Goal: Information Seeking & Learning: Find specific fact

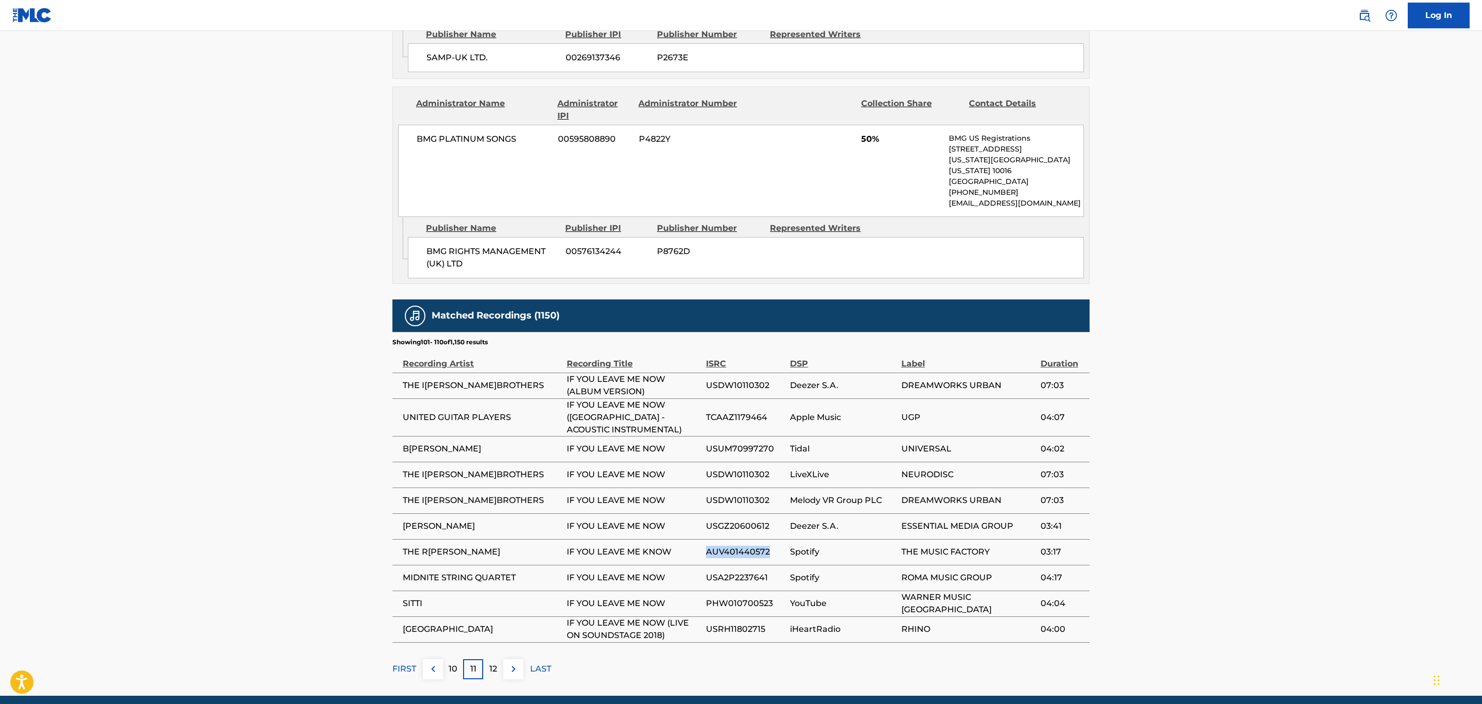
scroll to position [659, 0]
click at [744, 572] on span "USA2P2237641" at bounding box center [745, 578] width 79 height 12
drag, startPoint x: 519, startPoint y: 548, endPoint x: 393, endPoint y: 543, distance: 125.4
click at [393, 565] on td "MIDNITE STRING QUARTET" at bounding box center [479, 578] width 174 height 26
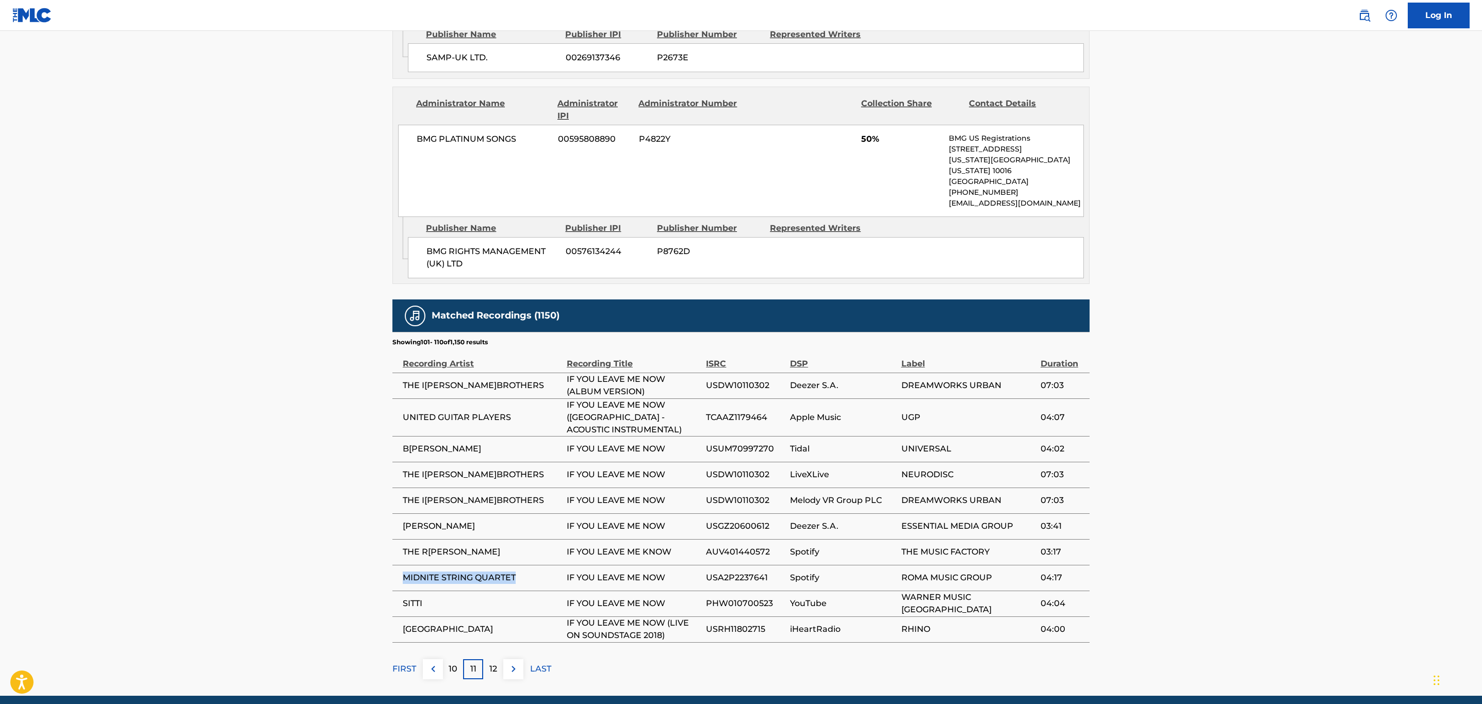
scroll to position [672, 0]
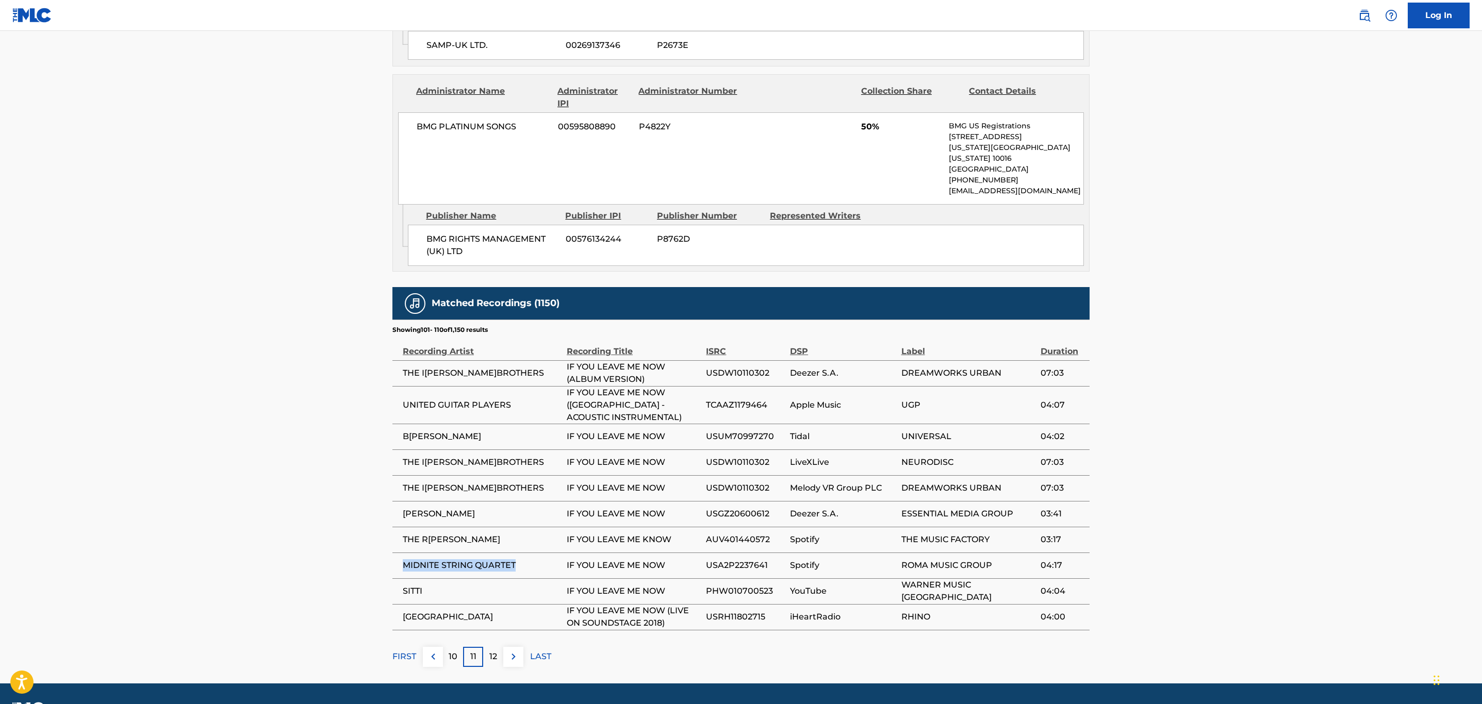
click at [738, 559] on span "USA2P2237641" at bounding box center [745, 565] width 79 height 12
drag, startPoint x: 531, startPoint y: 537, endPoint x: 421, endPoint y: 525, distance: 111.0
click at [397, 553] on td "MIDNITE STRING QUARTET" at bounding box center [479, 566] width 174 height 26
click at [721, 559] on span "USA2P2237641" at bounding box center [745, 565] width 79 height 12
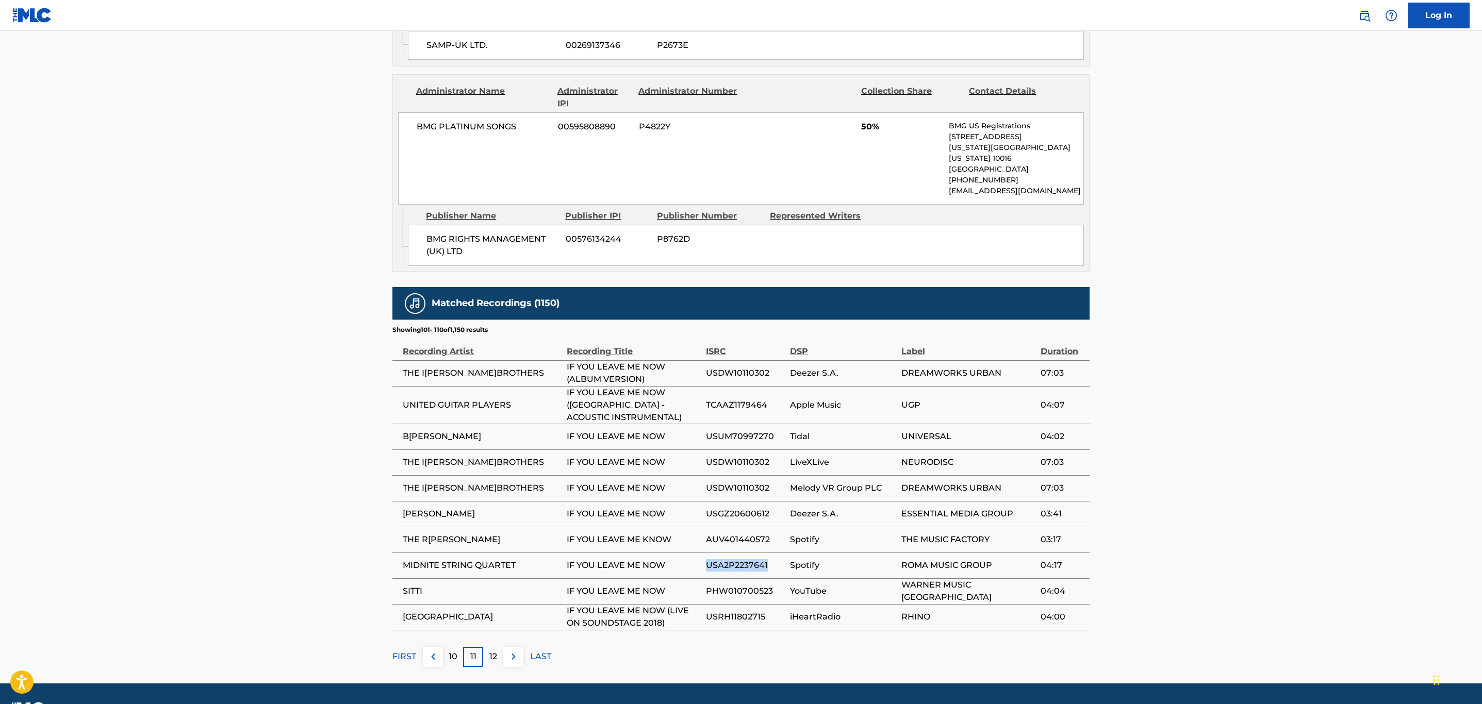
click at [722, 559] on span "USA2P2237641" at bounding box center [745, 565] width 79 height 12
copy span "USA2P2237641"
click at [512, 651] on img at bounding box center [513, 657] width 12 height 12
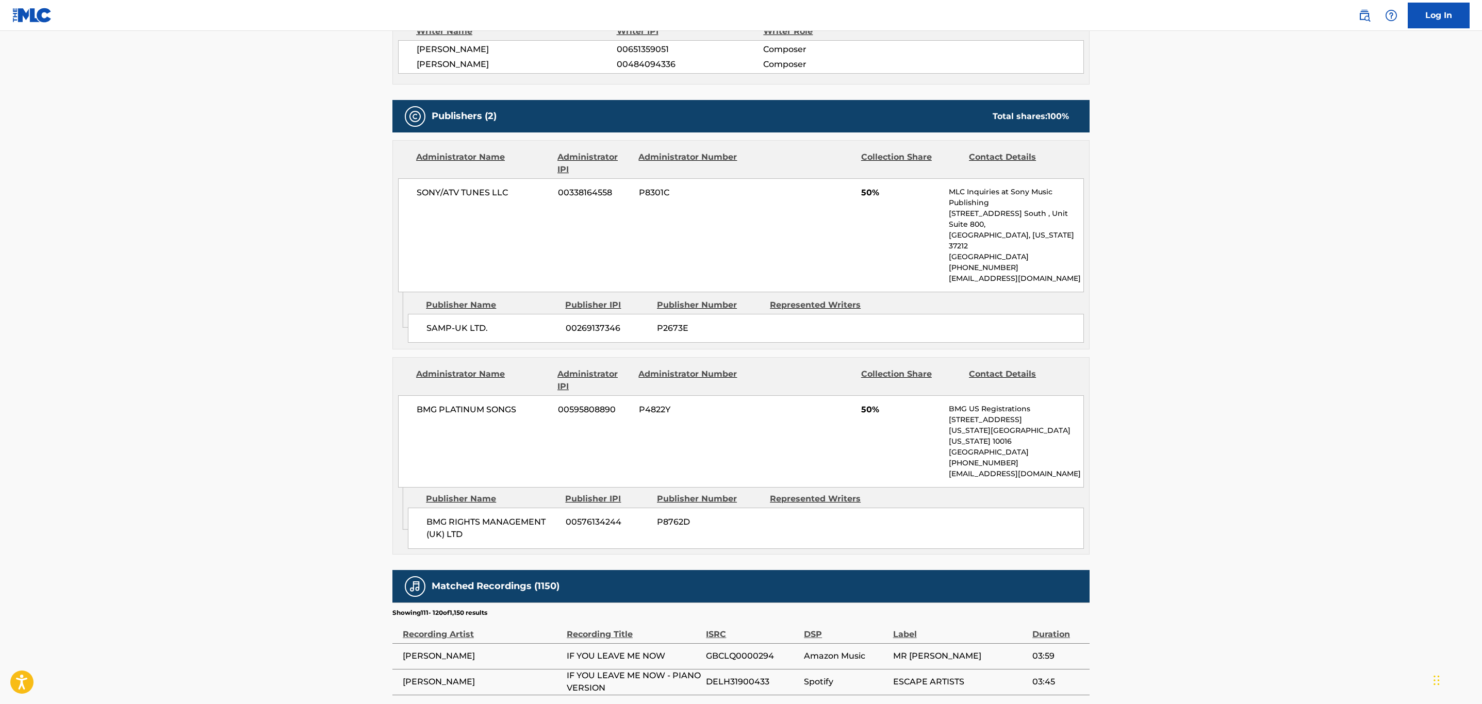
scroll to position [659, 0]
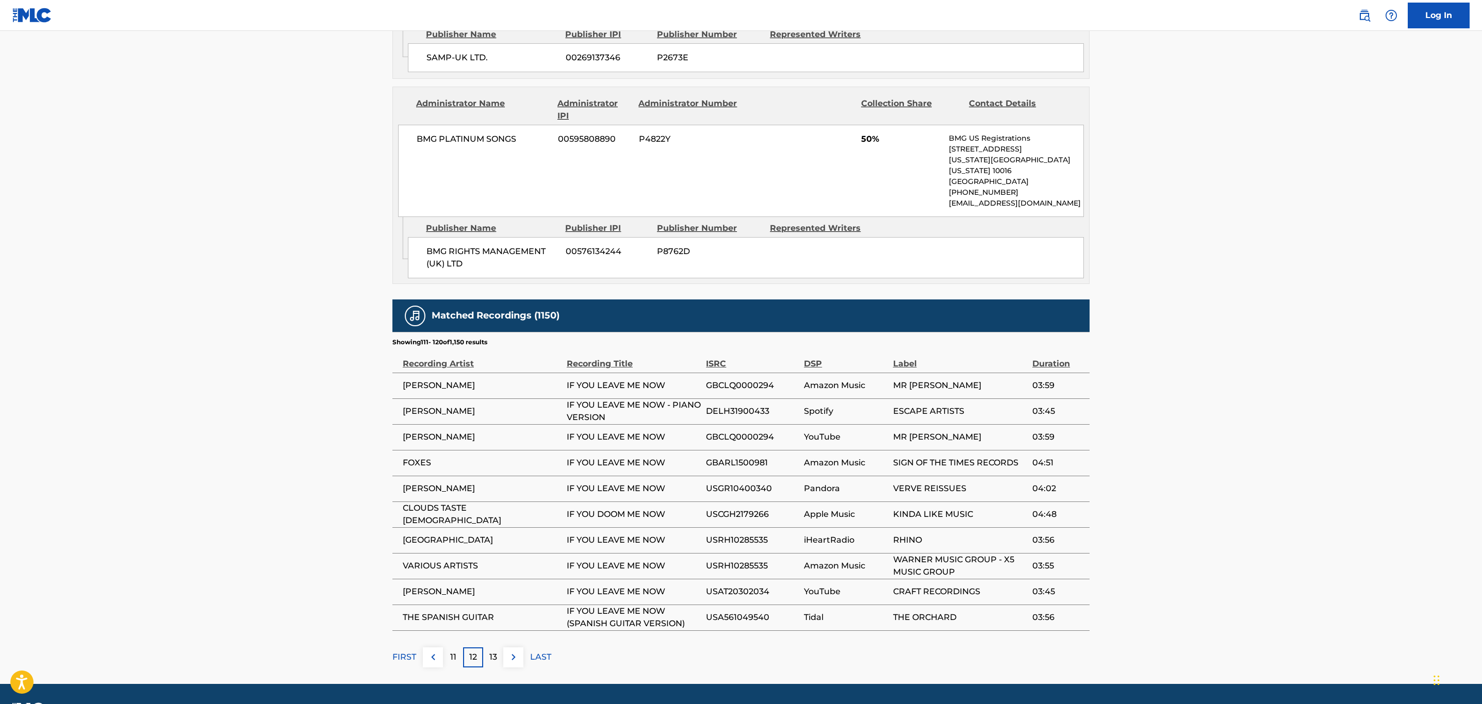
click at [512, 651] on img at bounding box center [513, 657] width 12 height 12
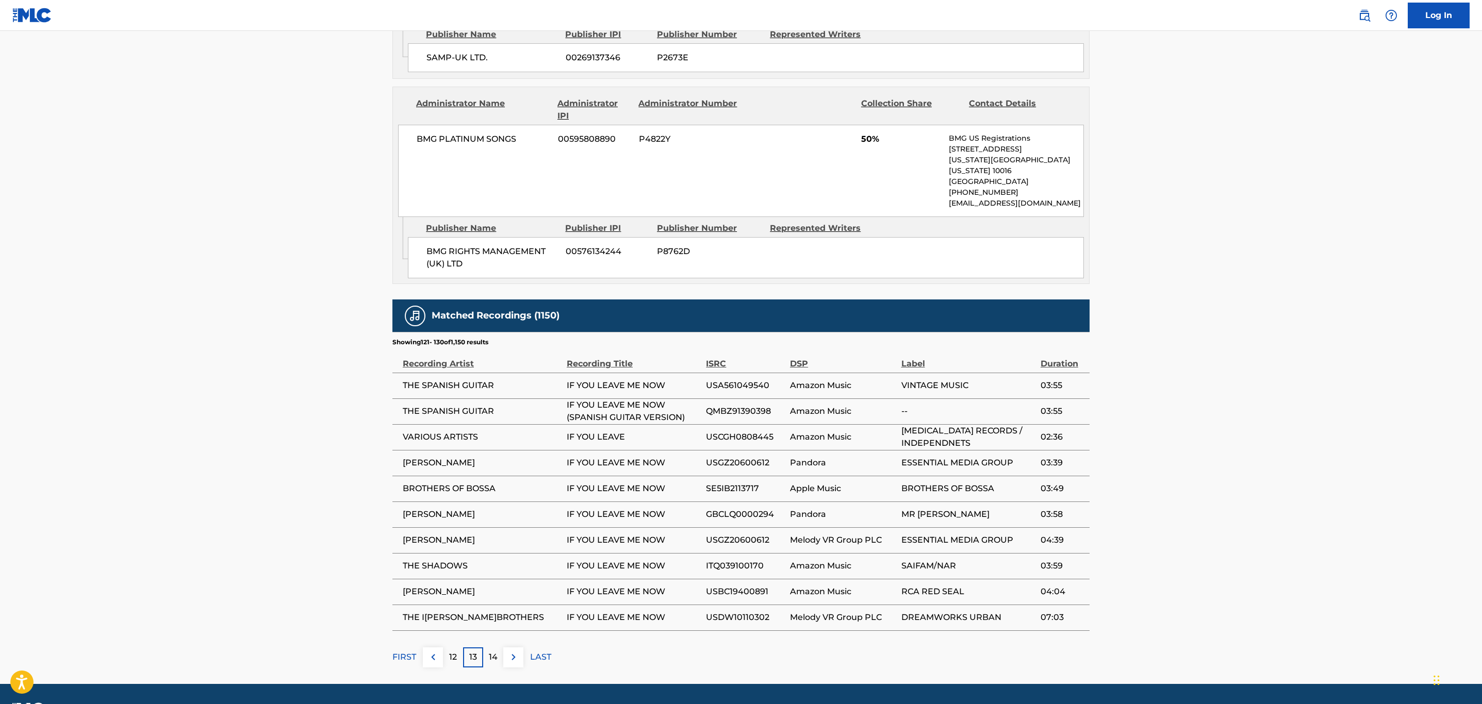
click at [744, 483] on span "SE5IB2113717" at bounding box center [745, 489] width 79 height 12
click at [743, 483] on span "SE5IB2113717" at bounding box center [745, 489] width 79 height 12
copy span "SE5IB2113717"
click at [516, 651] on img at bounding box center [513, 657] width 12 height 12
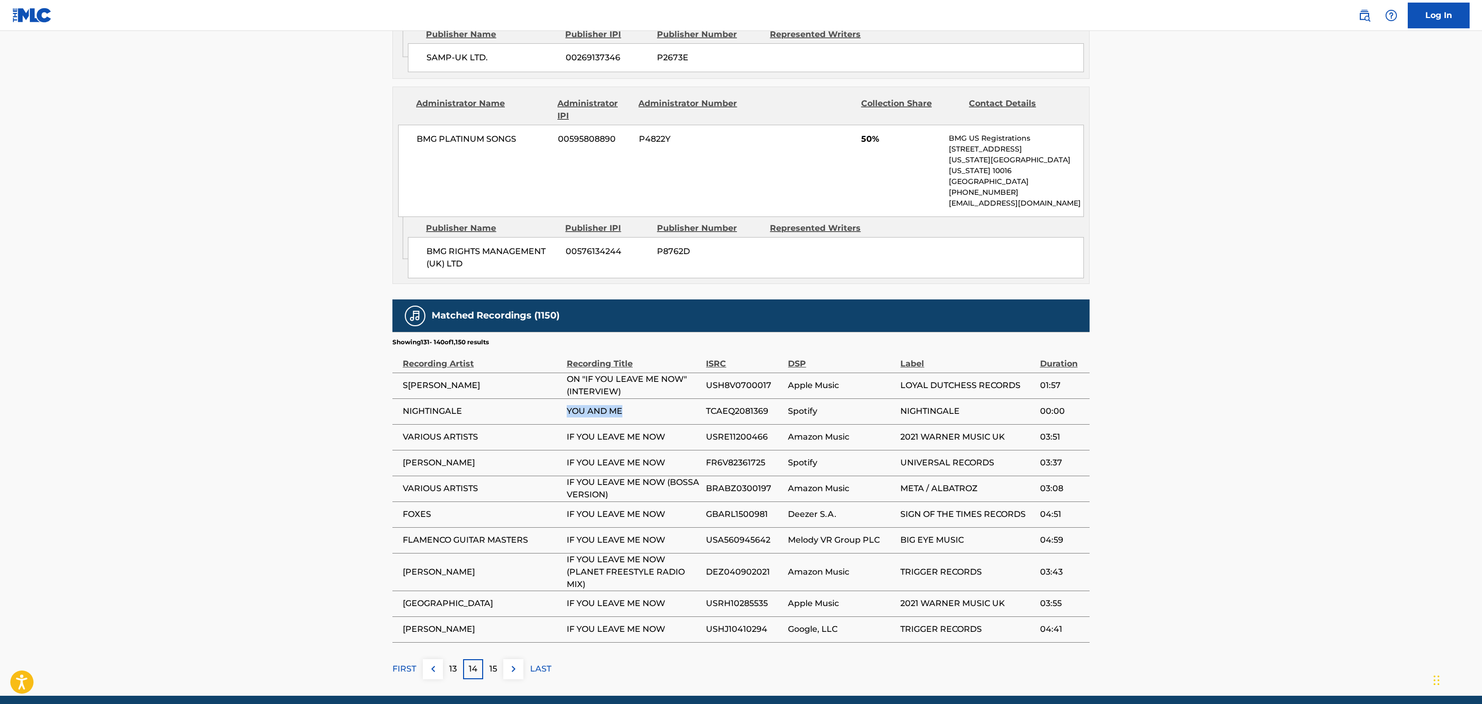
drag, startPoint x: 627, startPoint y: 383, endPoint x: 562, endPoint y: 384, distance: 65.0
click at [562, 399] on tr "NIGHTINGALE YOU AND ME TCAEQ2081369 Spotify NIGHTINGALE 00:00" at bounding box center [740, 412] width 697 height 26
copy tr "YOU AND ME"
click at [744, 431] on span "USRE11200466" at bounding box center [744, 437] width 77 height 12
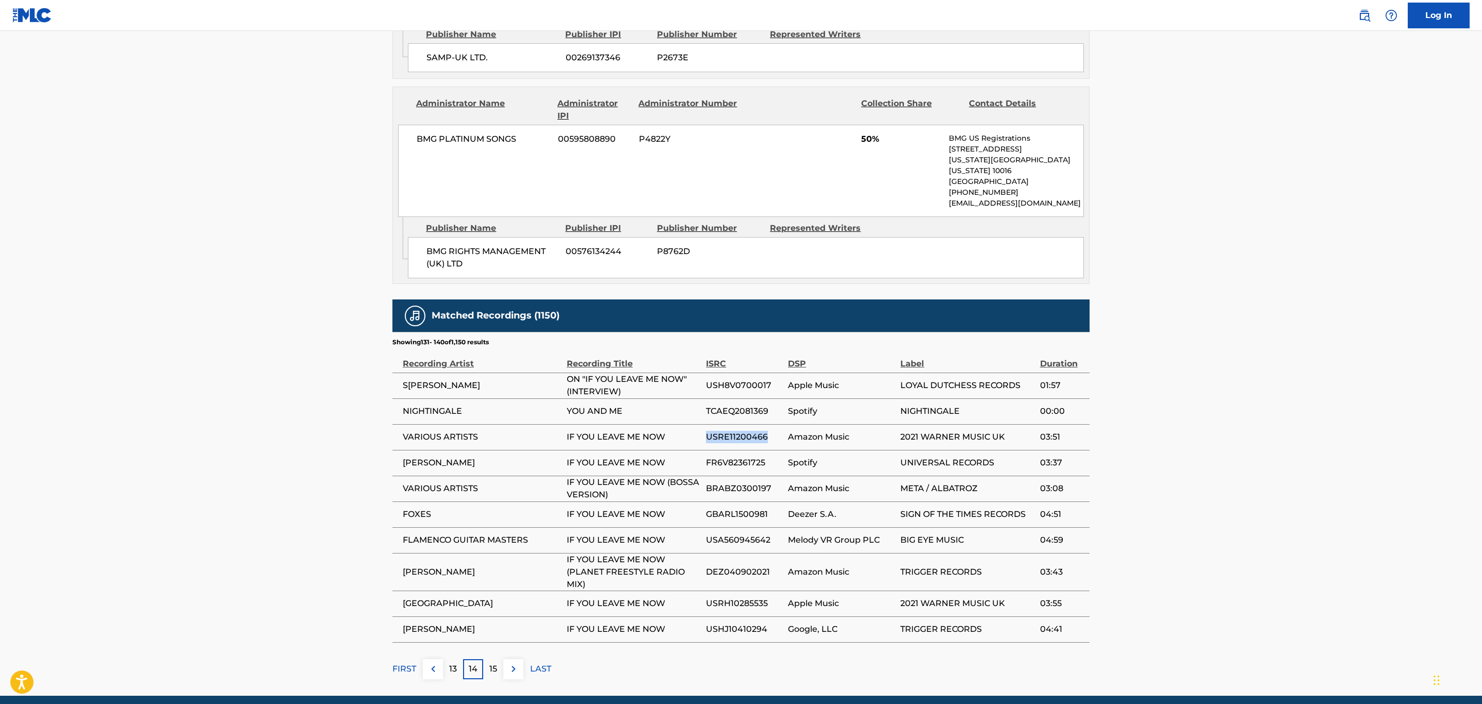
copy span "USRE11200466"
click at [518, 663] on img at bounding box center [513, 669] width 12 height 12
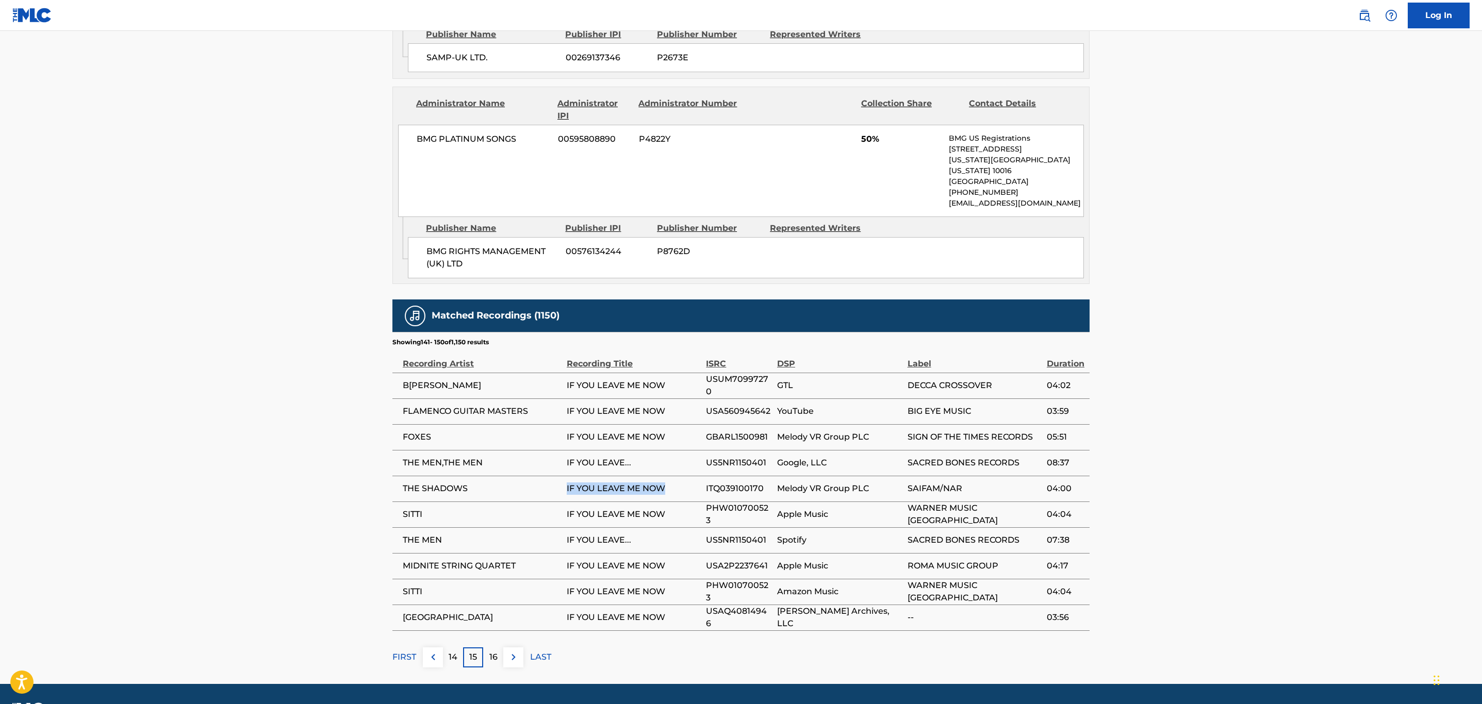
drag, startPoint x: 666, startPoint y: 458, endPoint x: 554, endPoint y: 465, distance: 111.6
click at [554, 476] on tr "THE SHADOWS IF YOU LEAVE ME NOW ITQ039100170 Melody VR Group PLC SAIFAM/NAR 04:…" at bounding box center [740, 489] width 697 height 26
copy tr "IF YOU LEAVE ME NOW"
click at [747, 483] on span "ITQ039100170" at bounding box center [739, 489] width 66 height 12
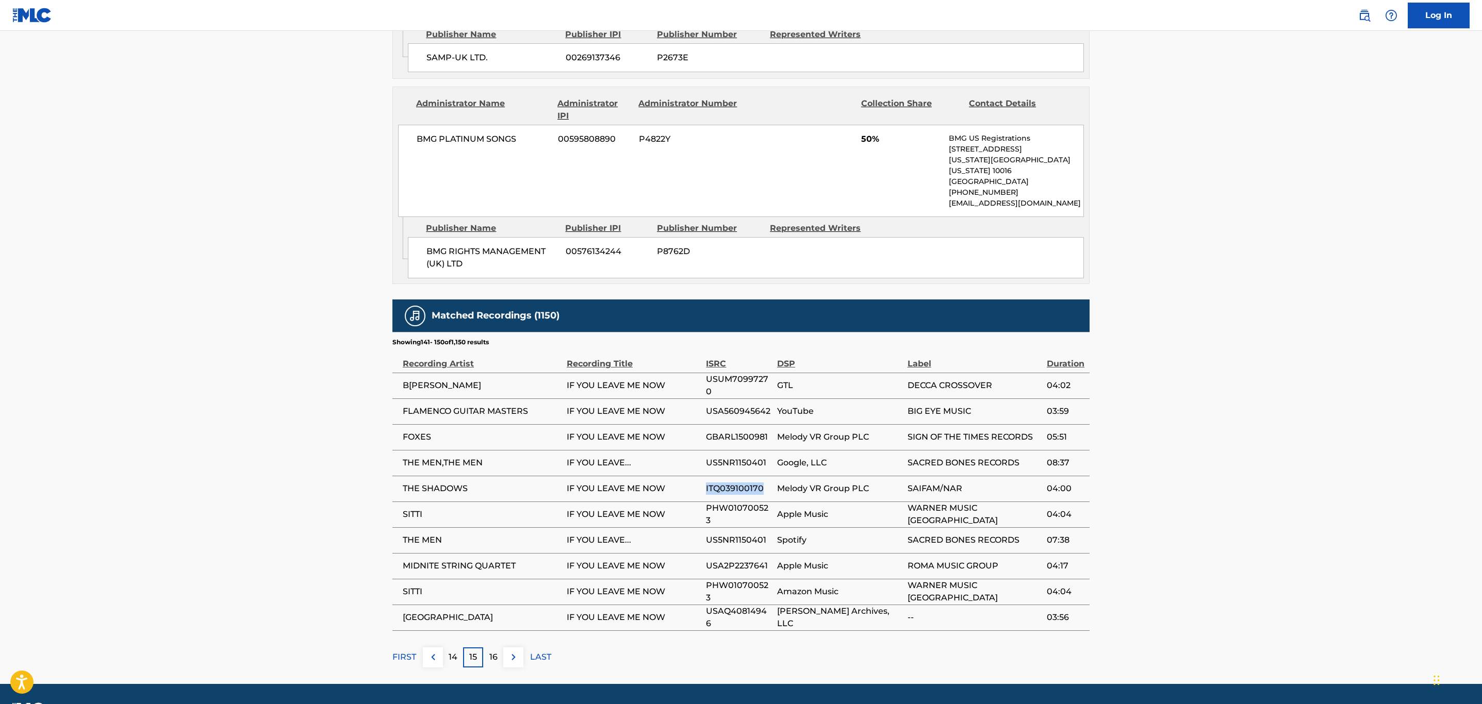
copy span "ITQ039100170"
click at [755, 605] on span "USAQ40814946" at bounding box center [739, 617] width 66 height 25
copy span "USAQ40814946"
click at [505, 648] on button at bounding box center [513, 658] width 20 height 20
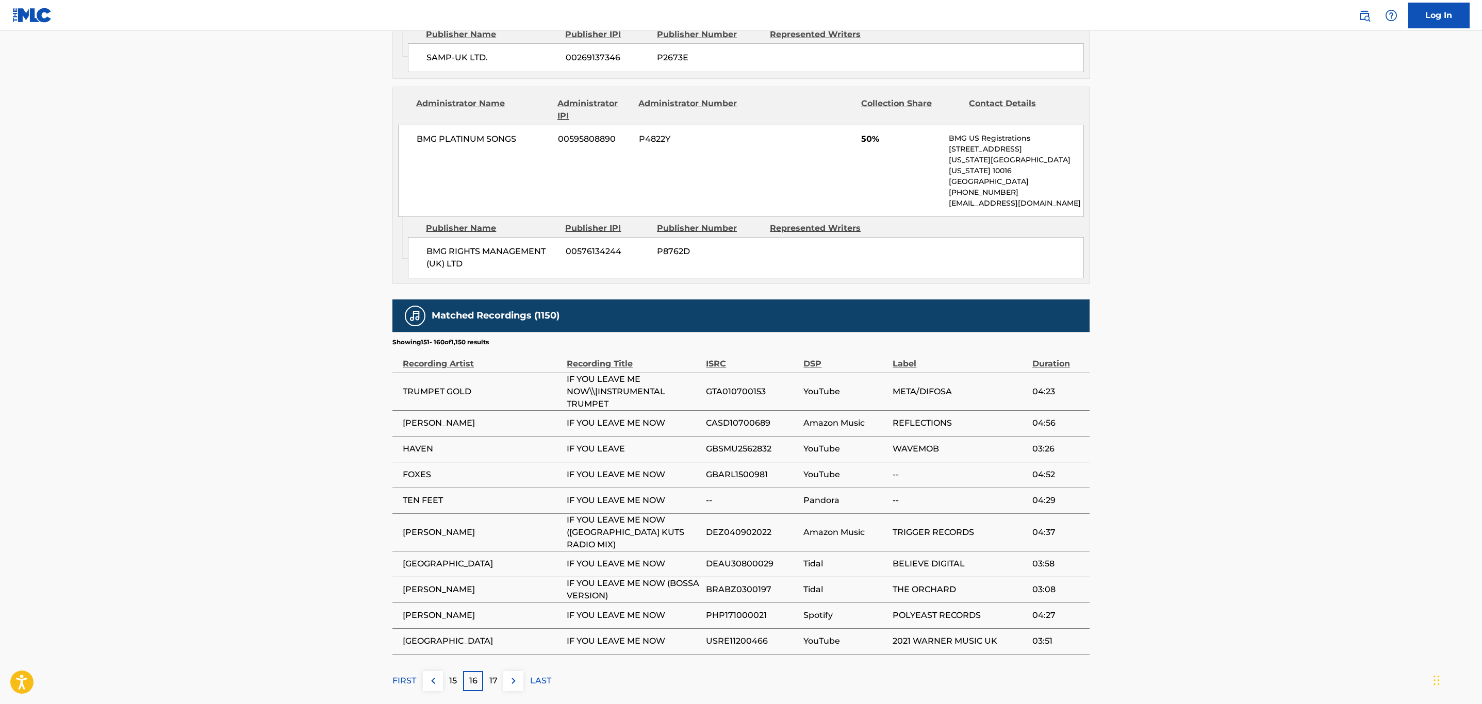
click at [520, 671] on button at bounding box center [513, 681] width 20 height 20
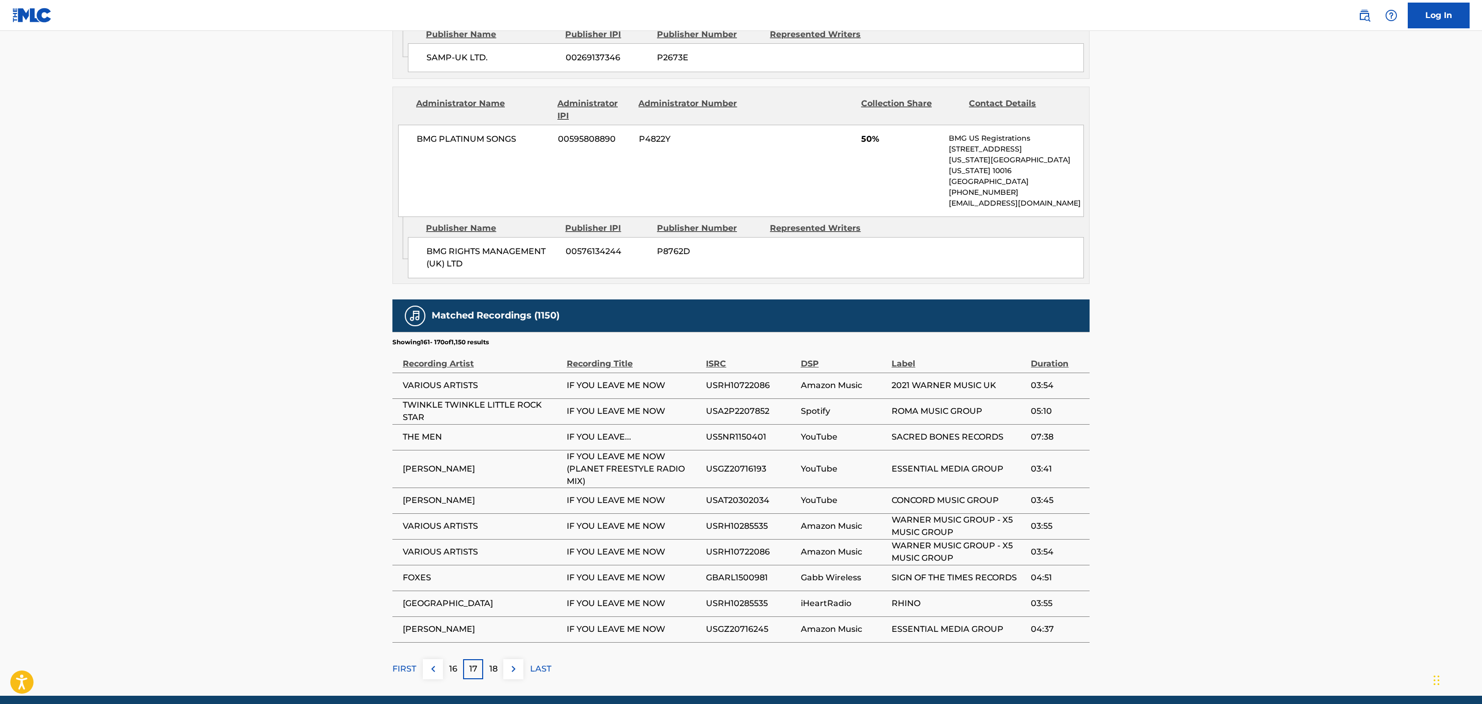
click at [523, 659] on button at bounding box center [513, 669] width 20 height 20
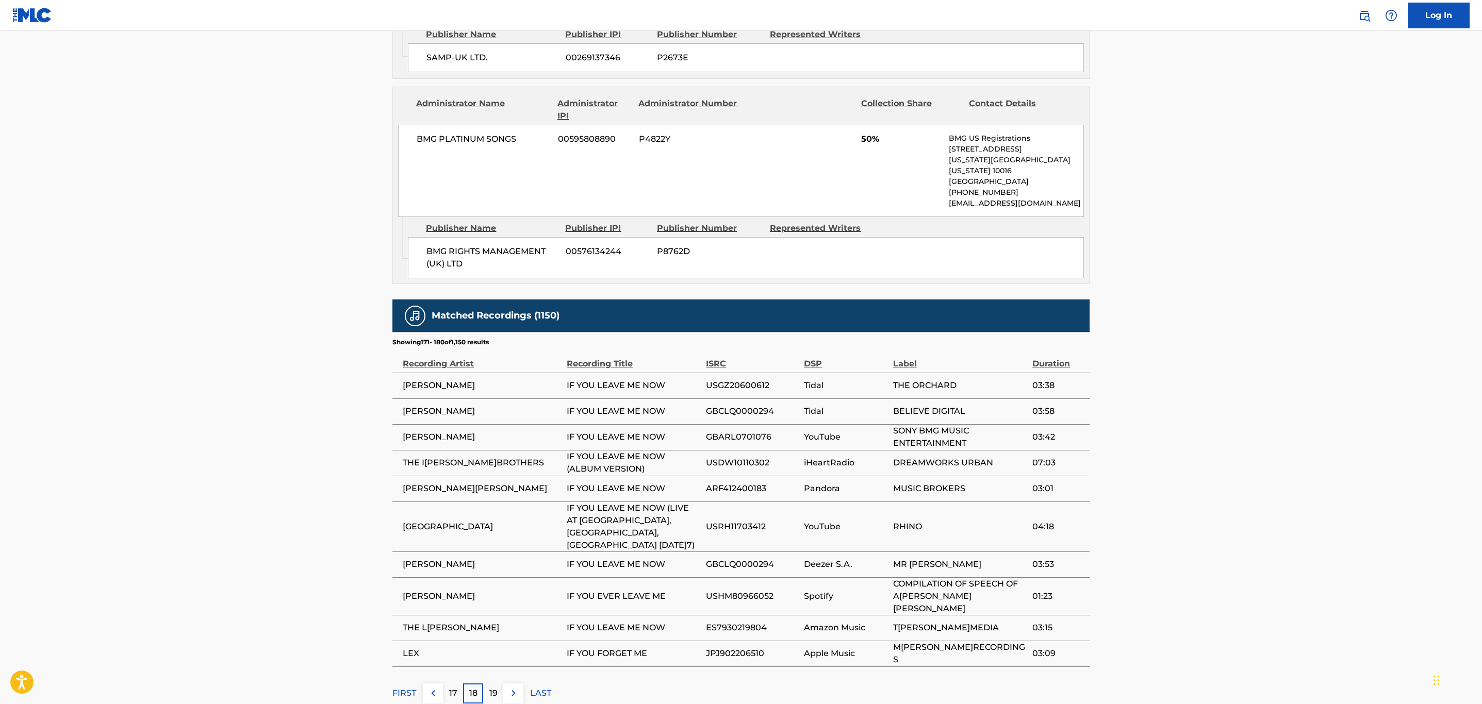
click at [517, 687] on img at bounding box center [513, 693] width 12 height 12
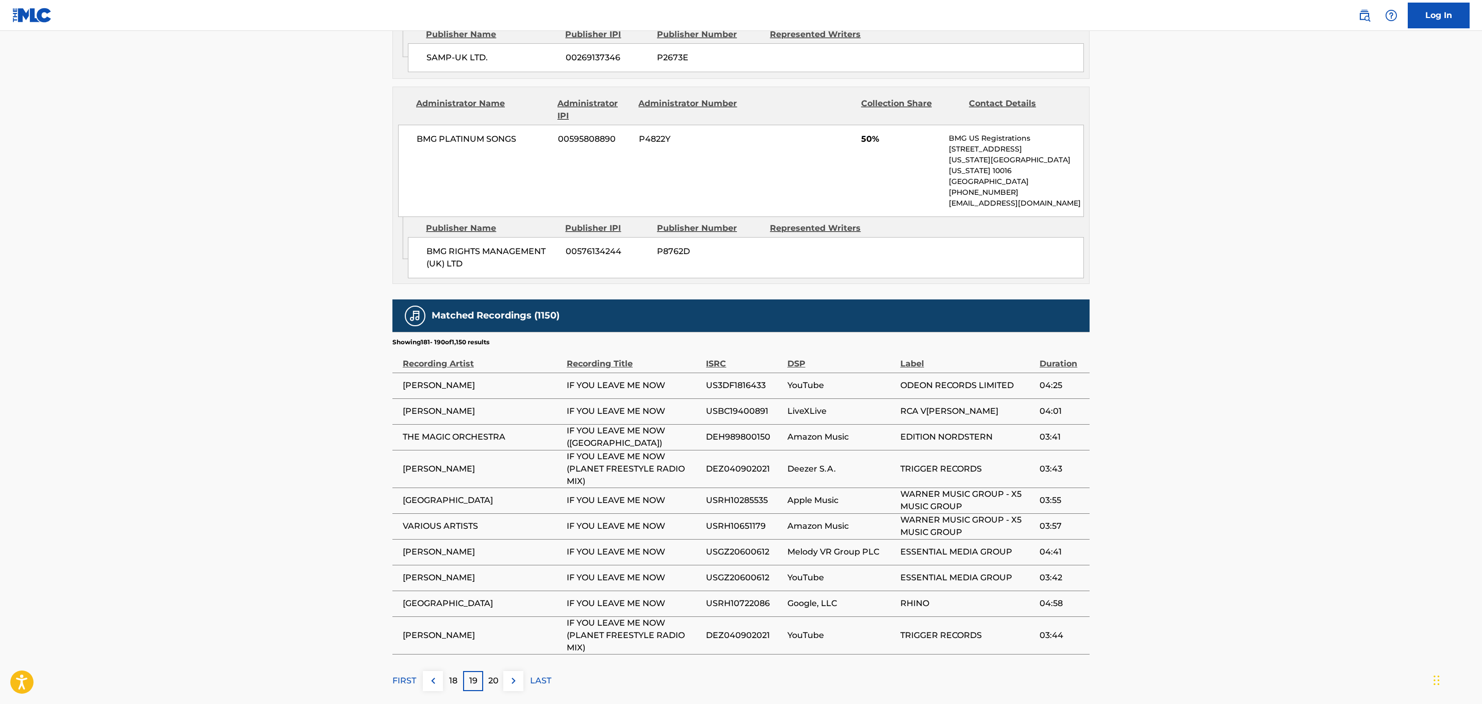
click at [512, 675] on img at bounding box center [513, 681] width 12 height 12
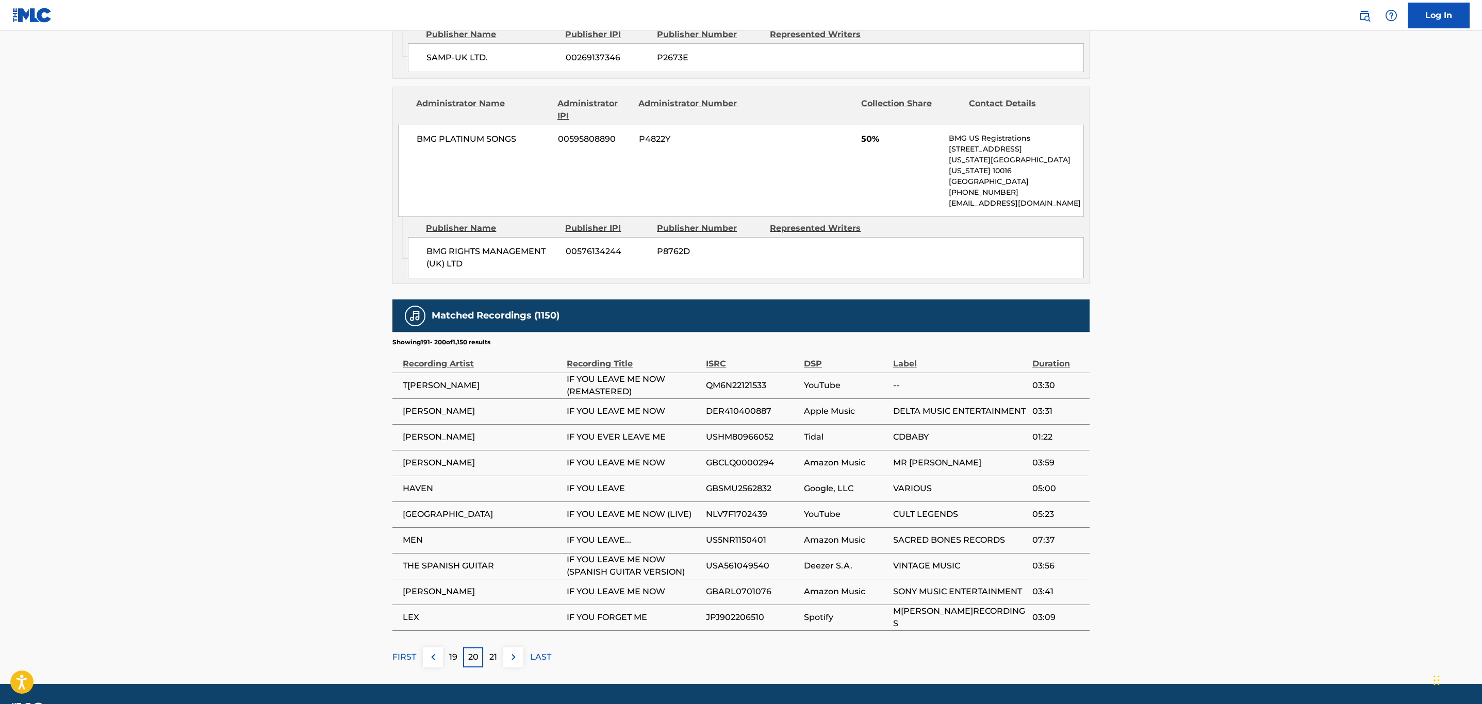
click at [750, 508] on span "NLV7F1702439" at bounding box center [752, 514] width 93 height 12
copy span "NLV7F1702439"
click at [513, 651] on img at bounding box center [513, 657] width 12 height 12
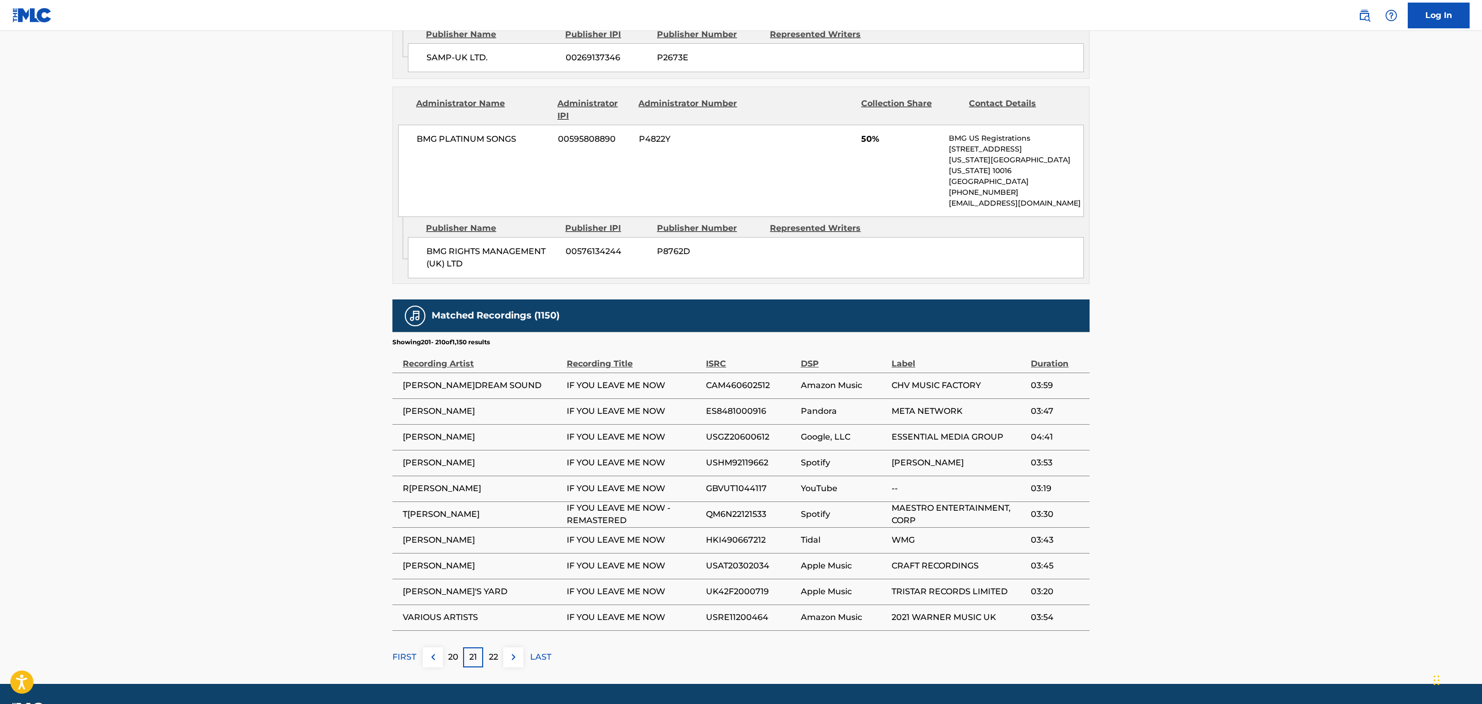
click at [513, 651] on img at bounding box center [513, 657] width 12 height 12
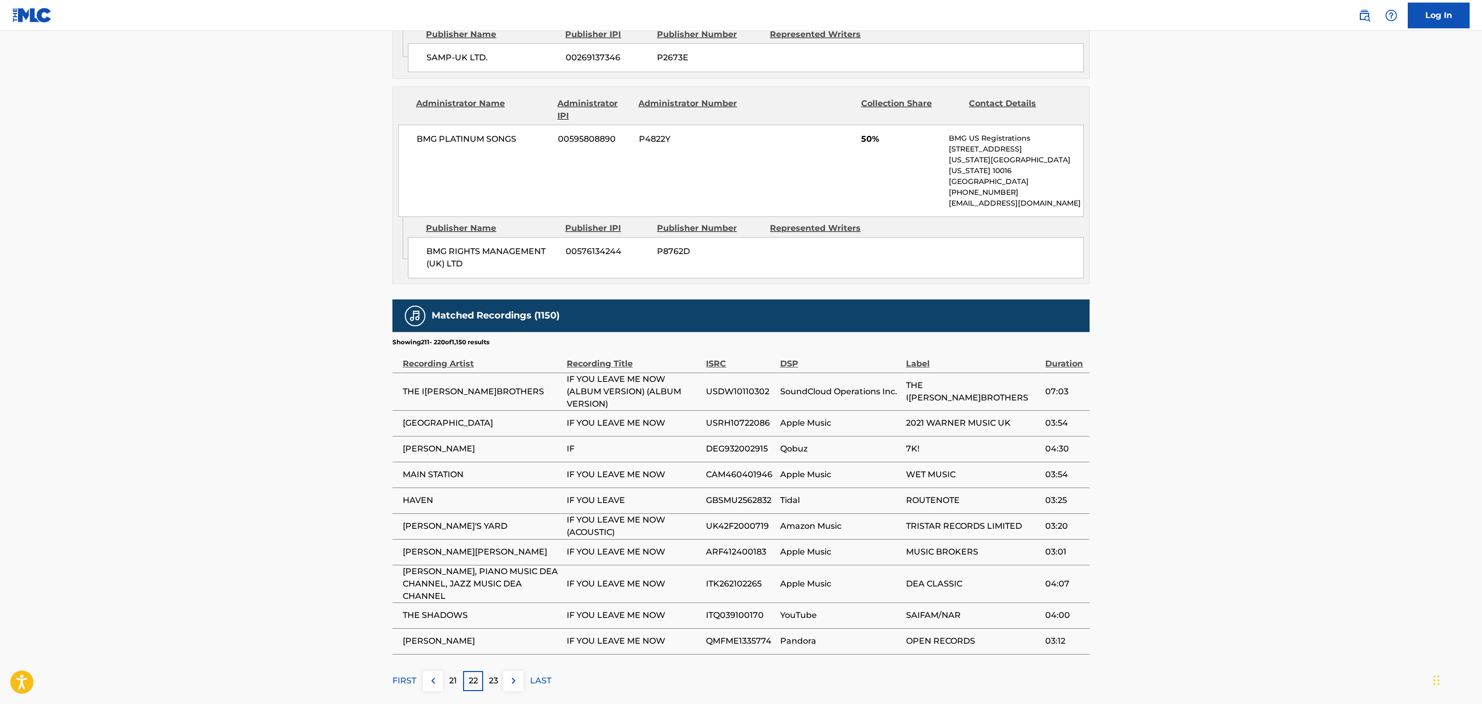
click at [510, 675] on img at bounding box center [513, 681] width 12 height 12
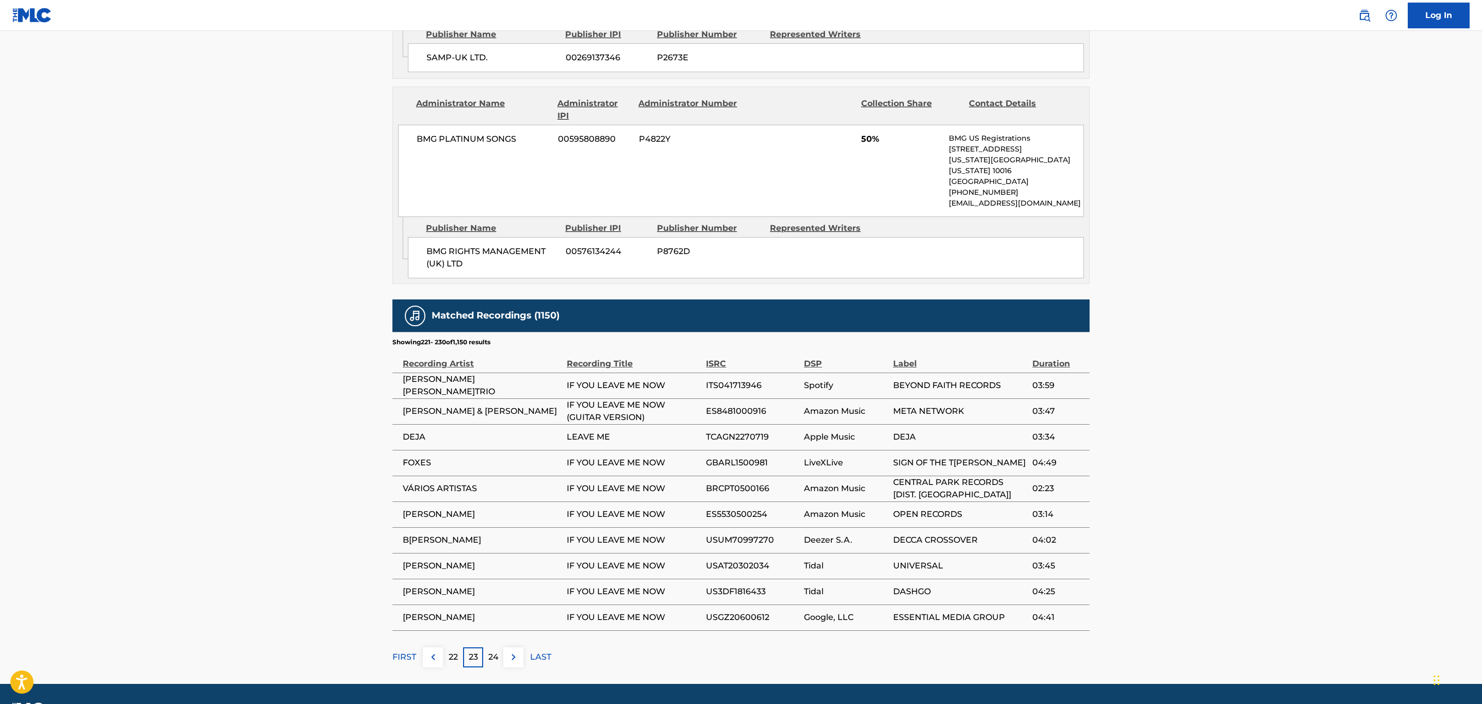
click at [519, 651] on img at bounding box center [513, 657] width 12 height 12
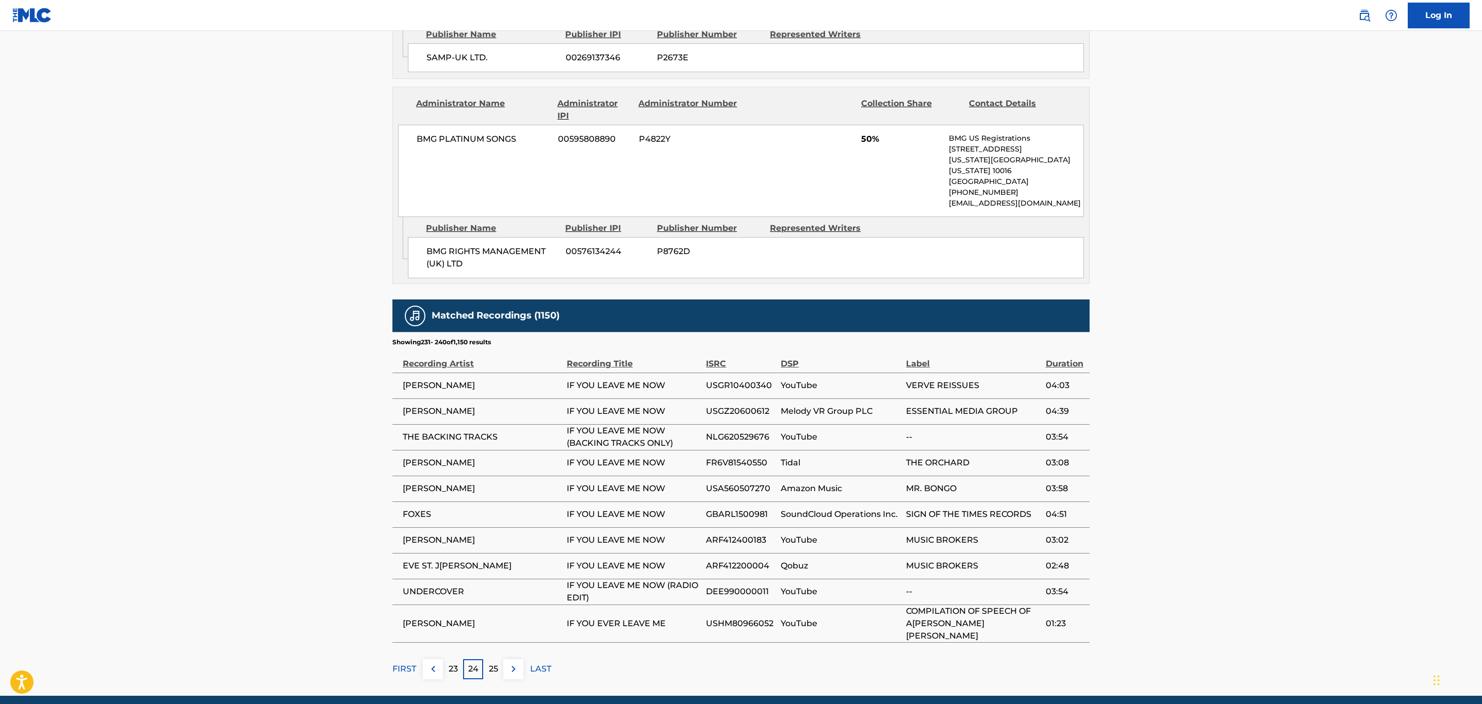
click at [520, 659] on button at bounding box center [513, 669] width 20 height 20
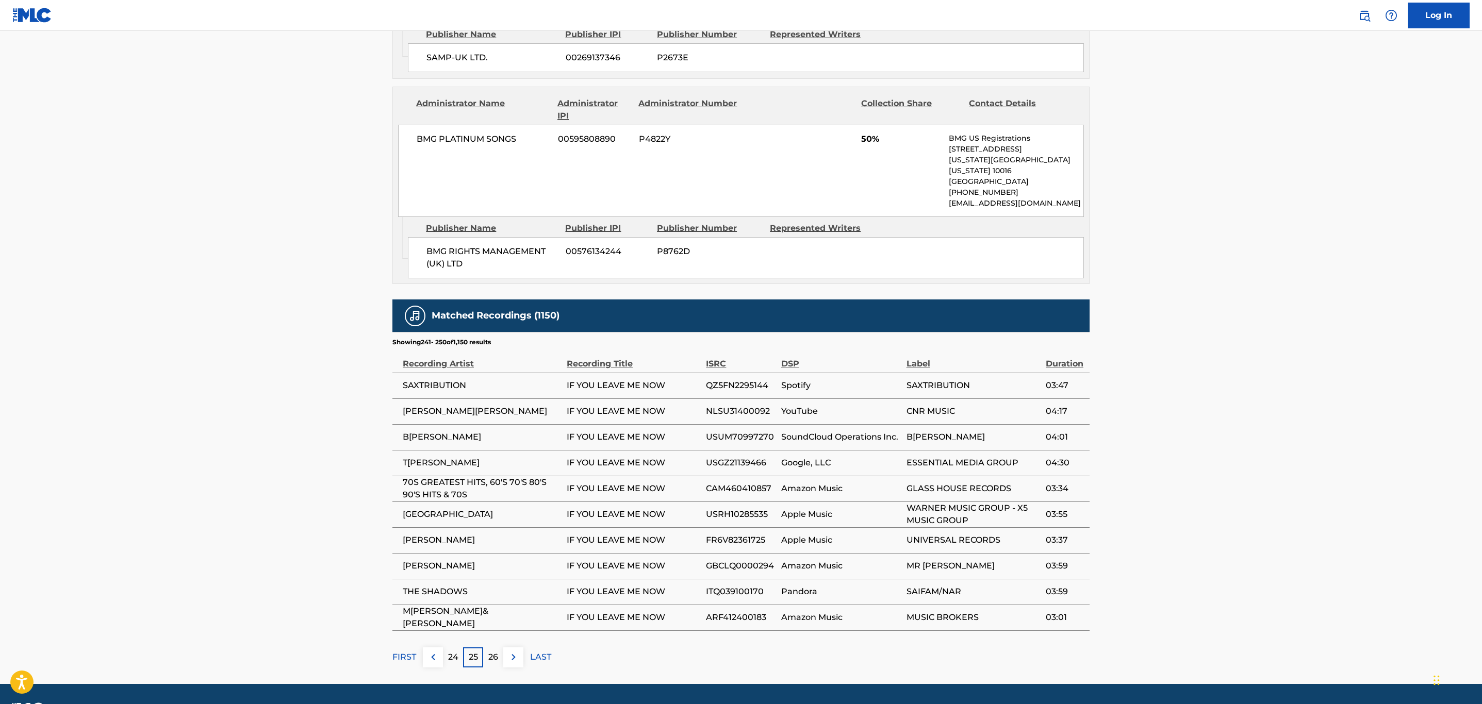
click at [724, 483] on span "CAM460410857" at bounding box center [741, 489] width 70 height 12
copy span "CAM460410857"
click at [512, 651] on img at bounding box center [513, 657] width 12 height 12
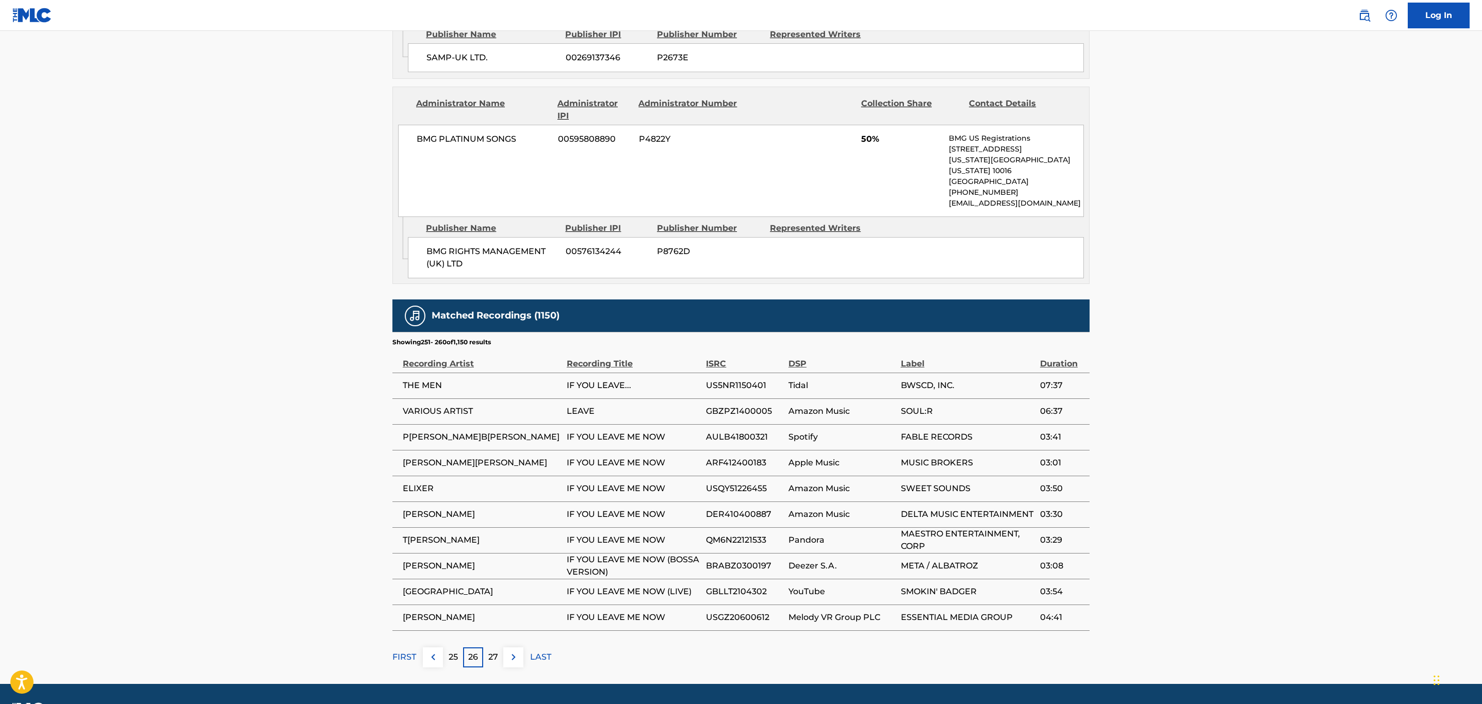
click at [512, 651] on img at bounding box center [513, 657] width 12 height 12
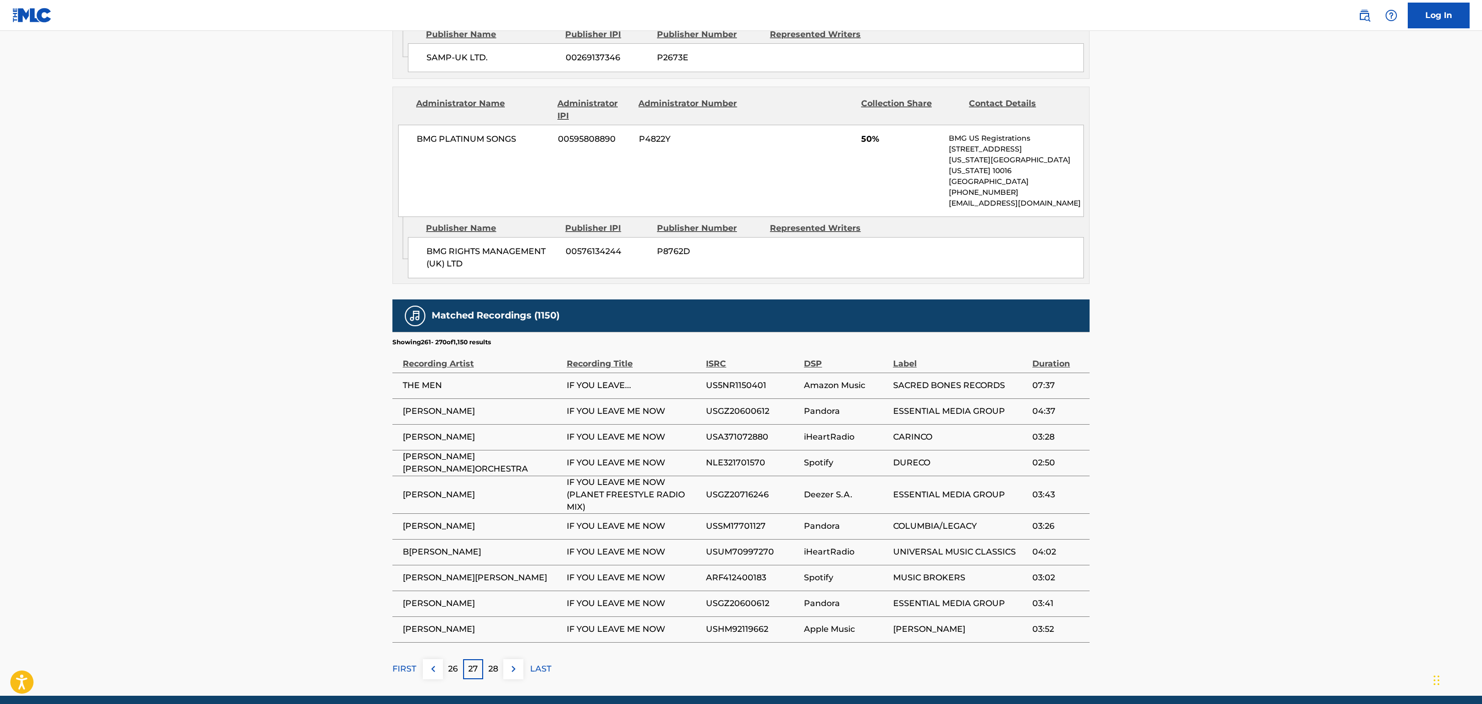
click at [512, 659] on button at bounding box center [513, 669] width 20 height 20
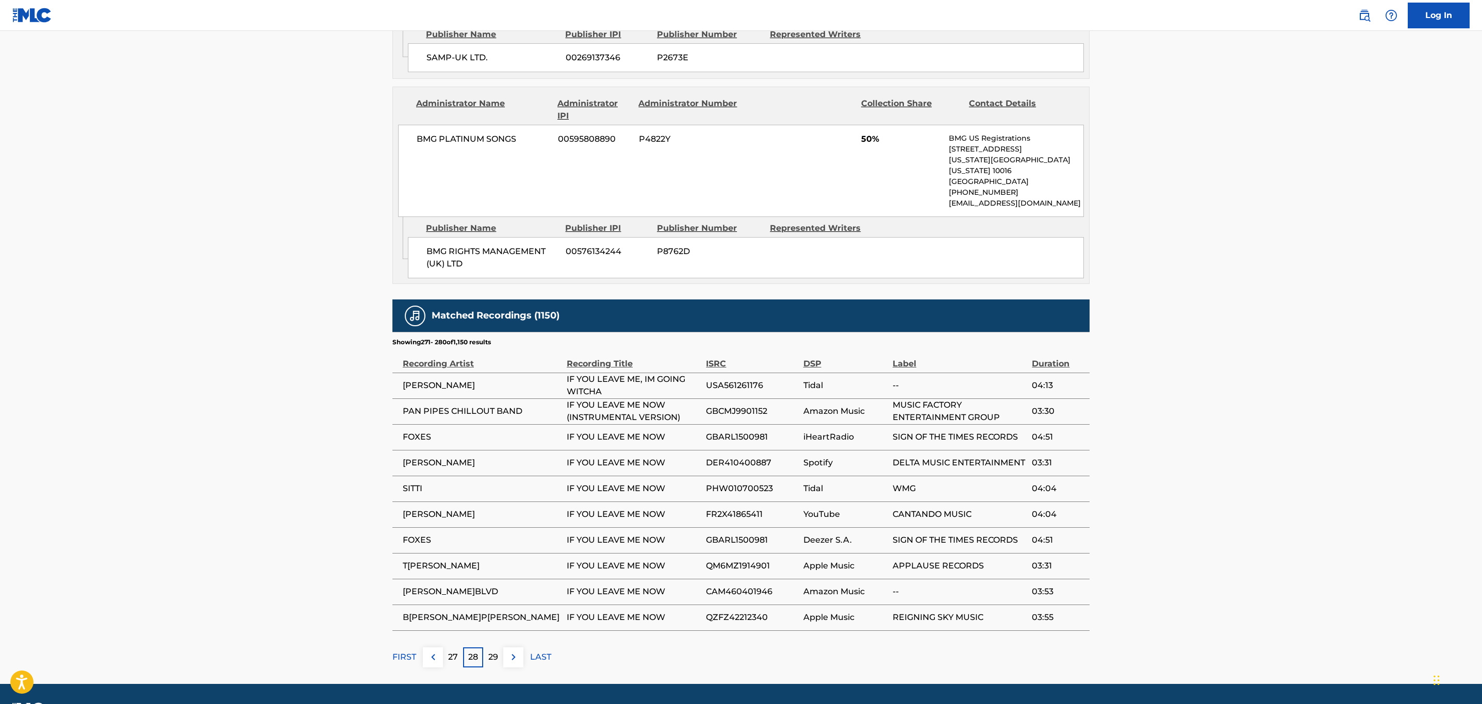
click at [512, 651] on img at bounding box center [513, 657] width 12 height 12
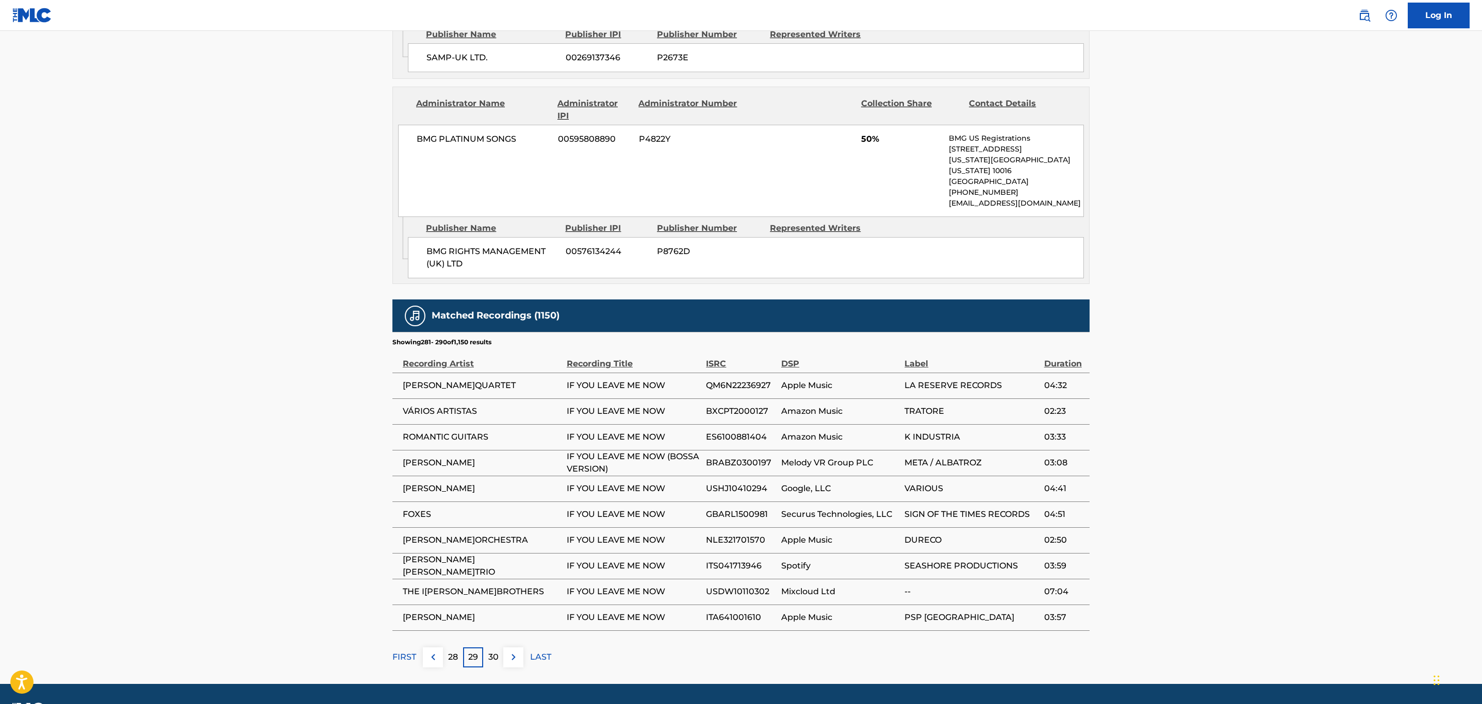
click at [512, 651] on img at bounding box center [513, 657] width 12 height 12
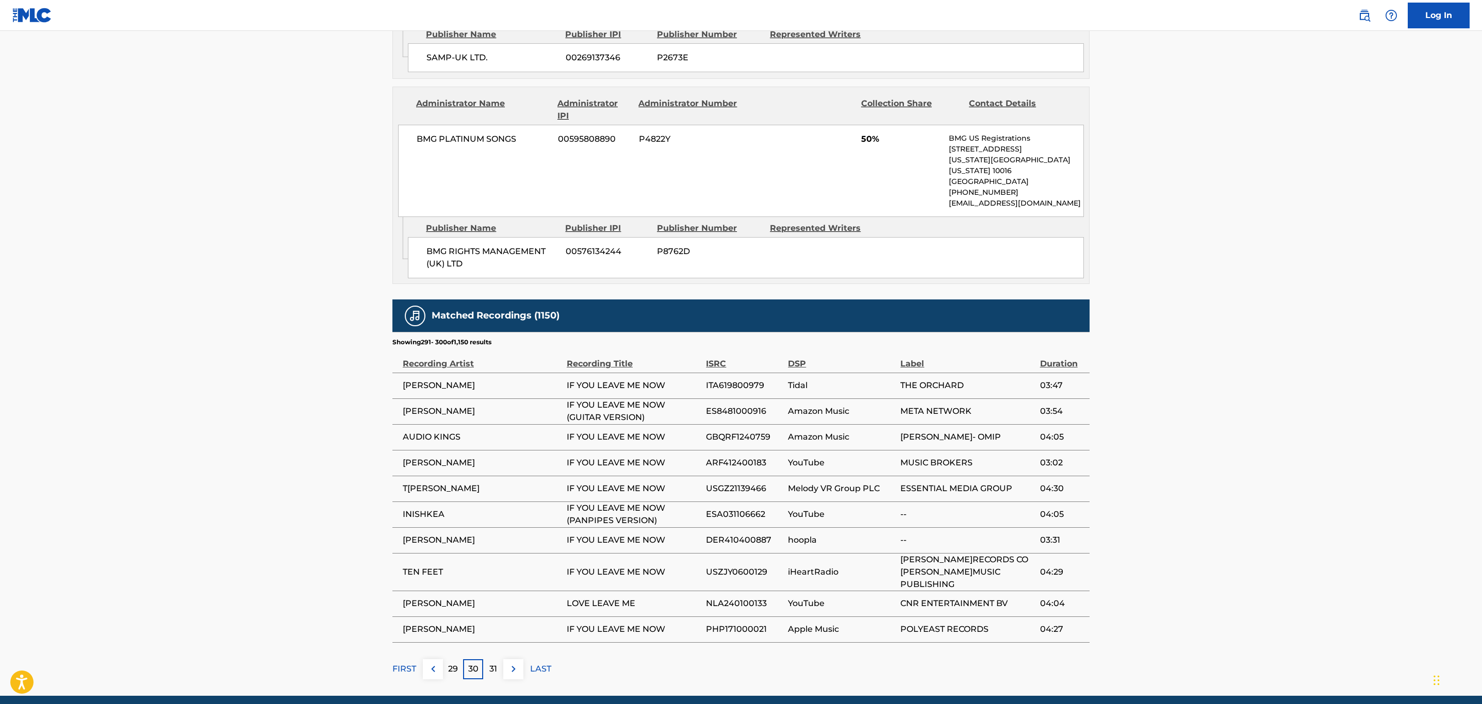
click at [512, 659] on button at bounding box center [513, 669] width 20 height 20
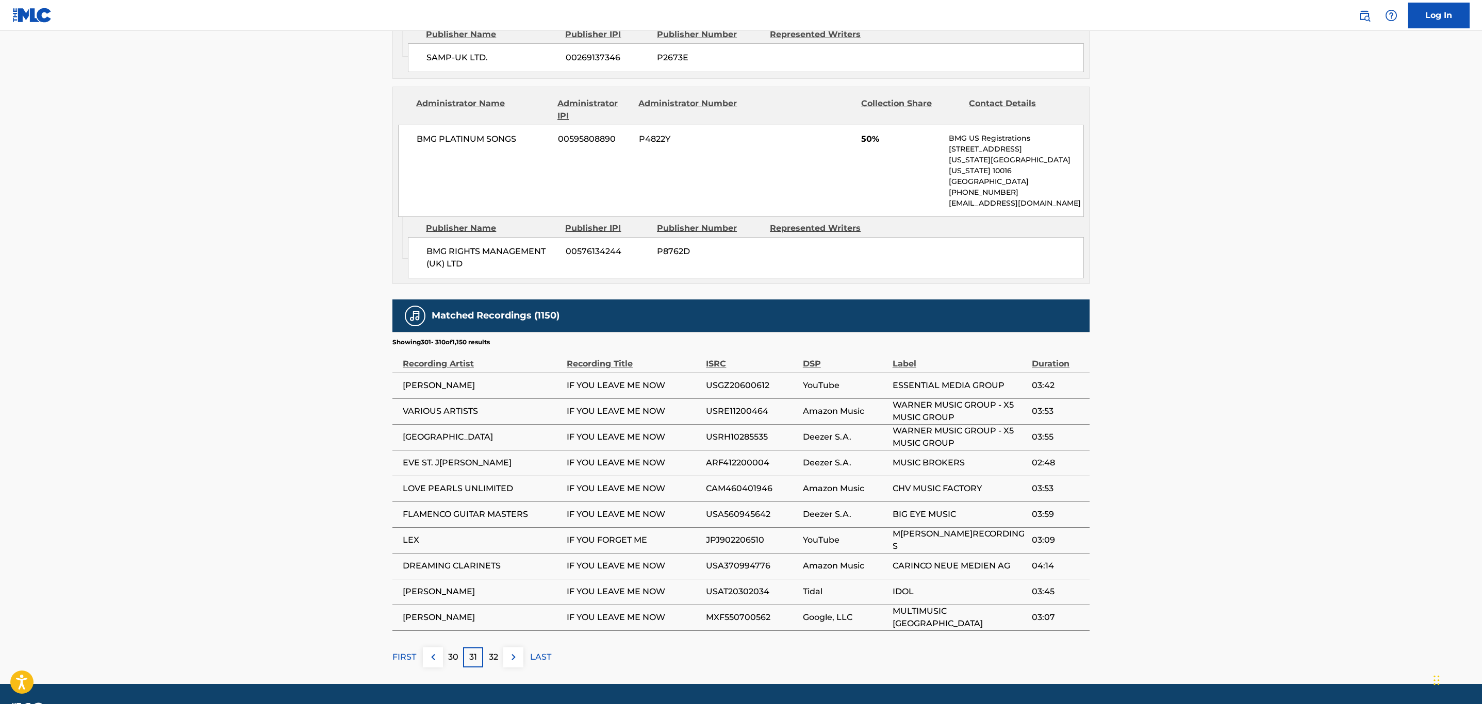
click at [513, 651] on img at bounding box center [513, 657] width 12 height 12
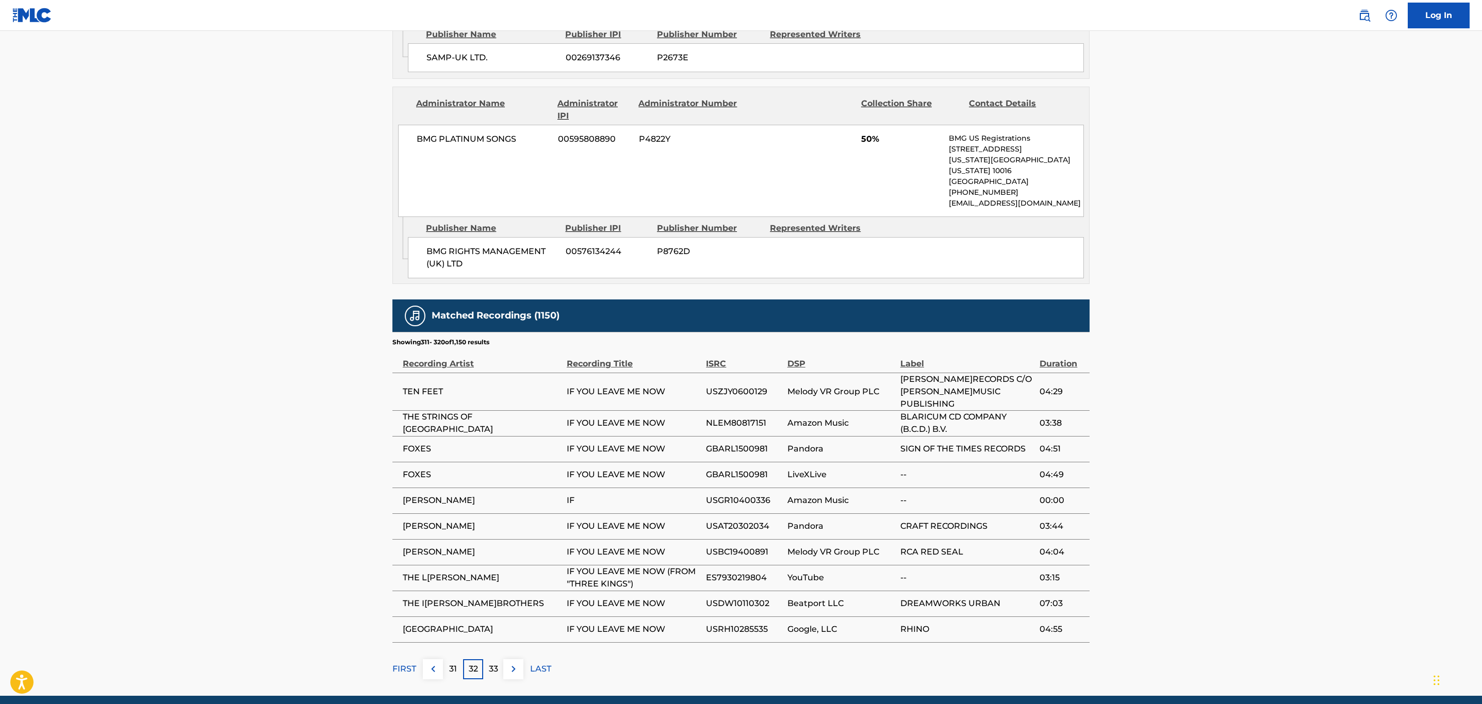
click at [510, 663] on img at bounding box center [513, 669] width 12 height 12
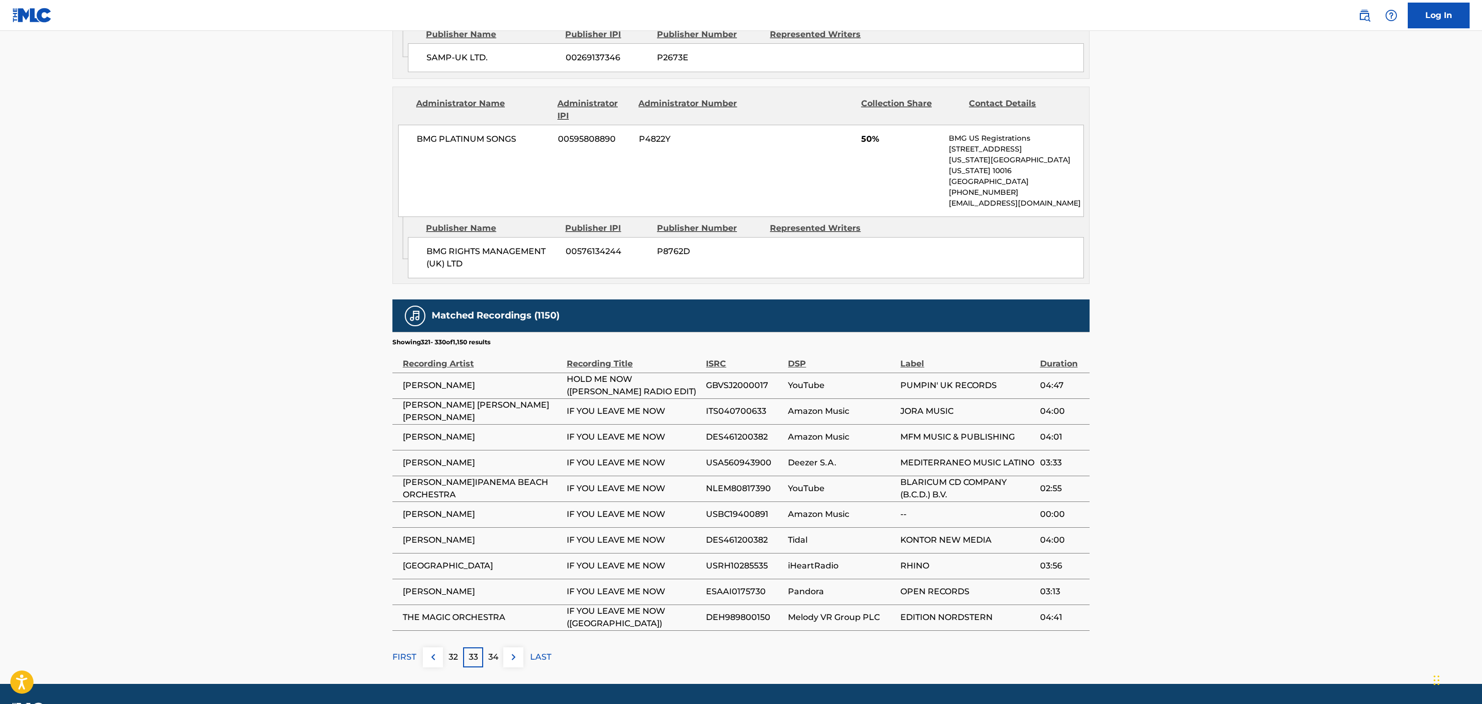
click at [512, 651] on img at bounding box center [513, 657] width 12 height 12
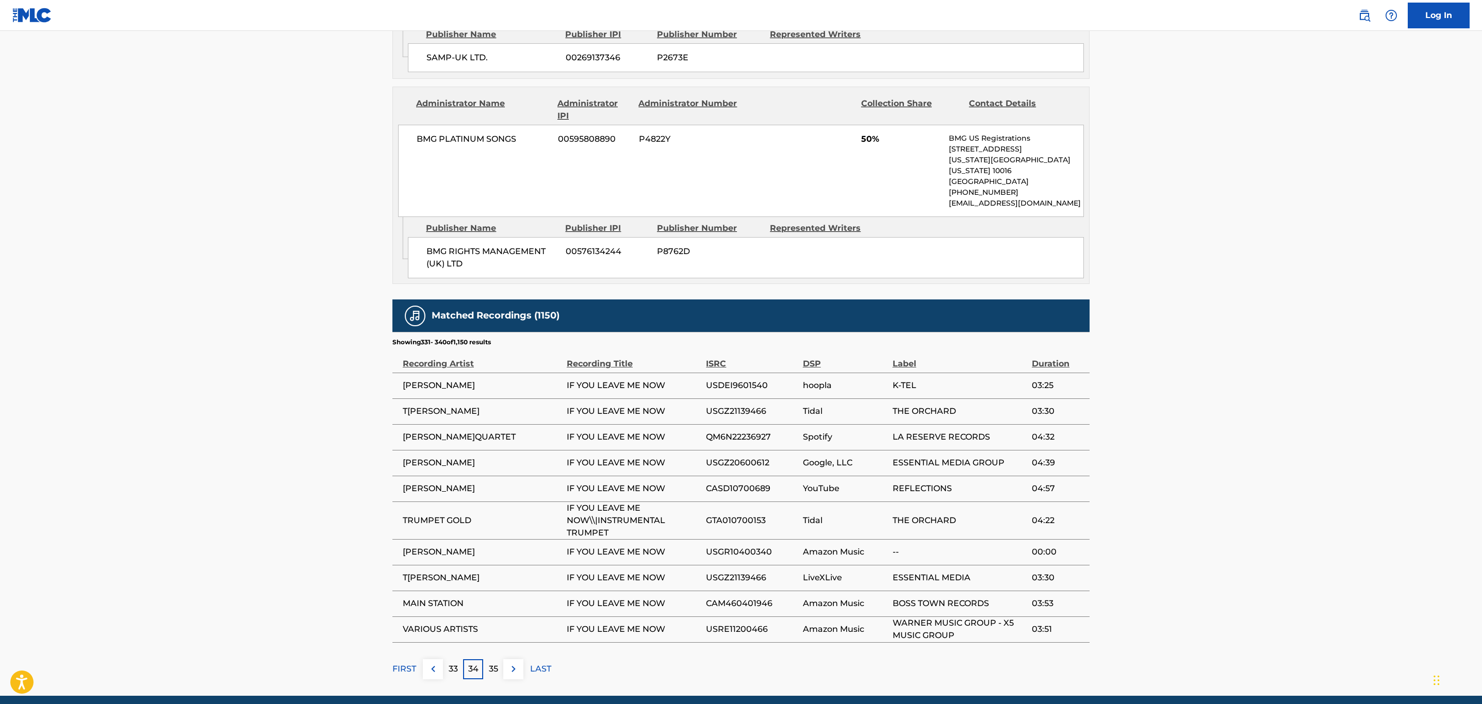
click at [513, 663] on img at bounding box center [513, 669] width 12 height 12
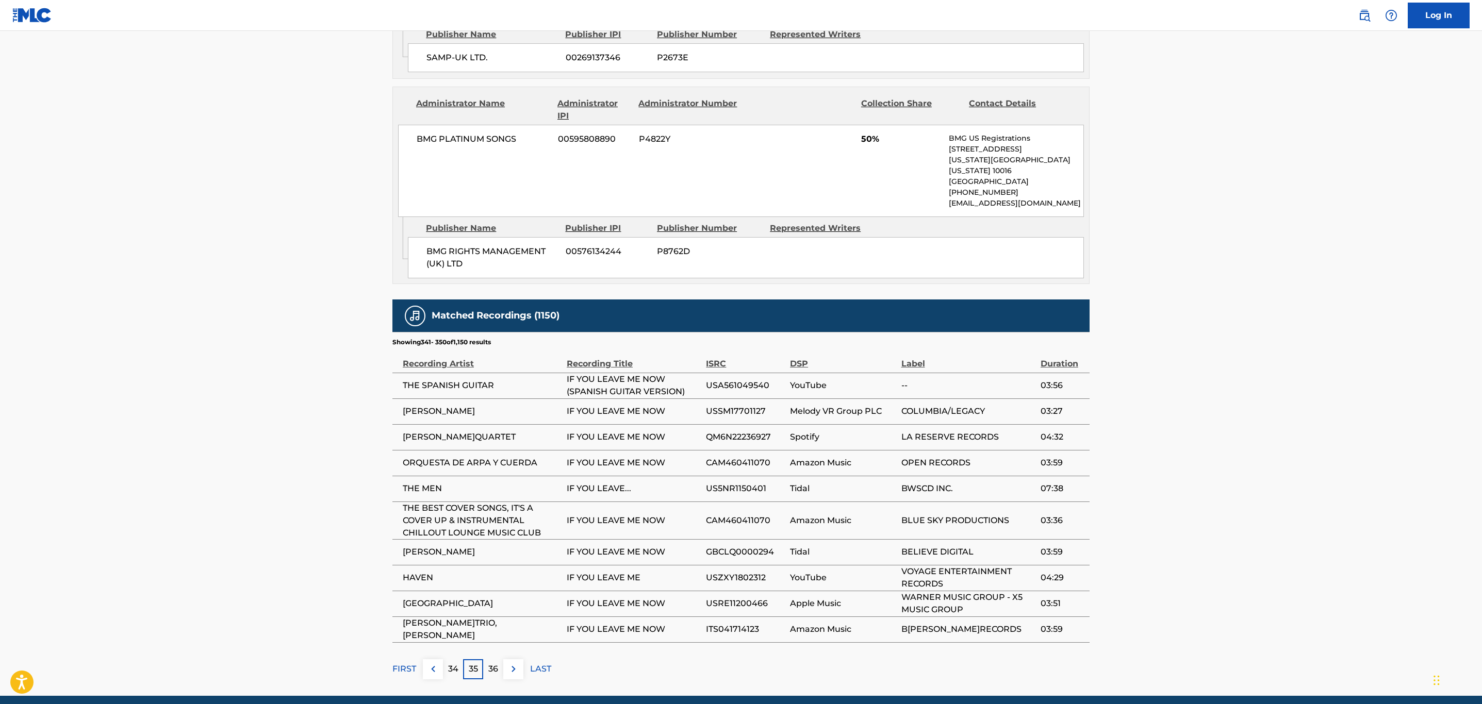
click at [760, 431] on span "QM6N22236927" at bounding box center [745, 437] width 79 height 12
drag, startPoint x: 534, startPoint y: 404, endPoint x: 404, endPoint y: 407, distance: 130.0
click at [404, 431] on span "CHARLES OWENS QUARTET" at bounding box center [482, 437] width 159 height 12
click at [747, 431] on span "QM6N22236927" at bounding box center [745, 437] width 79 height 12
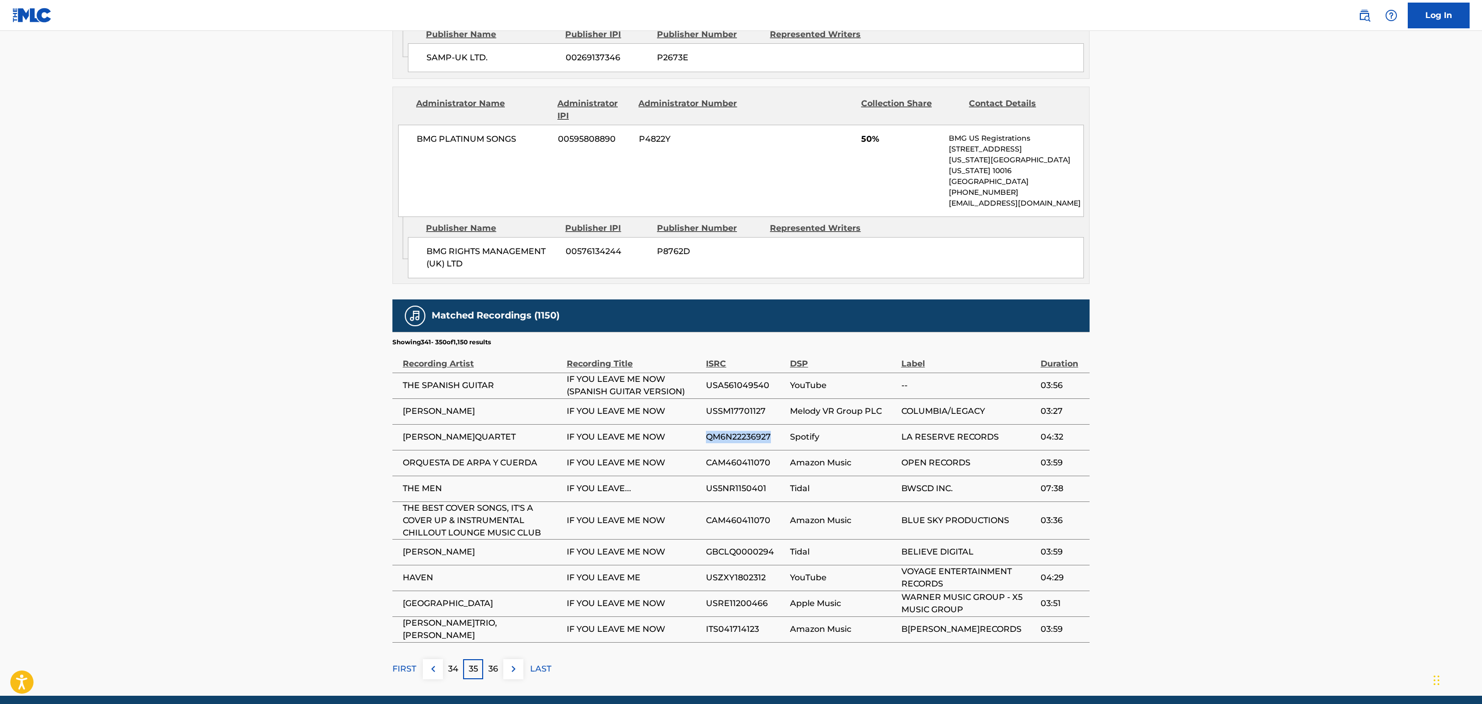
click at [747, 431] on span "QM6N22236927" at bounding box center [745, 437] width 79 height 12
click at [514, 663] on img at bounding box center [513, 669] width 12 height 12
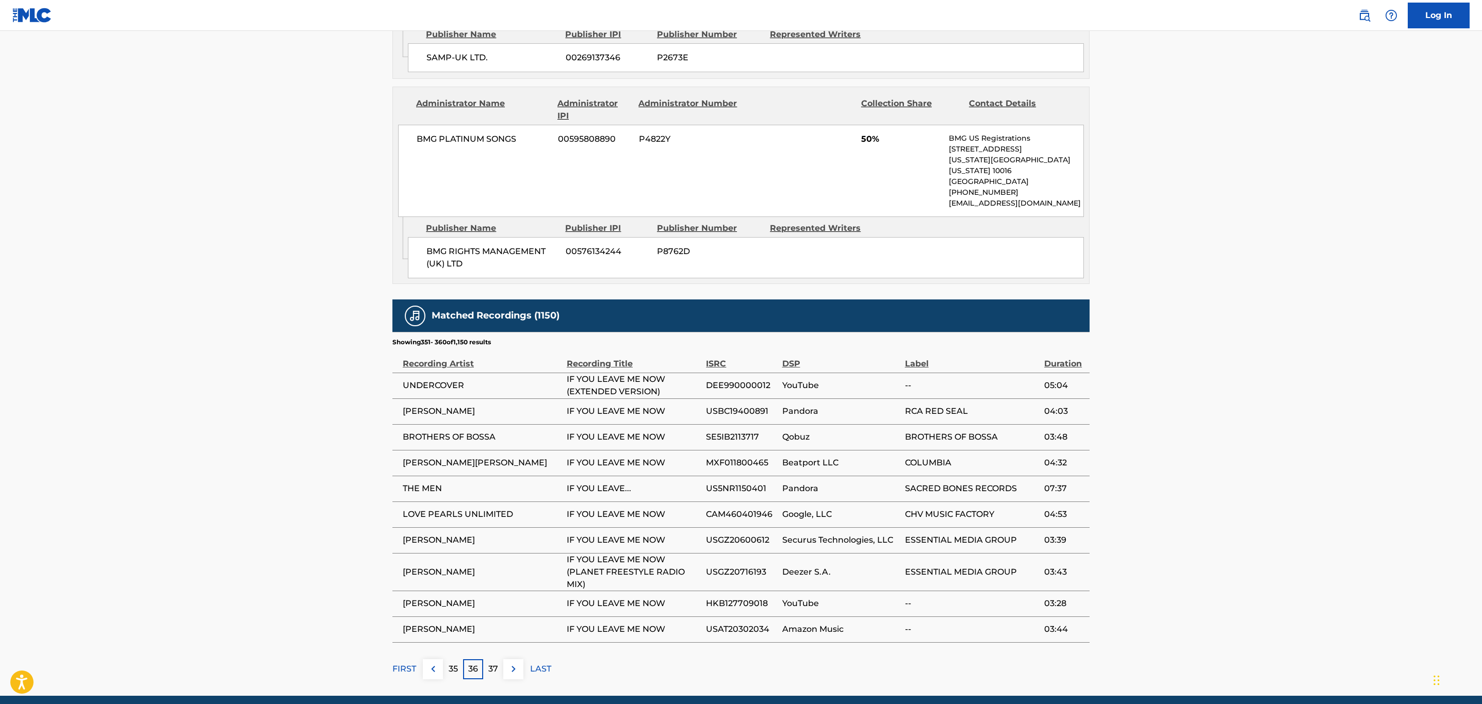
click at [513, 663] on img at bounding box center [513, 669] width 12 height 12
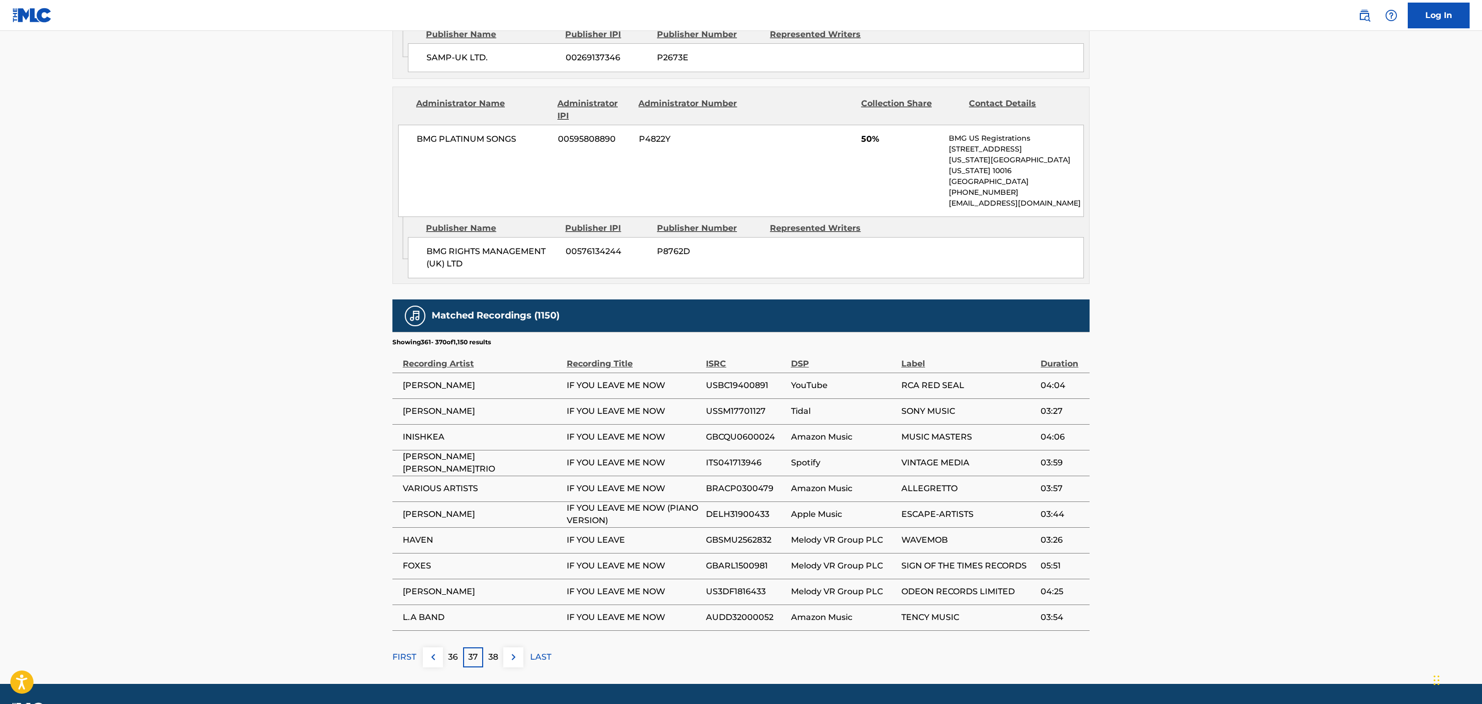
click at [512, 648] on button at bounding box center [513, 658] width 20 height 20
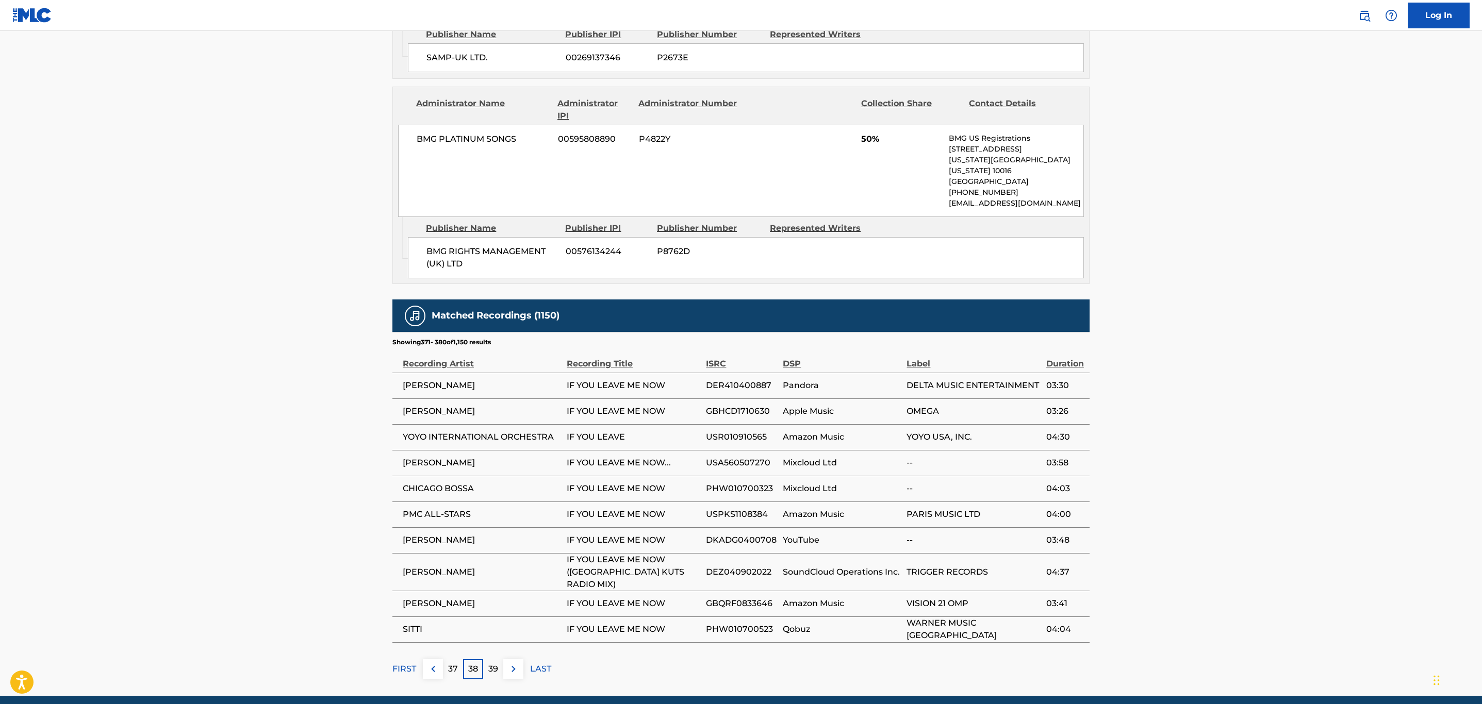
click at [751, 598] on span "GBQRF0833646" at bounding box center [742, 604] width 72 height 12
click at [508, 663] on img at bounding box center [513, 669] width 12 height 12
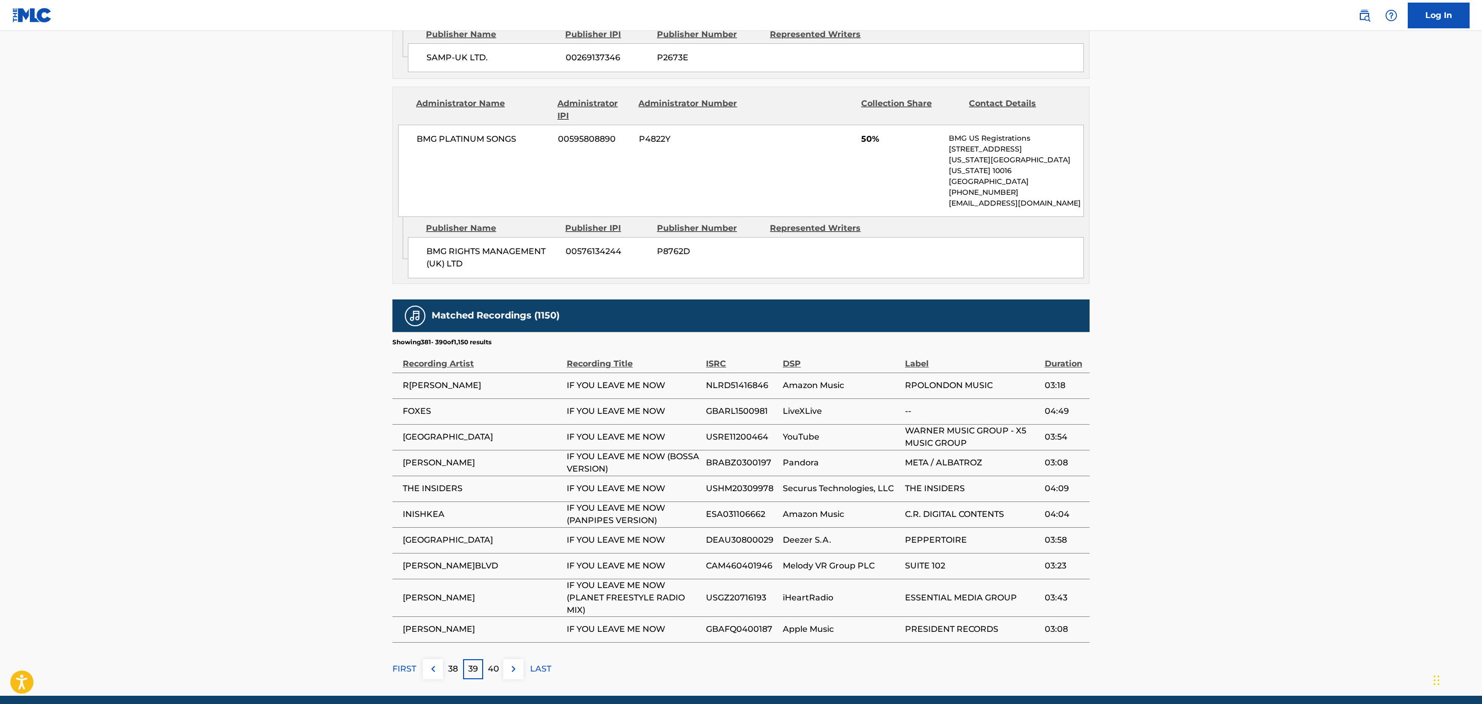
click at [517, 663] on img at bounding box center [513, 669] width 12 height 12
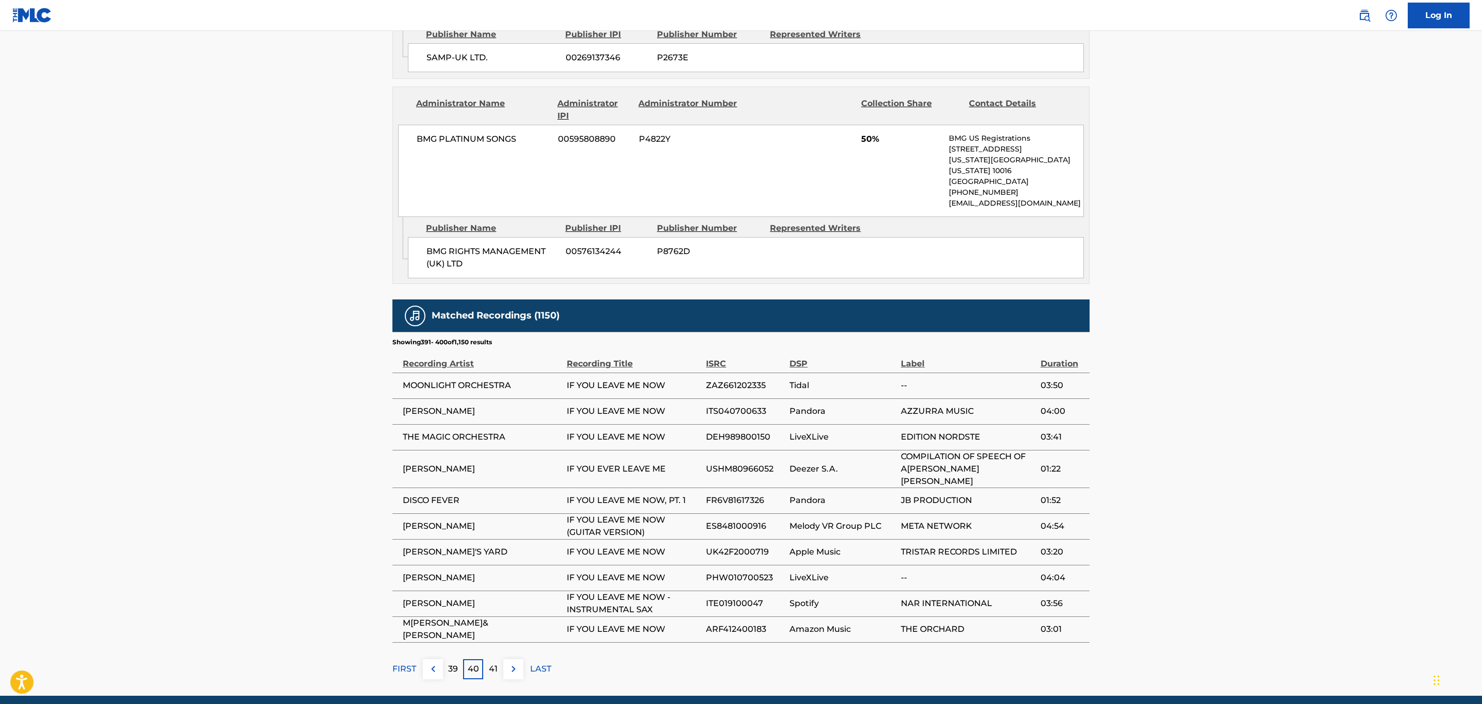
click at [517, 663] on img at bounding box center [513, 669] width 12 height 12
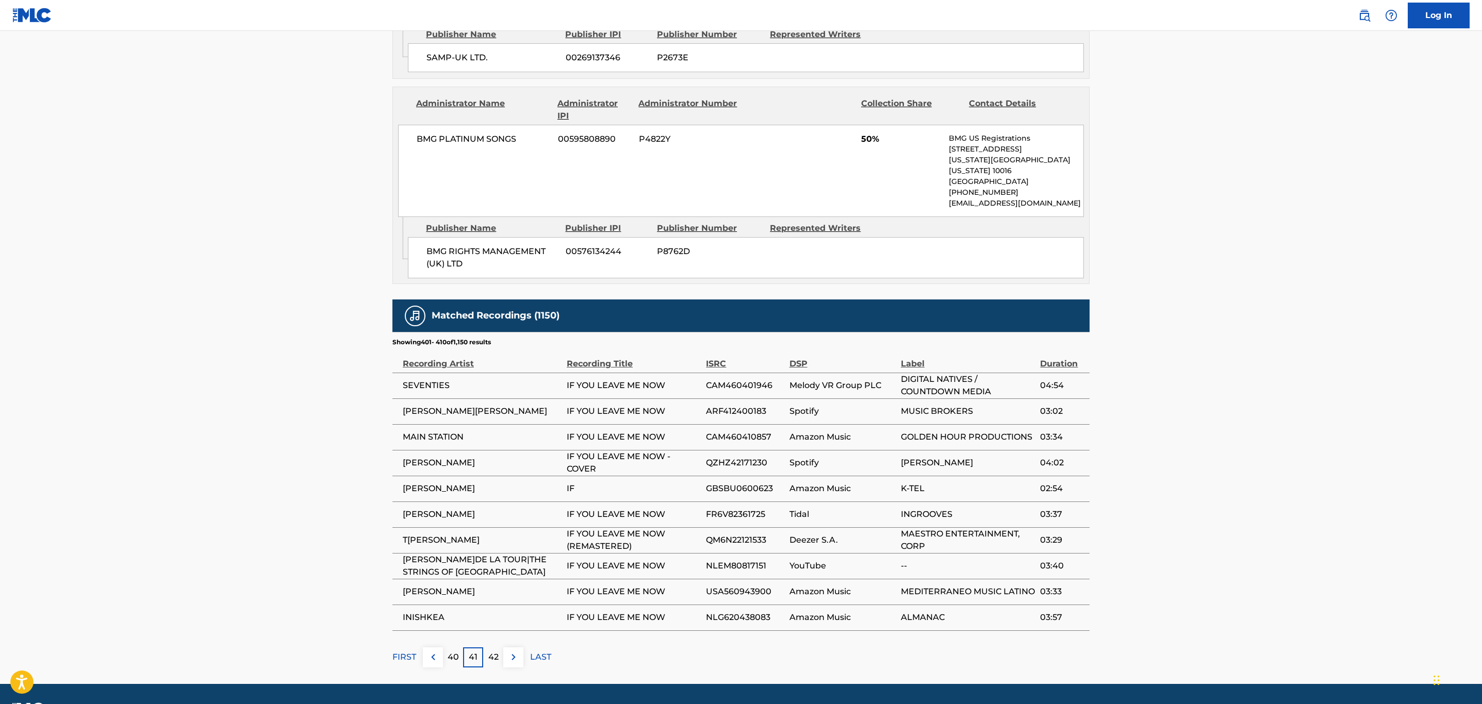
click at [743, 586] on span "USA560943900" at bounding box center [745, 592] width 78 height 12
click at [432, 611] on span "INISHKEA" at bounding box center [482, 617] width 159 height 12
click at [760, 611] on span "NLG620438083" at bounding box center [745, 617] width 78 height 12
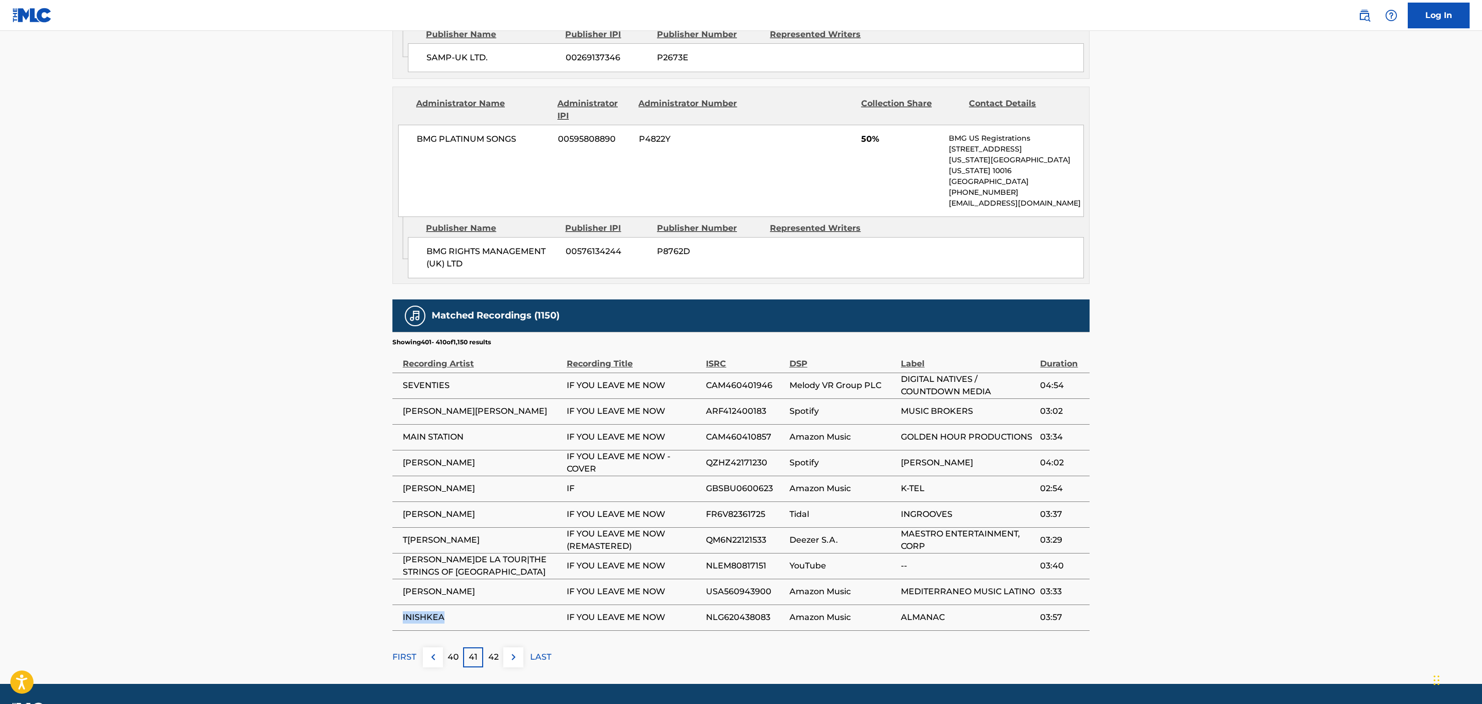
click at [760, 611] on span "NLG620438083" at bounding box center [745, 617] width 78 height 12
click at [512, 651] on img at bounding box center [513, 657] width 12 height 12
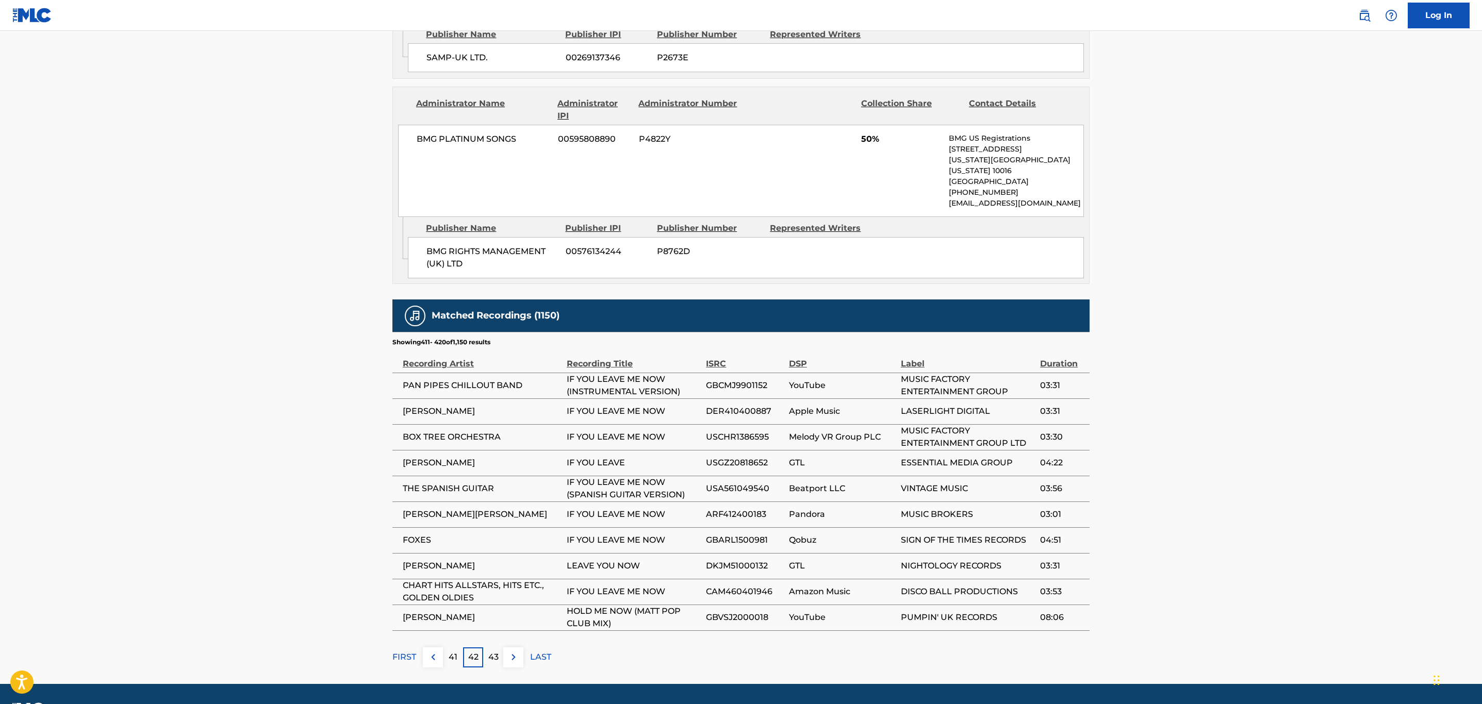
click at [512, 651] on img at bounding box center [513, 657] width 12 height 12
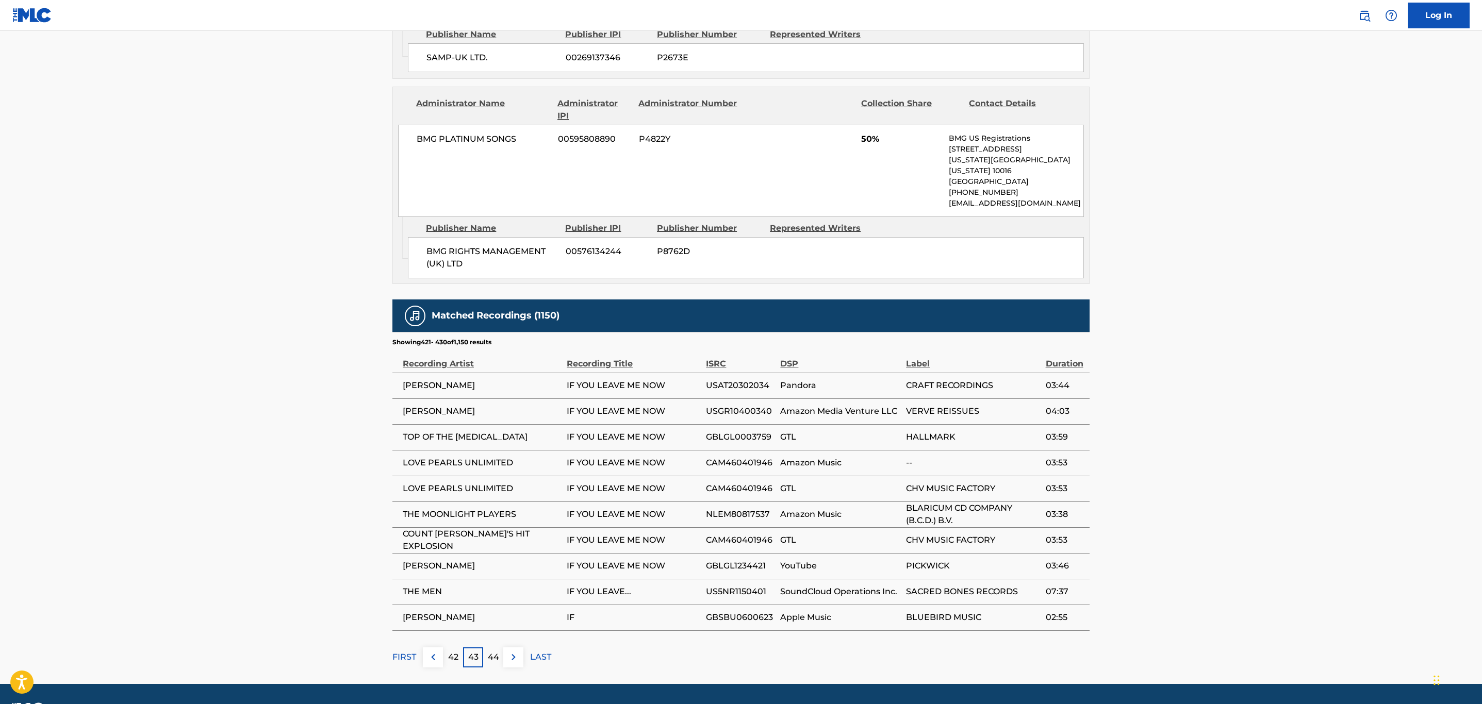
click at [512, 651] on img at bounding box center [513, 657] width 12 height 12
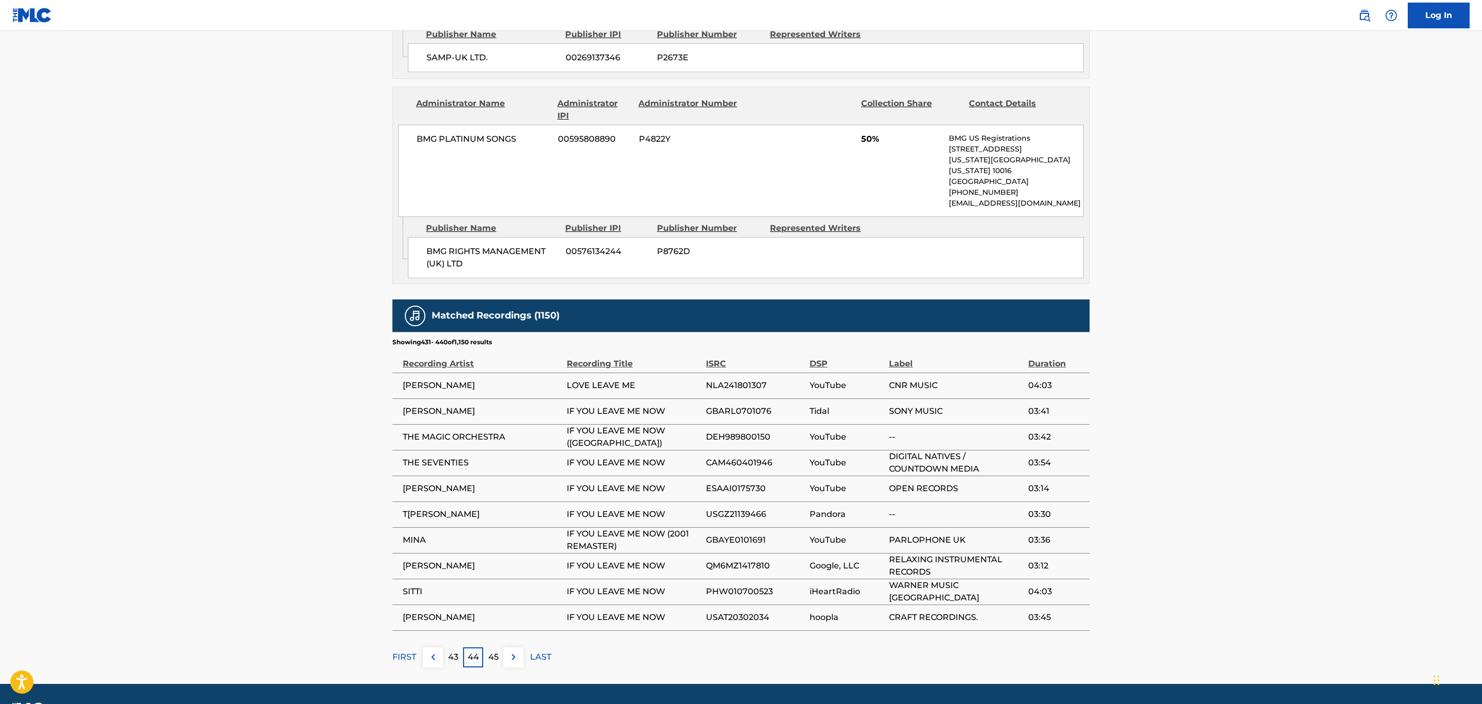
click at [755, 534] on span "GBAYE0101691" at bounding box center [755, 540] width 98 height 12
click at [511, 651] on img at bounding box center [513, 657] width 12 height 12
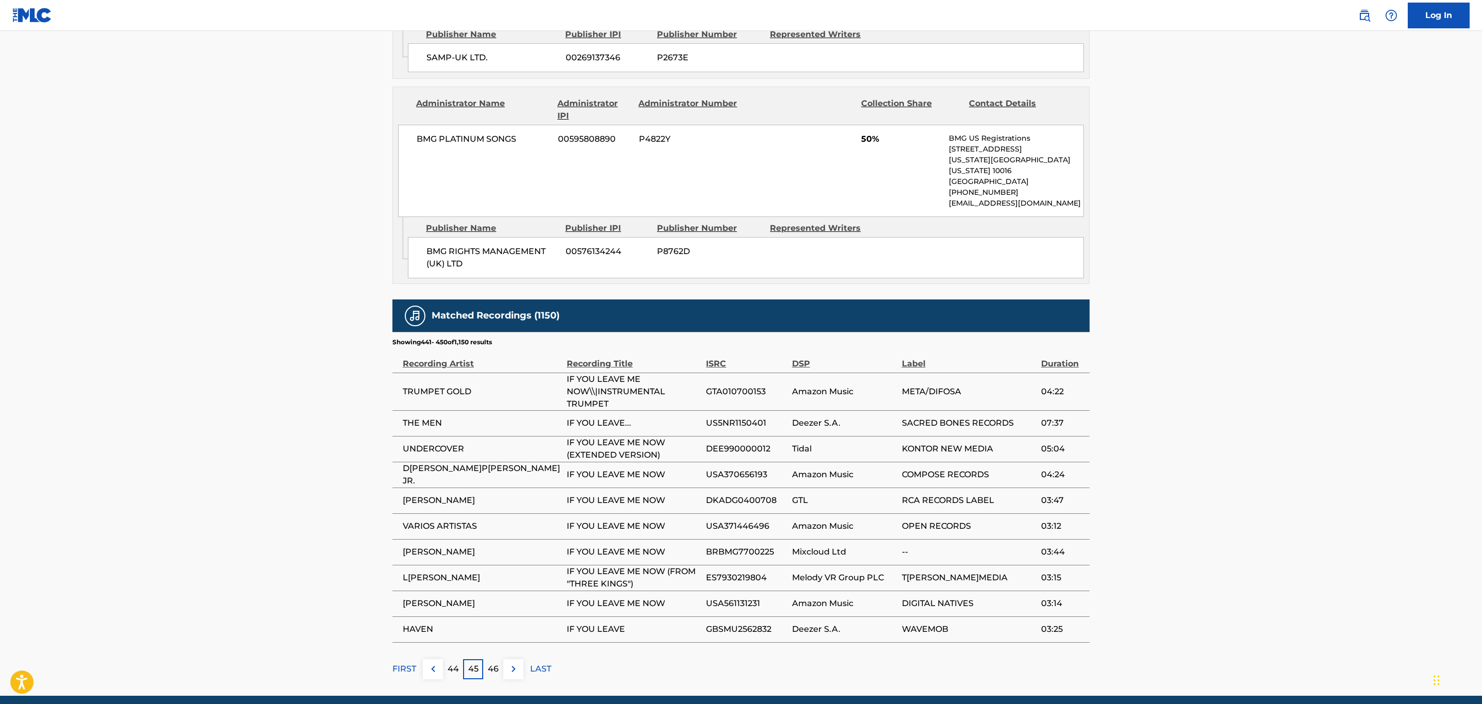
click at [743, 443] on span "DEE990000012" at bounding box center [746, 449] width 80 height 12
click at [513, 663] on img at bounding box center [513, 669] width 12 height 12
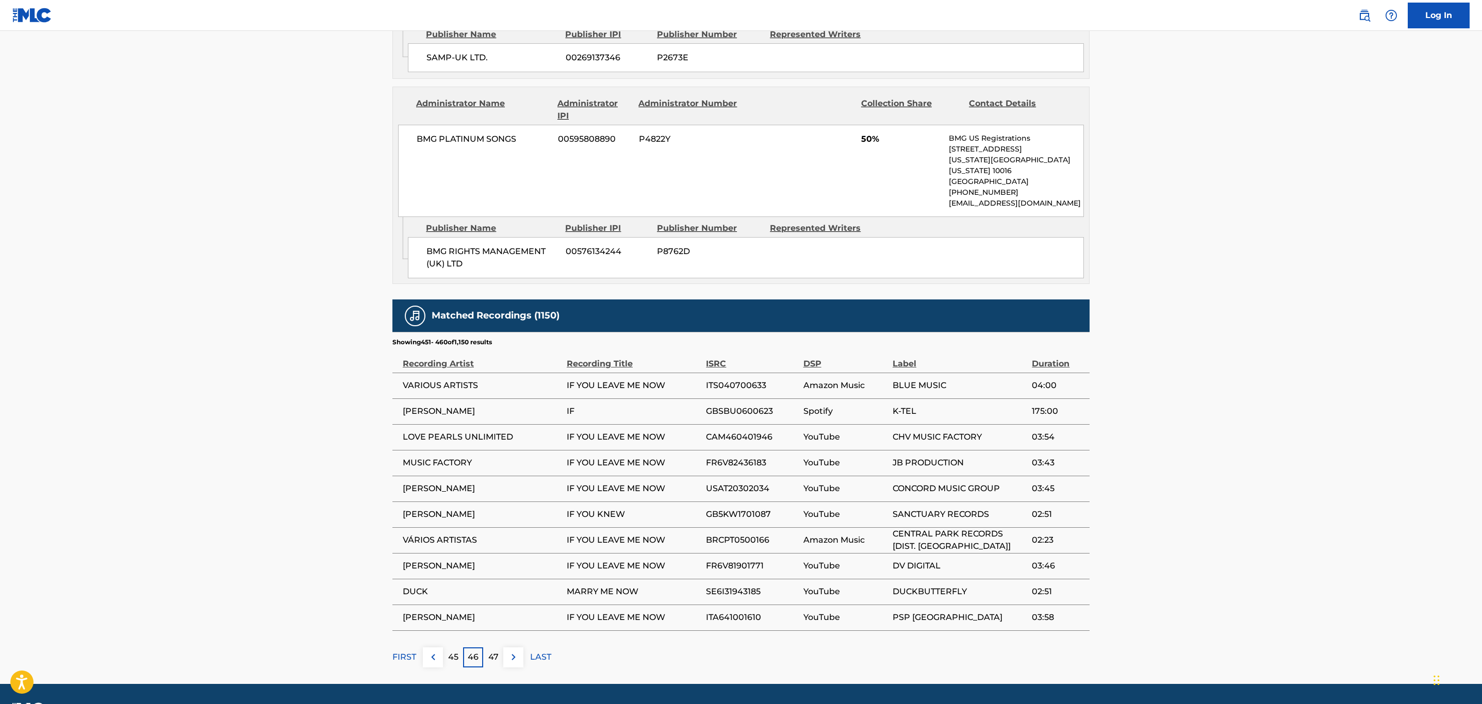
click at [513, 643] on main "< Back to public search results Copy work link IF YOU LEAVE ME NOW Work Detail …" at bounding box center [741, 28] width 1482 height 1313
click at [514, 651] on img at bounding box center [513, 657] width 12 height 12
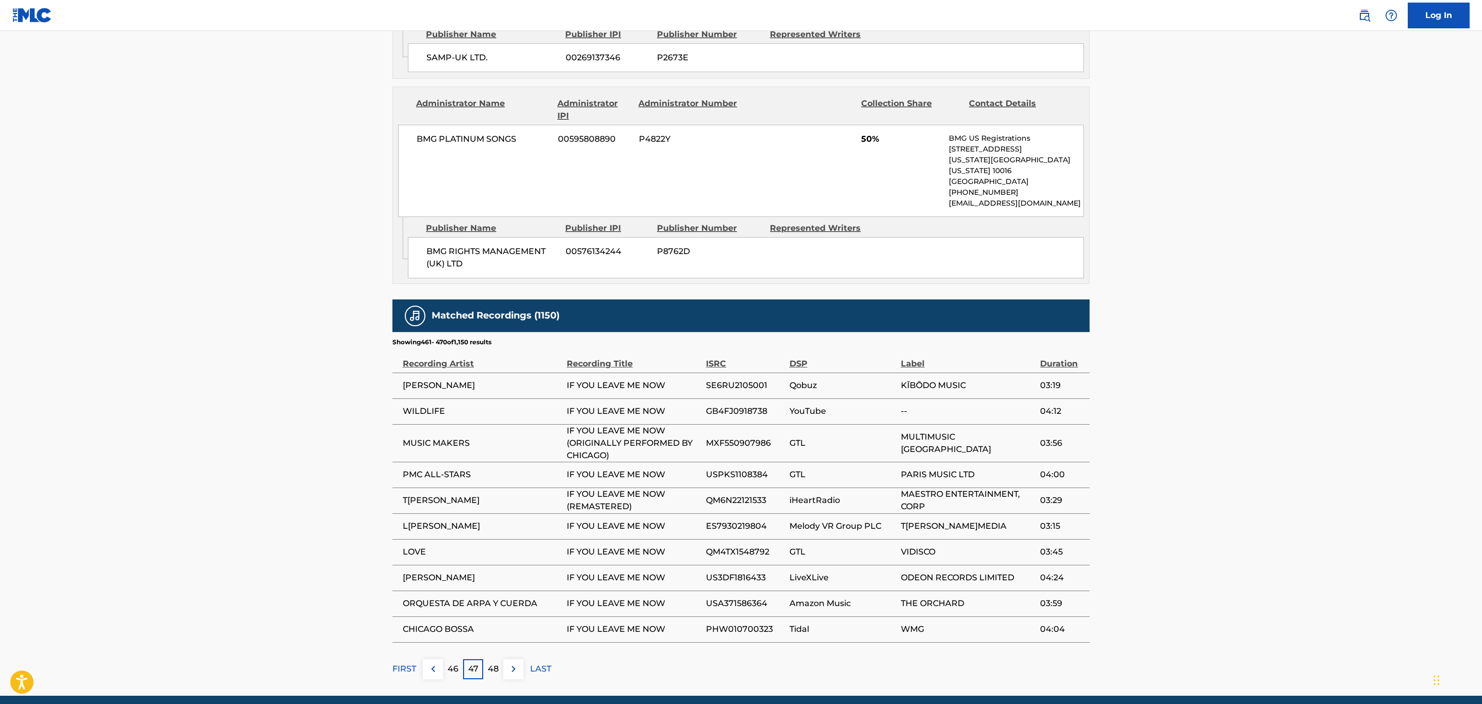
click at [512, 663] on img at bounding box center [513, 669] width 12 height 12
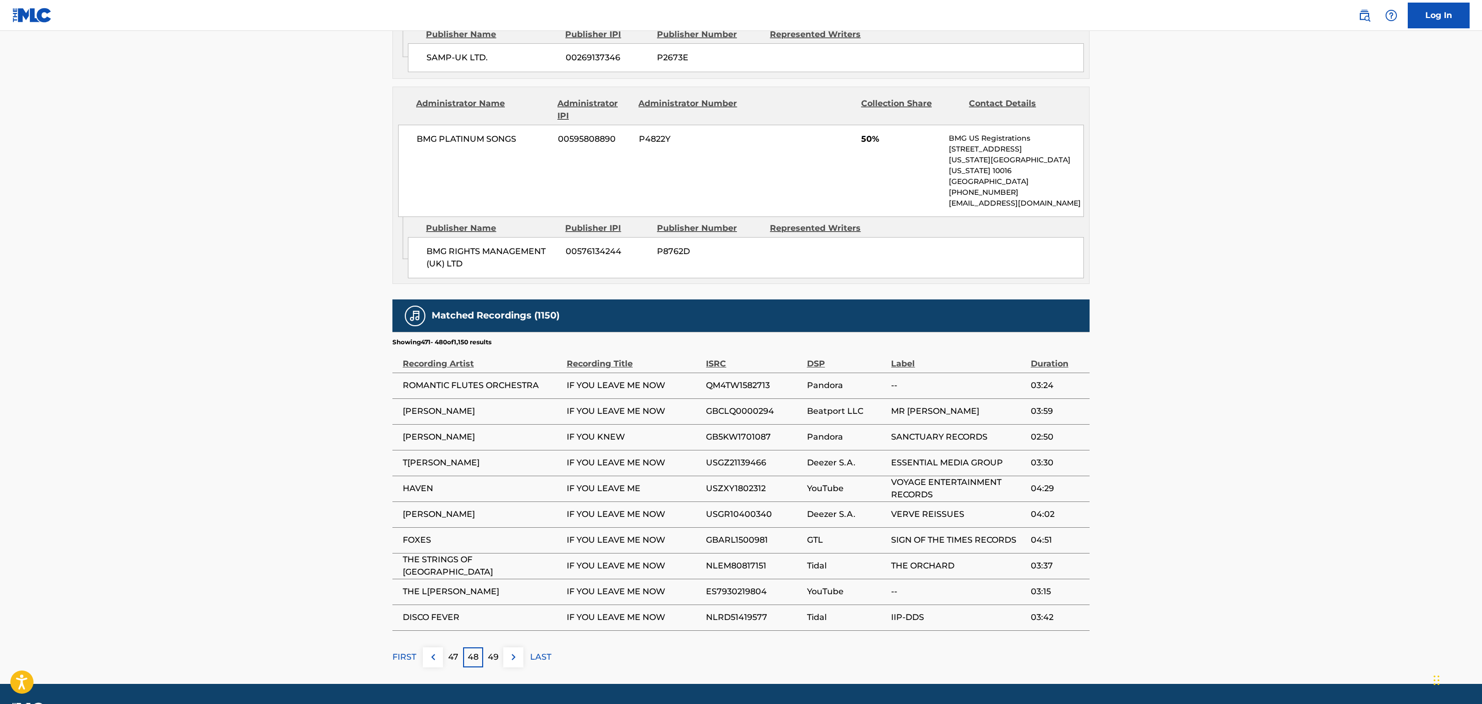
click at [515, 651] on img at bounding box center [513, 657] width 12 height 12
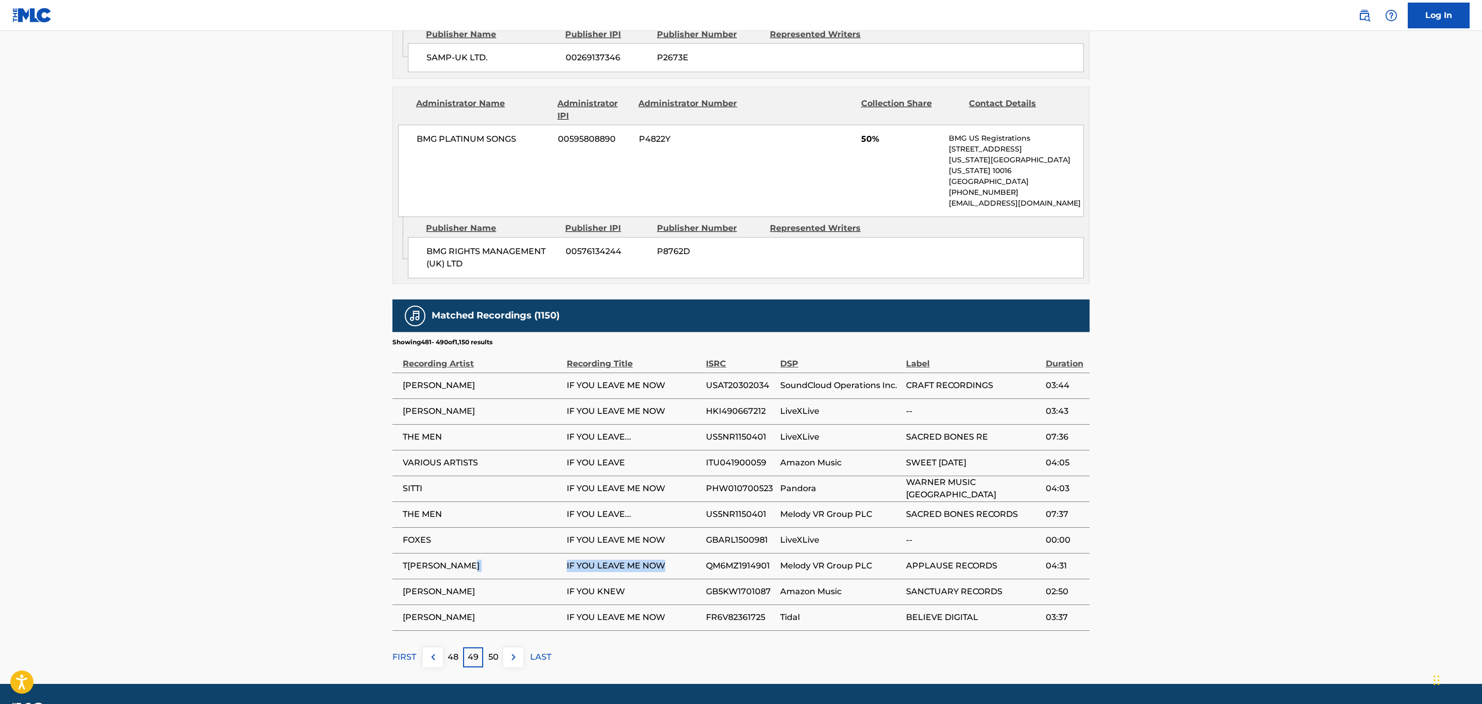
drag, startPoint x: 673, startPoint y: 541, endPoint x: 565, endPoint y: 535, distance: 109.0
click at [565, 553] on tr "THE LETTERMEN IF YOU LEAVE ME NOW QM6MZ1914901 Melody VR Group PLC APPLAUSE REC…" at bounding box center [740, 566] width 697 height 26
click at [744, 560] on span "QM6MZ1914901" at bounding box center [740, 566] width 69 height 12
click at [507, 651] on img at bounding box center [513, 657] width 12 height 12
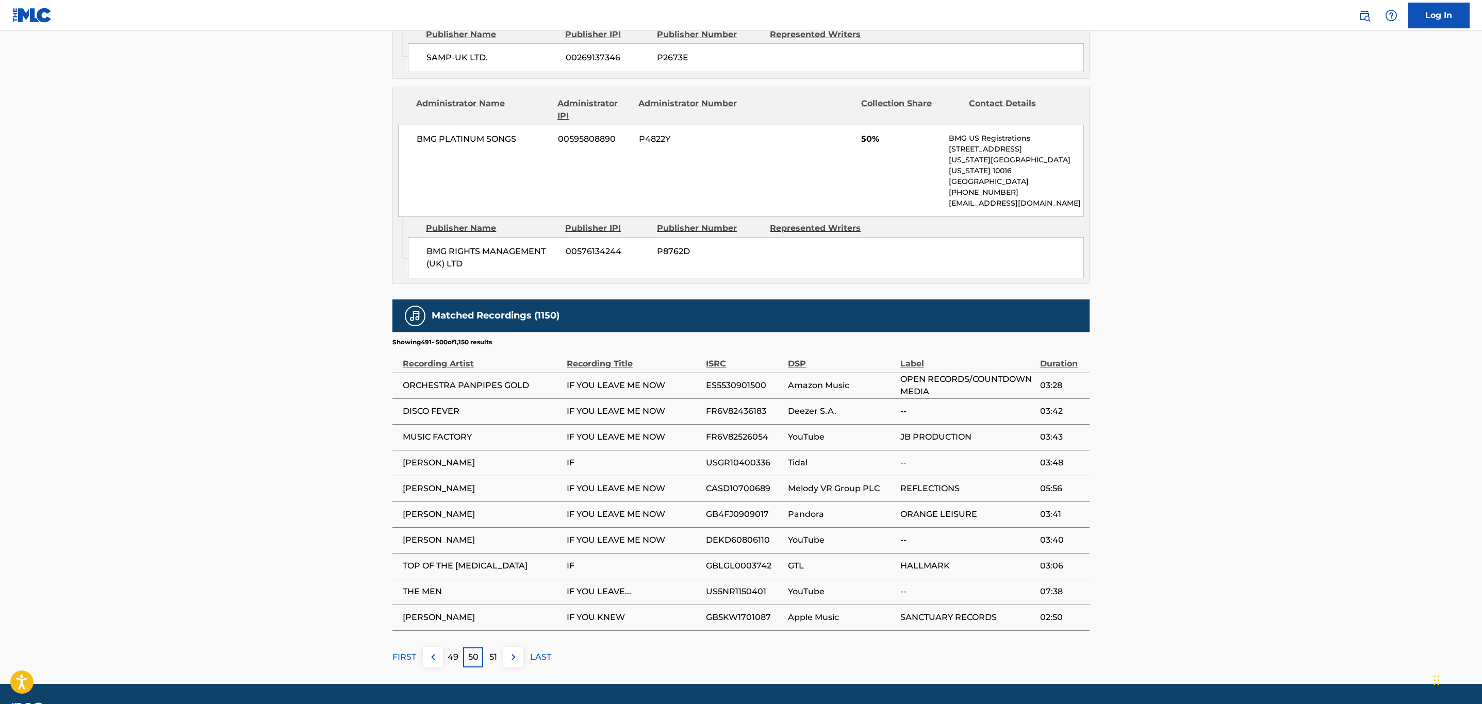
click at [507, 651] on img at bounding box center [513, 657] width 12 height 12
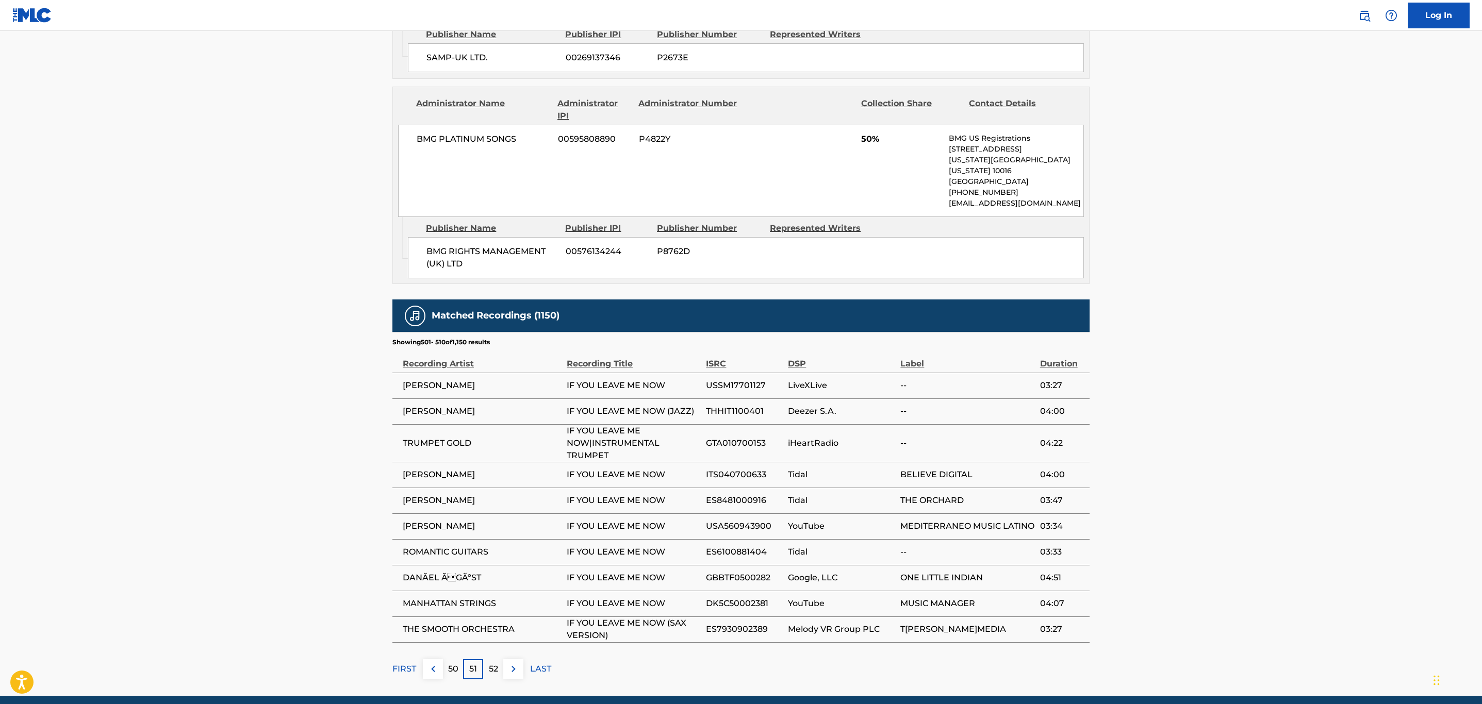
click at [744, 494] on span "ES8481000916" at bounding box center [744, 500] width 77 height 12
click at [518, 663] on img at bounding box center [513, 669] width 12 height 12
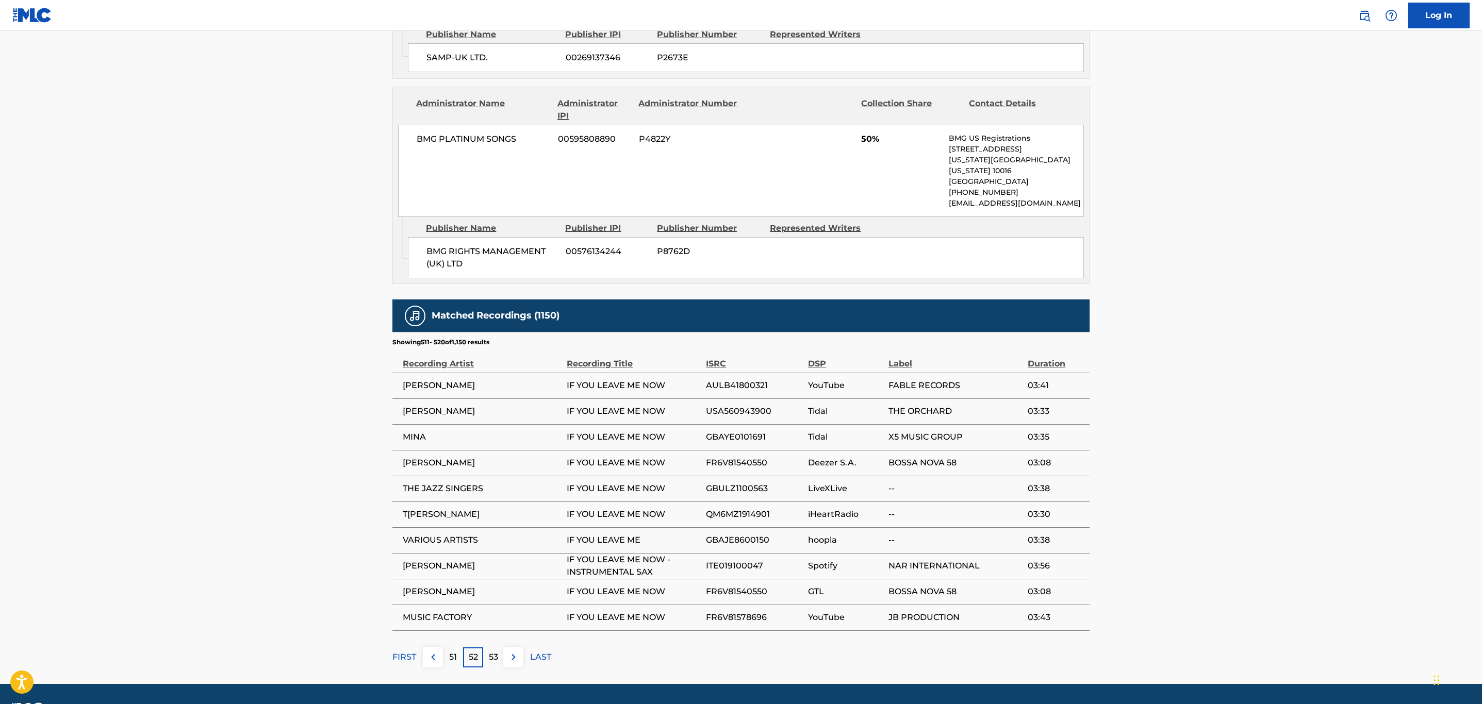
click at [746, 560] on span "ITE019100047" at bounding box center [754, 566] width 97 height 12
click at [514, 651] on img at bounding box center [513, 657] width 12 height 12
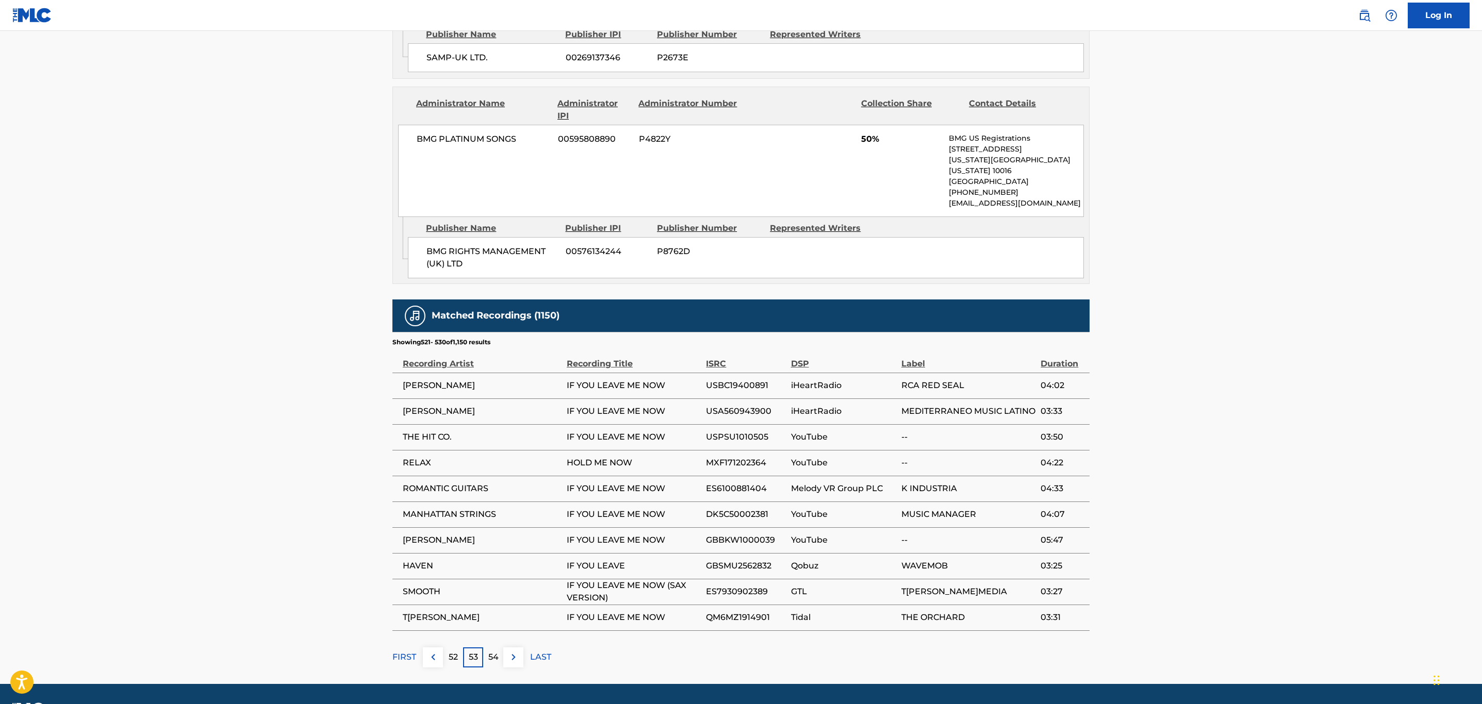
click at [514, 651] on img at bounding box center [513, 657] width 12 height 12
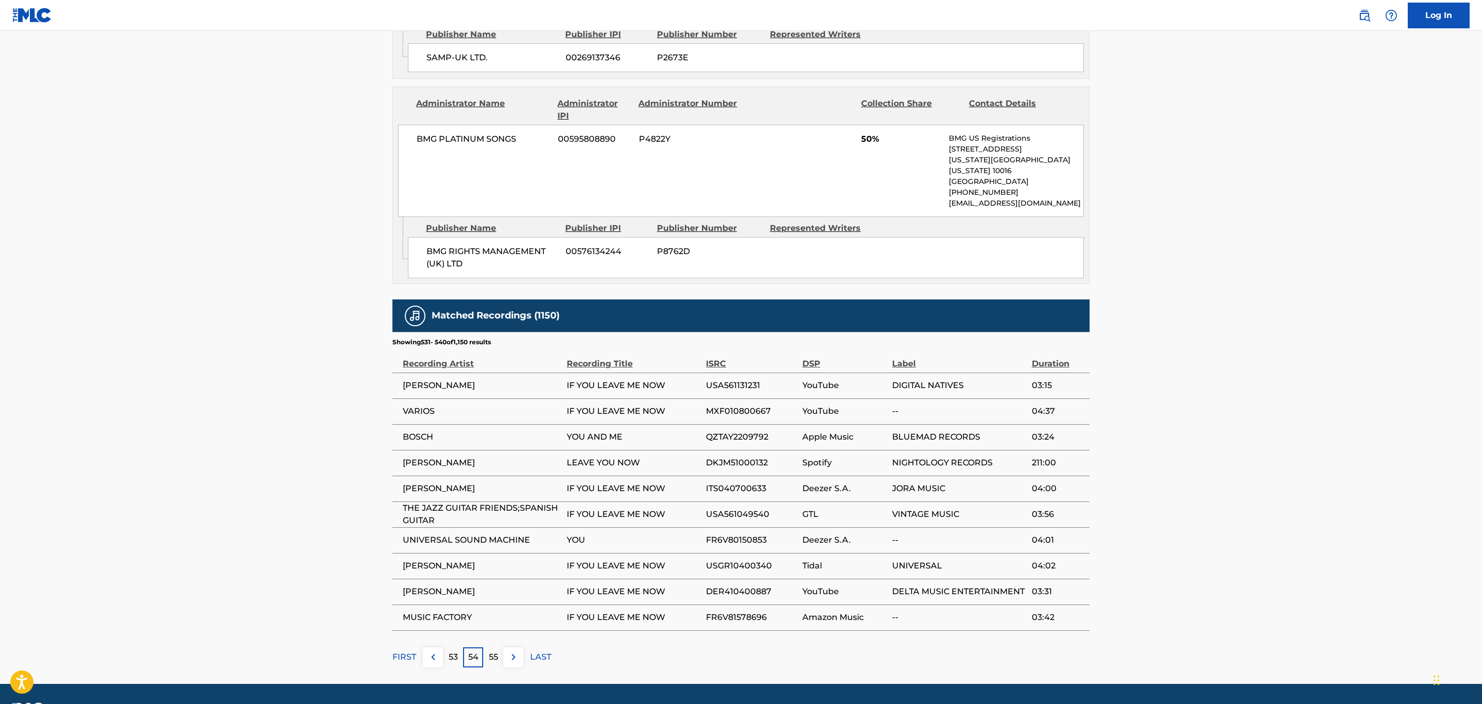
click at [514, 651] on img at bounding box center [513, 657] width 12 height 12
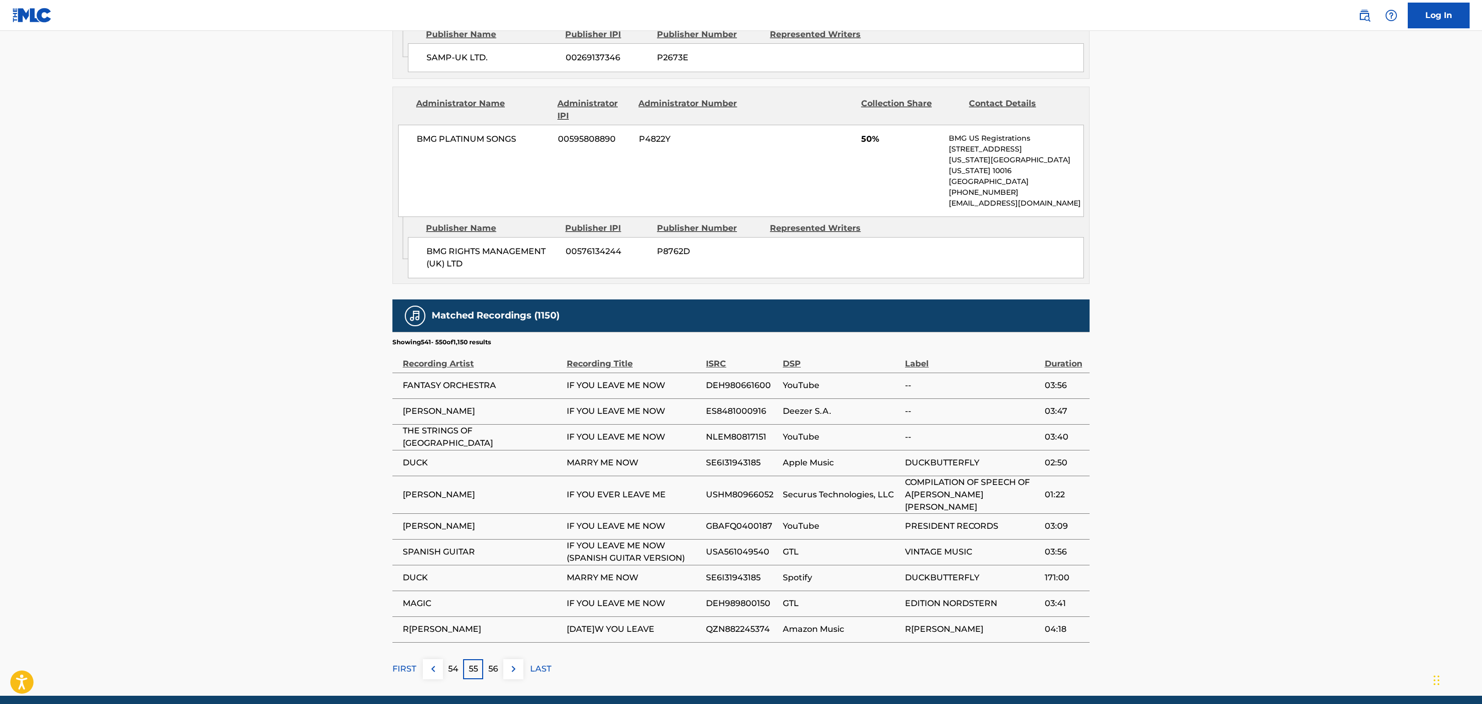
click at [521, 659] on button at bounding box center [513, 669] width 20 height 20
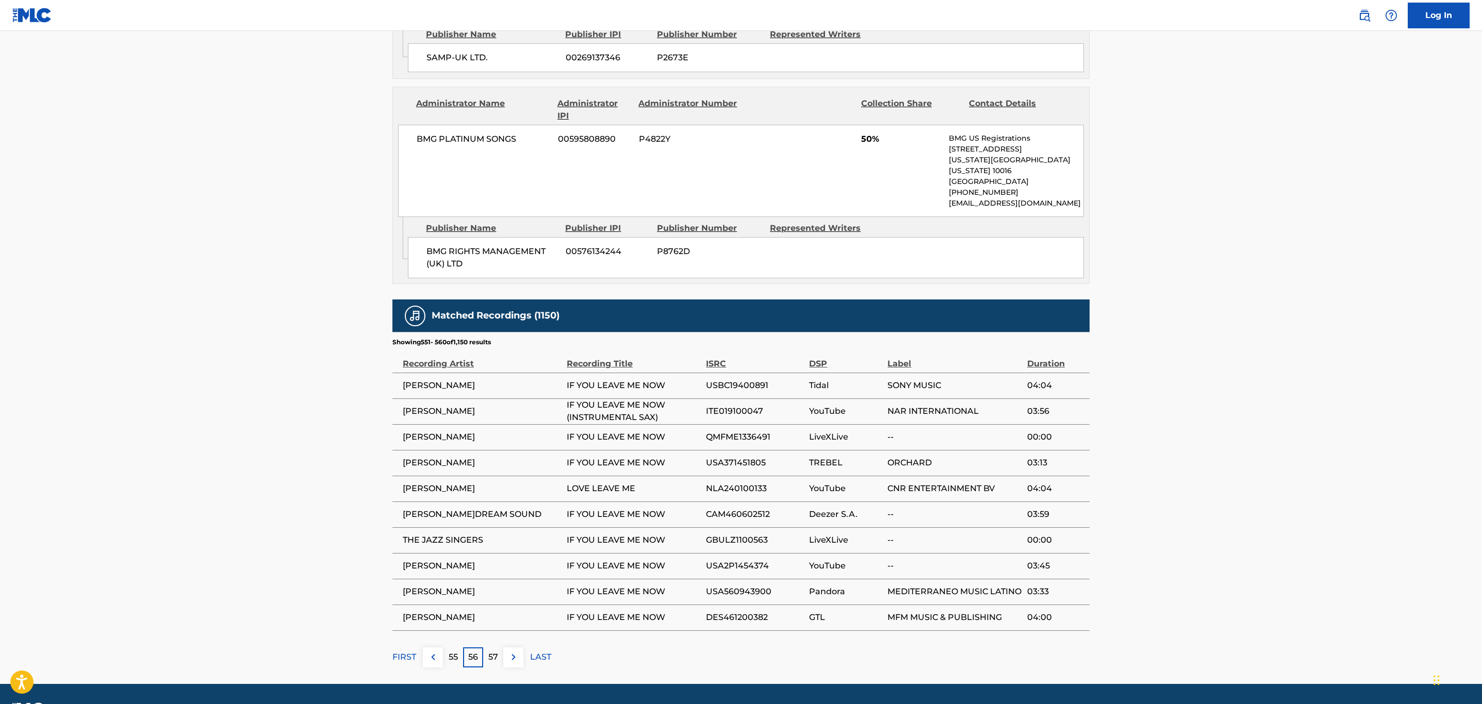
click at [521, 645] on main "< Back to public search results Copy work link IF YOU LEAVE ME NOW Work Detail …" at bounding box center [741, 28] width 1482 height 1313
click at [514, 651] on img at bounding box center [513, 657] width 12 height 12
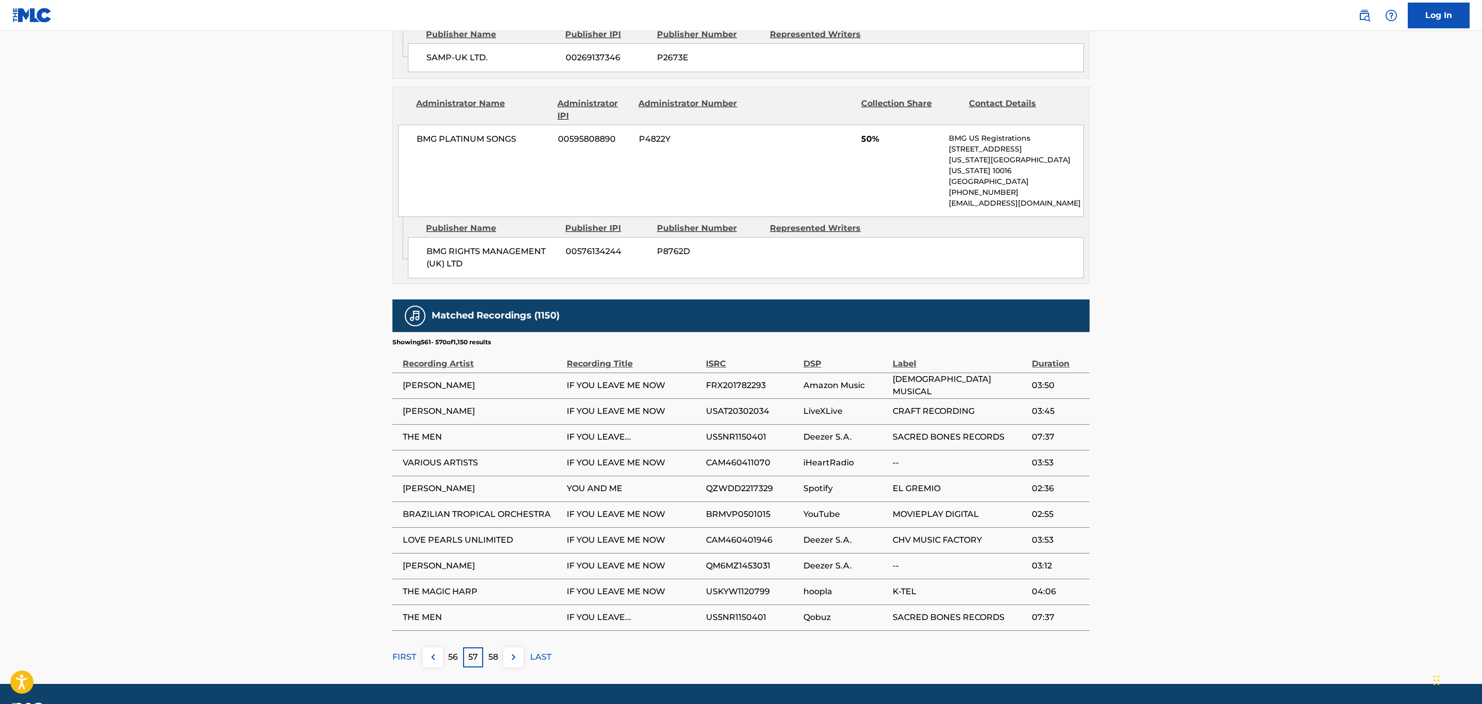
click at [512, 651] on img at bounding box center [513, 657] width 12 height 12
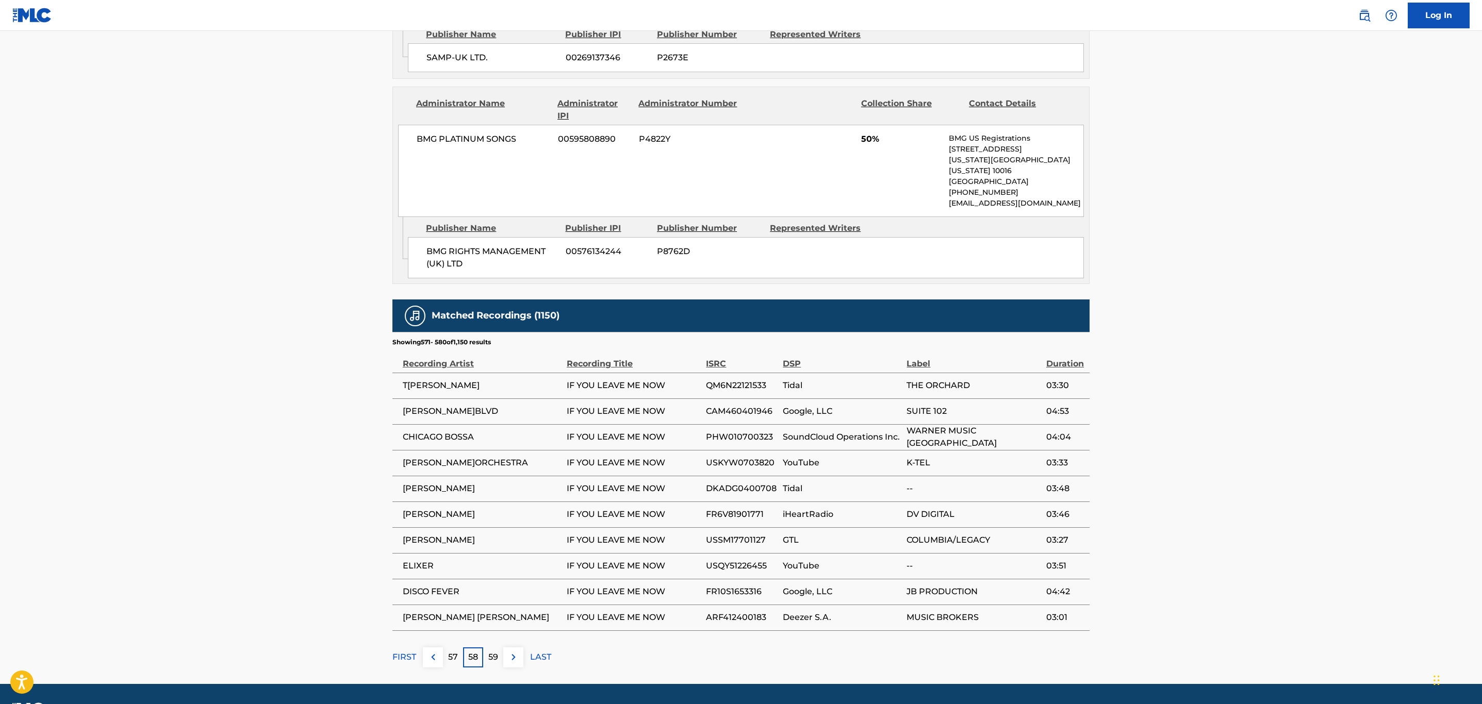
click at [746, 405] on span "CAM460401946" at bounding box center [742, 411] width 72 height 12
click at [517, 651] on img at bounding box center [513, 657] width 12 height 12
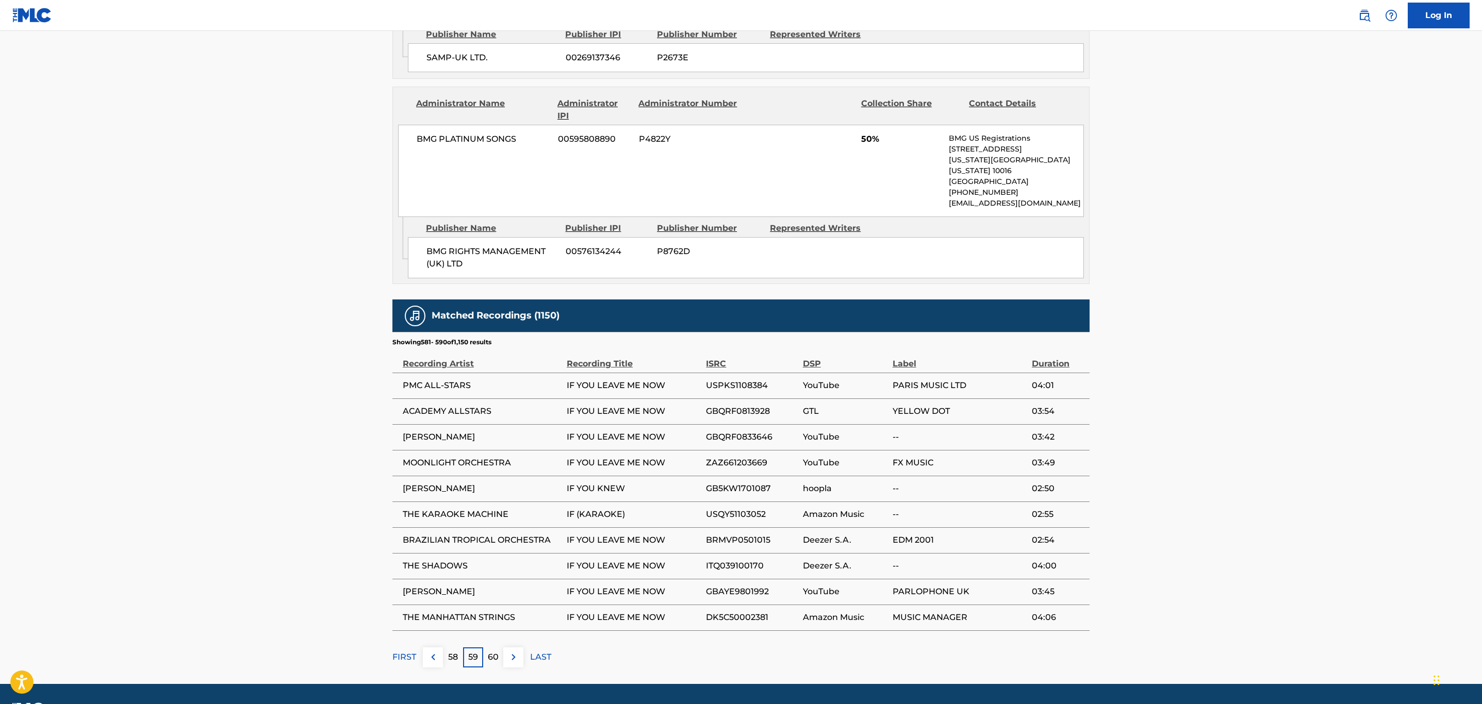
click at [752, 611] on span "DK5C50002381" at bounding box center [751, 617] width 91 height 12
click at [511, 651] on img at bounding box center [513, 657] width 12 height 12
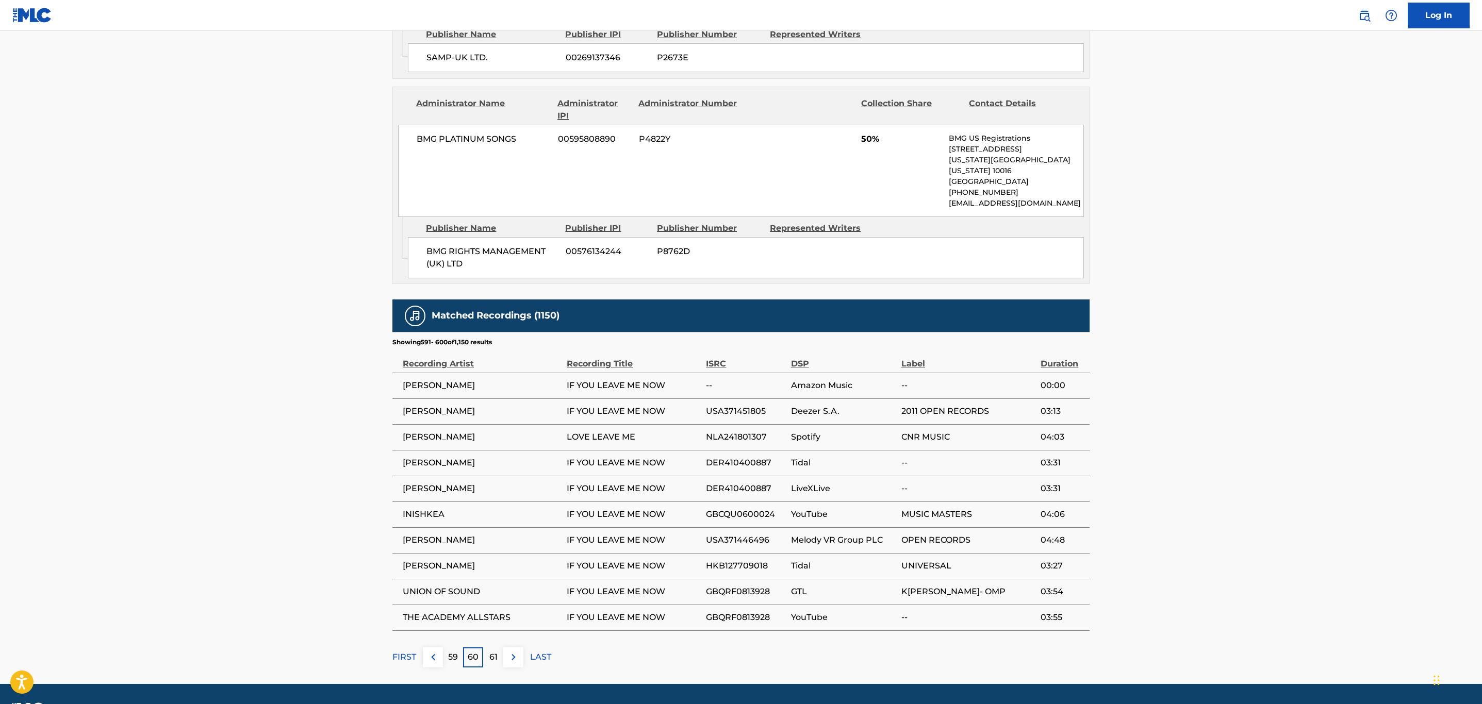
click at [748, 405] on span "USA371451805" at bounding box center [745, 411] width 79 height 12
click at [516, 648] on button at bounding box center [513, 658] width 20 height 20
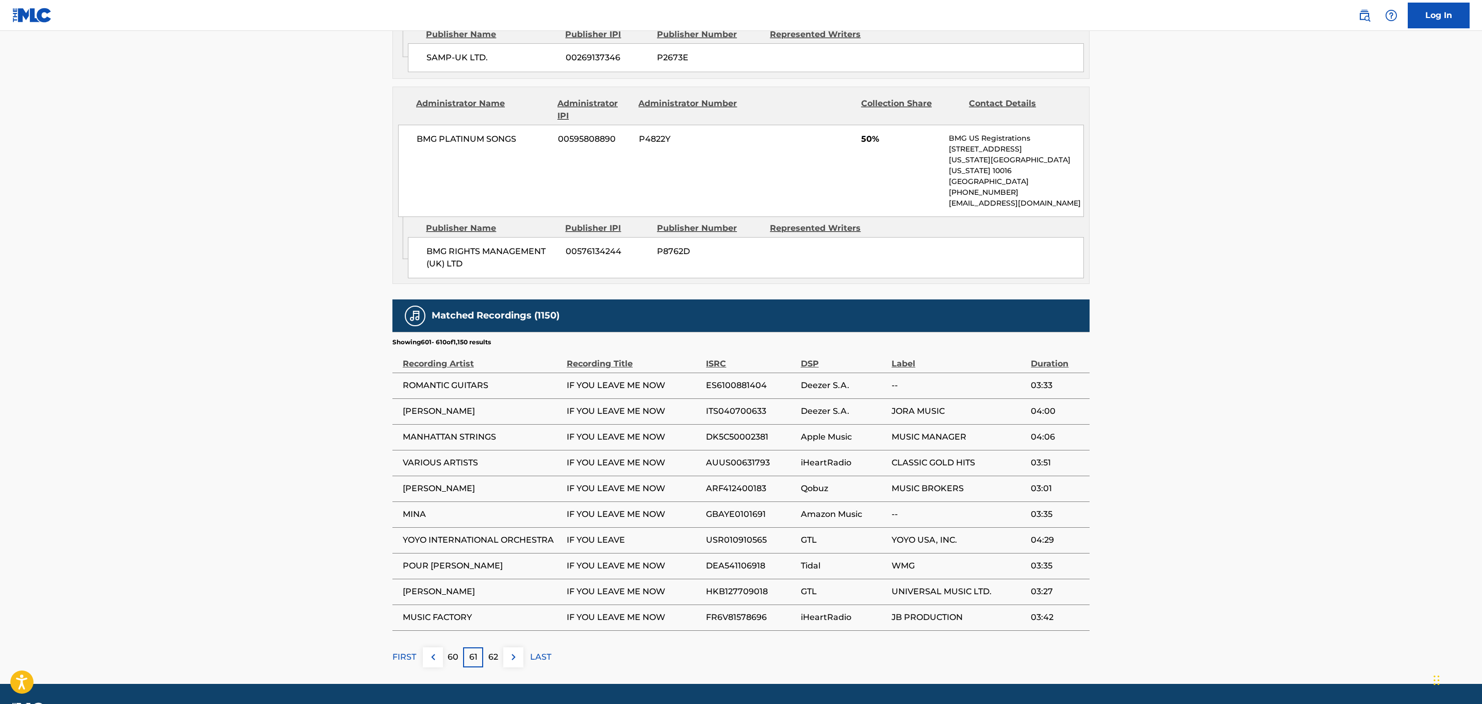
click at [517, 648] on button at bounding box center [513, 658] width 20 height 20
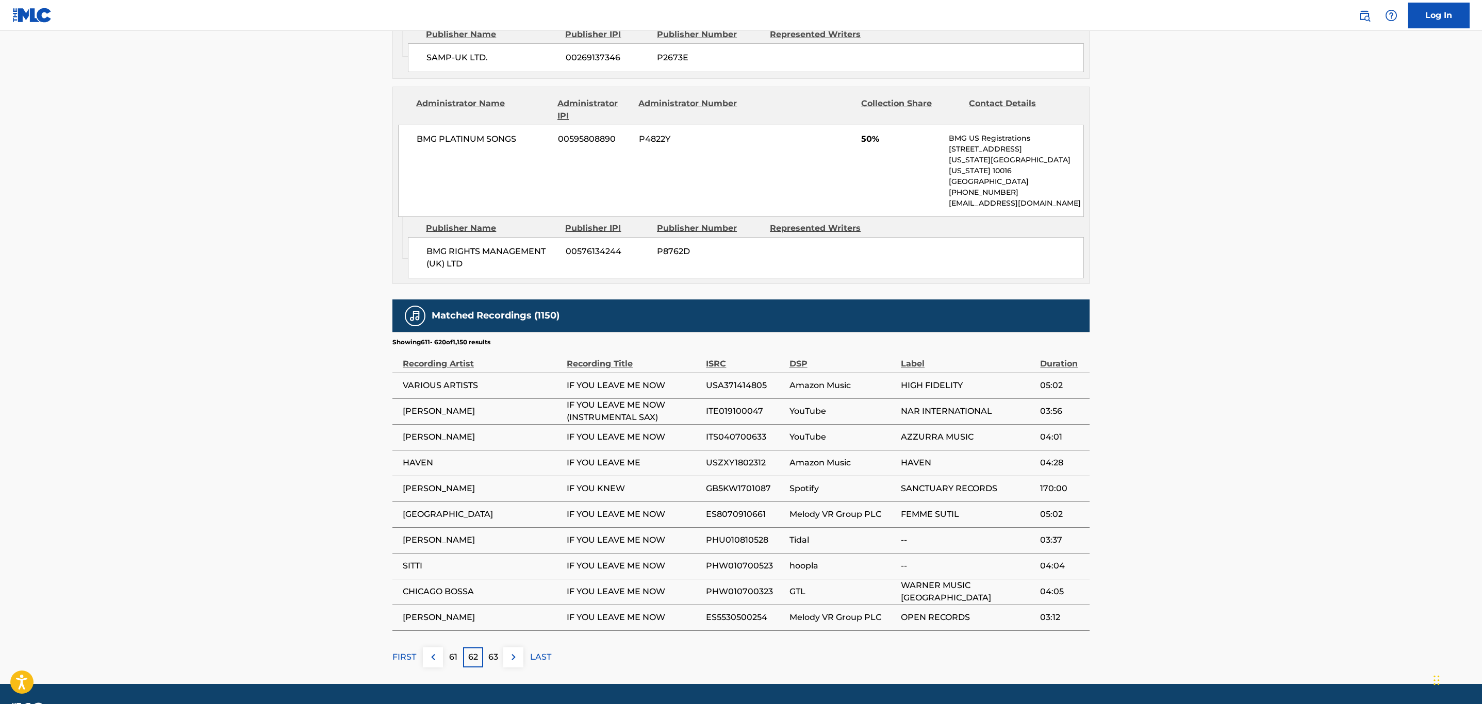
click at [517, 648] on button at bounding box center [513, 658] width 20 height 20
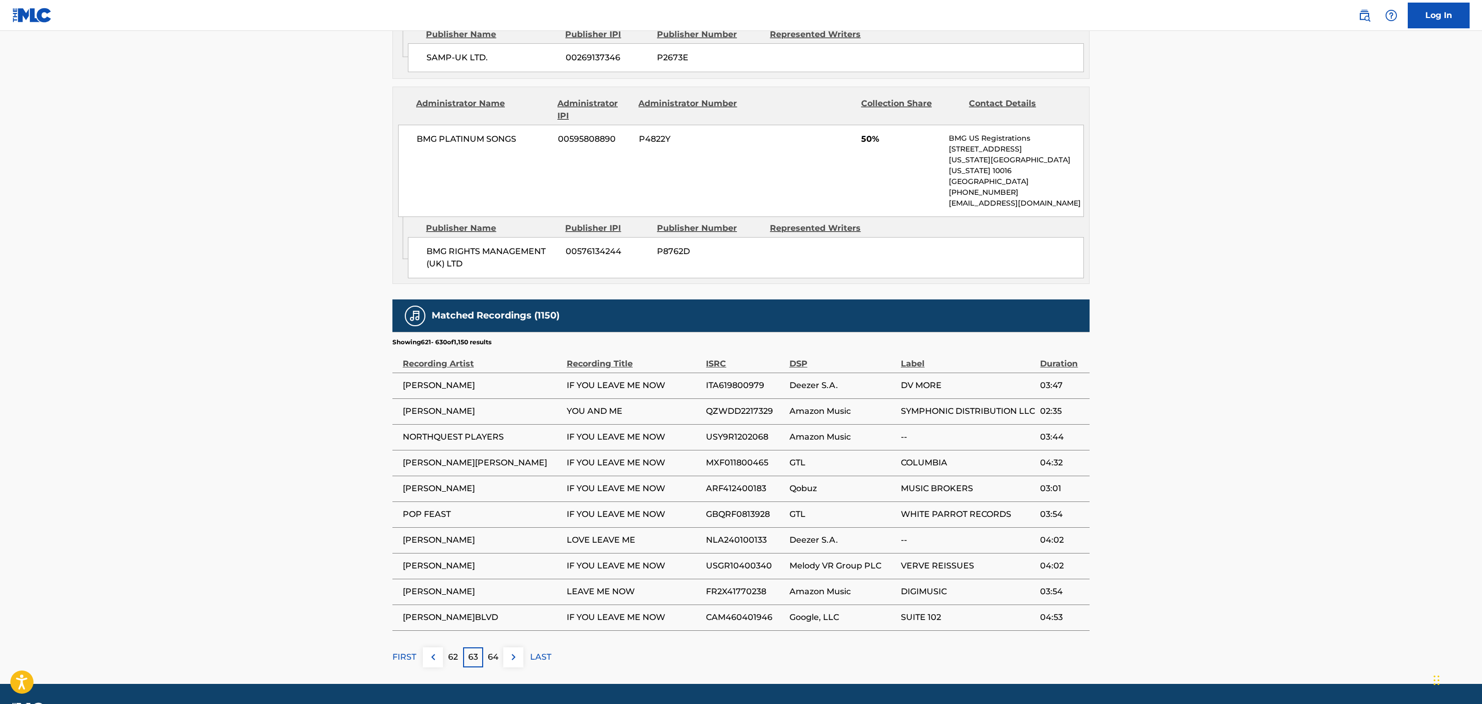
click at [761, 560] on span "USGR10400340" at bounding box center [745, 566] width 78 height 12
click at [512, 651] on img at bounding box center [513, 657] width 12 height 12
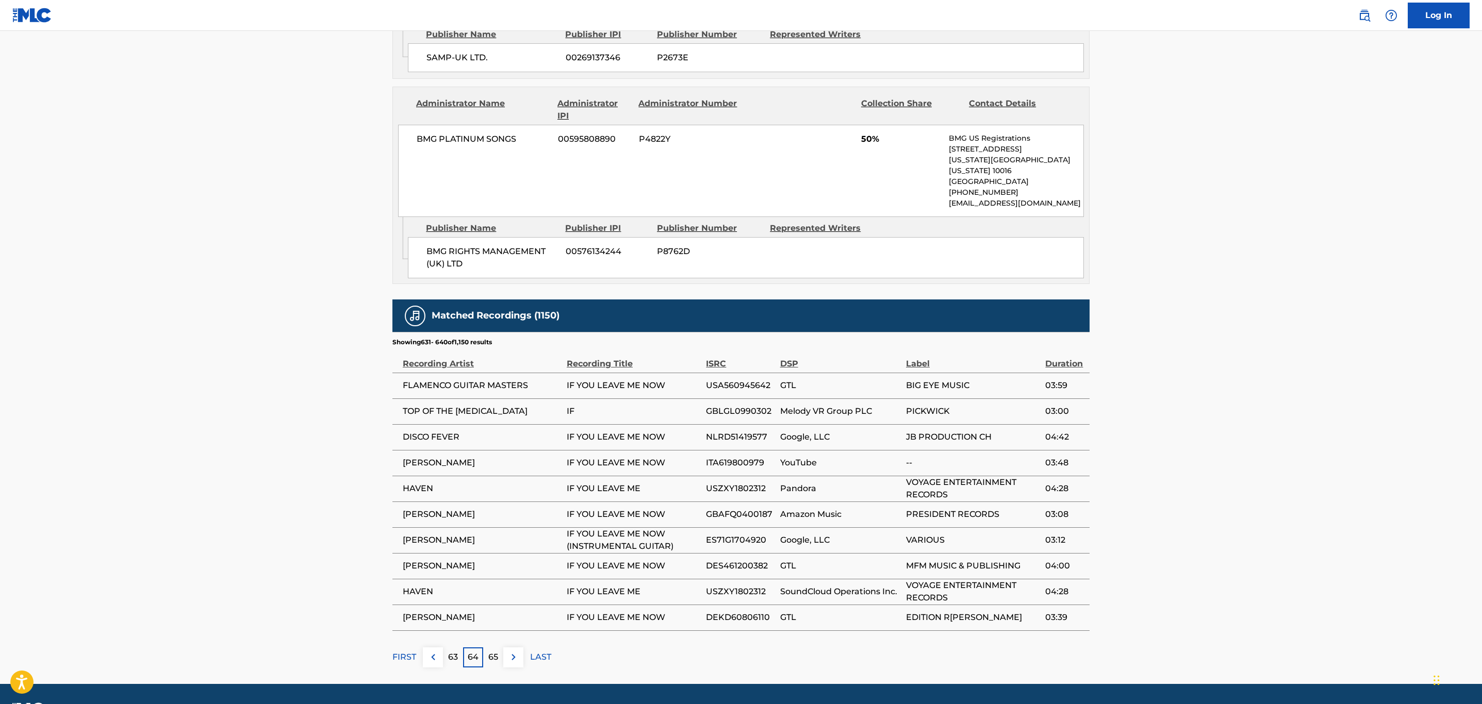
click at [738, 586] on span "USZXY1802312" at bounding box center [740, 592] width 69 height 12
click at [511, 651] on img at bounding box center [513, 657] width 12 height 12
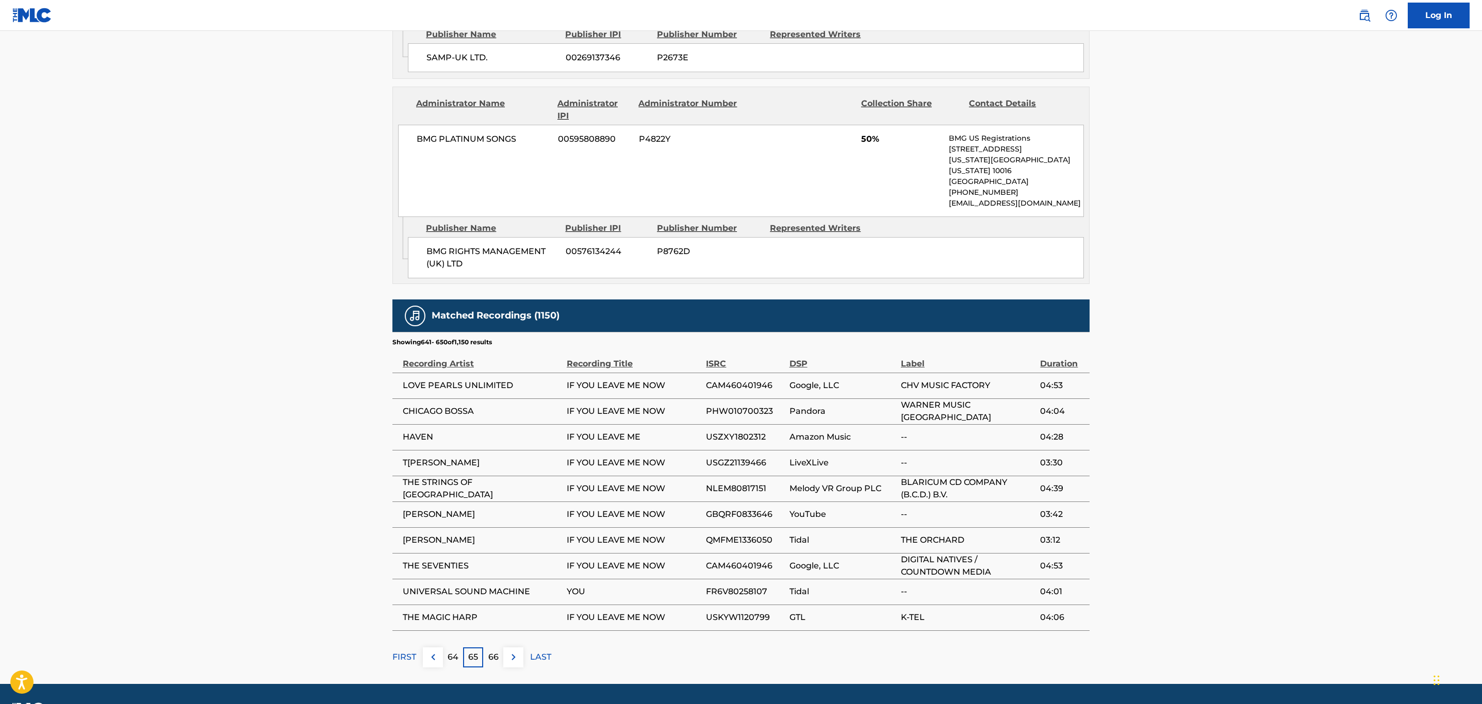
click at [733, 379] on span "CAM460401946" at bounding box center [745, 385] width 78 height 12
click at [512, 651] on img at bounding box center [513, 657] width 12 height 12
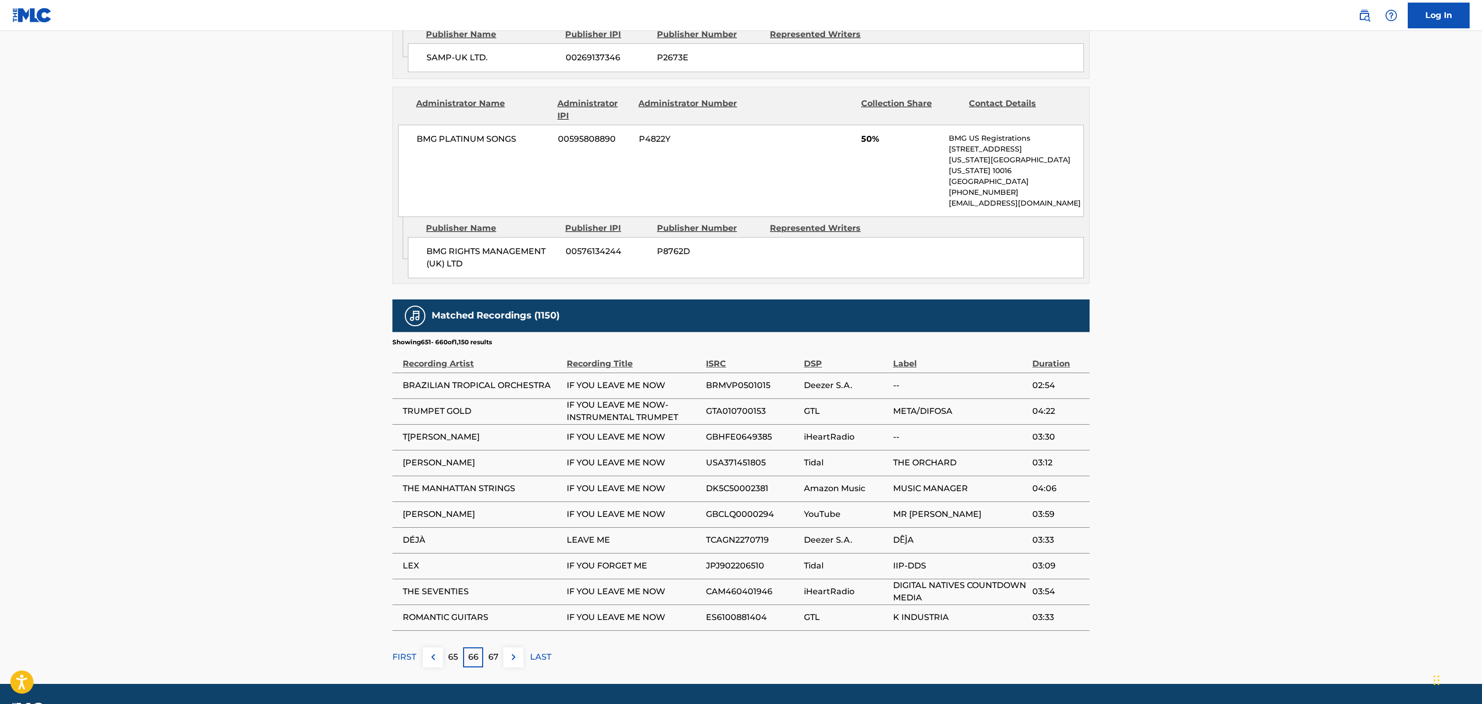
click at [732, 508] on span "GBCLQ0000294" at bounding box center [752, 514] width 93 height 12
click at [515, 651] on img at bounding box center [513, 657] width 12 height 12
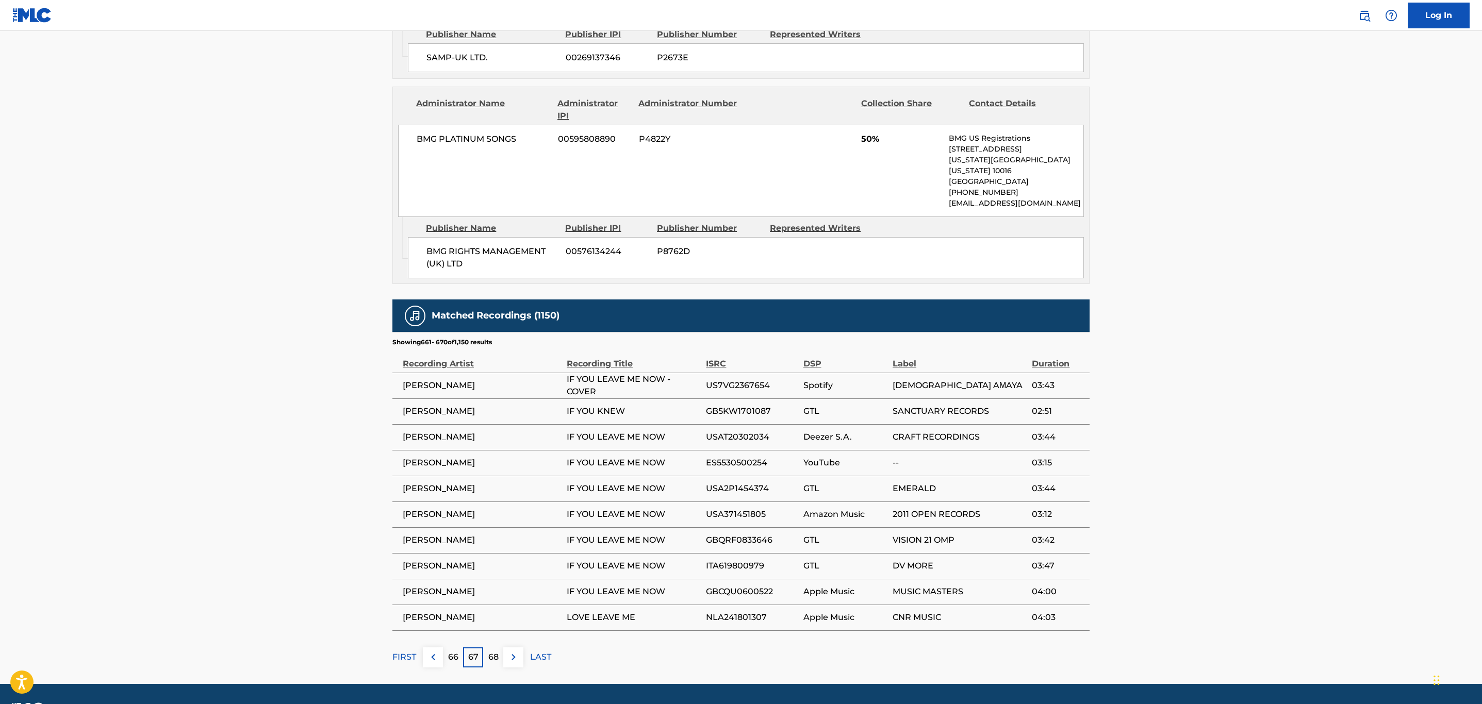
click at [753, 431] on span "USAT20302034" at bounding box center [752, 437] width 92 height 12
click at [512, 651] on img at bounding box center [513, 657] width 12 height 12
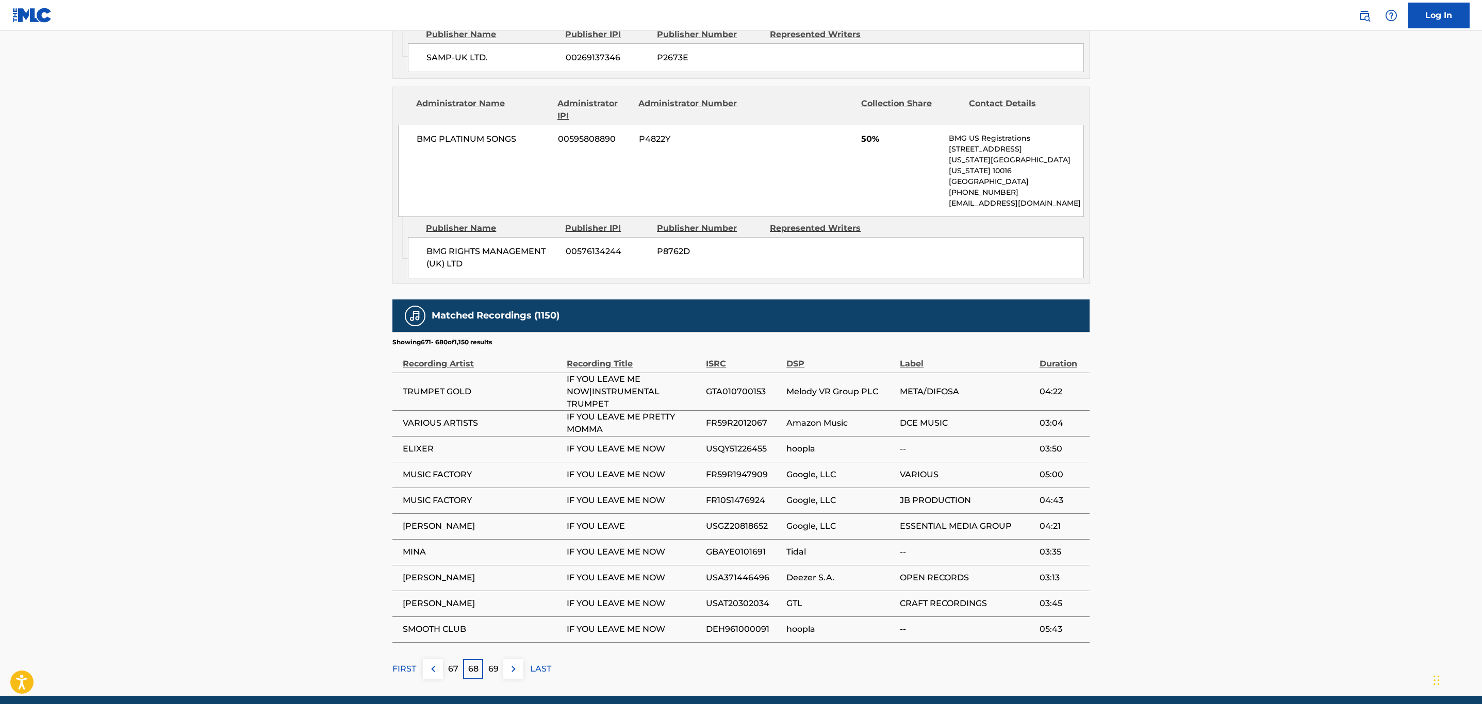
click at [512, 663] on img at bounding box center [513, 669] width 12 height 12
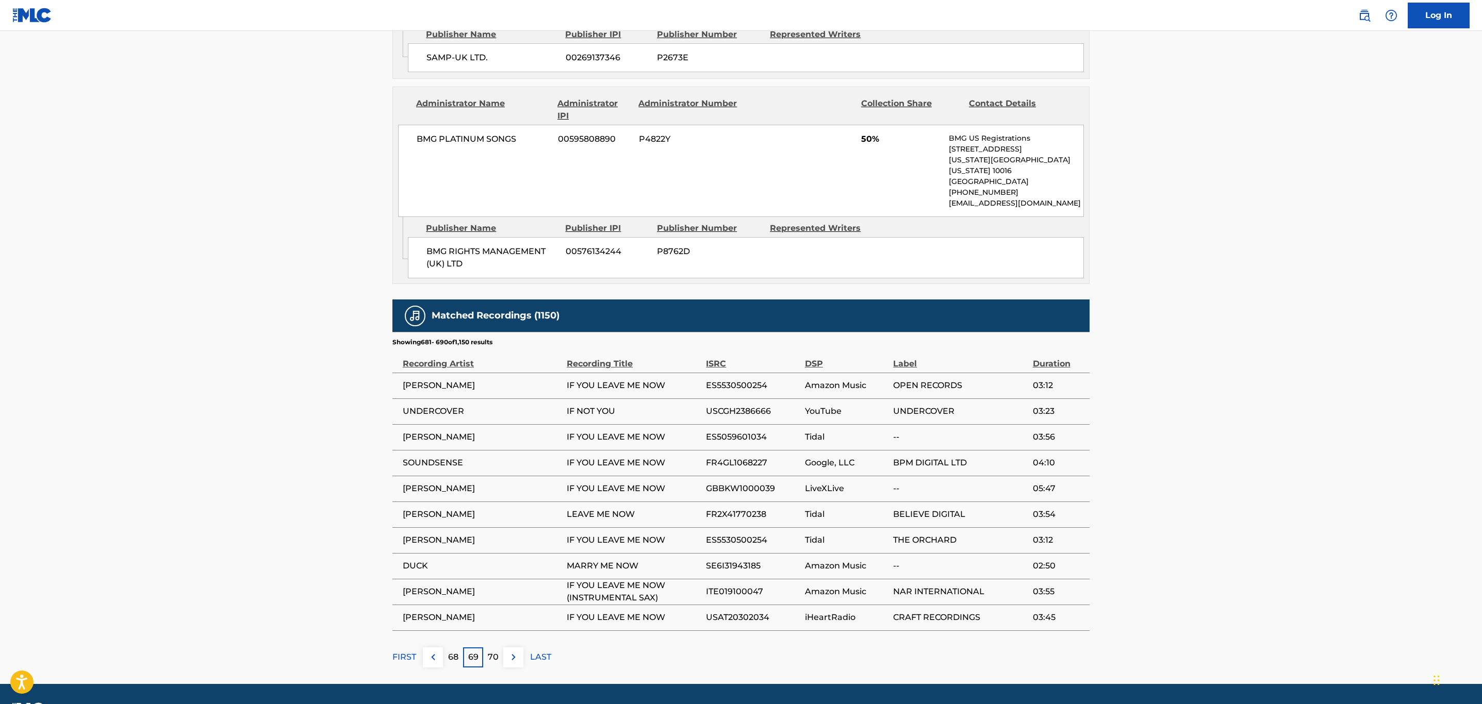
click at [754, 379] on span "ES5530500254" at bounding box center [752, 385] width 93 height 12
click at [741, 457] on span "FR4GL1068227" at bounding box center [752, 463] width 93 height 12
click at [518, 651] on img at bounding box center [513, 657] width 12 height 12
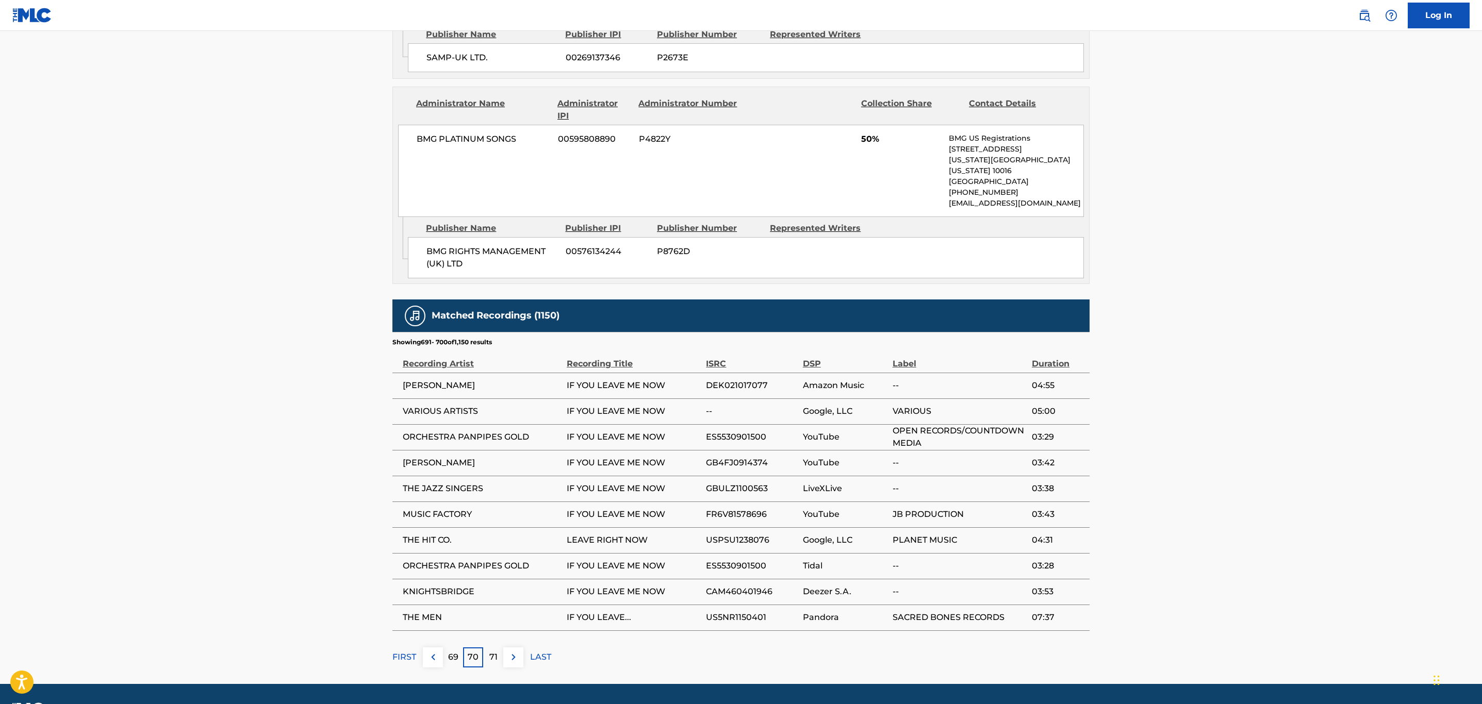
click at [518, 651] on img at bounding box center [513, 657] width 12 height 12
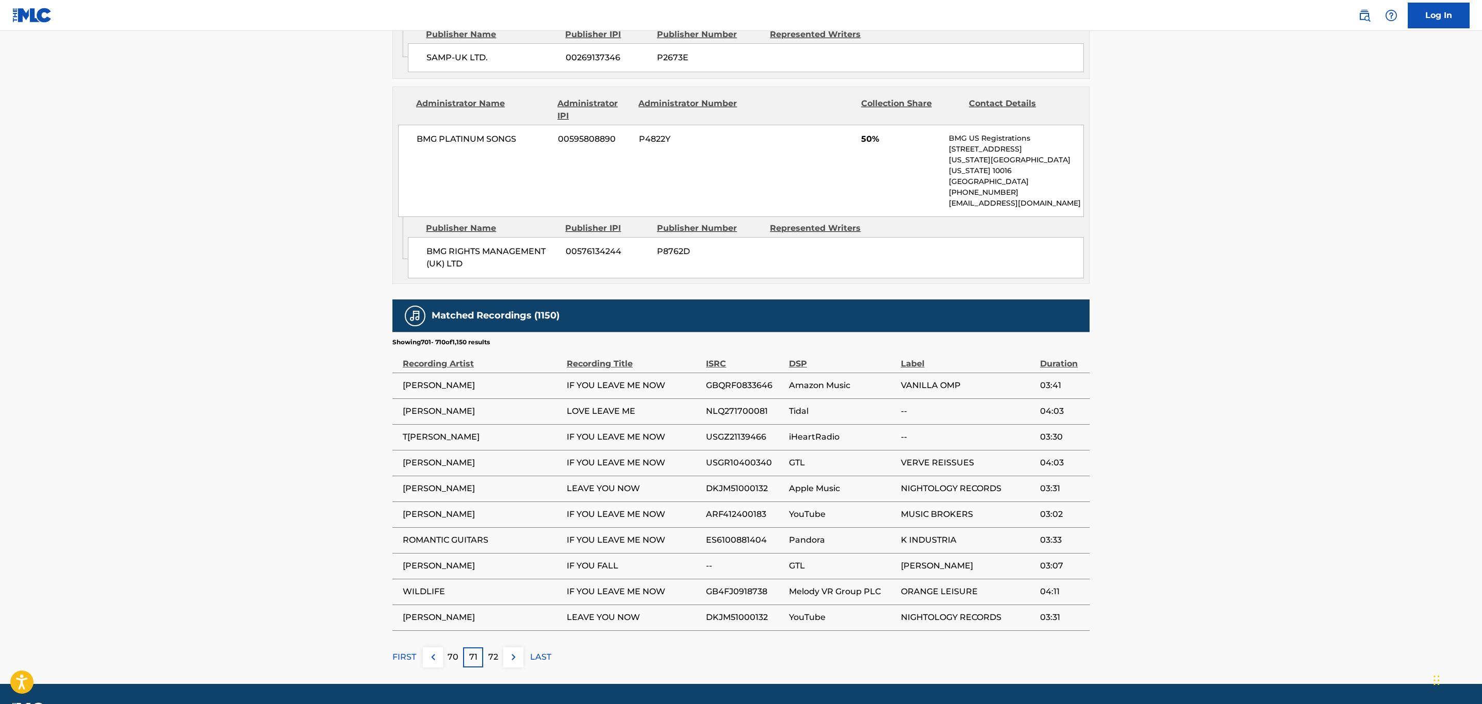
click at [518, 651] on img at bounding box center [513, 657] width 12 height 12
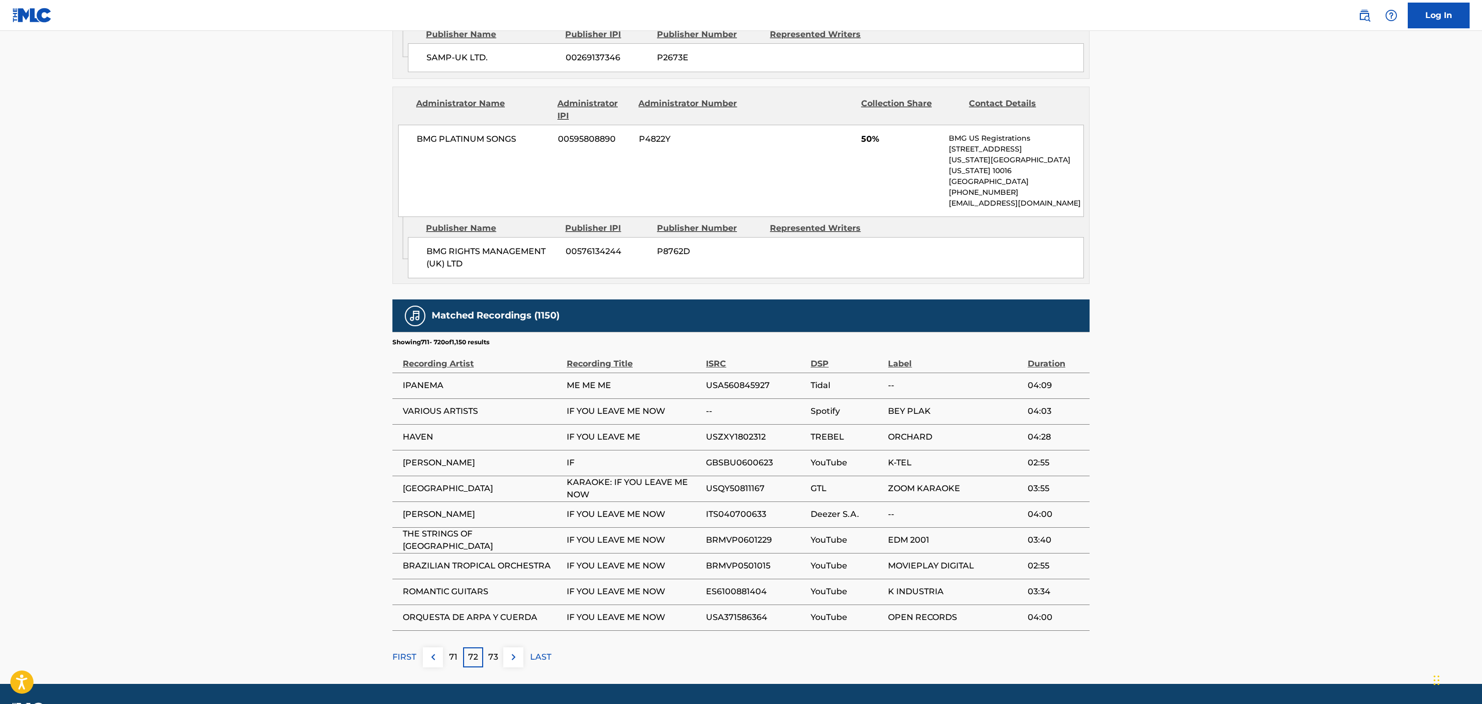
click at [518, 651] on img at bounding box center [513, 657] width 12 height 12
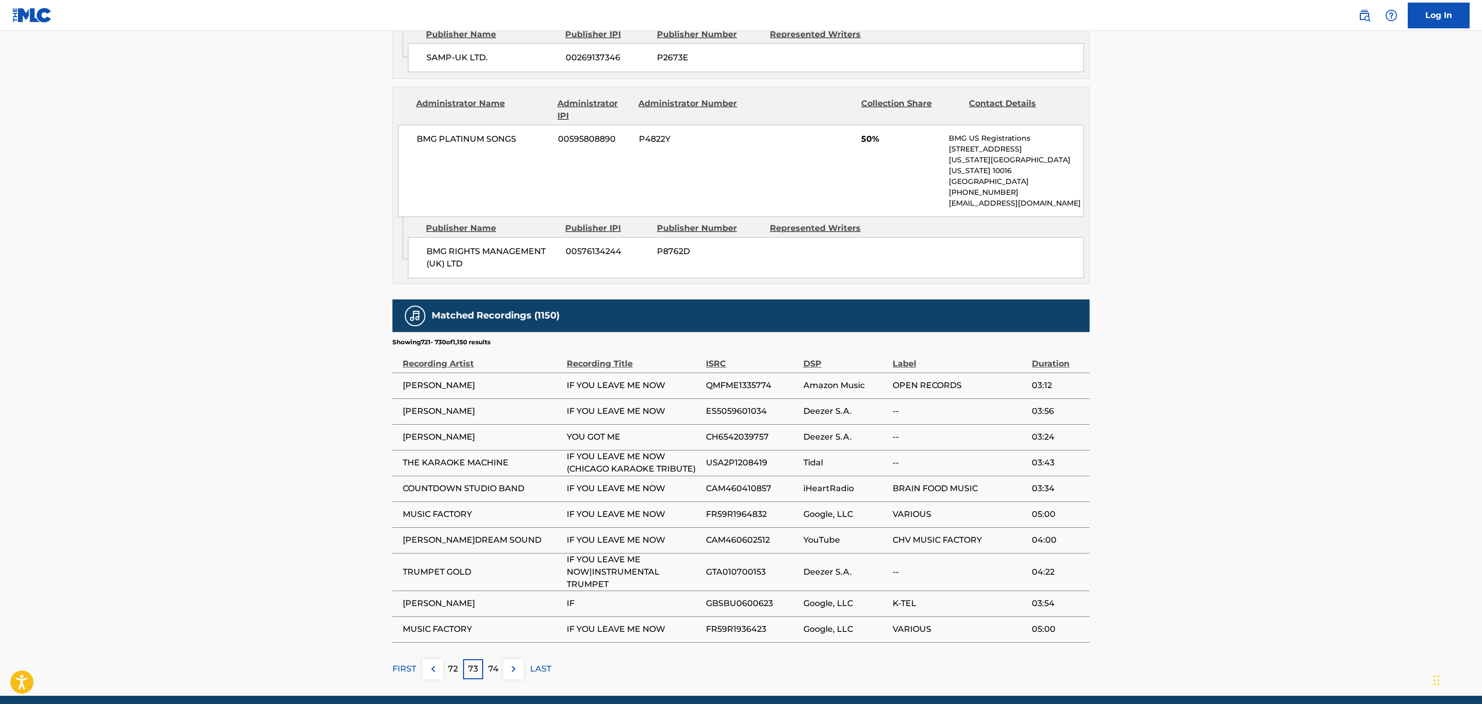
click at [755, 534] on span "CAM460602512" at bounding box center [752, 540] width 92 height 12
click at [518, 663] on img at bounding box center [513, 669] width 12 height 12
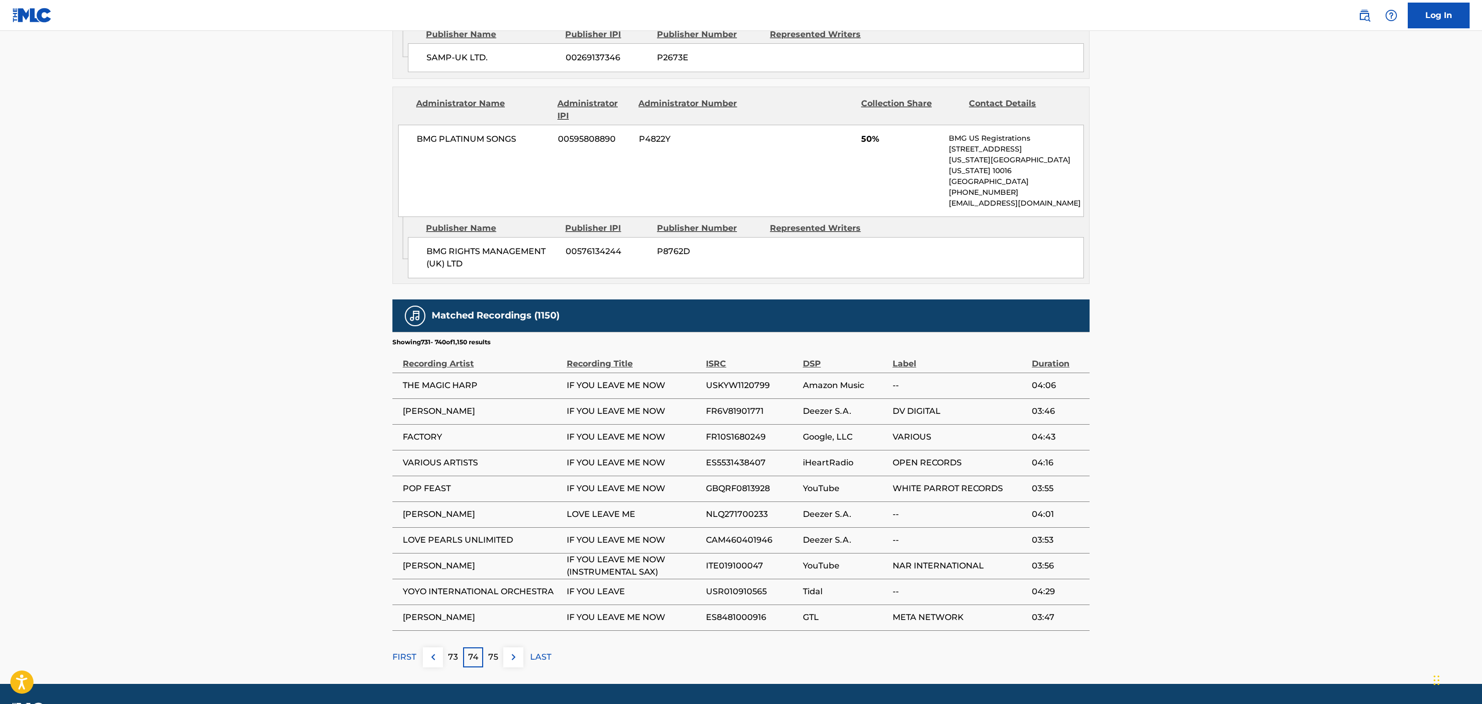
click at [516, 648] on button at bounding box center [513, 658] width 20 height 20
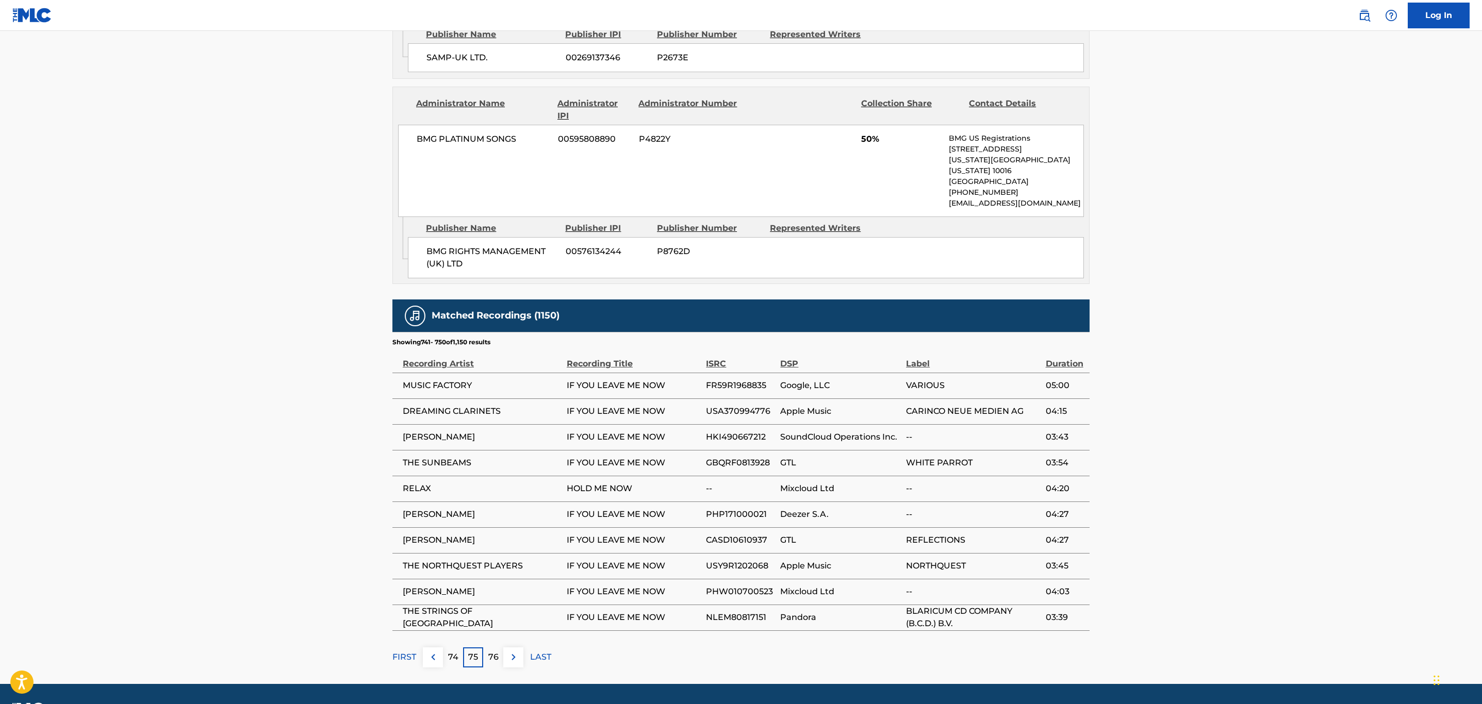
click at [517, 651] on img at bounding box center [513, 657] width 12 height 12
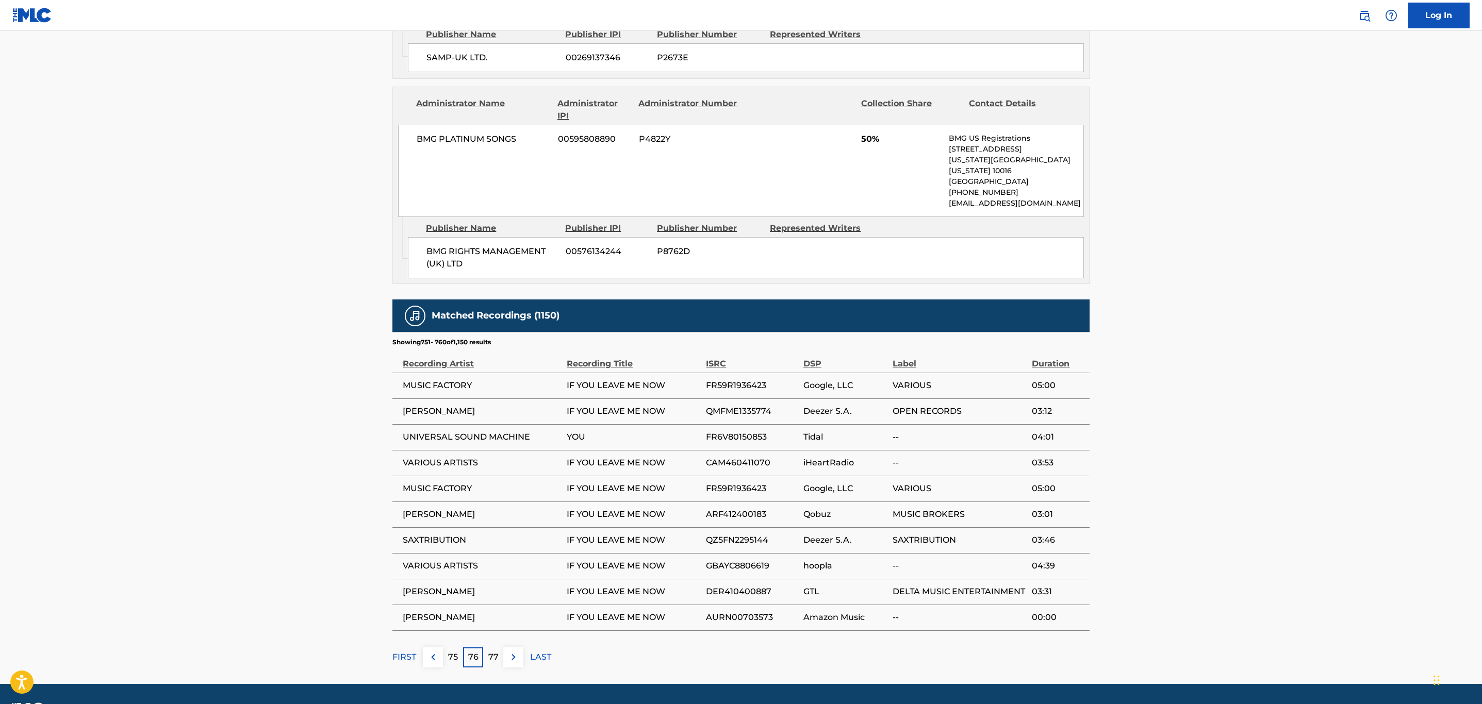
click at [517, 651] on img at bounding box center [513, 657] width 12 height 12
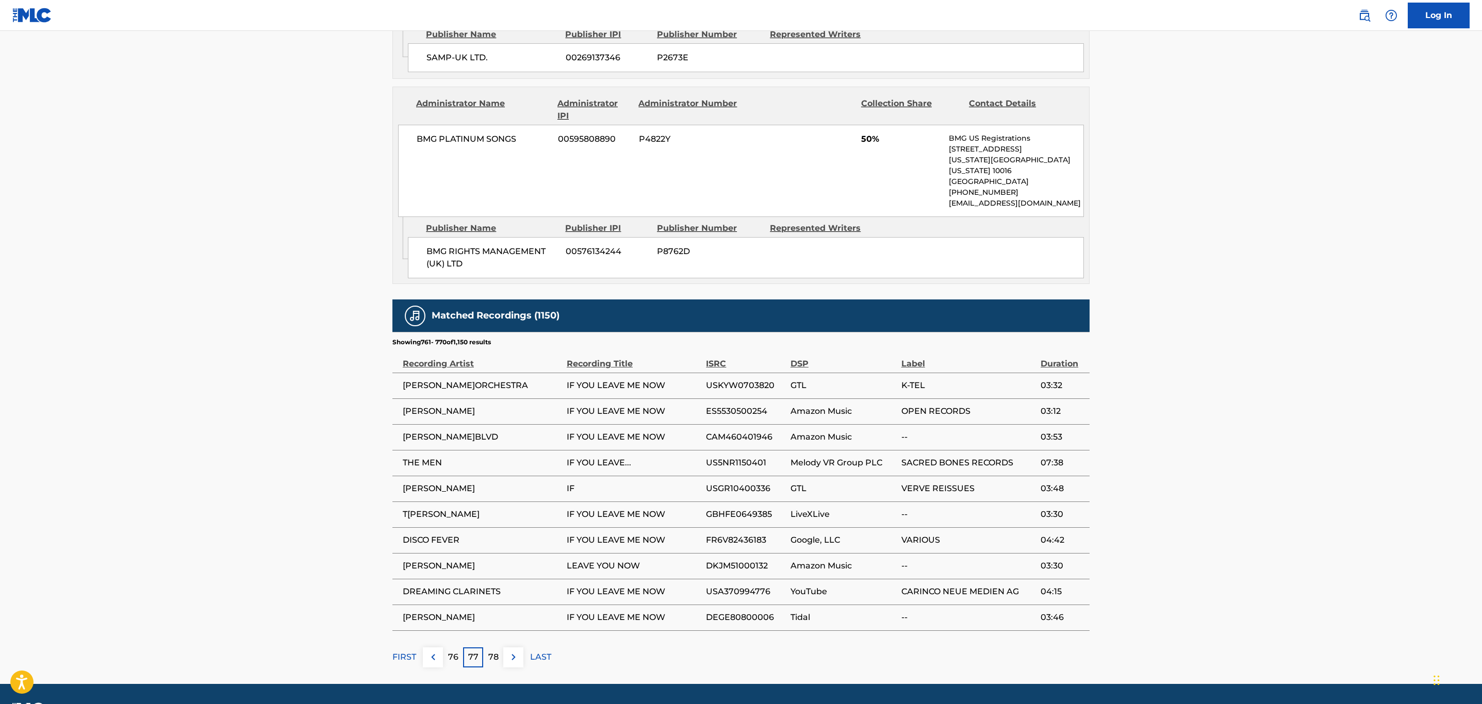
click at [517, 651] on img at bounding box center [513, 657] width 12 height 12
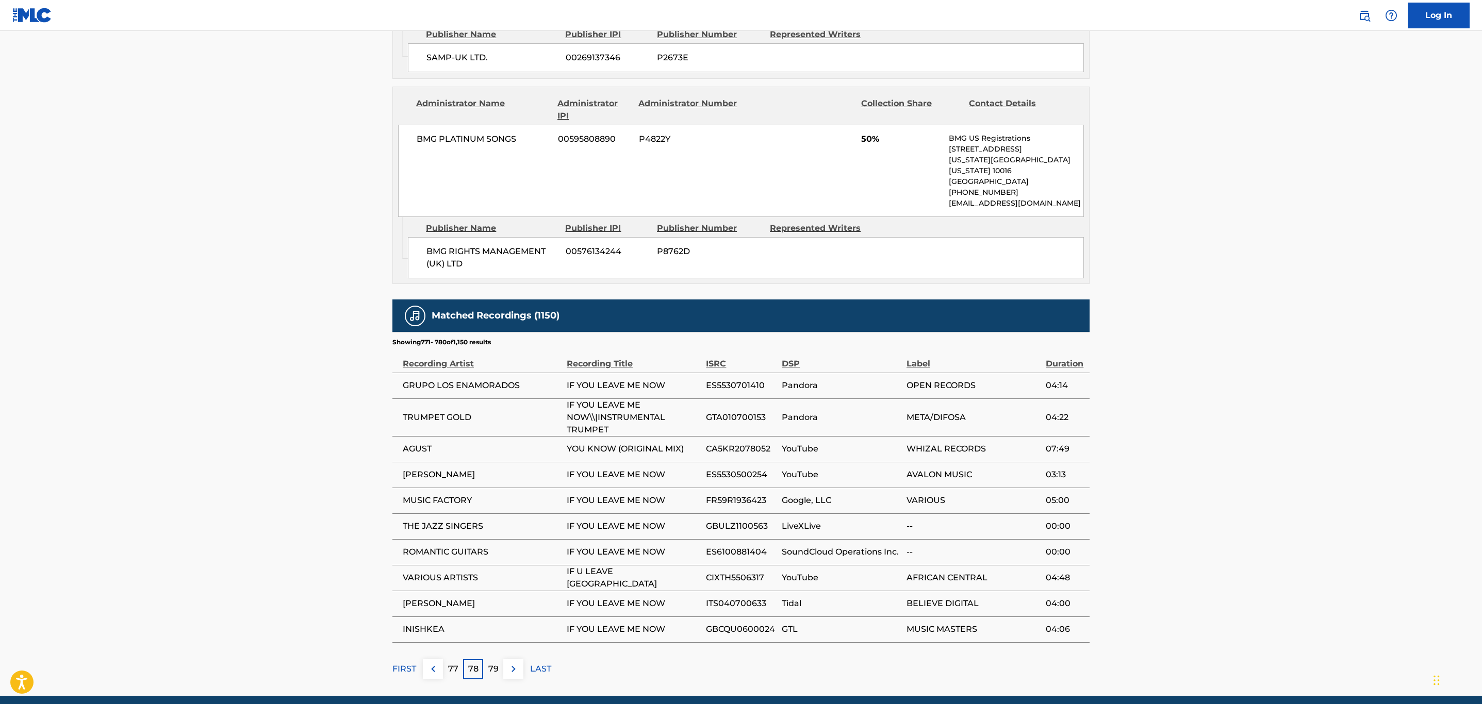
click at [517, 659] on button at bounding box center [513, 669] width 20 height 20
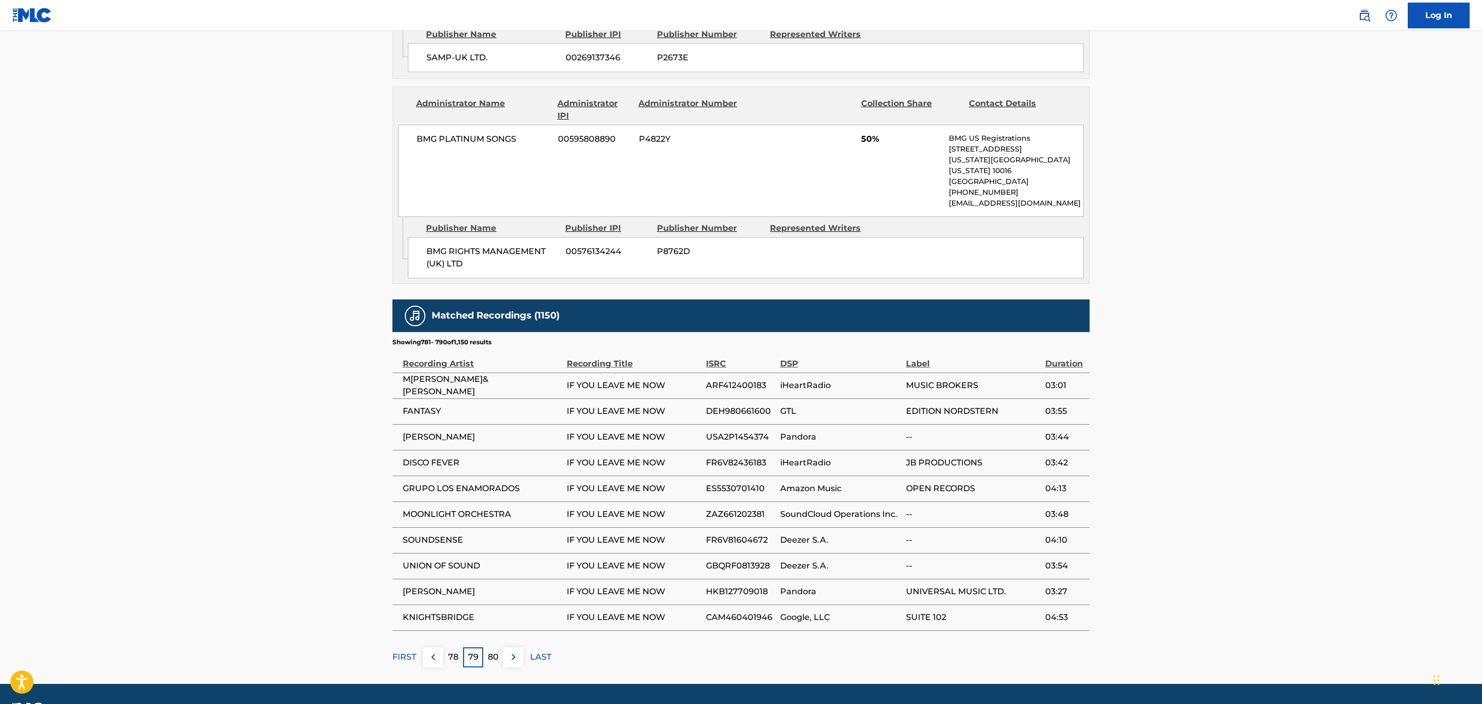
click at [517, 651] on img at bounding box center [513, 657] width 12 height 12
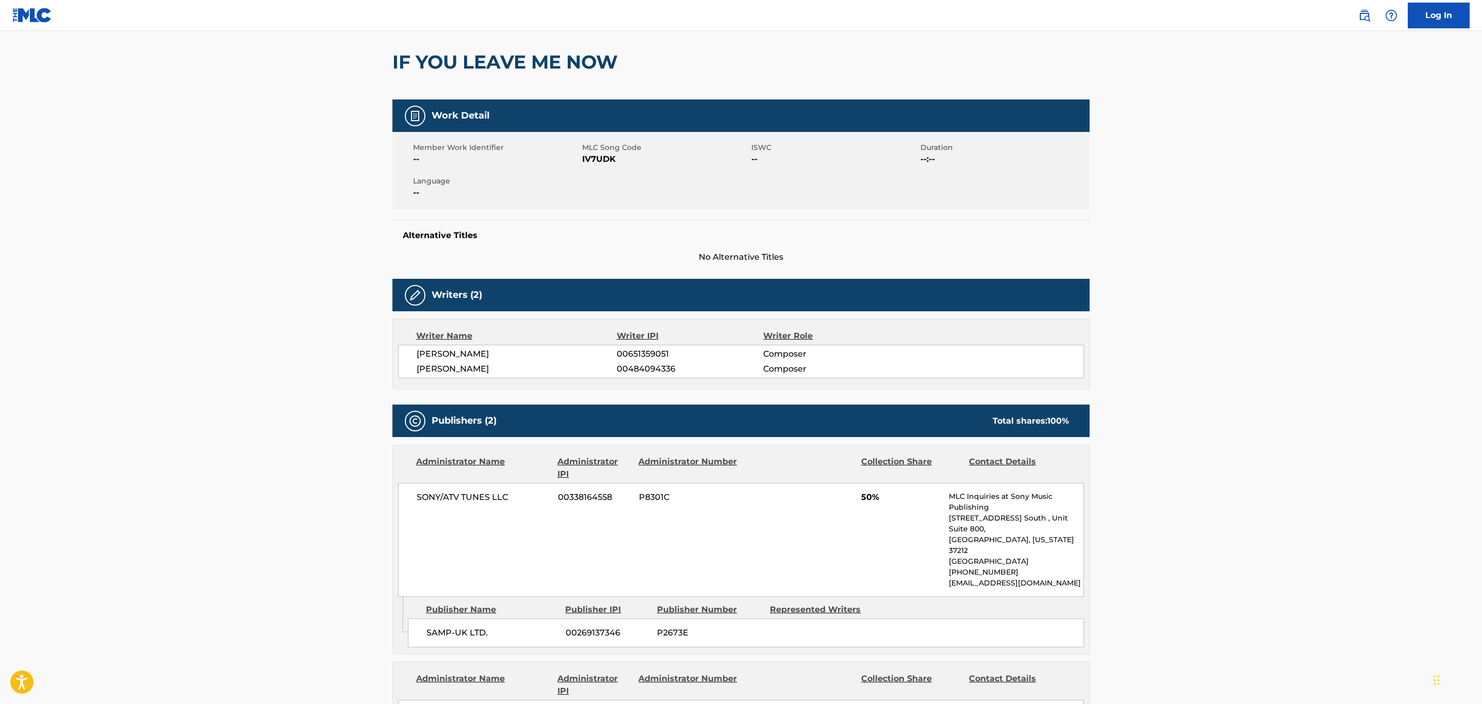
scroll to position [0, 0]
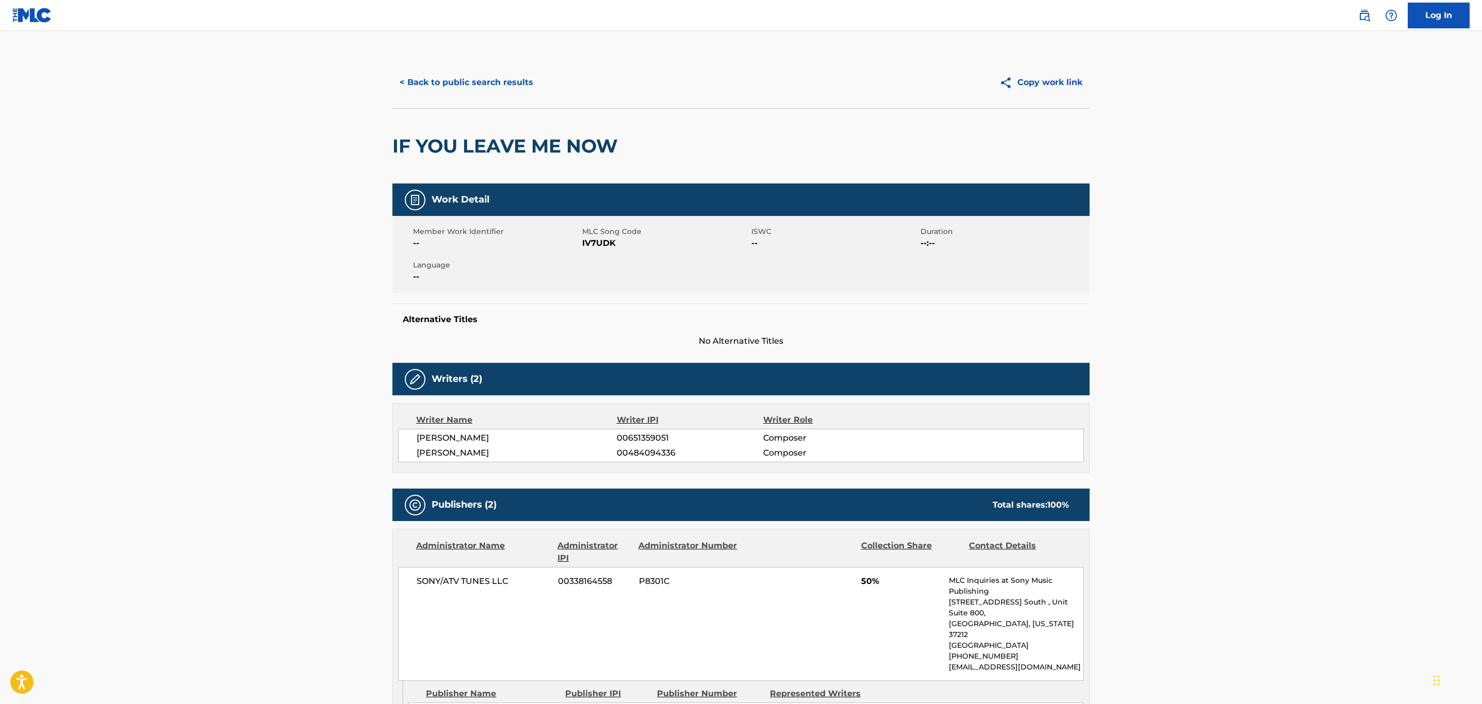
drag, startPoint x: 447, startPoint y: 87, endPoint x: 713, endPoint y: 342, distance: 369.0
click at [449, 90] on button "< Back to public search results" at bounding box center [466, 83] width 148 height 26
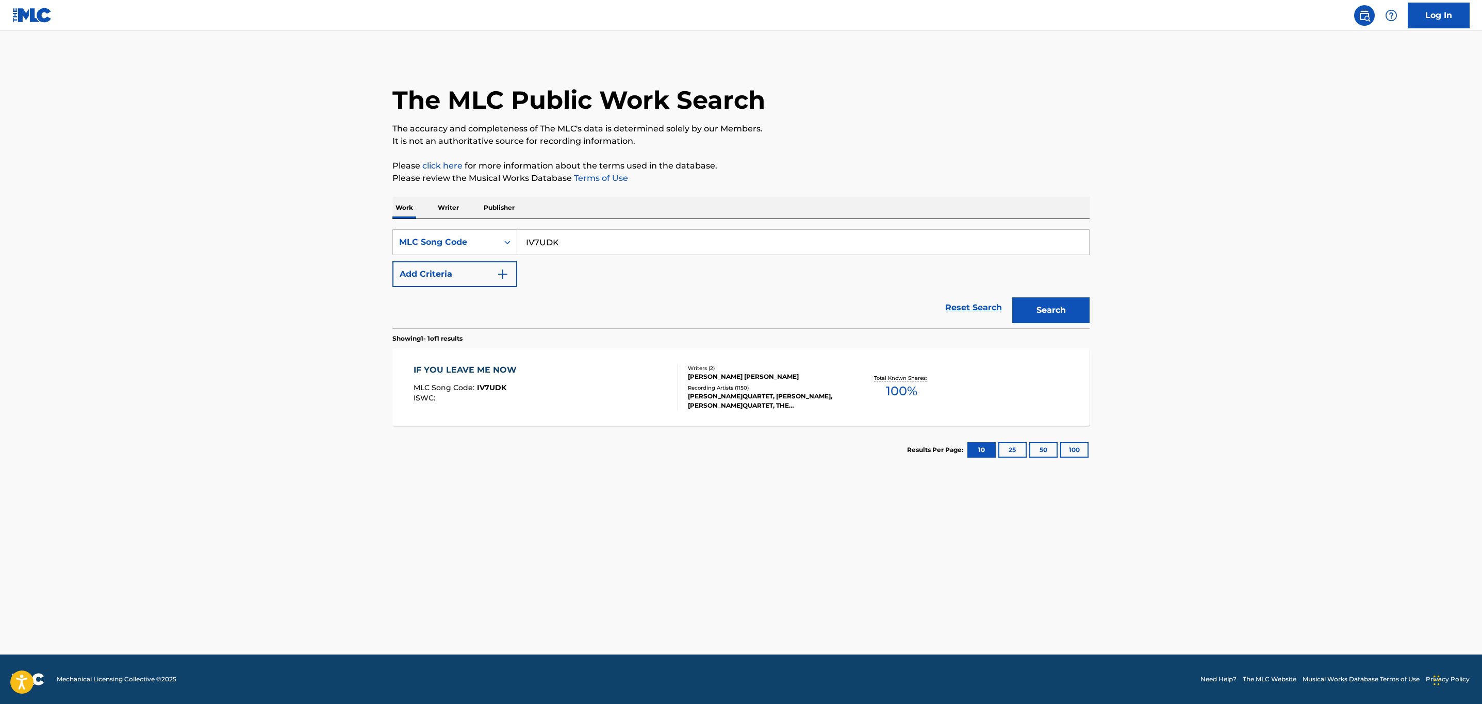
drag, startPoint x: 585, startPoint y: 243, endPoint x: 377, endPoint y: 223, distance: 208.3
click at [377, 223] on main "The MLC Public Work Search The accuracy and completeness of The MLC's data is d…" at bounding box center [741, 343] width 1482 height 624
paste input "L62094"
type input "L62094"
click at [1012, 297] on button "Search" at bounding box center [1050, 310] width 77 height 26
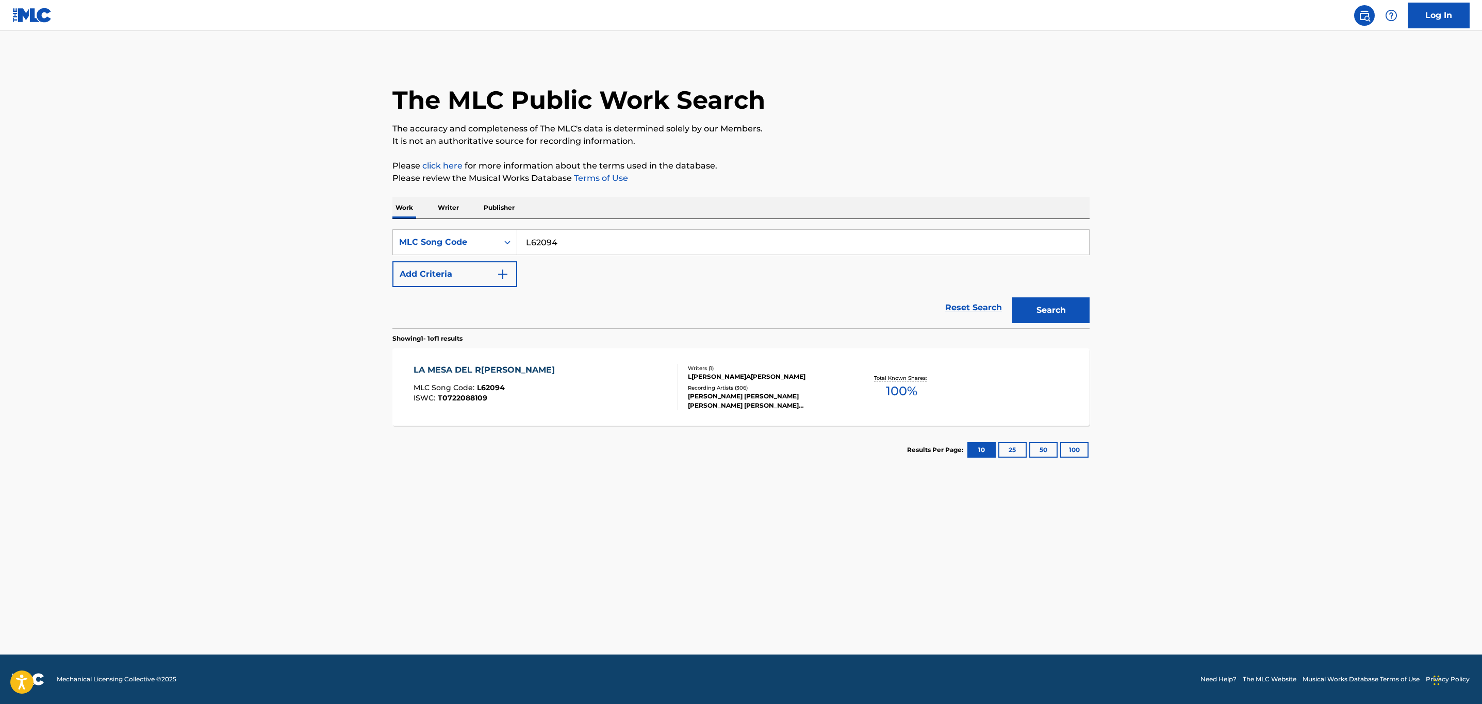
click at [580, 383] on div "LA MESA DEL RINCON MLC Song Code : L62094 ISWC : T0722088109" at bounding box center [545, 387] width 265 height 46
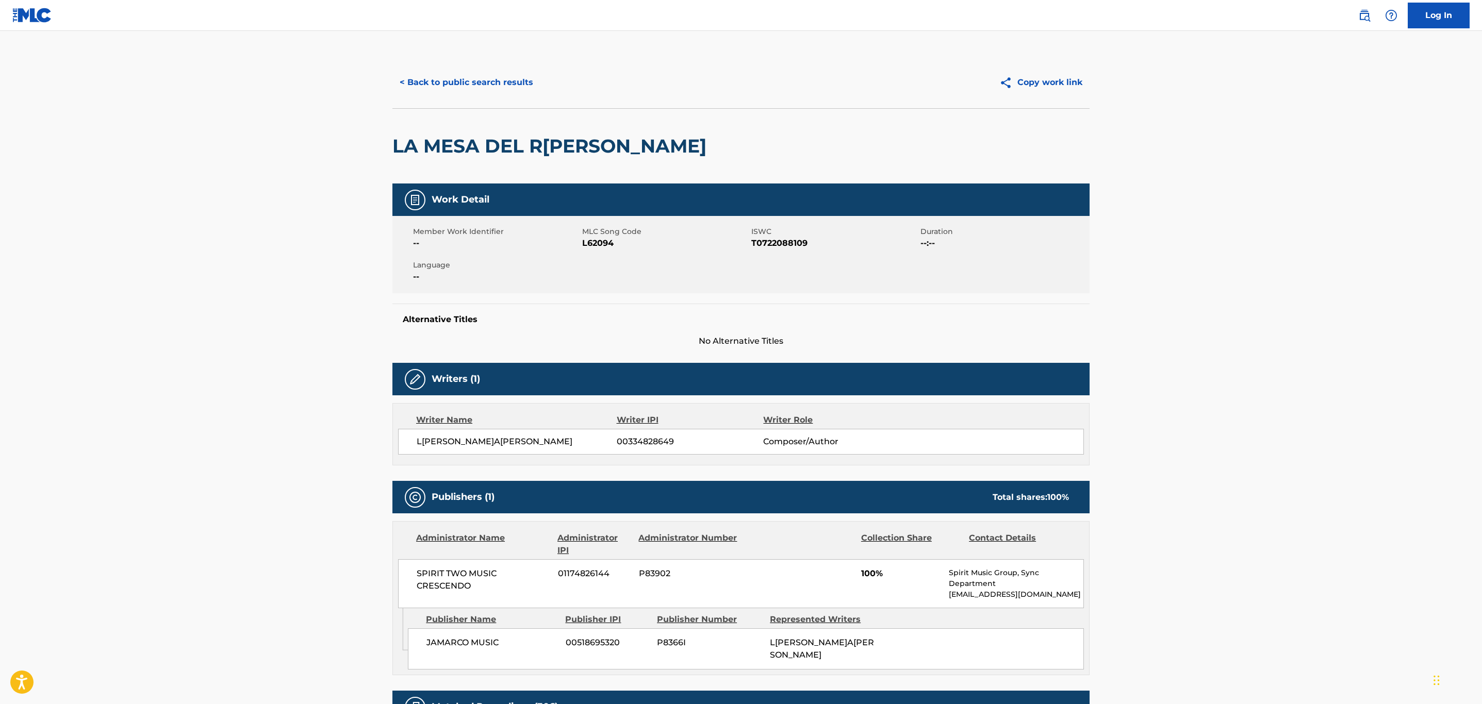
click at [490, 76] on button "< Back to public search results" at bounding box center [466, 83] width 148 height 26
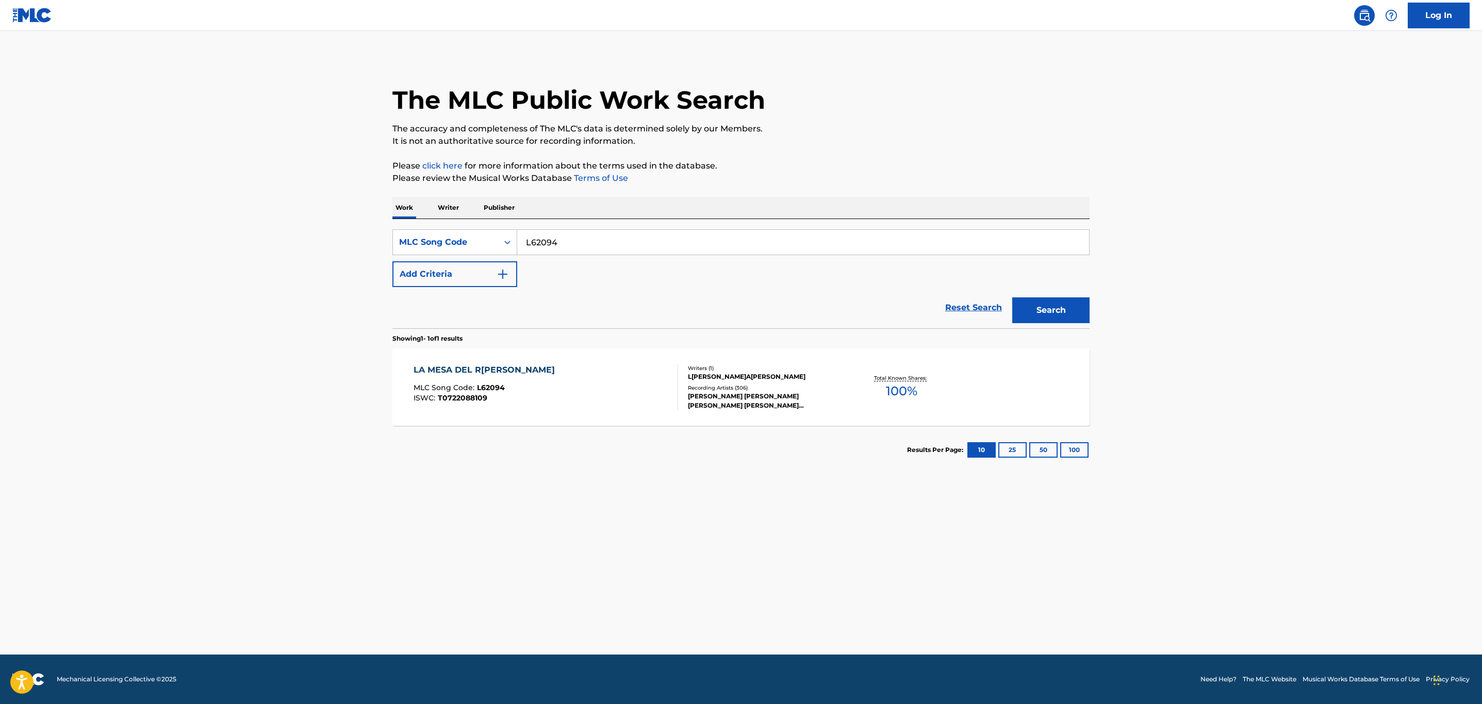
drag, startPoint x: 587, startPoint y: 241, endPoint x: 376, endPoint y: 260, distance: 211.7
click at [376, 260] on main "The MLC Public Work Search The accuracy and completeness of The MLC's data is d…" at bounding box center [741, 343] width 1482 height 624
paste input "I62492"
type input "I62492"
click at [1012, 297] on button "Search" at bounding box center [1050, 310] width 77 height 26
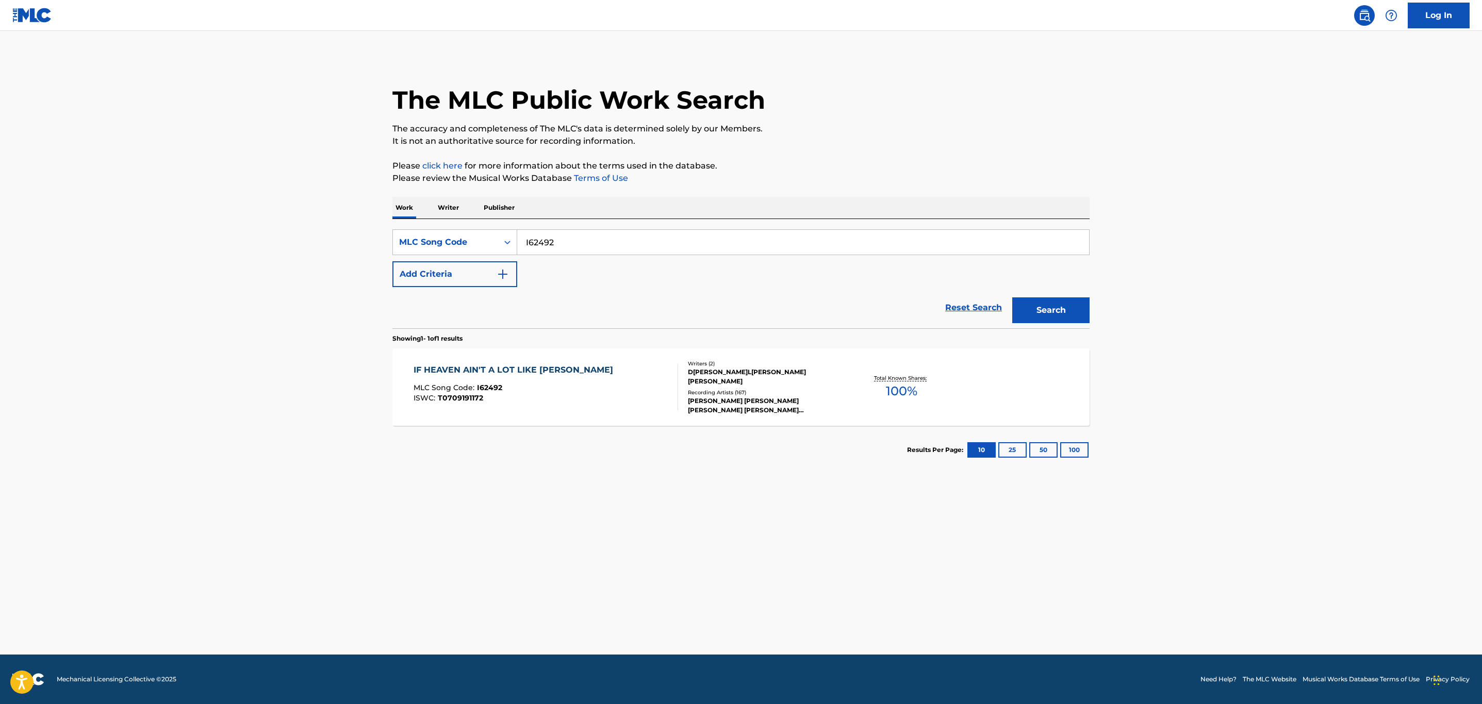
click at [590, 395] on div "IF HEAVEN AIN'T A LOT LIKE DIXIE MLC Song Code : I62492 ISWC : T0709191172" at bounding box center [545, 387] width 265 height 46
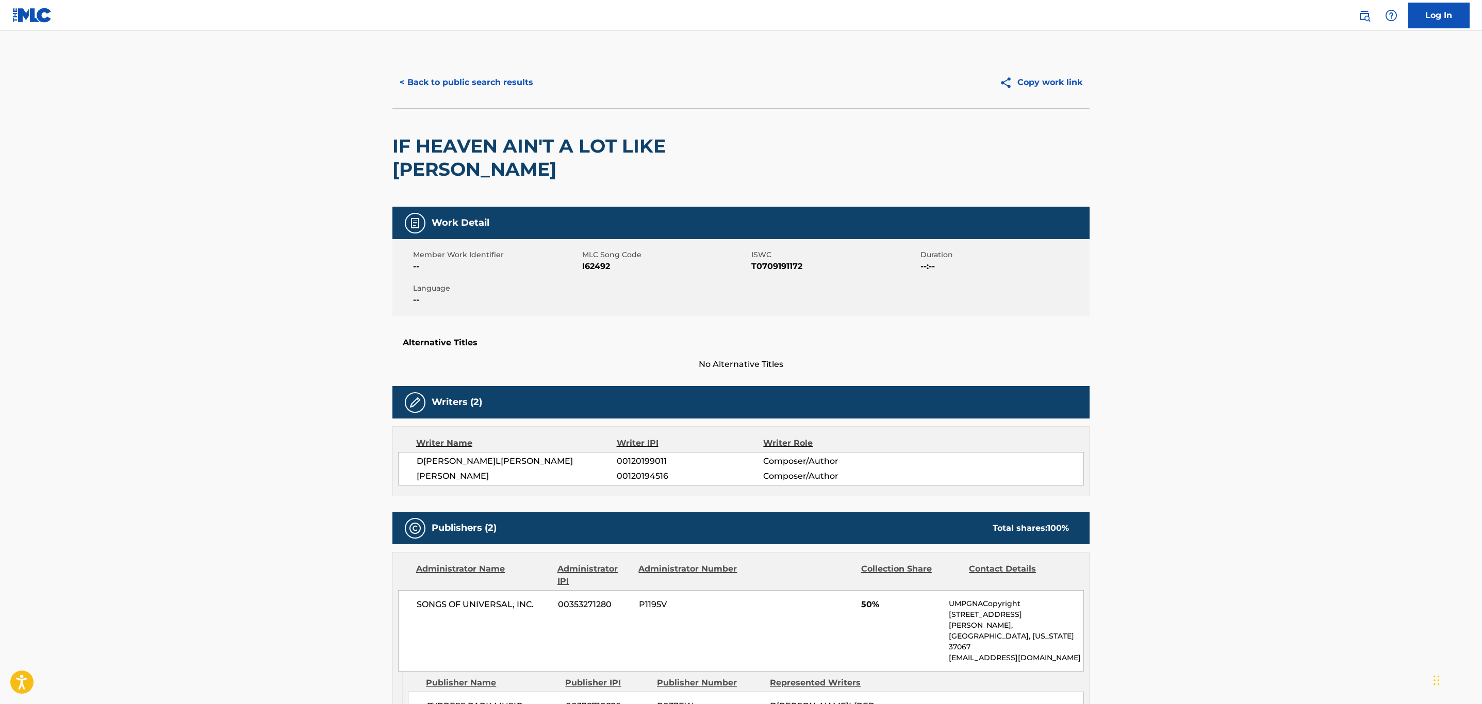
drag, startPoint x: 478, startPoint y: 80, endPoint x: 591, endPoint y: 209, distance: 171.7
click at [479, 82] on button "< Back to public search results" at bounding box center [466, 83] width 148 height 26
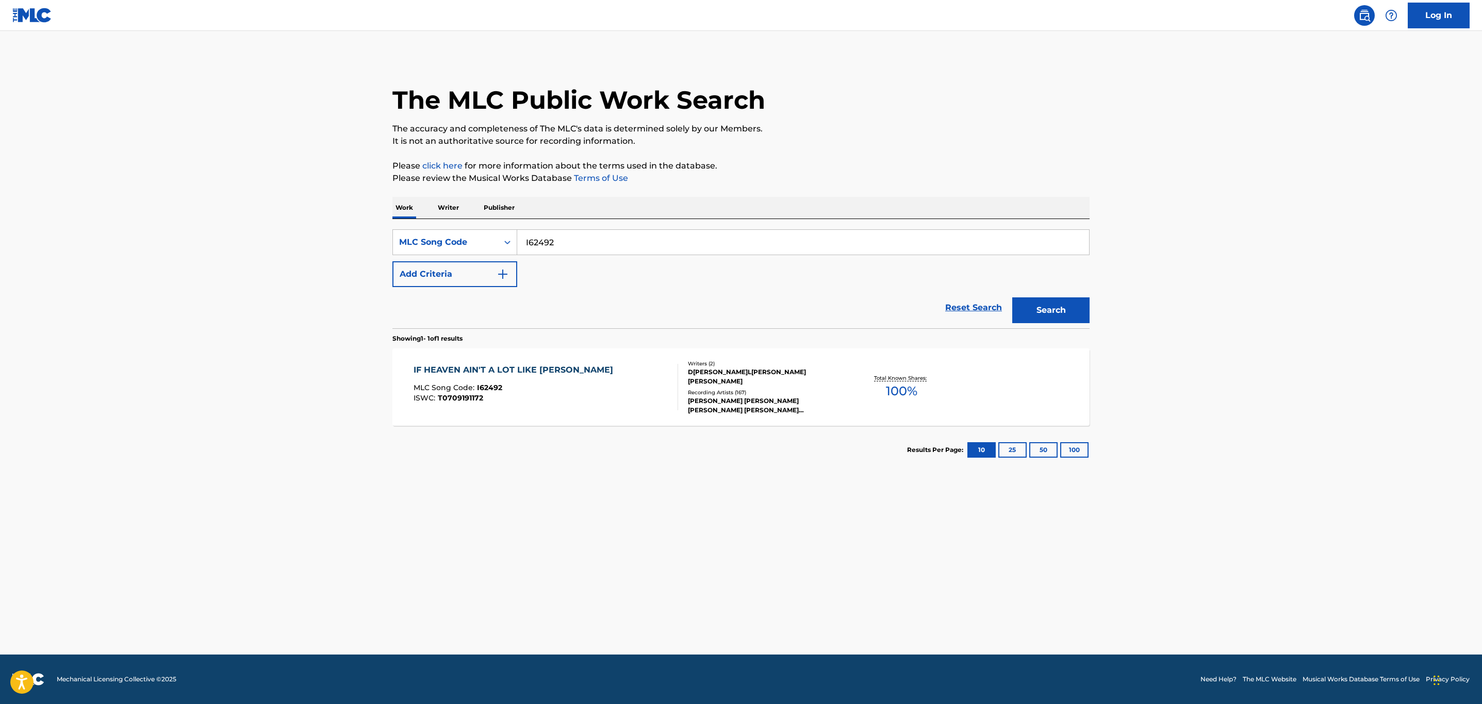
click at [218, 213] on main "The MLC Public Work Search The accuracy and completeness of The MLC's data is d…" at bounding box center [741, 343] width 1482 height 624
paste input "WC8PBL"
type input "WC8PBL"
click at [1012, 297] on button "Search" at bounding box center [1050, 310] width 77 height 26
click at [590, 404] on div "WHATTA MAN (DANNY D RADIO EDIT) MLC Song Code : WC8PBL ISWC :" at bounding box center [545, 387] width 265 height 46
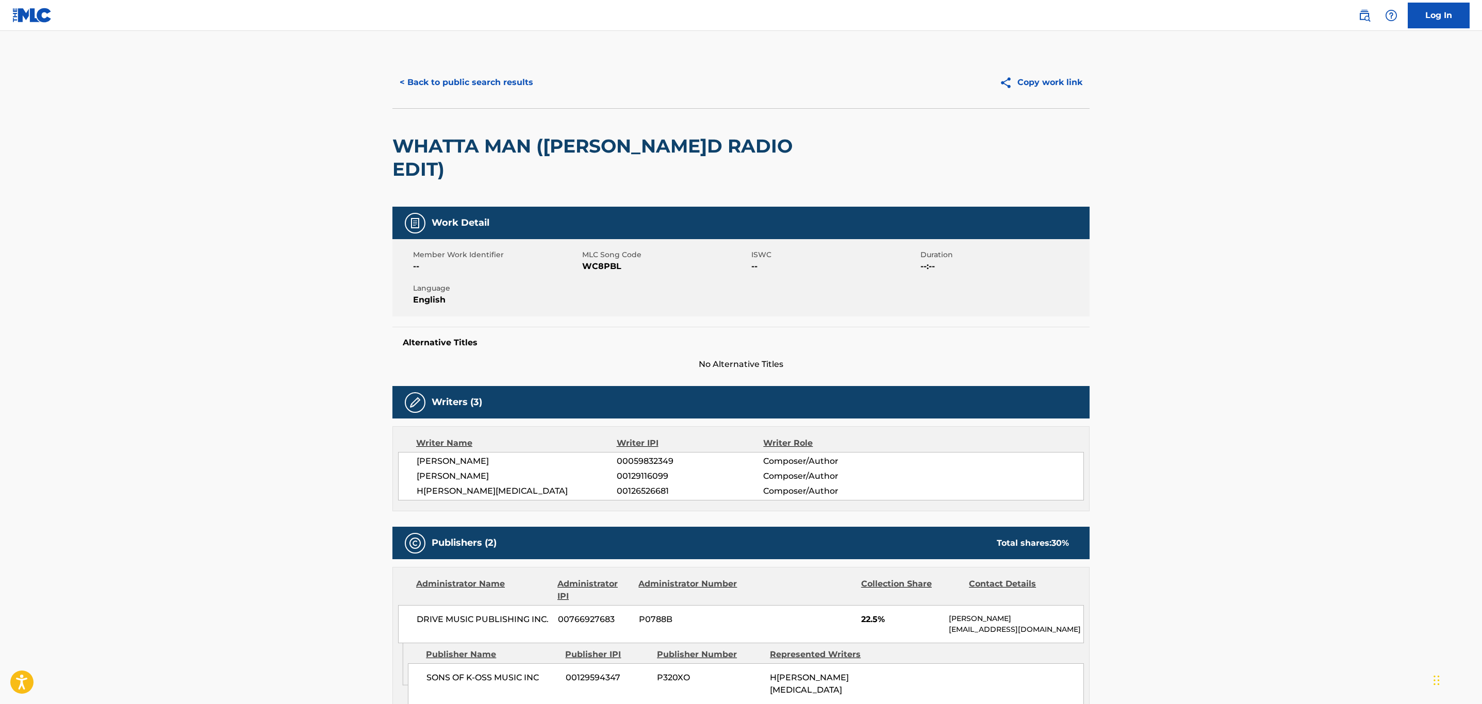
click at [475, 74] on button "< Back to public search results" at bounding box center [466, 83] width 148 height 26
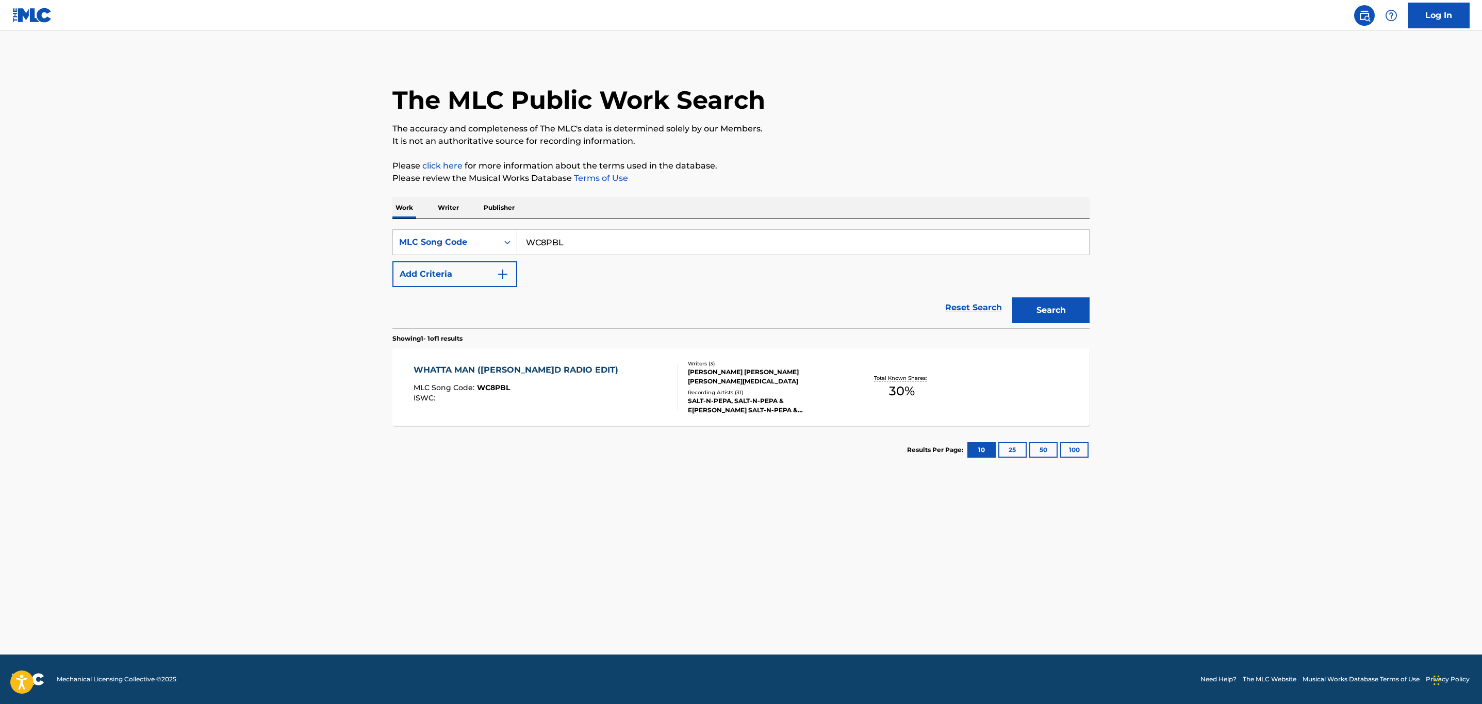
drag, startPoint x: 575, startPoint y: 203, endPoint x: 253, endPoint y: 254, distance: 326.8
click at [277, 254] on main "The MLC Public Work Search The accuracy and completeness of The MLC's data is d…" at bounding box center [741, 343] width 1482 height 624
paste input "L89362"
type input "L89362"
click at [1012, 297] on button "Search" at bounding box center [1050, 310] width 77 height 26
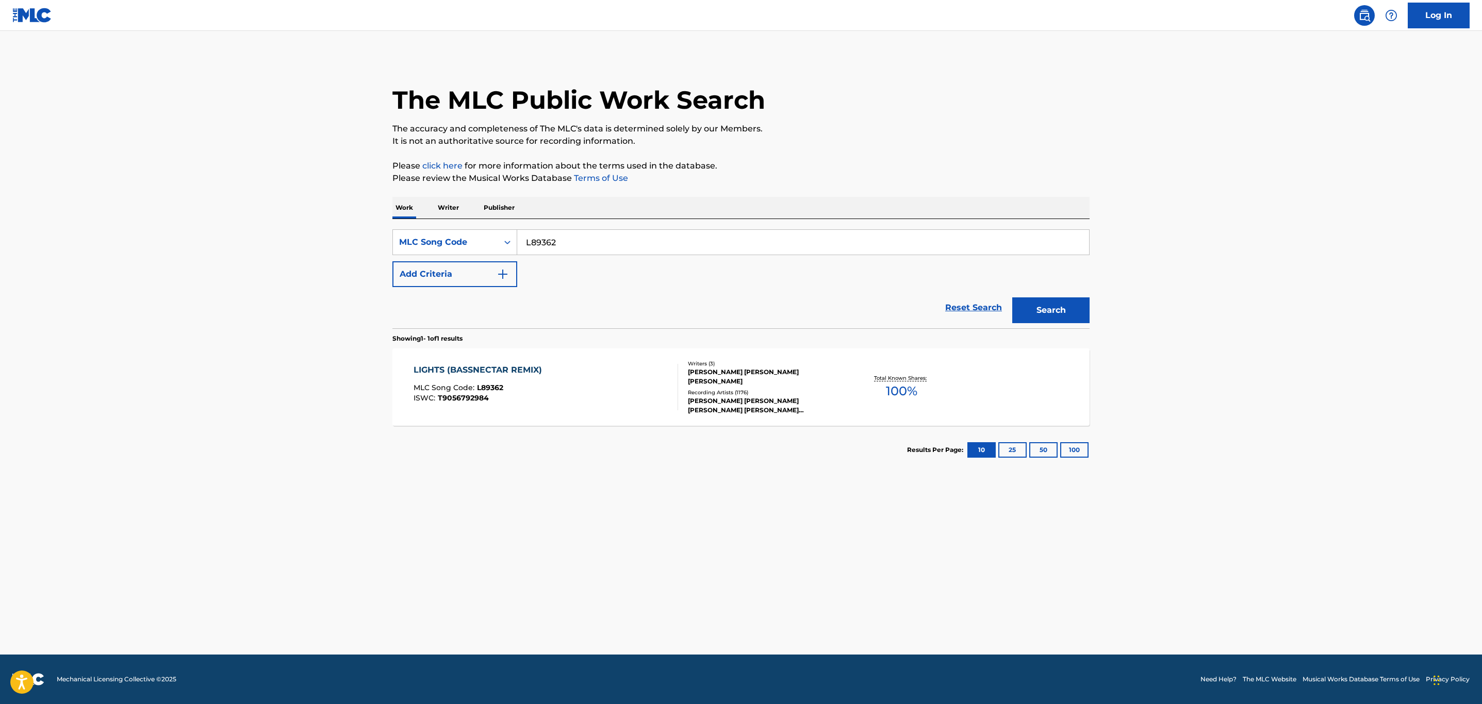
click at [558, 384] on div "LIGHTS (BASSNECTAR REMIX) MLC Song Code : L89362 ISWC : T9056792984" at bounding box center [545, 387] width 265 height 46
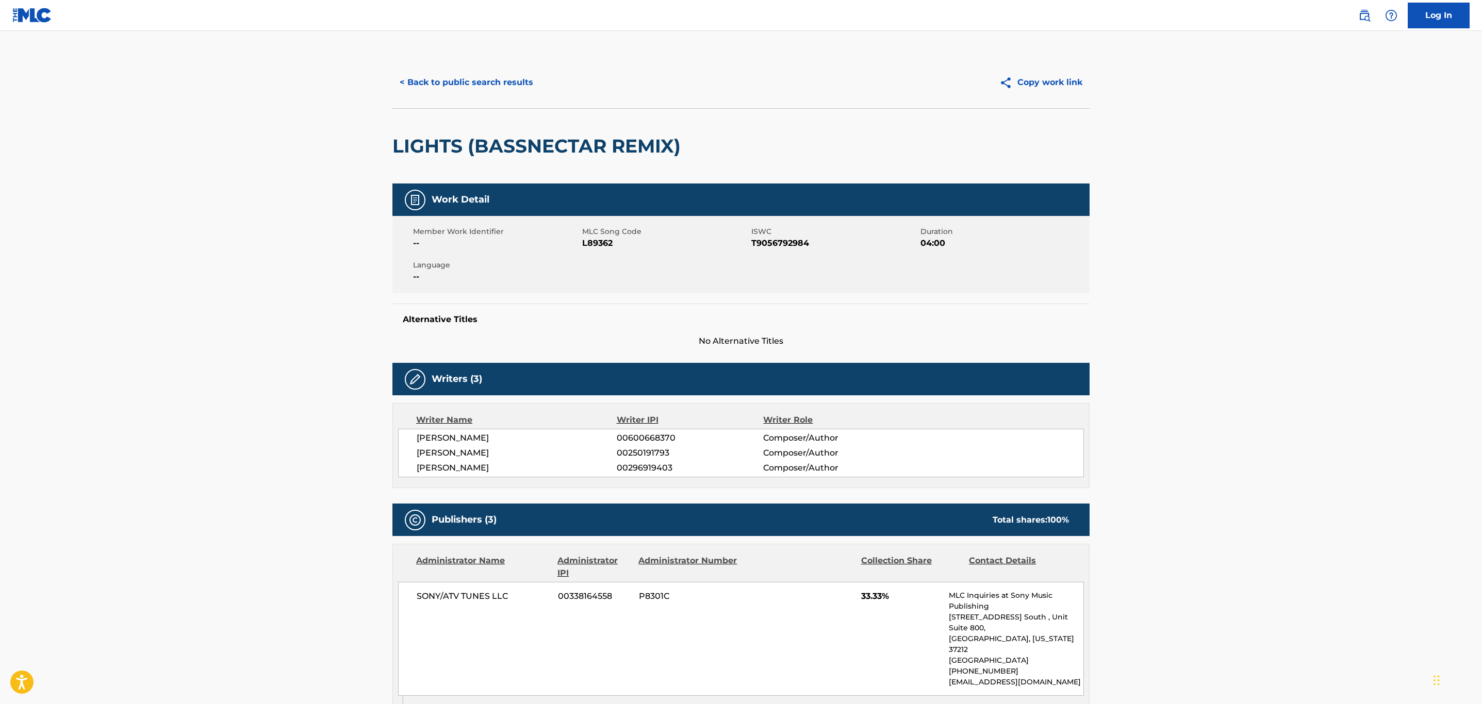
drag, startPoint x: 449, startPoint y: 71, endPoint x: 457, endPoint y: 79, distance: 11.7
click at [450, 73] on button "< Back to public search results" at bounding box center [466, 83] width 148 height 26
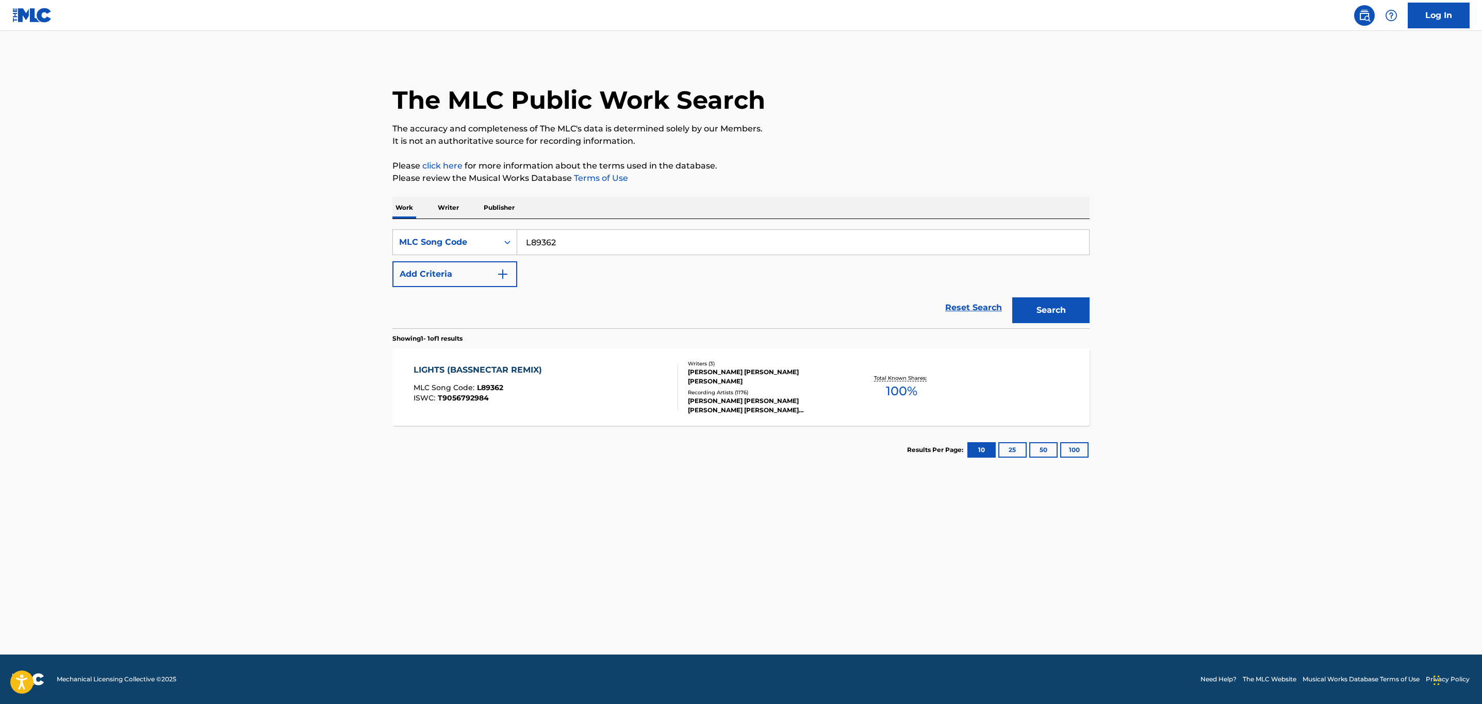
drag, startPoint x: 604, startPoint y: 243, endPoint x: 314, endPoint y: 237, distance: 289.8
click at [314, 237] on main "The MLC Public Work Search The accuracy and completeness of The MLC's data is d…" at bounding box center [741, 343] width 1482 height 624
paste input "D08627"
type input "D08627"
click at [1012, 297] on button "Search" at bounding box center [1050, 310] width 77 height 26
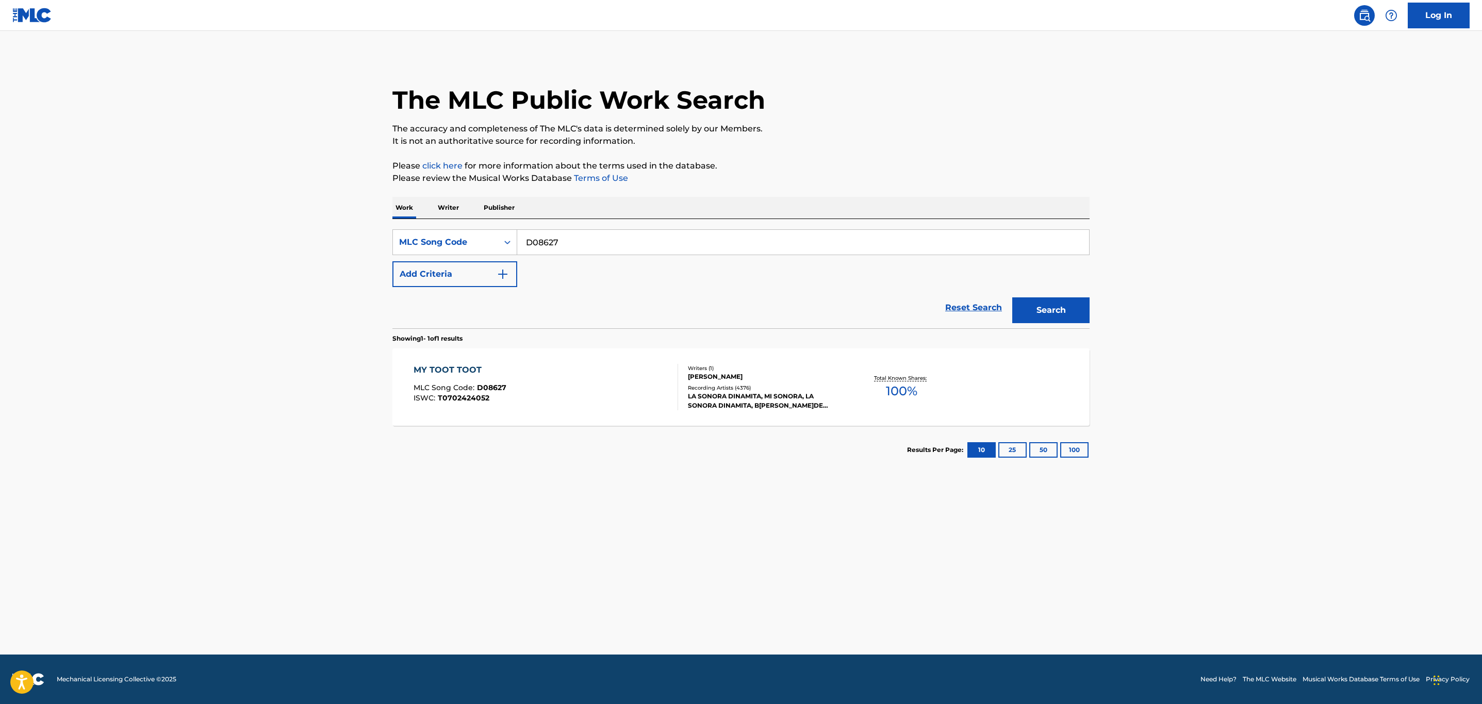
click at [545, 389] on div "MY TOOT TOOT MLC Song Code : D08627 ISWC : T0702424052" at bounding box center [545, 387] width 265 height 46
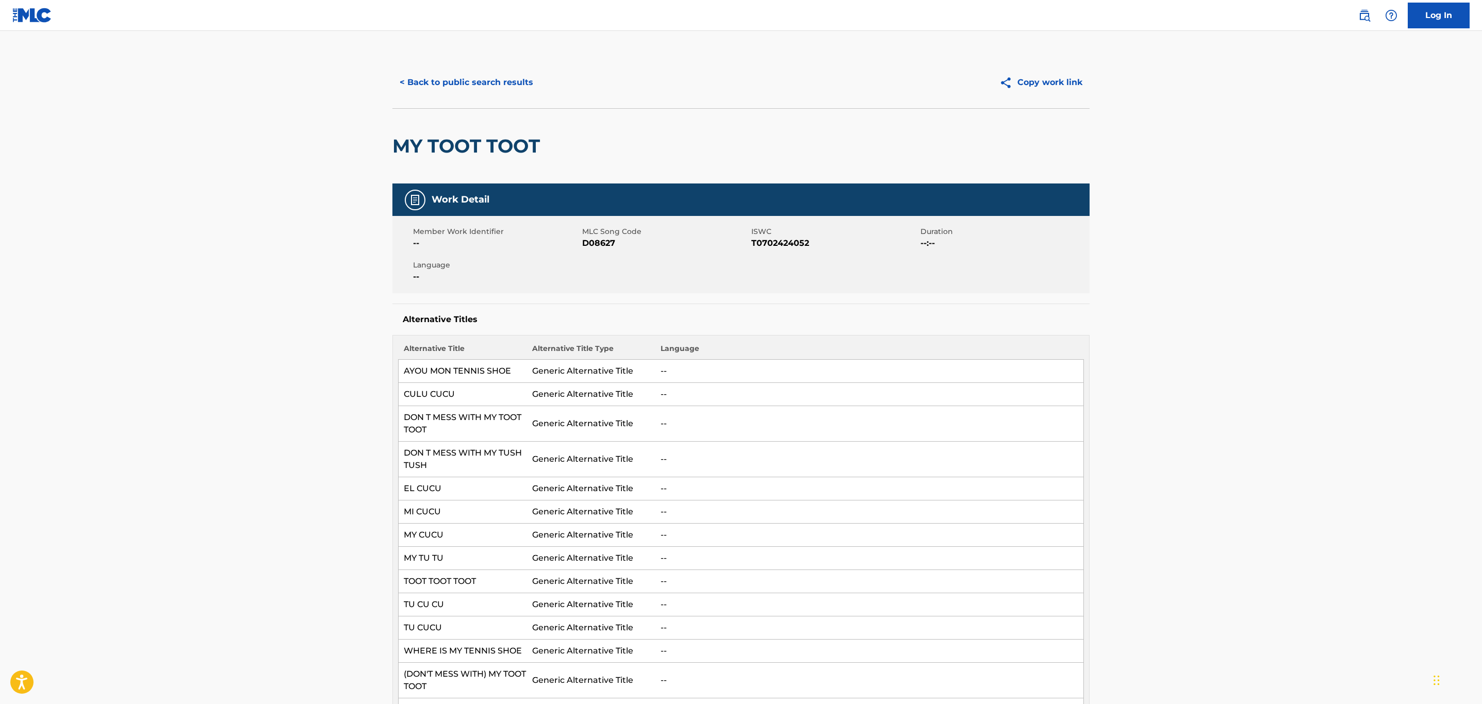
click at [501, 74] on button "< Back to public search results" at bounding box center [466, 83] width 148 height 26
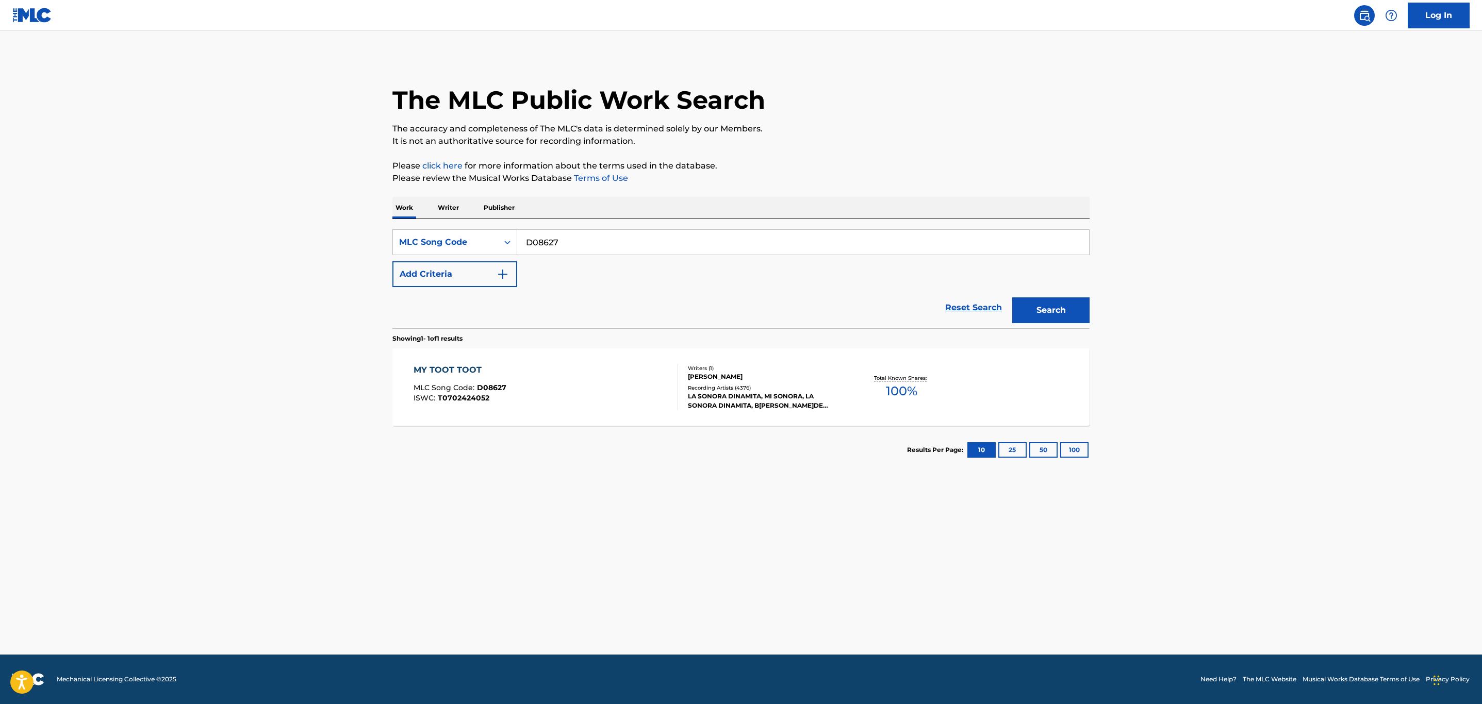
drag, startPoint x: 630, startPoint y: 250, endPoint x: 90, endPoint y: 250, distance: 540.3
click at [138, 250] on main "The MLC Public Work Search The accuracy and completeness of The MLC's data is d…" at bounding box center [741, 343] width 1482 height 624
paste input "UV7KN4"
type input "UV7KN4"
click at [1012, 297] on button "Search" at bounding box center [1050, 310] width 77 height 26
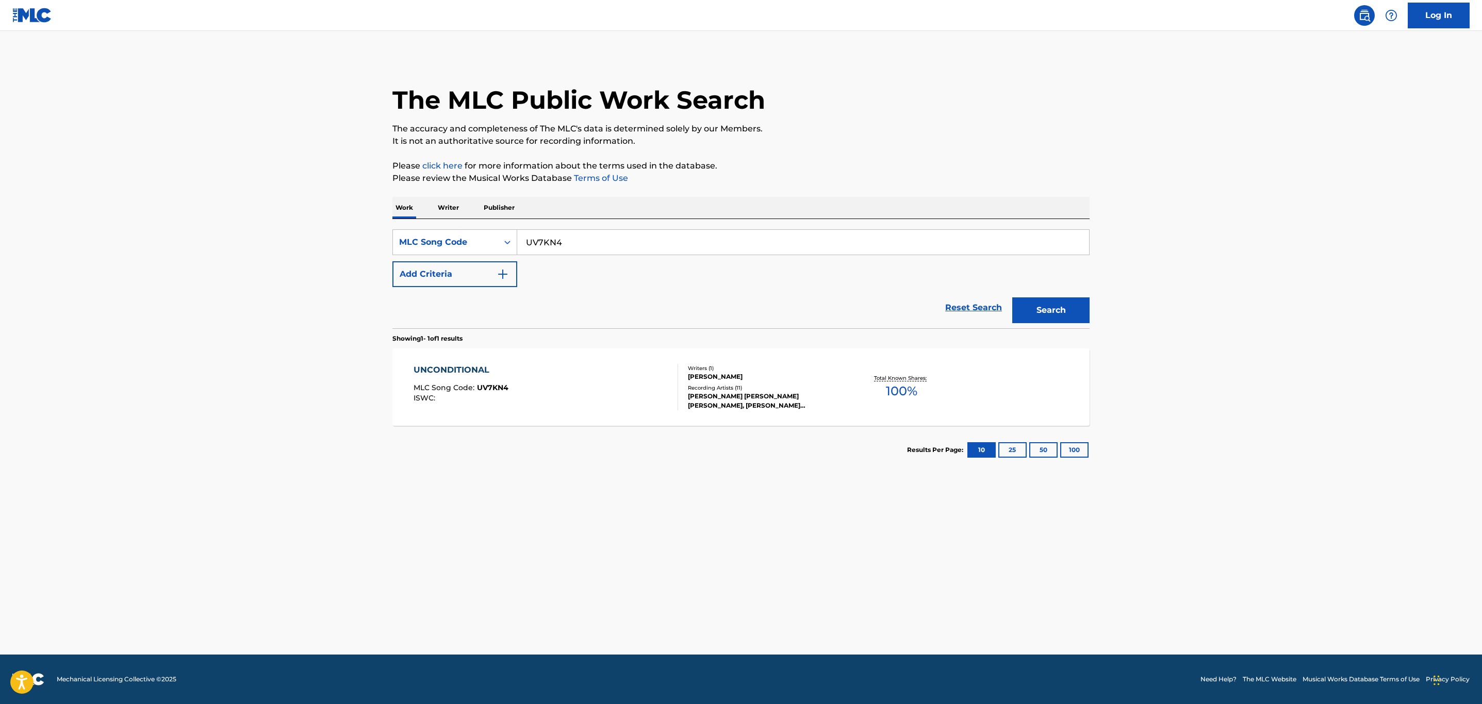
click at [560, 392] on div "UNCONDITIONAL MLC Song Code : UV7KN4 ISWC :" at bounding box center [545, 387] width 265 height 46
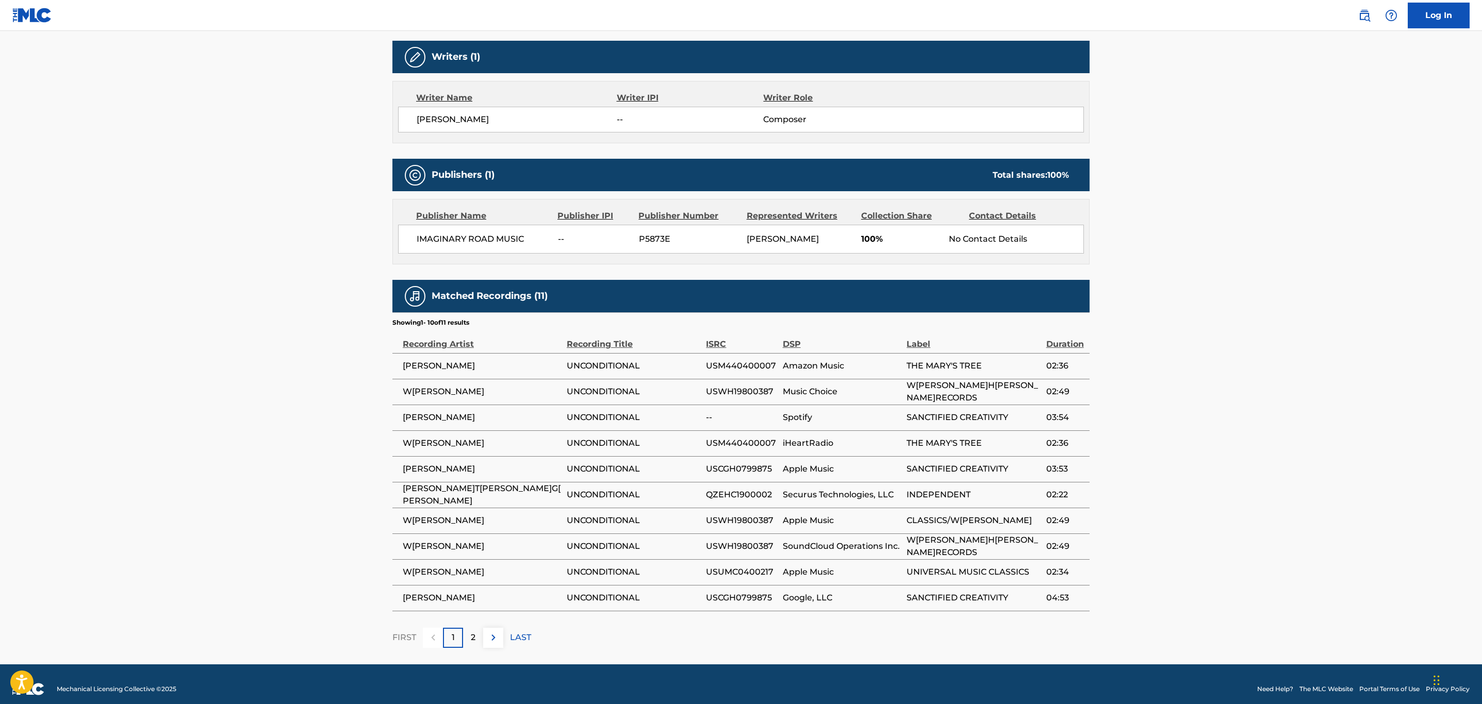
scroll to position [334, 0]
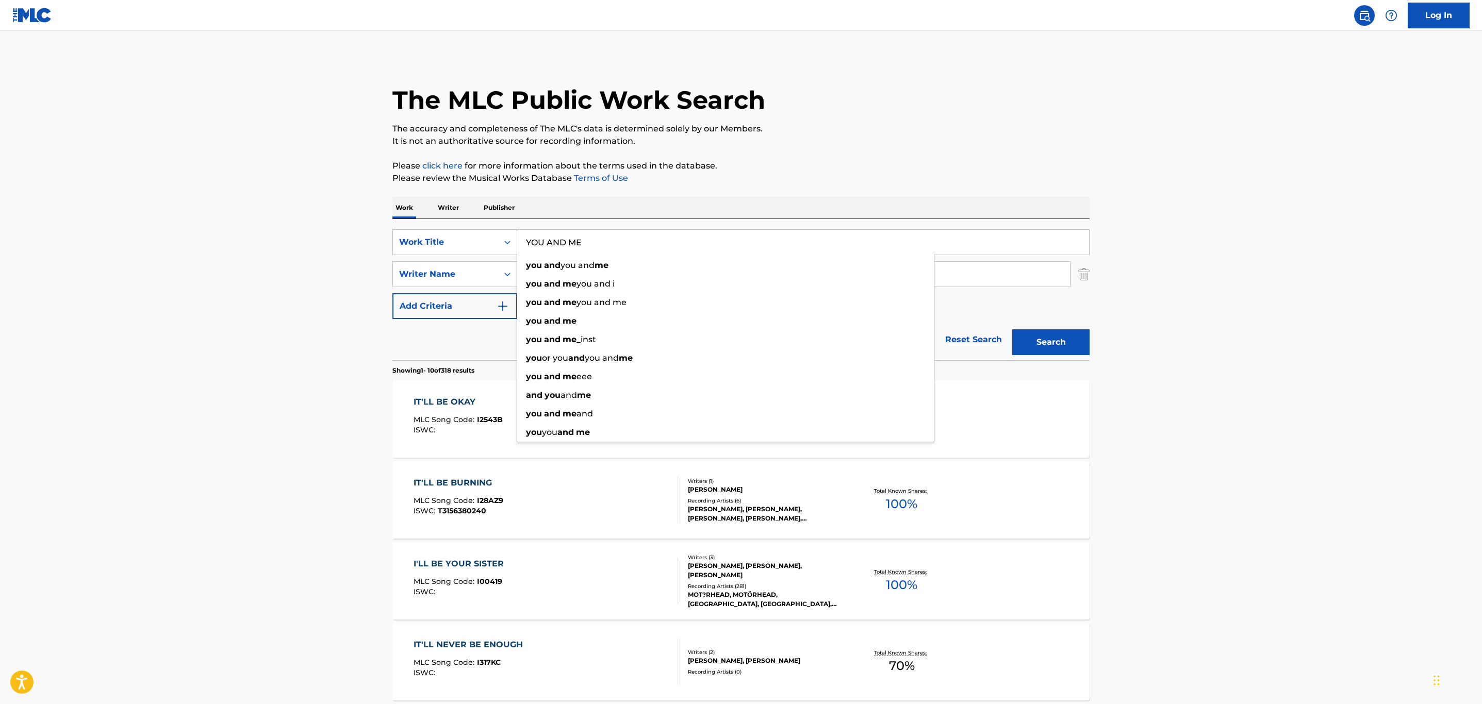
type input "YOU AND ME"
click at [834, 173] on p "Please review the Musical Works Database Terms of Use" at bounding box center [740, 178] width 697 height 12
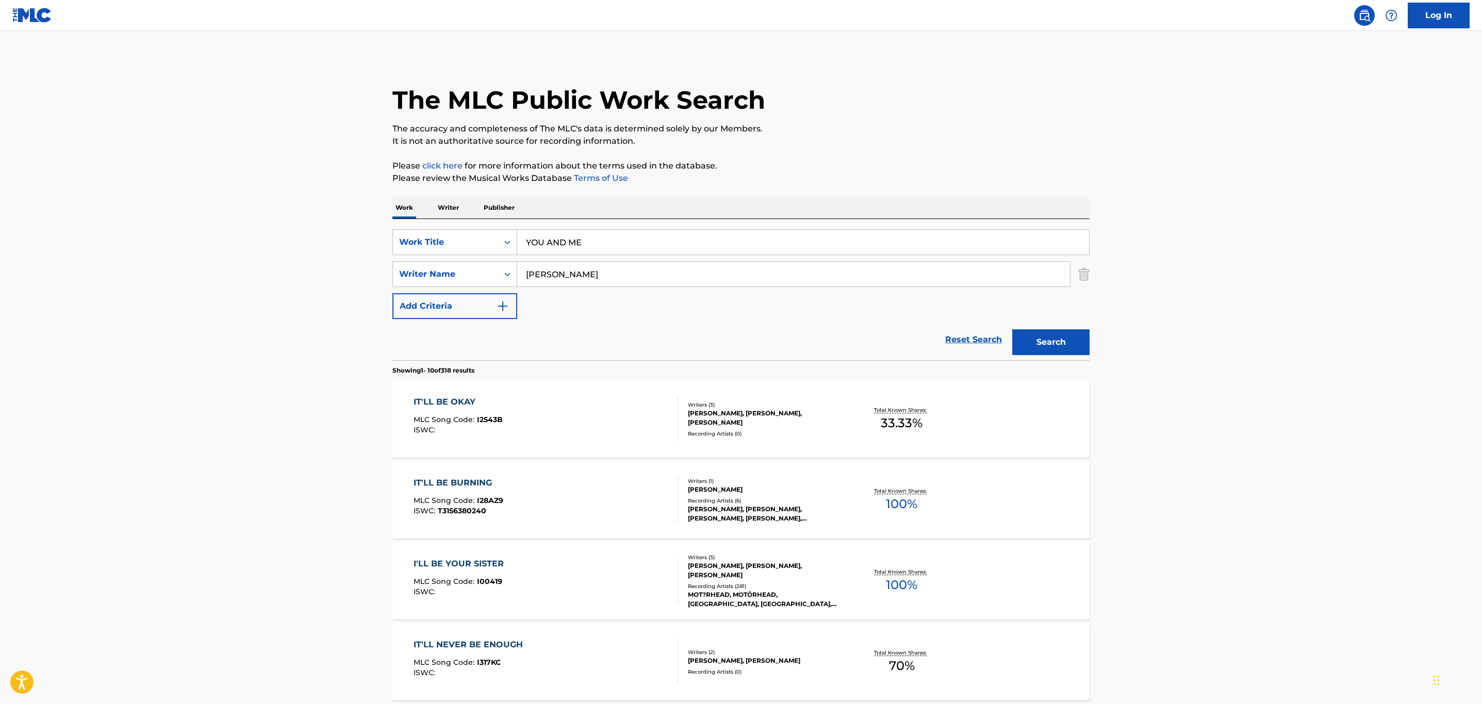
click at [286, 373] on main "The MLC Public Work Search The accuracy and completeness of The MLC's data is d…" at bounding box center [741, 638] width 1482 height 1214
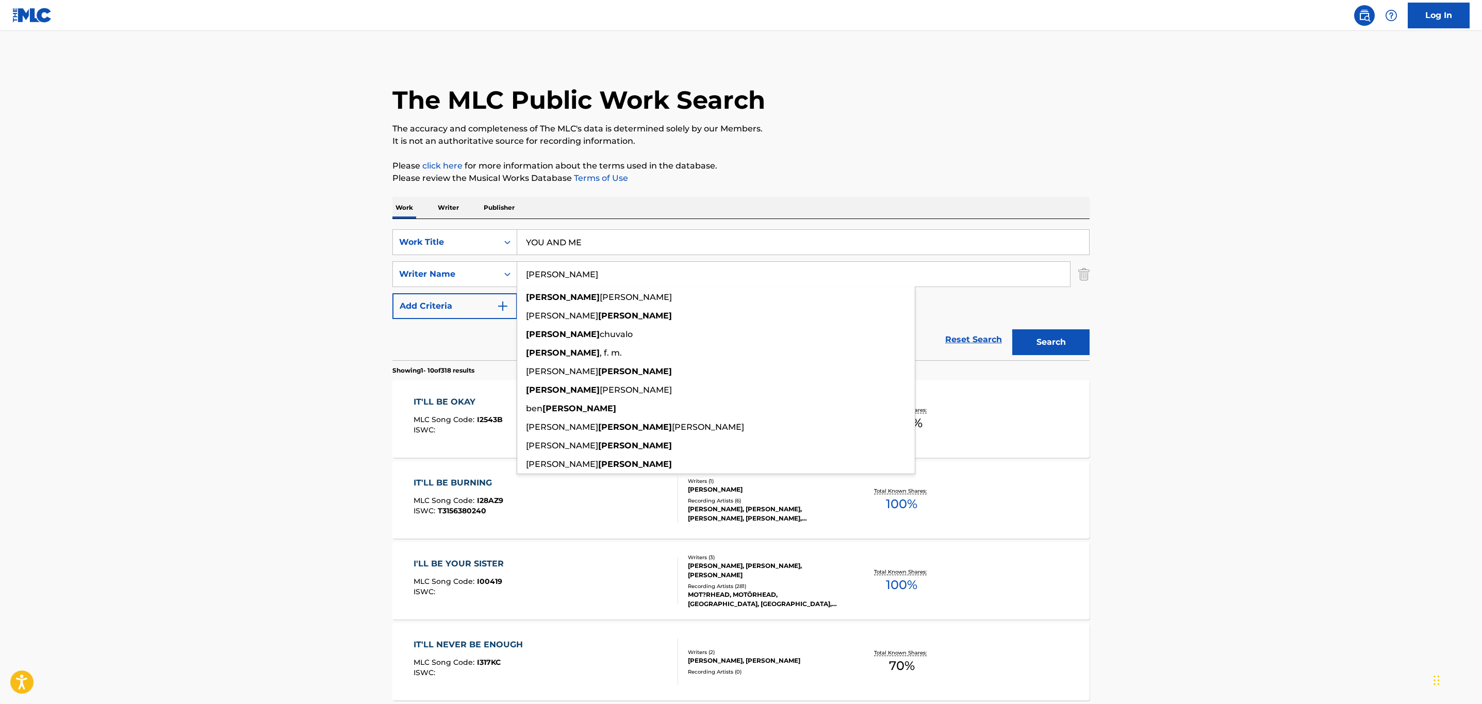
type input "FERRELL"
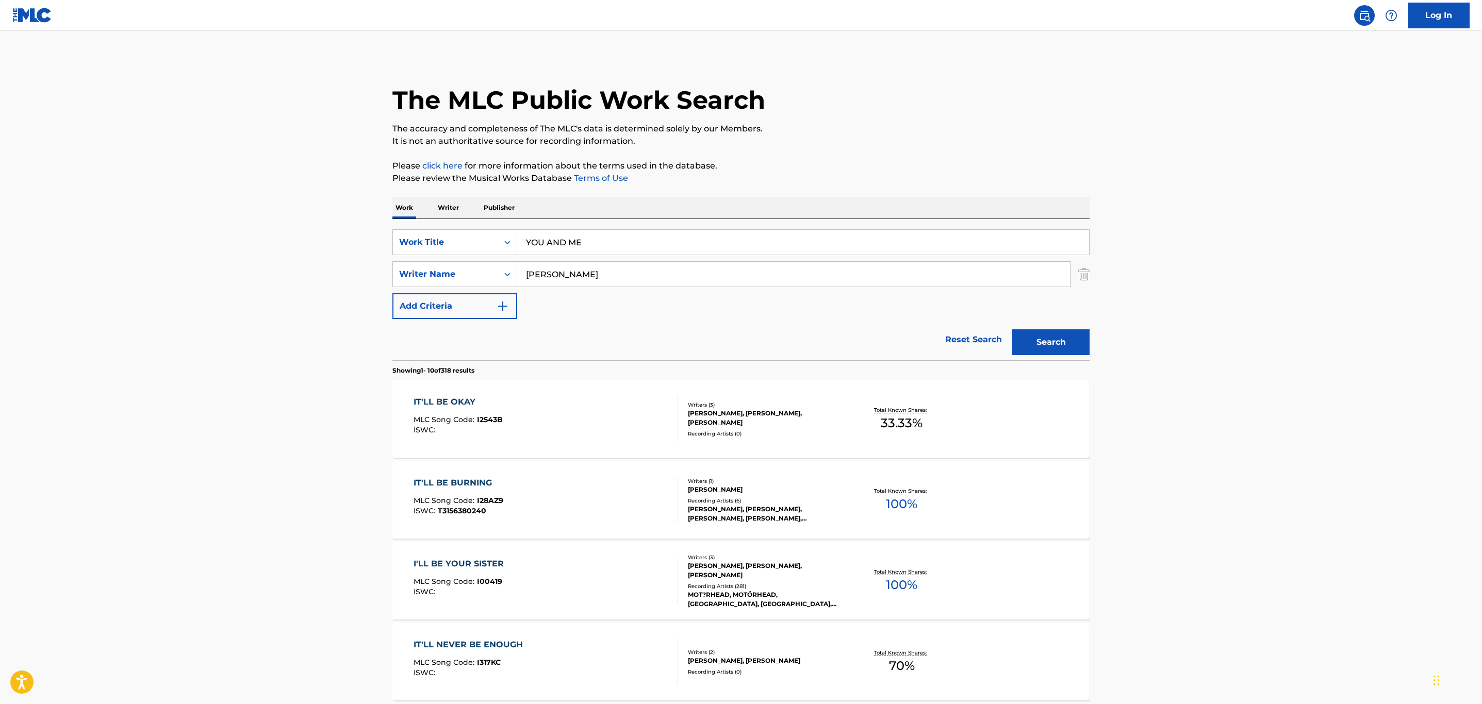
click at [1408, 291] on main "The MLC Public Work Search The accuracy and completeness of The MLC's data is d…" at bounding box center [741, 638] width 1482 height 1214
click at [1052, 345] on button "Search" at bounding box center [1050, 342] width 77 height 26
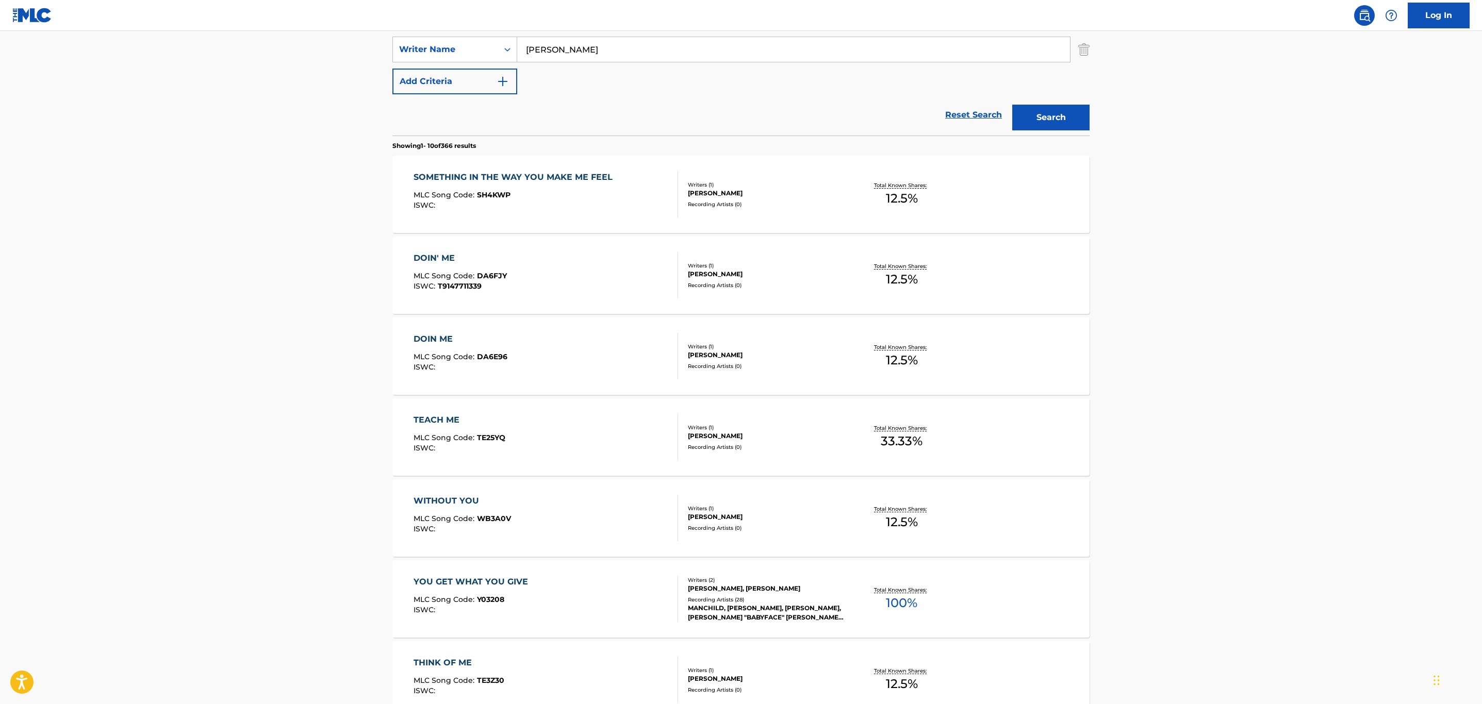
scroll to position [77, 0]
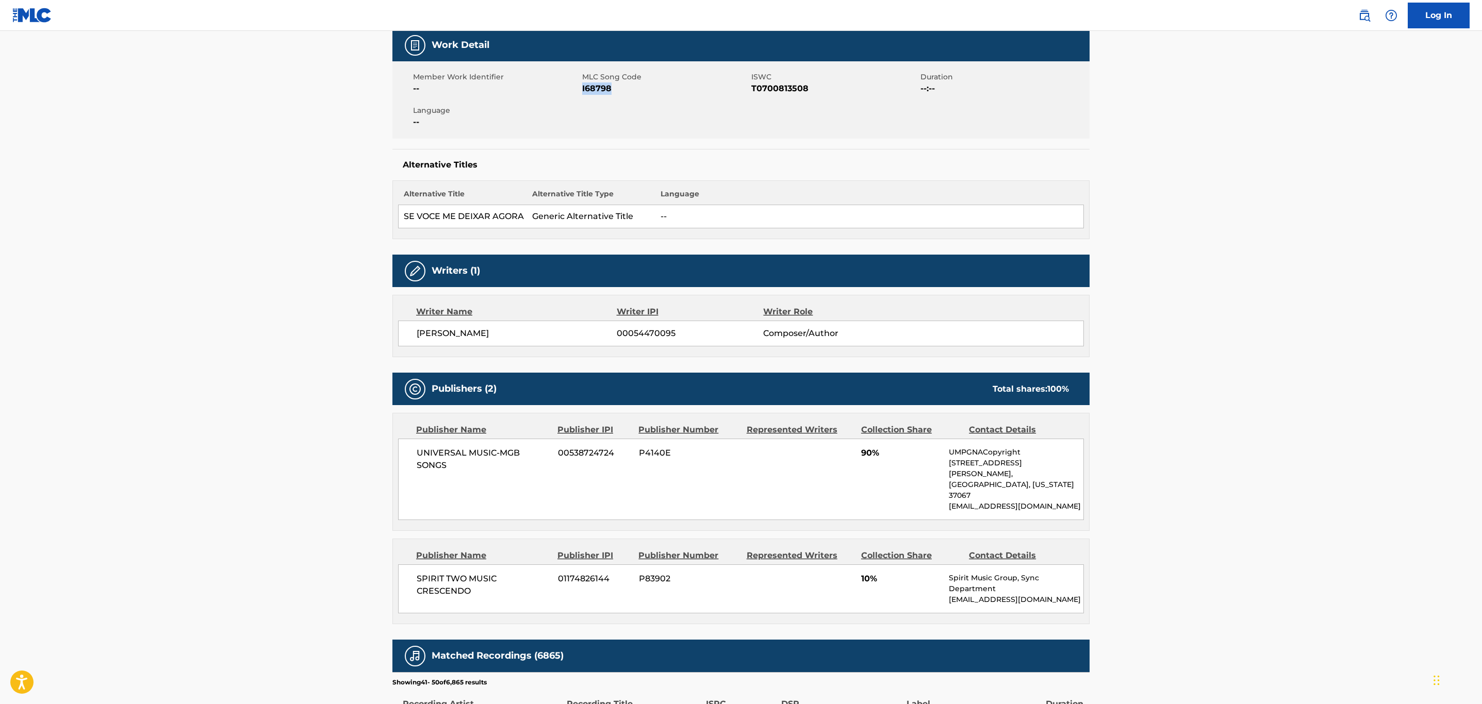
scroll to position [155, 0]
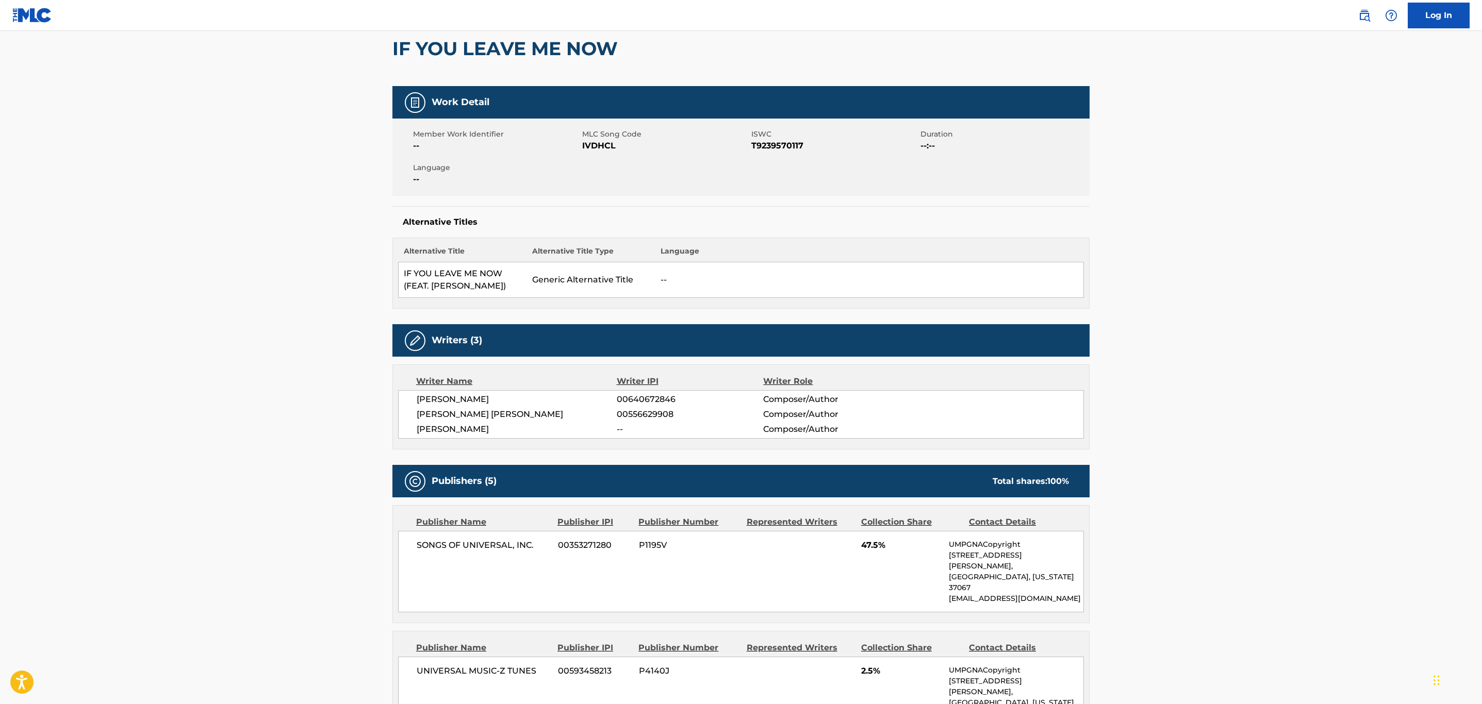
scroll to position [77, 0]
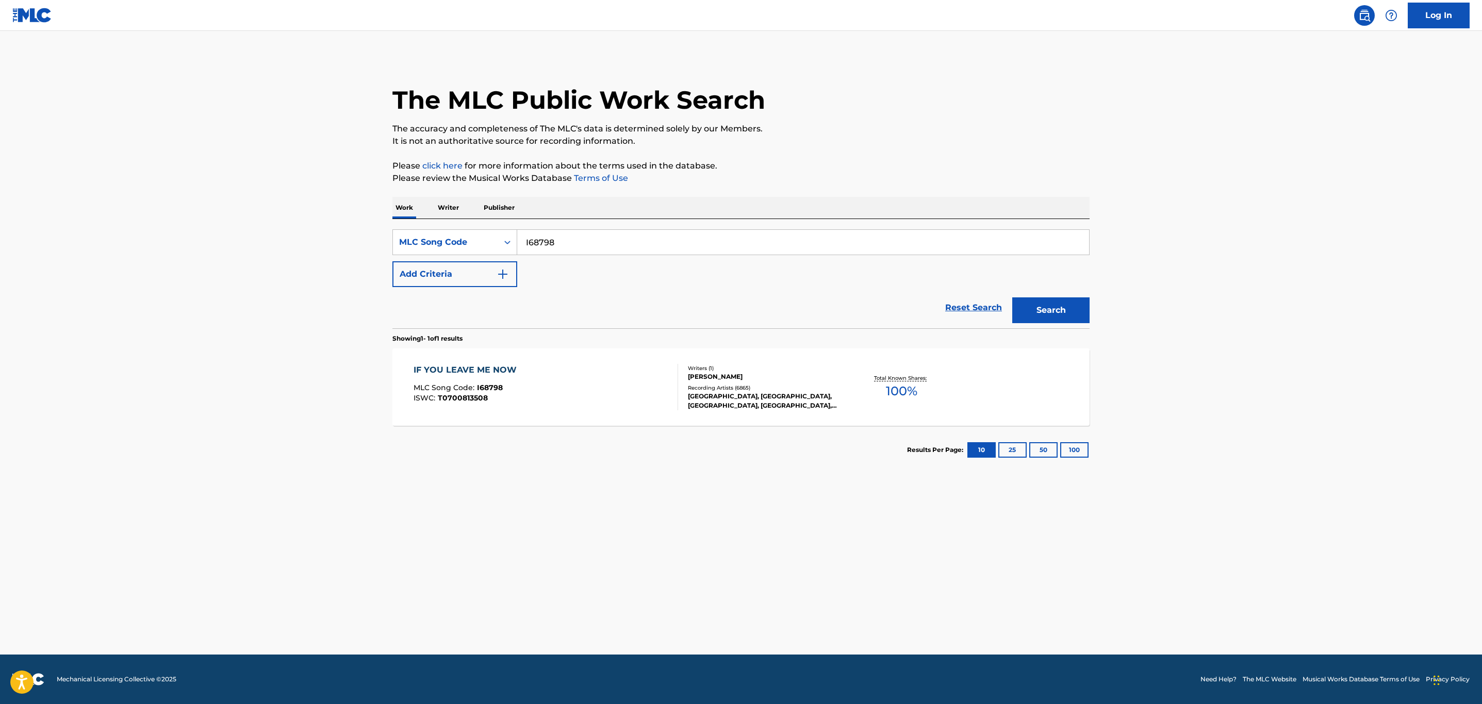
drag, startPoint x: 585, startPoint y: 237, endPoint x: 329, endPoint y: 237, distance: 255.2
click at [331, 237] on main "The MLC Public Work Search The accuracy and completeness of The MLC's data is d…" at bounding box center [741, 343] width 1482 height 624
paste input "F35760"
type input "F35760"
click at [1012, 297] on button "Search" at bounding box center [1050, 310] width 77 height 26
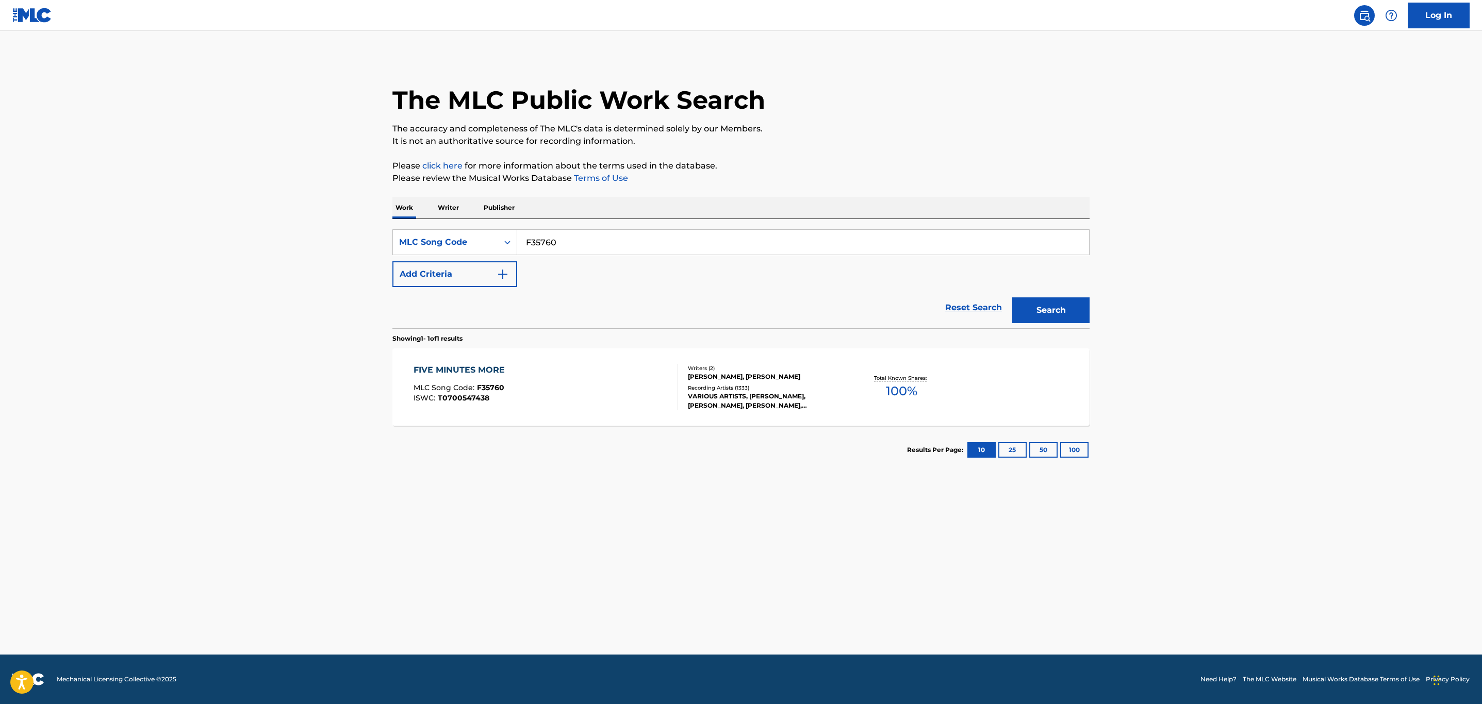
click at [585, 388] on div "FIVE MINUTES MORE MLC Song Code : F35760 ISWC : T0700547438" at bounding box center [545, 387] width 265 height 46
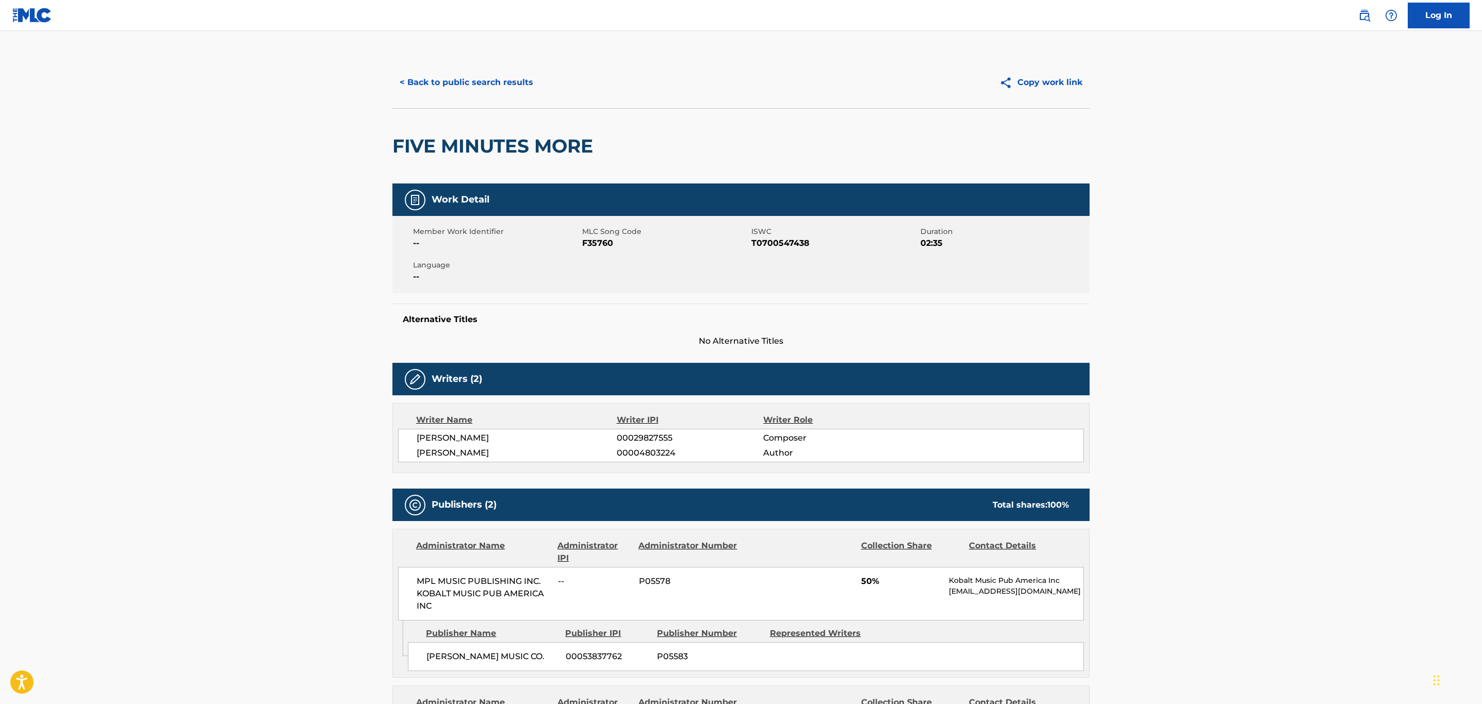
click at [520, 75] on button "< Back to public search results" at bounding box center [466, 83] width 148 height 26
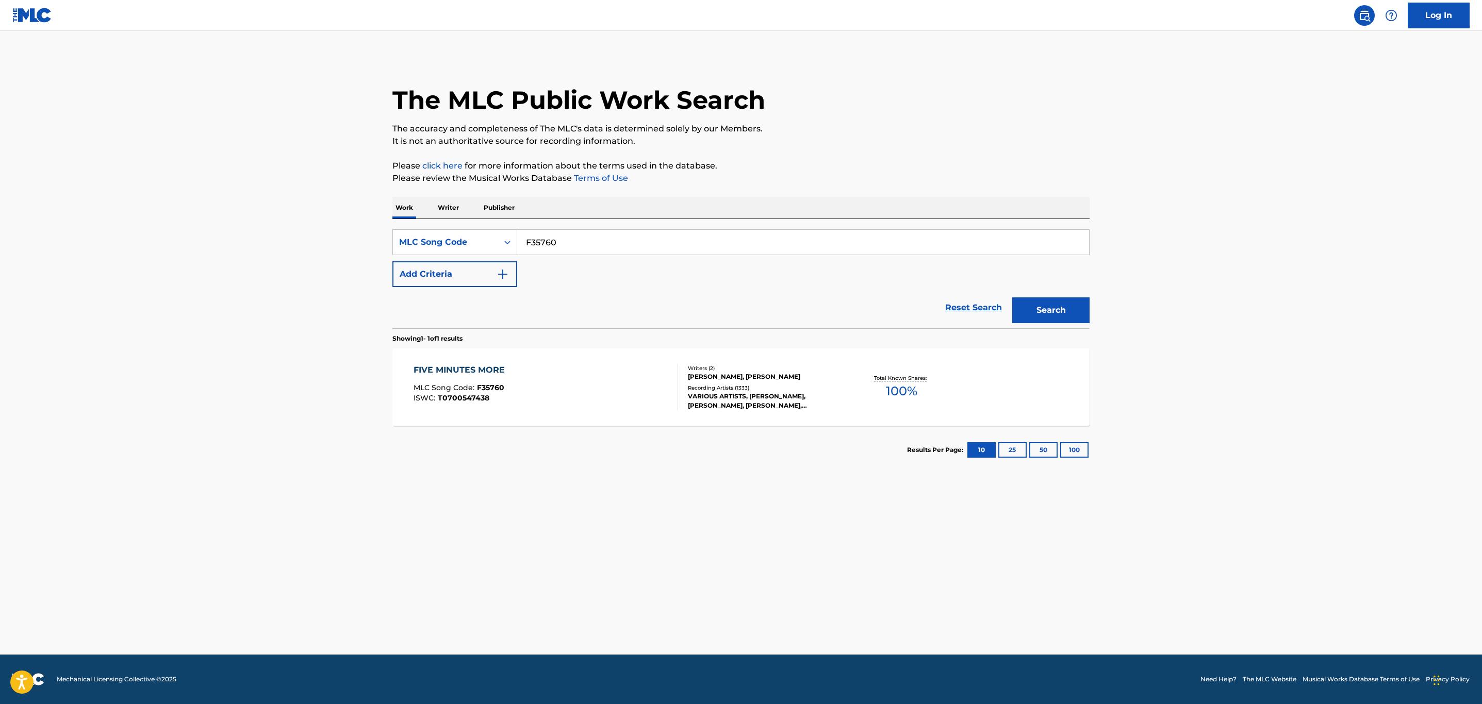
drag, startPoint x: 563, startPoint y: 237, endPoint x: 466, endPoint y: 259, distance: 99.4
click at [465, 255] on div "SearchWithCriteria44048ad4-241e-460e-9be6-a5ea8726c759 MLC Song Code F35760" at bounding box center [740, 242] width 697 height 26
paste input "Y6455"
type input "Y64550"
click at [1012, 297] on button "Search" at bounding box center [1050, 310] width 77 height 26
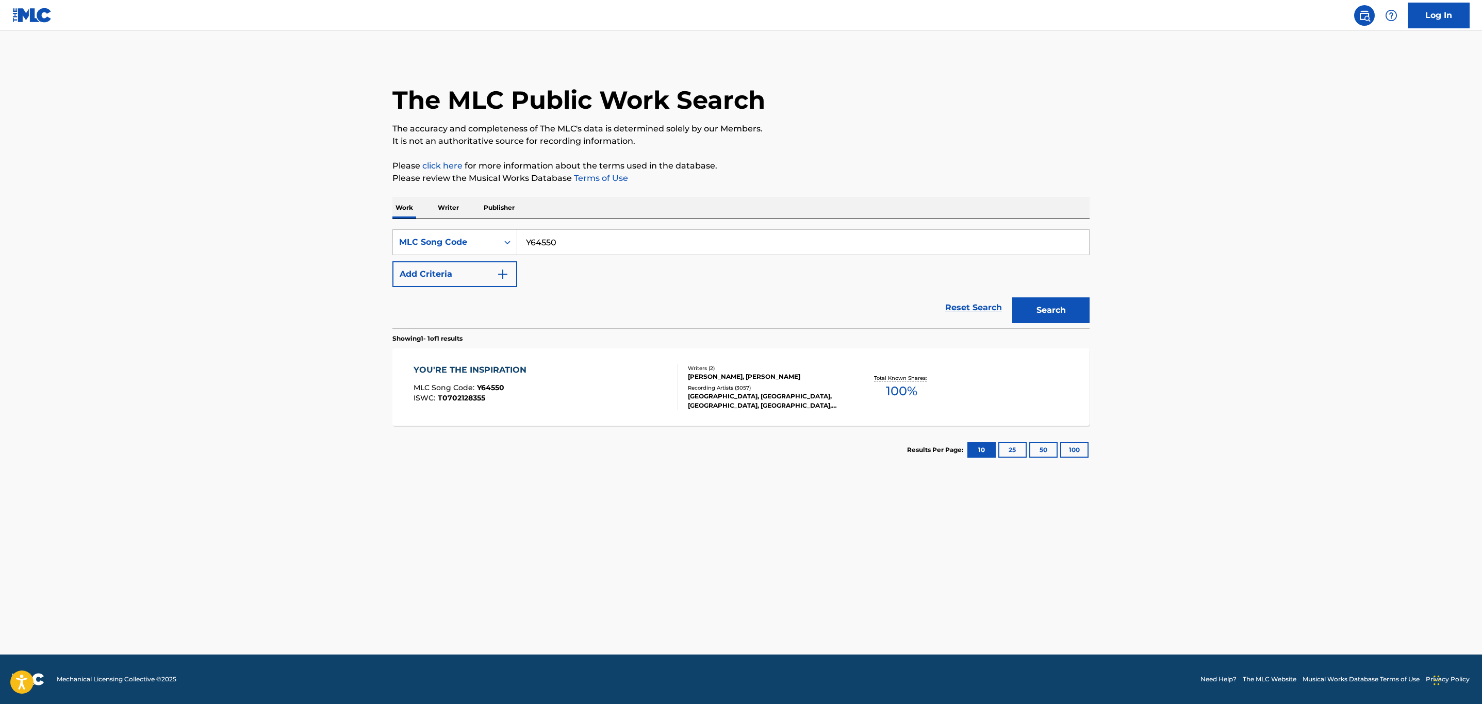
click at [557, 399] on div "YOU'RE THE INSPIRATION MLC Song Code : Y64550 ISWC : T0702128355" at bounding box center [545, 387] width 265 height 46
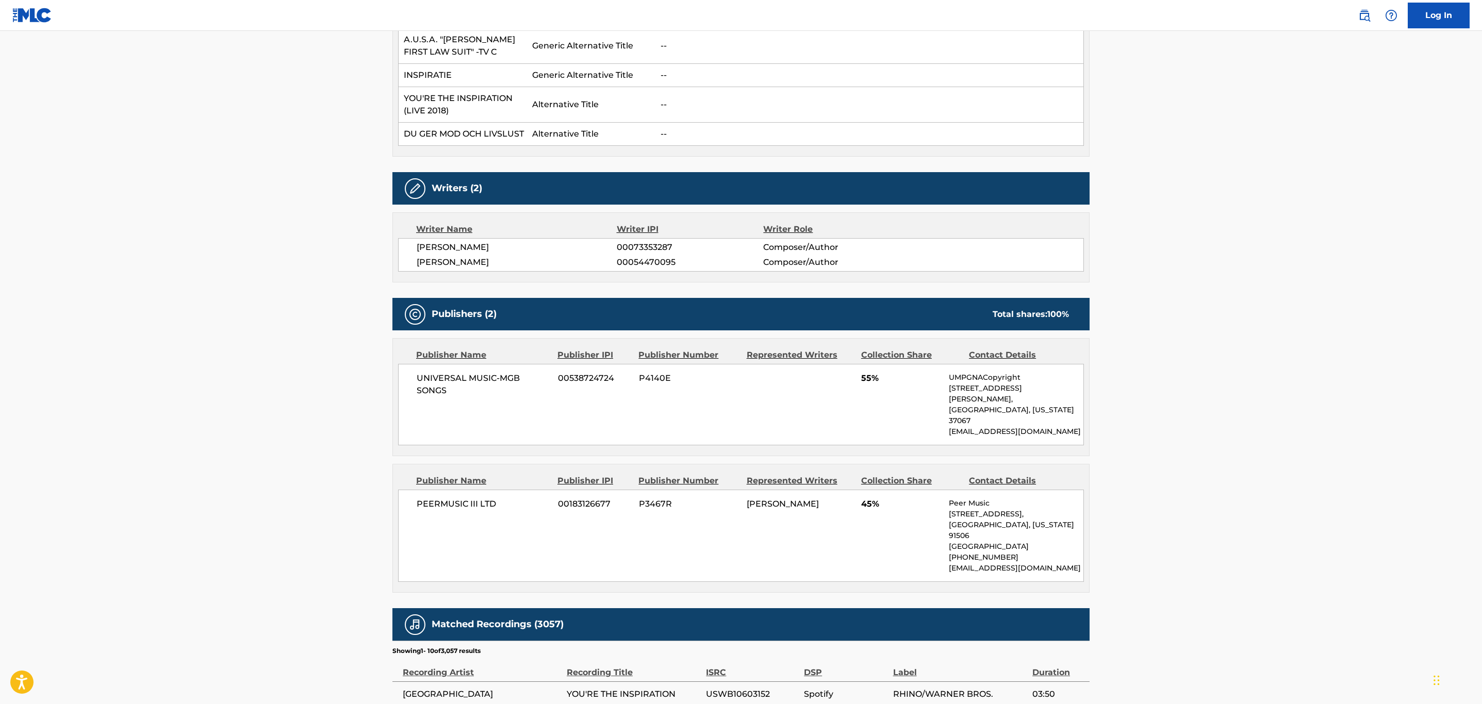
scroll to position [696, 0]
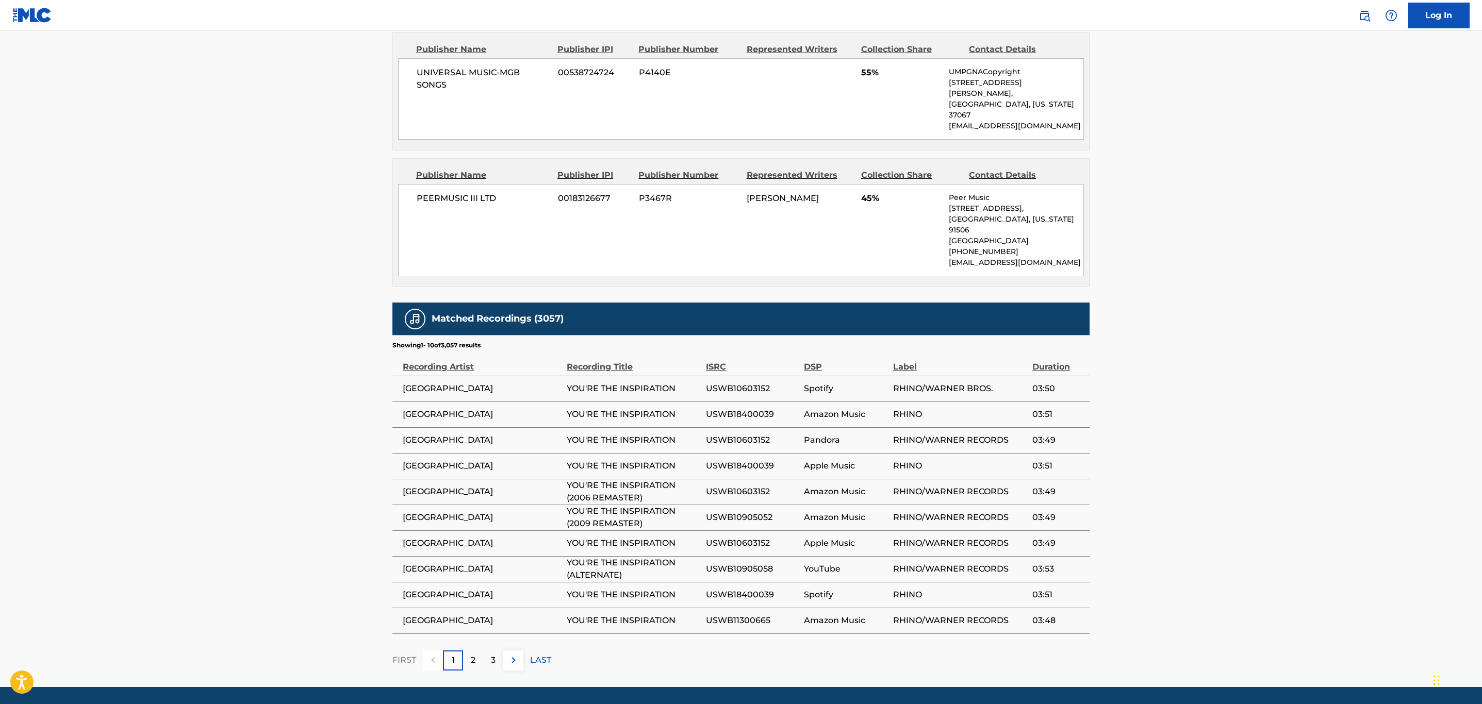
click at [505, 652] on button at bounding box center [513, 661] width 20 height 20
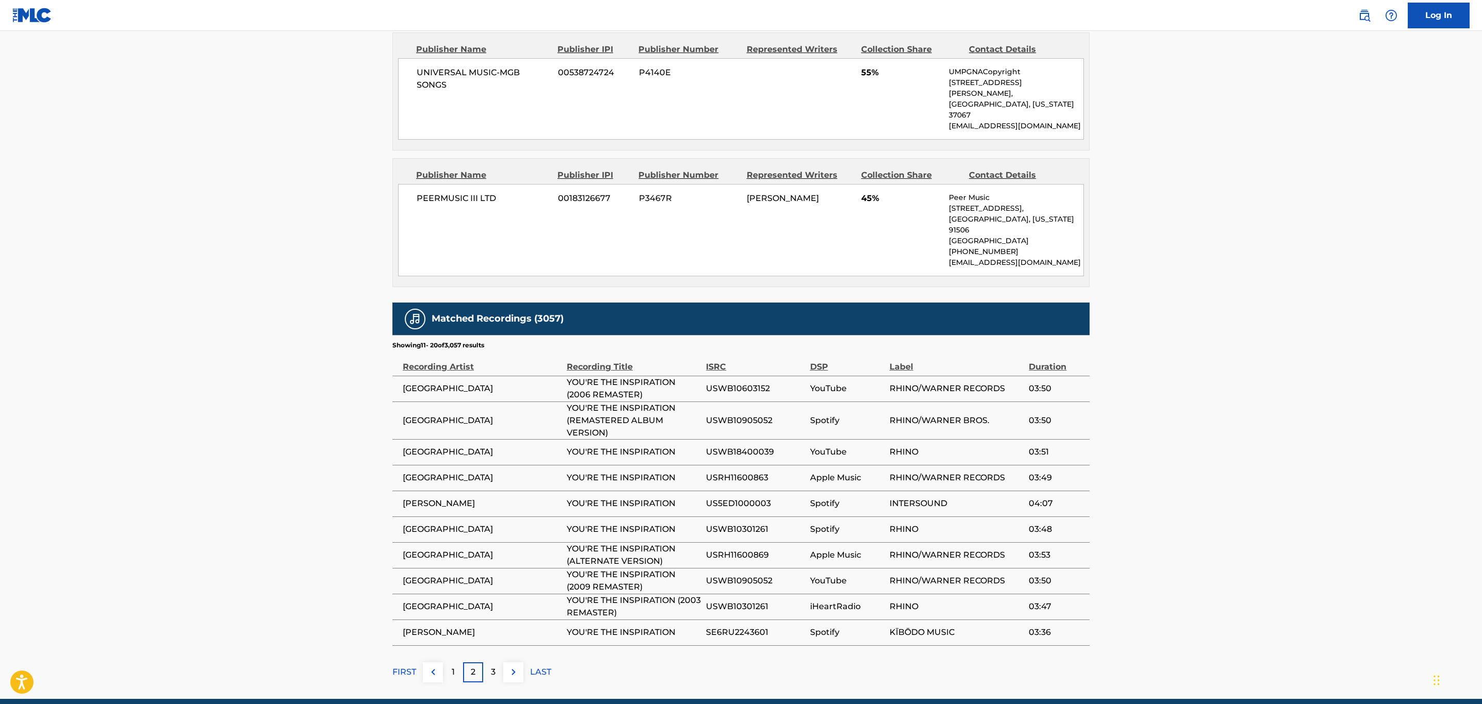
click at [513, 666] on img at bounding box center [513, 672] width 12 height 12
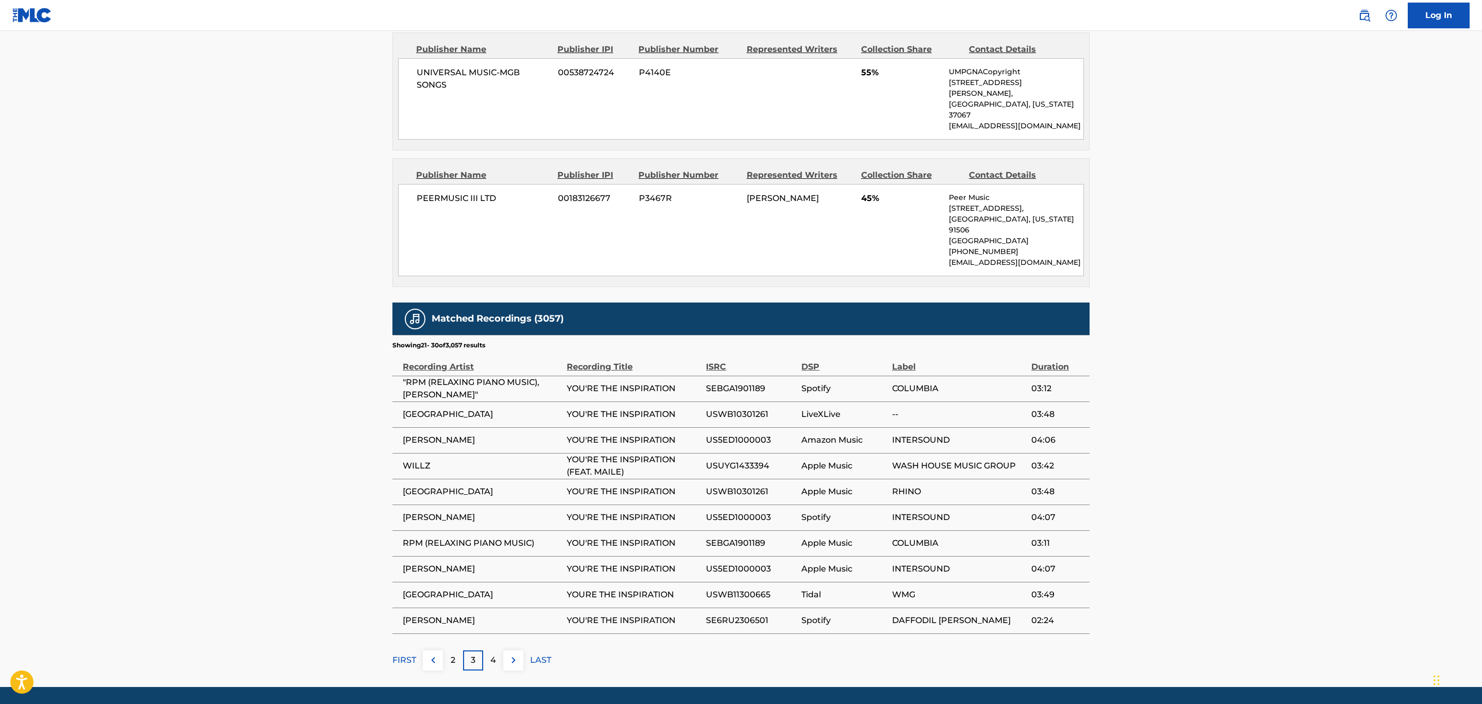
scroll to position [0, 0]
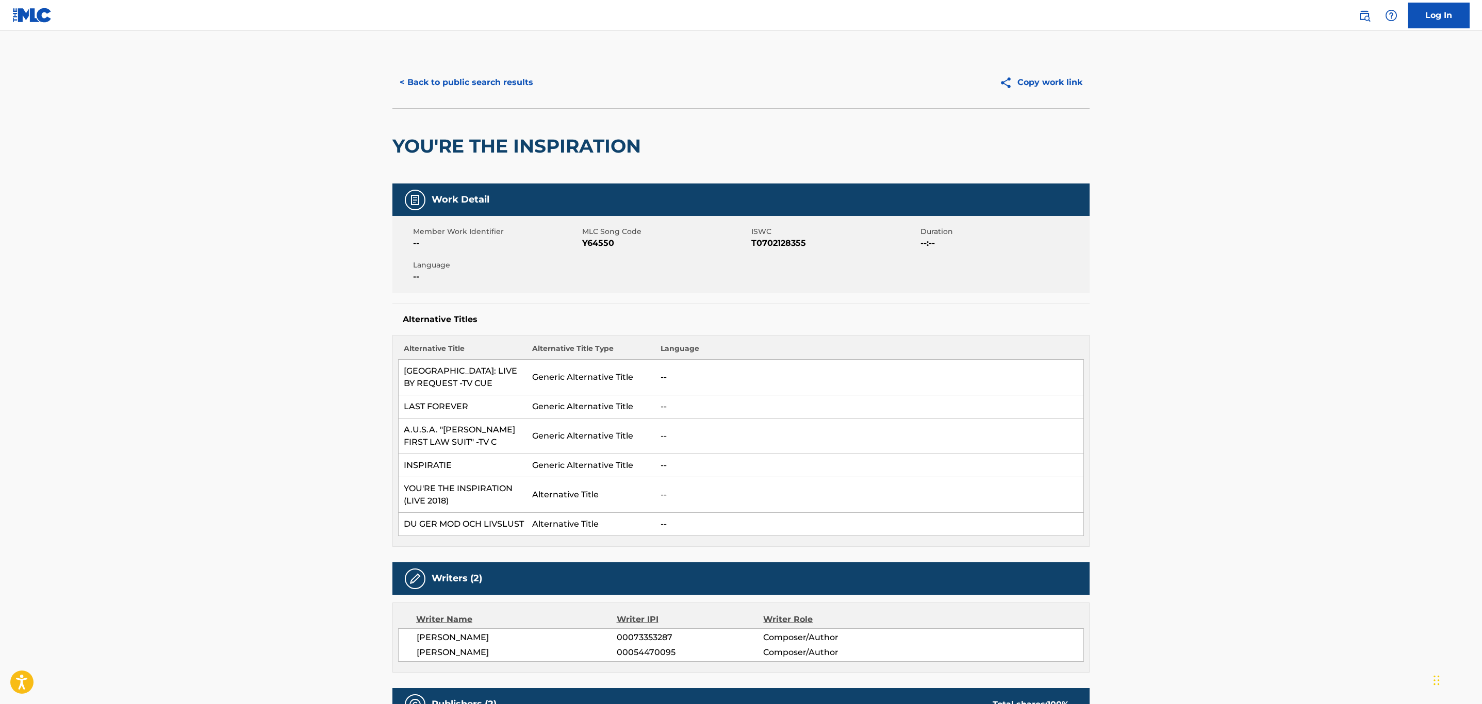
click at [510, 82] on button "< Back to public search results" at bounding box center [466, 83] width 148 height 26
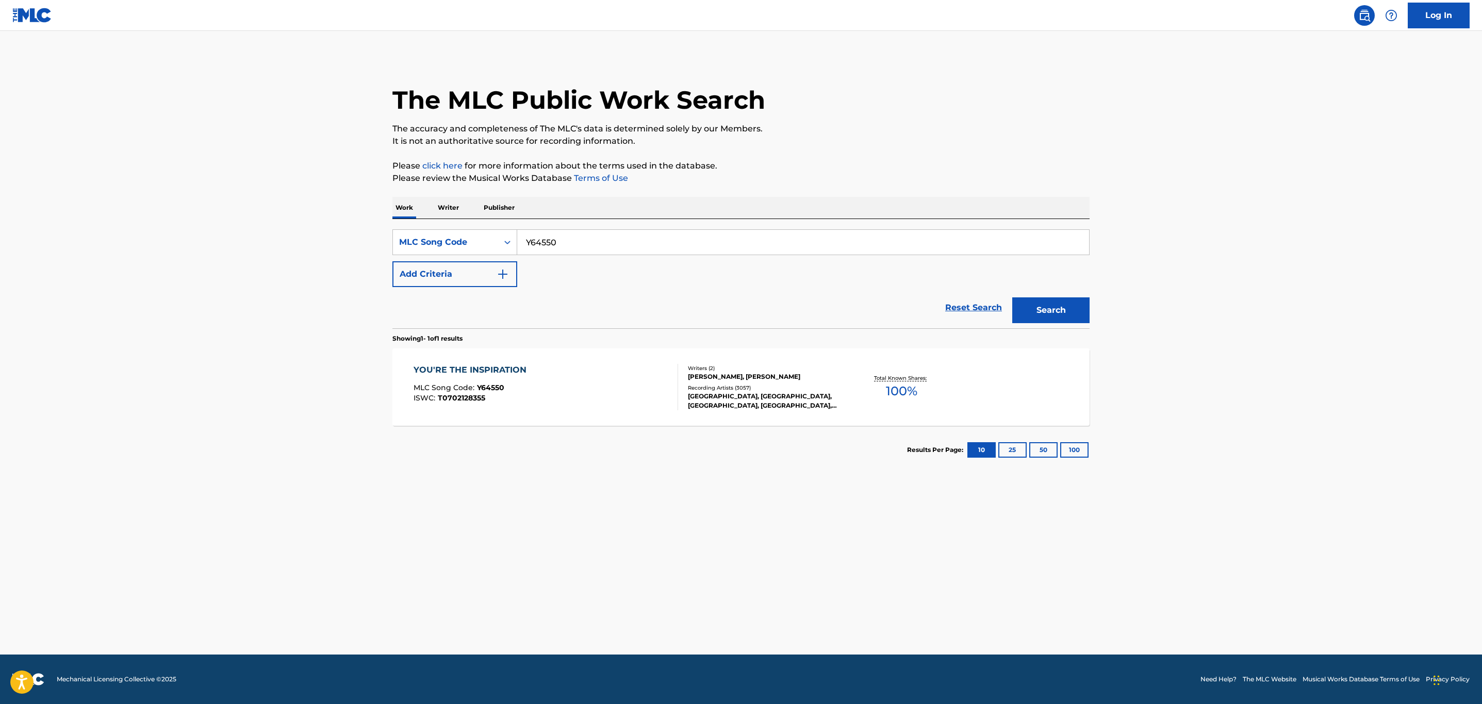
drag, startPoint x: 628, startPoint y: 234, endPoint x: 354, endPoint y: 255, distance: 275.1
click at [354, 255] on main "The MLC Public Work Search The accuracy and completeness of The MLC's data is d…" at bounding box center [741, 343] width 1482 height 624
paste input "E01632"
type input "E01632"
click at [1012, 297] on button "Search" at bounding box center [1050, 310] width 77 height 26
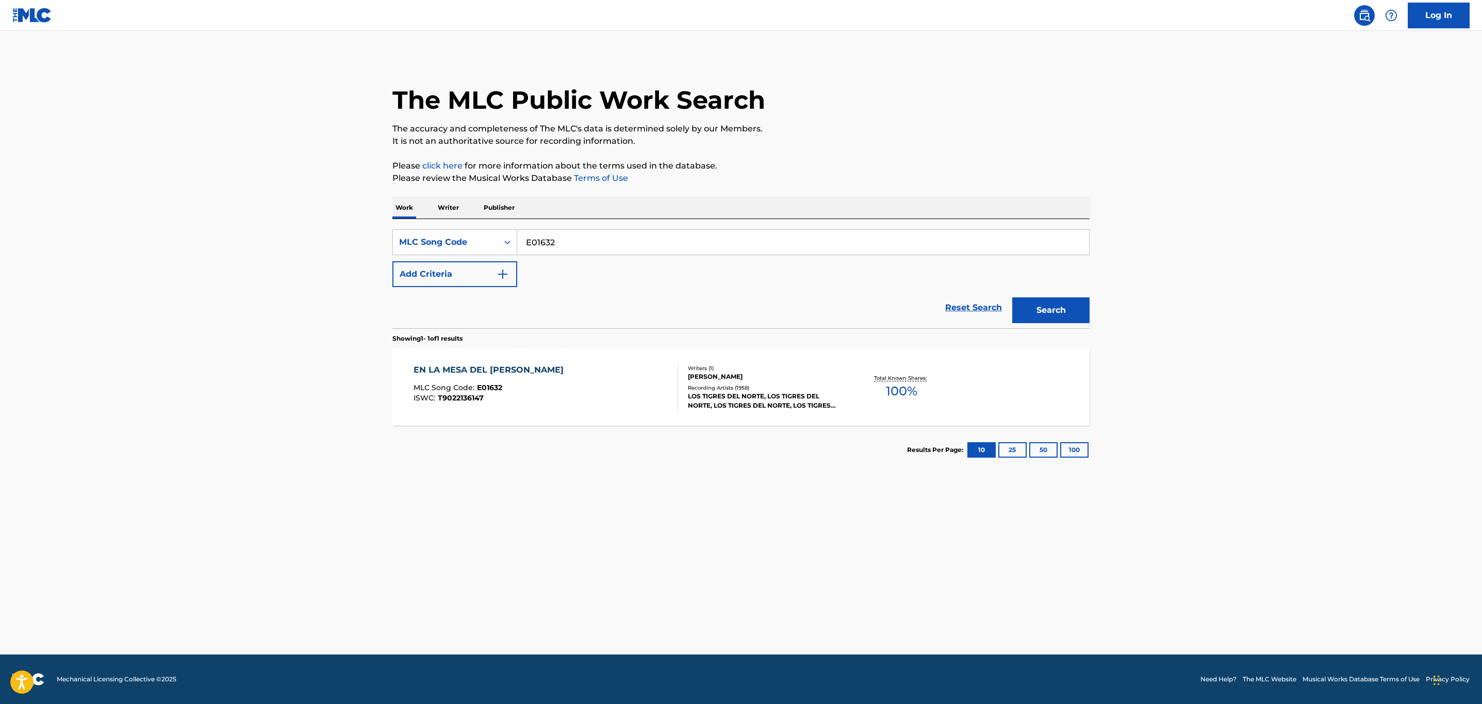
click at [576, 401] on div "EN LA MESA DEL [PERSON_NAME] MLC Song Code : E01632 ISWC : T9022136147" at bounding box center [545, 387] width 265 height 46
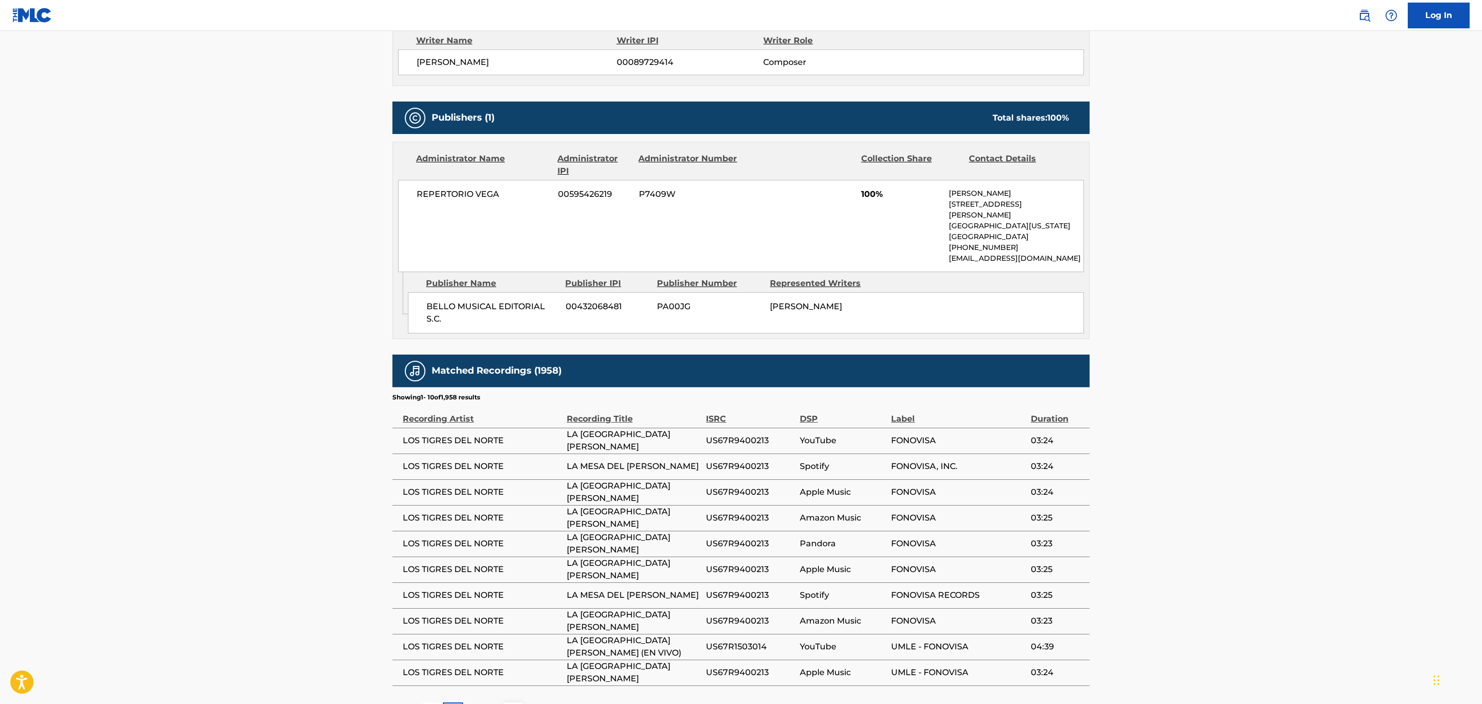
scroll to position [387, 0]
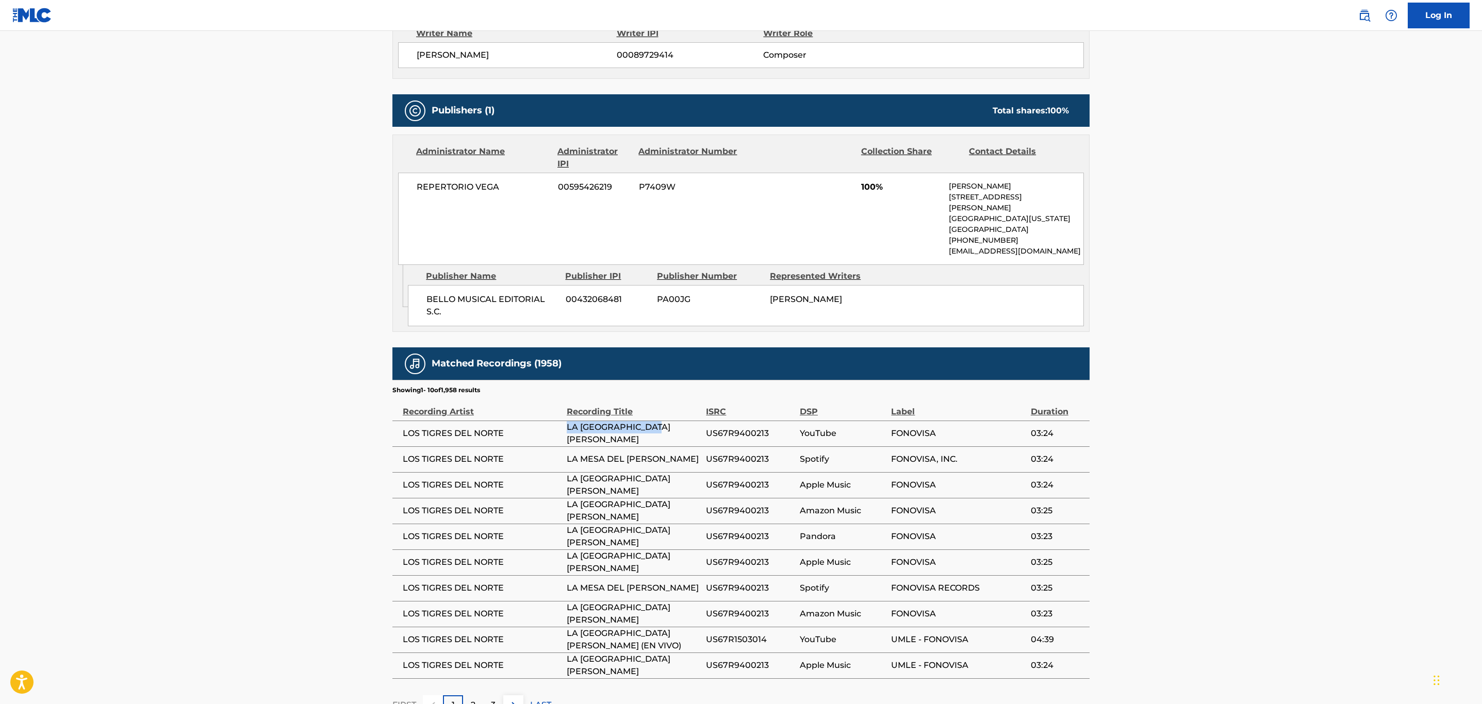
drag, startPoint x: 616, startPoint y: 430, endPoint x: 552, endPoint y: 430, distance: 63.9
click at [552, 430] on tr "LOS TIGRES DEL NORTE LA [GEOGRAPHIC_DATA][PERSON_NAME] US67R9400213 YouTube FON…" at bounding box center [740, 434] width 697 height 26
click at [517, 432] on span "LOS TIGRES DEL NORTE" at bounding box center [482, 433] width 159 height 12
drag, startPoint x: 512, startPoint y: 436, endPoint x: 400, endPoint y: 439, distance: 112.9
click at [400, 439] on td "LOS TIGRES DEL NORTE" at bounding box center [479, 434] width 174 height 26
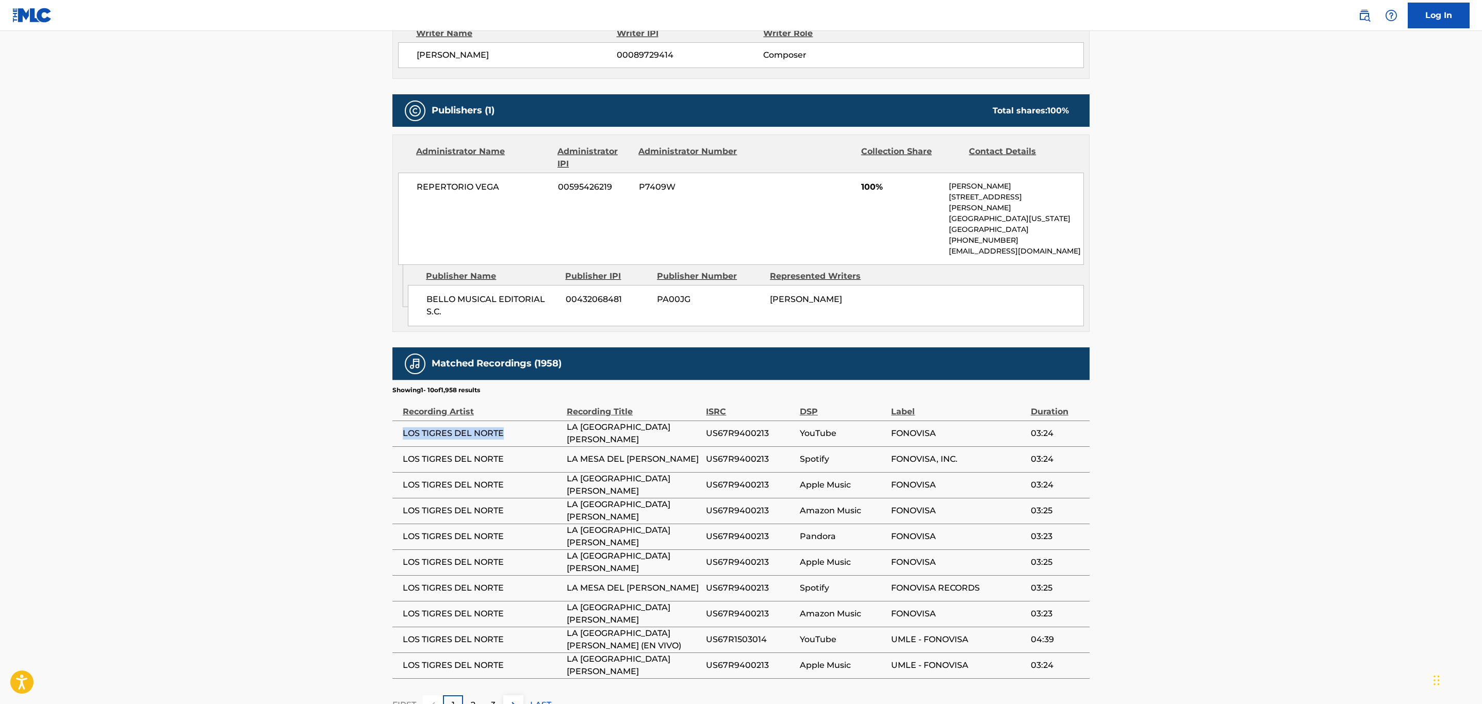
copy span "LOS TIGRES DEL NORTE"
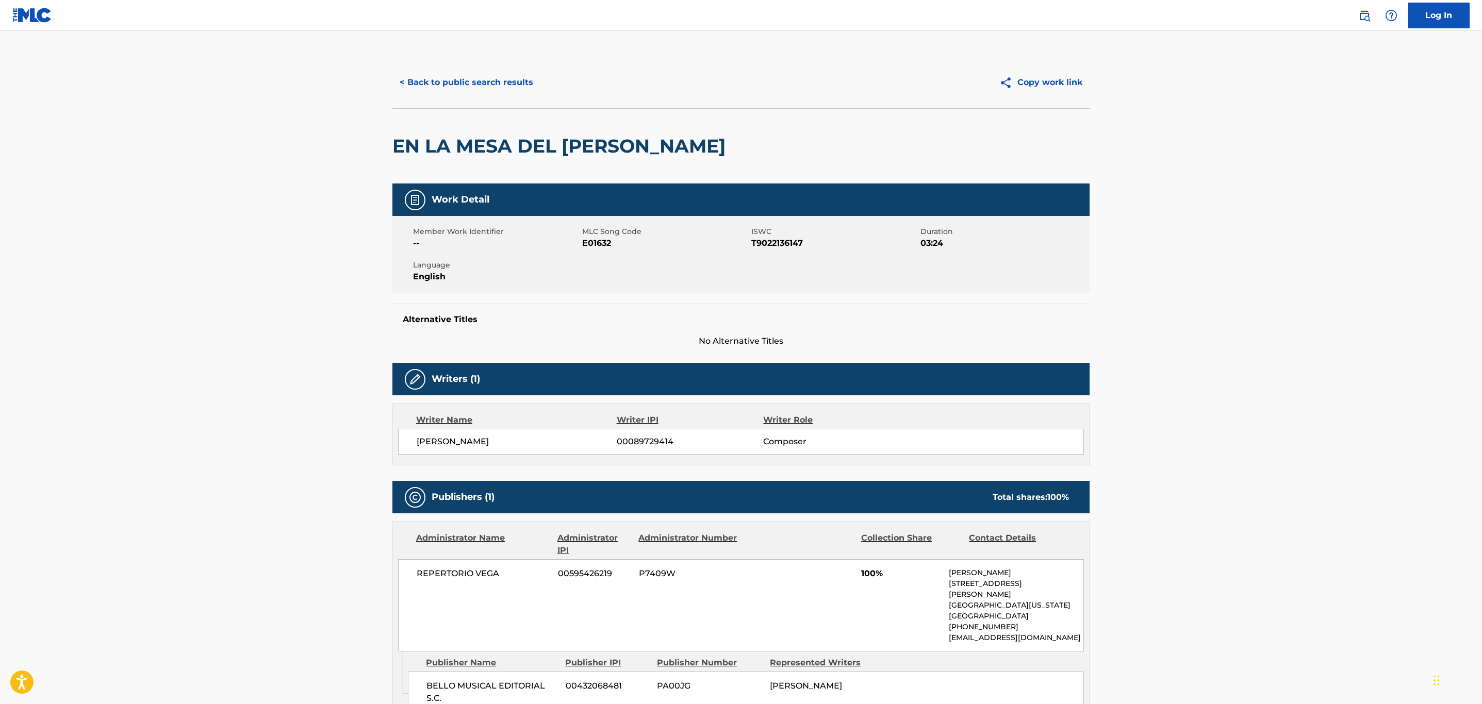
click at [469, 76] on button "< Back to public search results" at bounding box center [466, 83] width 148 height 26
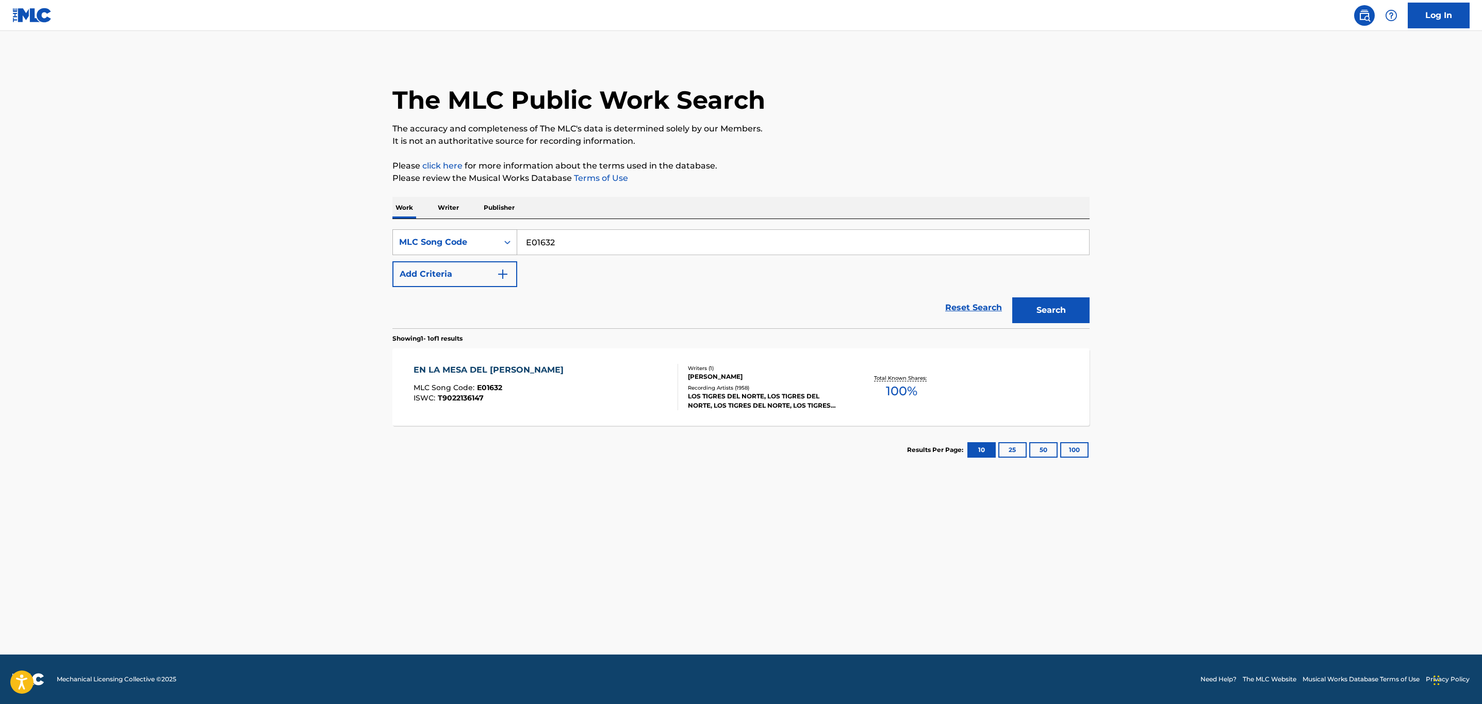
drag, startPoint x: 591, startPoint y: 246, endPoint x: 421, endPoint y: 246, distance: 169.6
click at [421, 246] on div "SearchWithCriteria44048ad4-241e-460e-9be6-a5ea8726c759 MLC Song Code E01632" at bounding box center [740, 242] width 697 height 26
paste input "W52336"
type input "W52336"
click at [1012, 297] on button "Search" at bounding box center [1050, 310] width 77 height 26
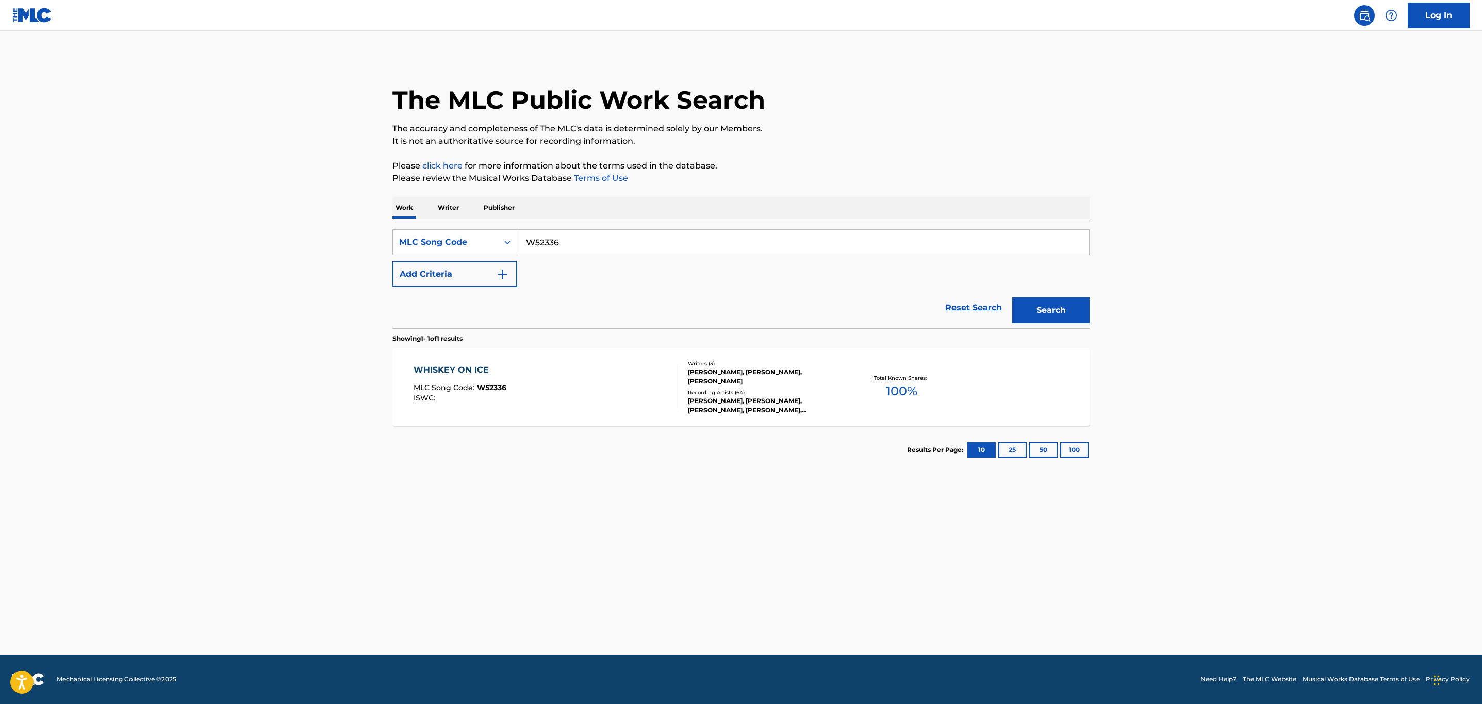
click at [550, 374] on div "WHISKEY ON ICE MLC Song Code : W52336 ISWC :" at bounding box center [545, 387] width 265 height 46
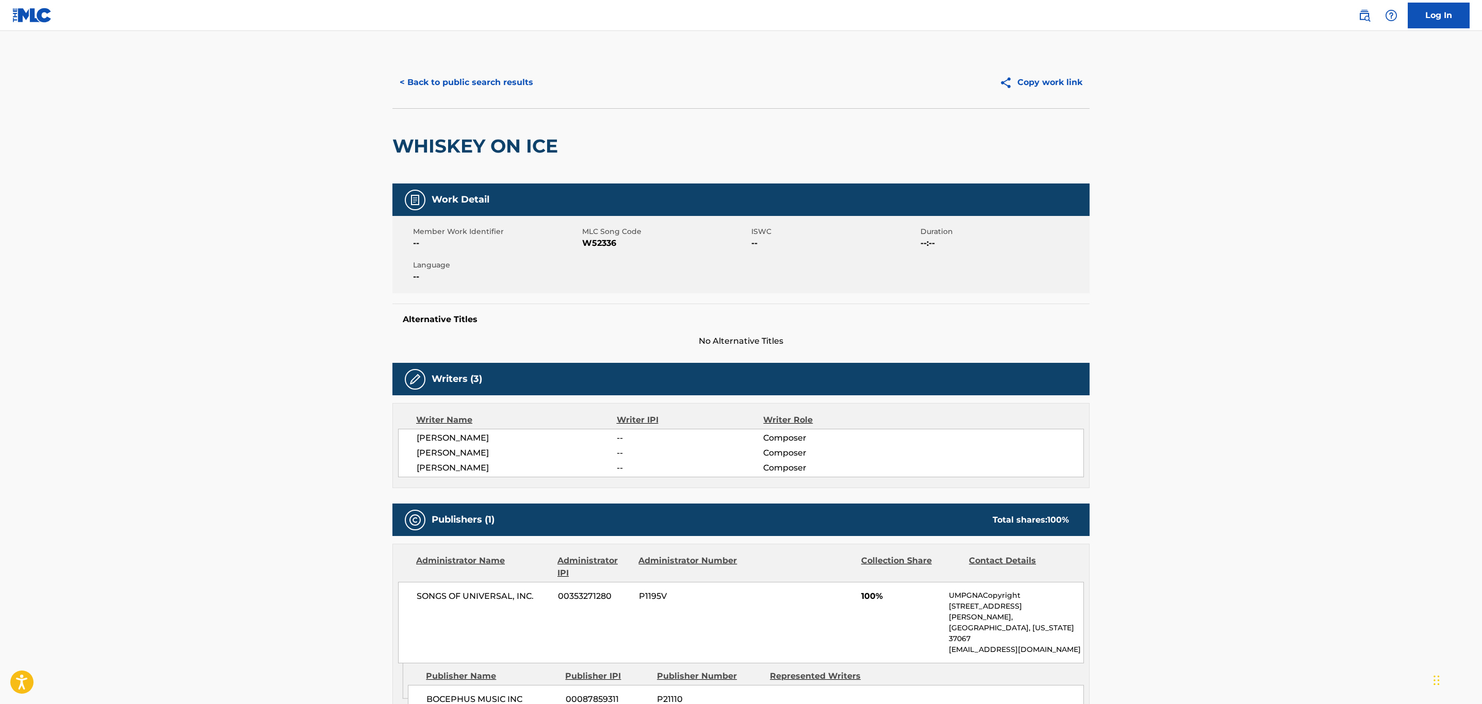
click at [498, 76] on button "< Back to public search results" at bounding box center [466, 83] width 148 height 26
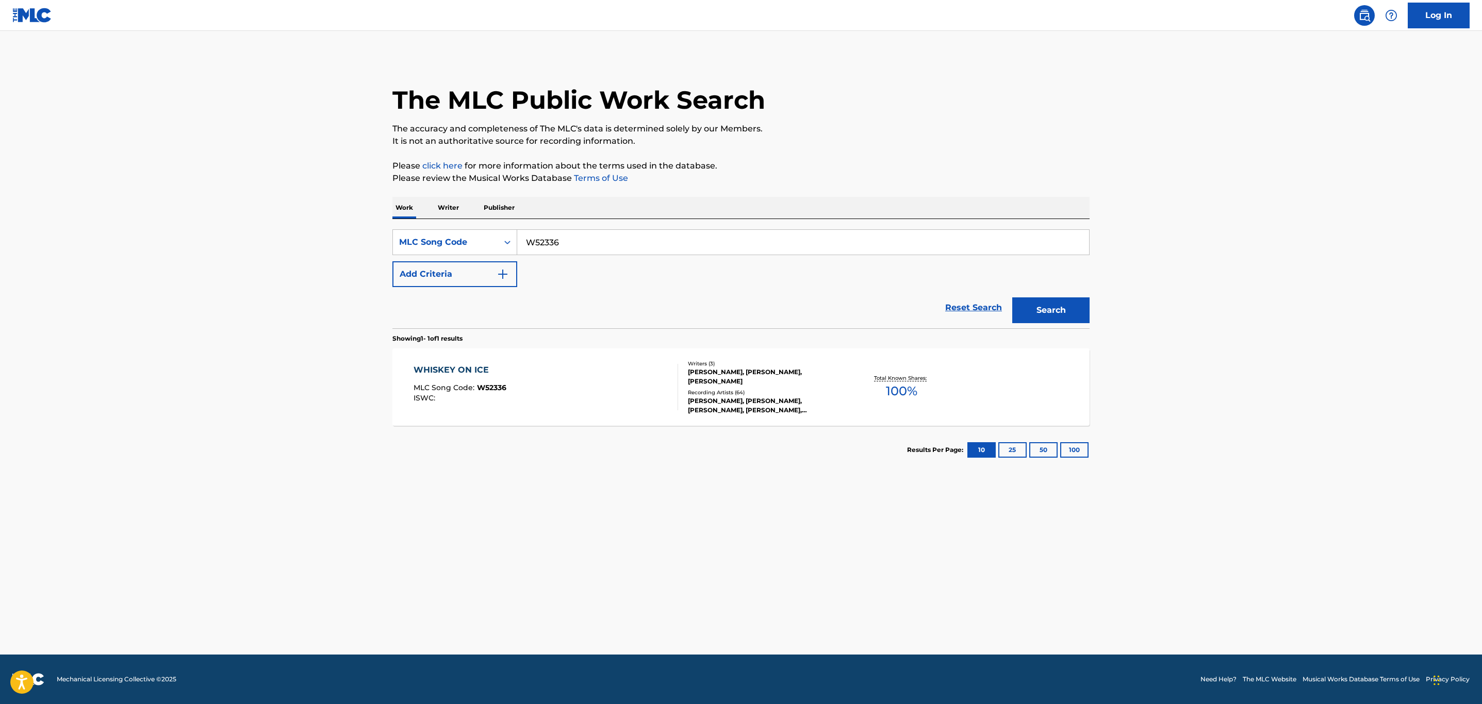
drag, startPoint x: 616, startPoint y: 233, endPoint x: 321, endPoint y: 251, distance: 295.4
click at [321, 251] on main "The MLC Public Work Search The accuracy and completeness of The MLC's data is d…" at bounding box center [741, 343] width 1482 height 624
paste input "74898"
type input "W74898"
click at [1012, 297] on button "Search" at bounding box center [1050, 310] width 77 height 26
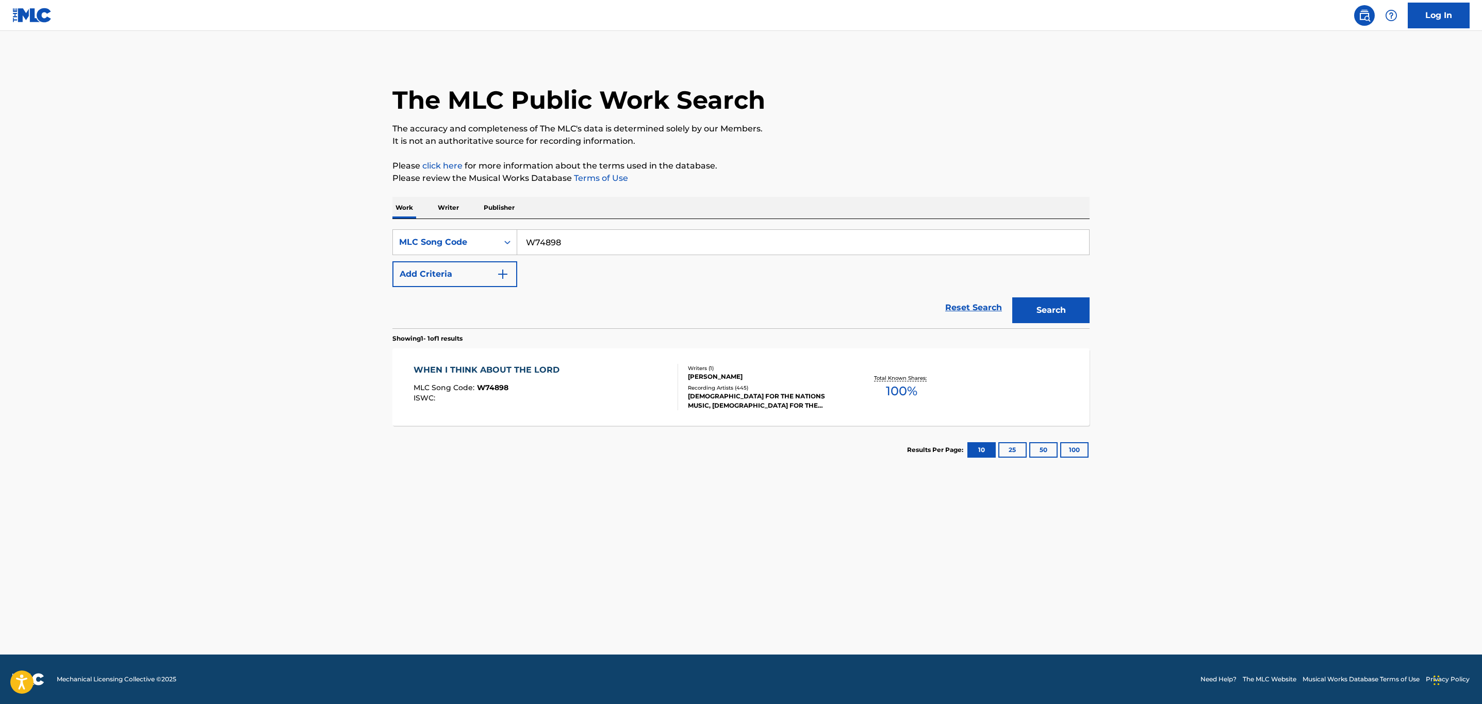
click at [568, 402] on div "WHEN I THINK ABOUT THE LORD MLC Song Code : W74898 ISWC :" at bounding box center [545, 387] width 265 height 46
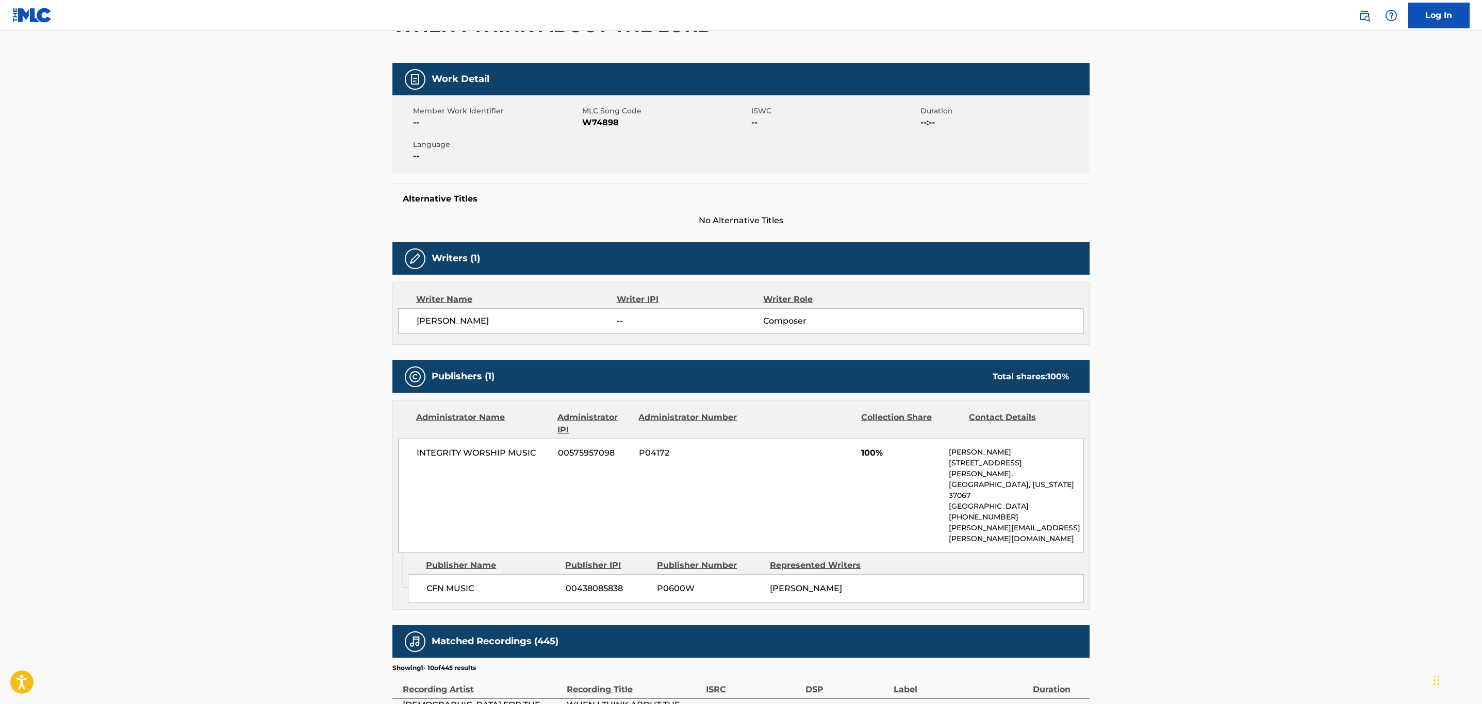
scroll to position [464, 0]
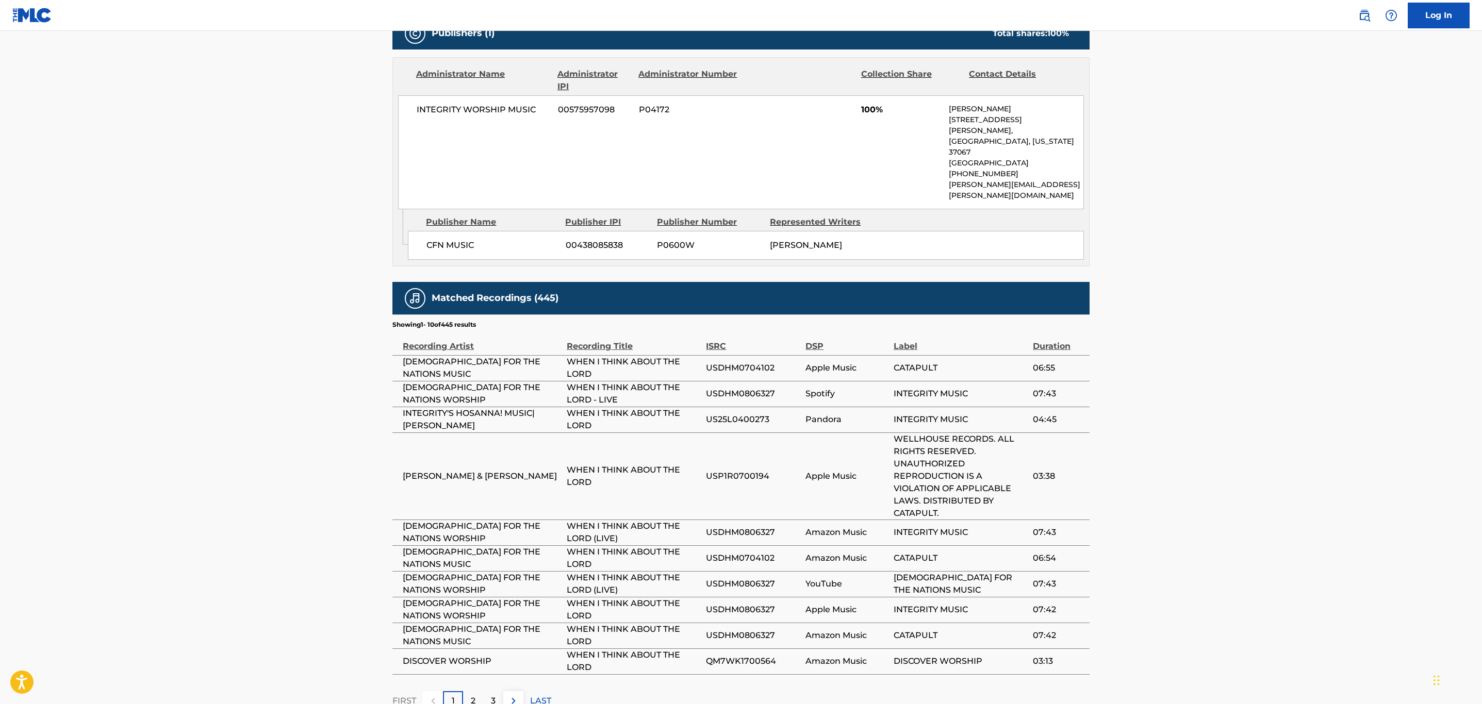
click at [510, 695] on img at bounding box center [513, 701] width 12 height 12
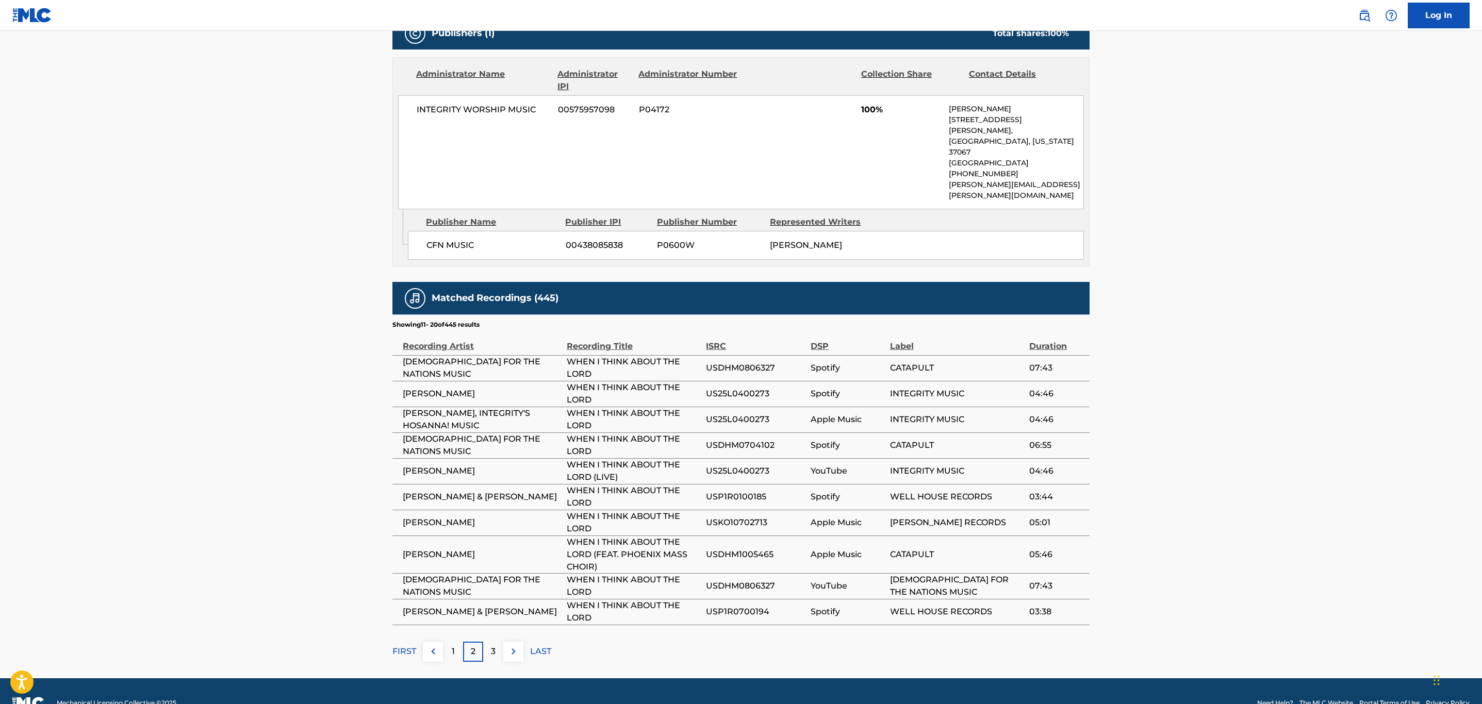
click at [512, 645] on img at bounding box center [513, 651] width 12 height 12
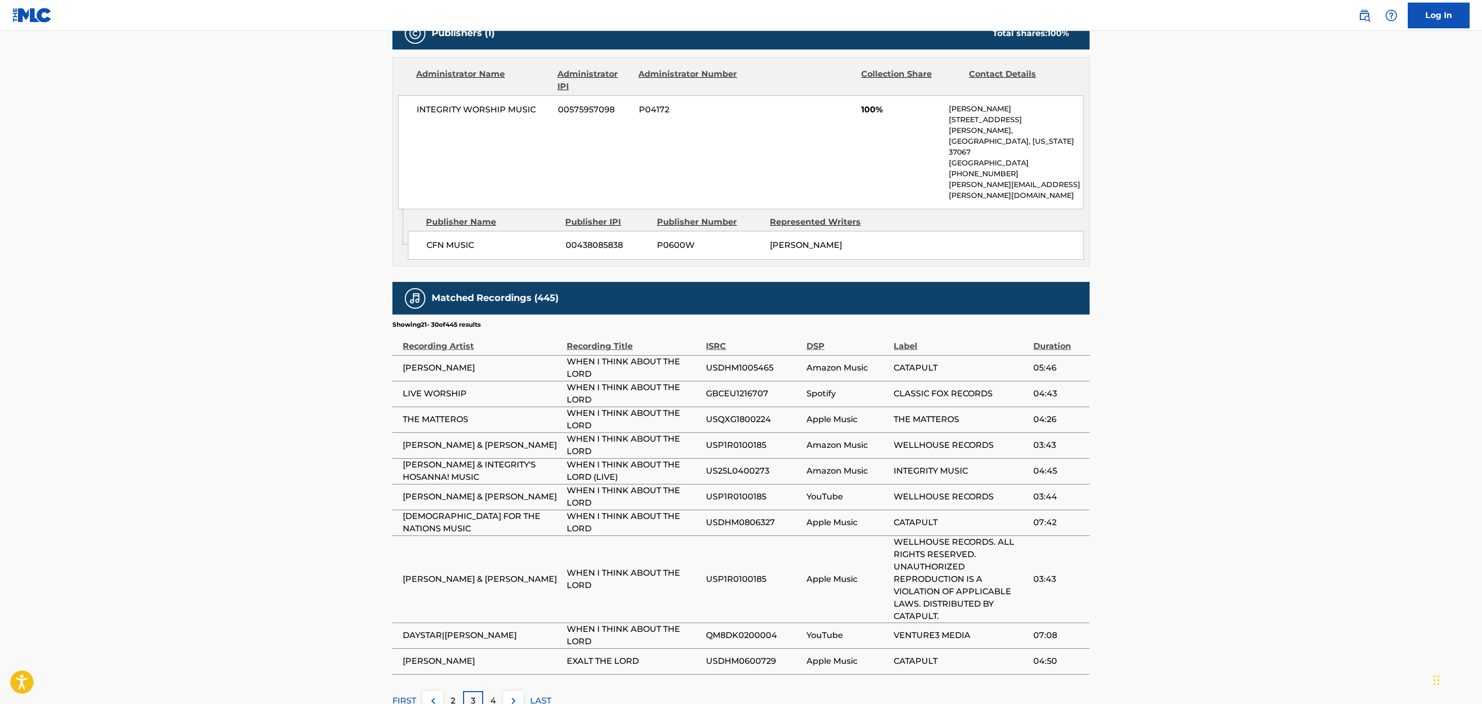
click at [517, 695] on img at bounding box center [513, 701] width 12 height 12
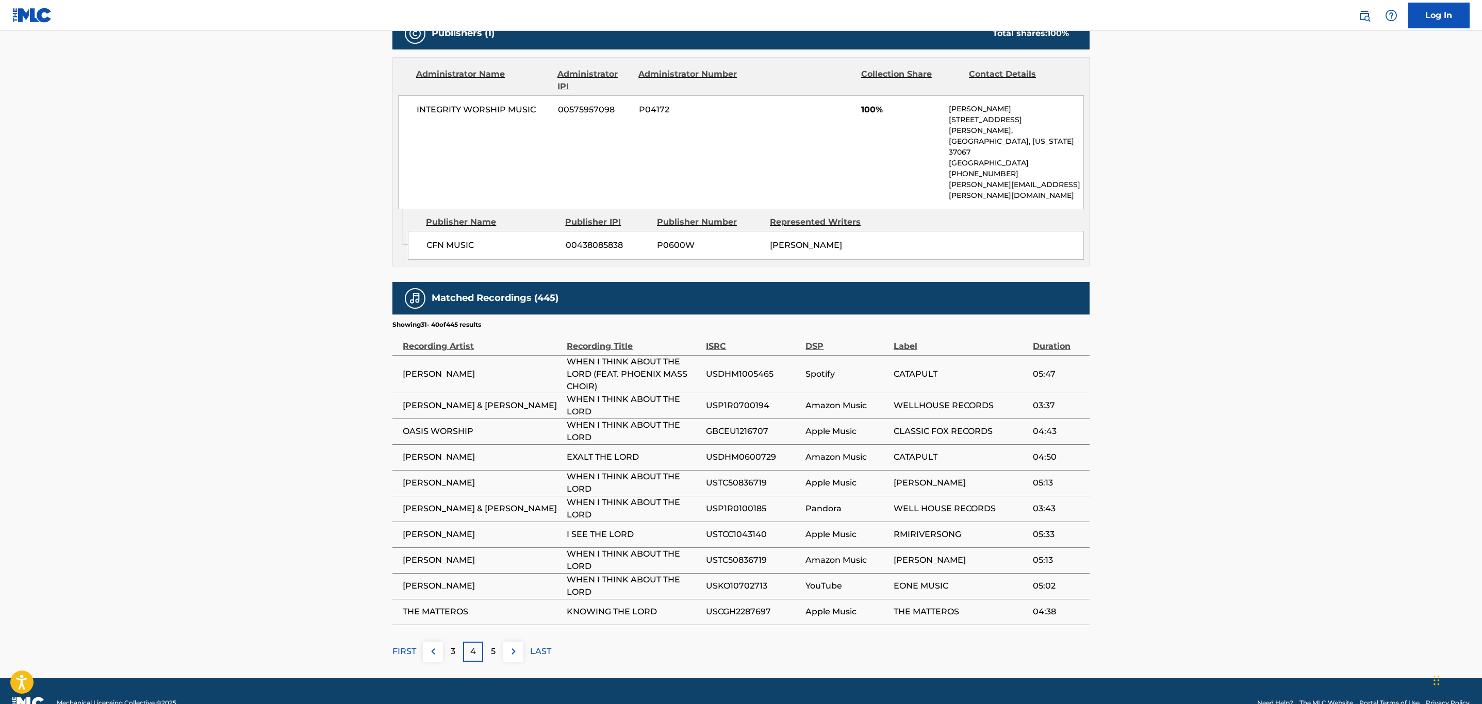
click at [511, 642] on main "< Back to public search results Copy work link WHEN I THINK ABOUT THE LORD Work…" at bounding box center [741, 123] width 1482 height 1112
click at [511, 645] on img at bounding box center [513, 651] width 12 height 12
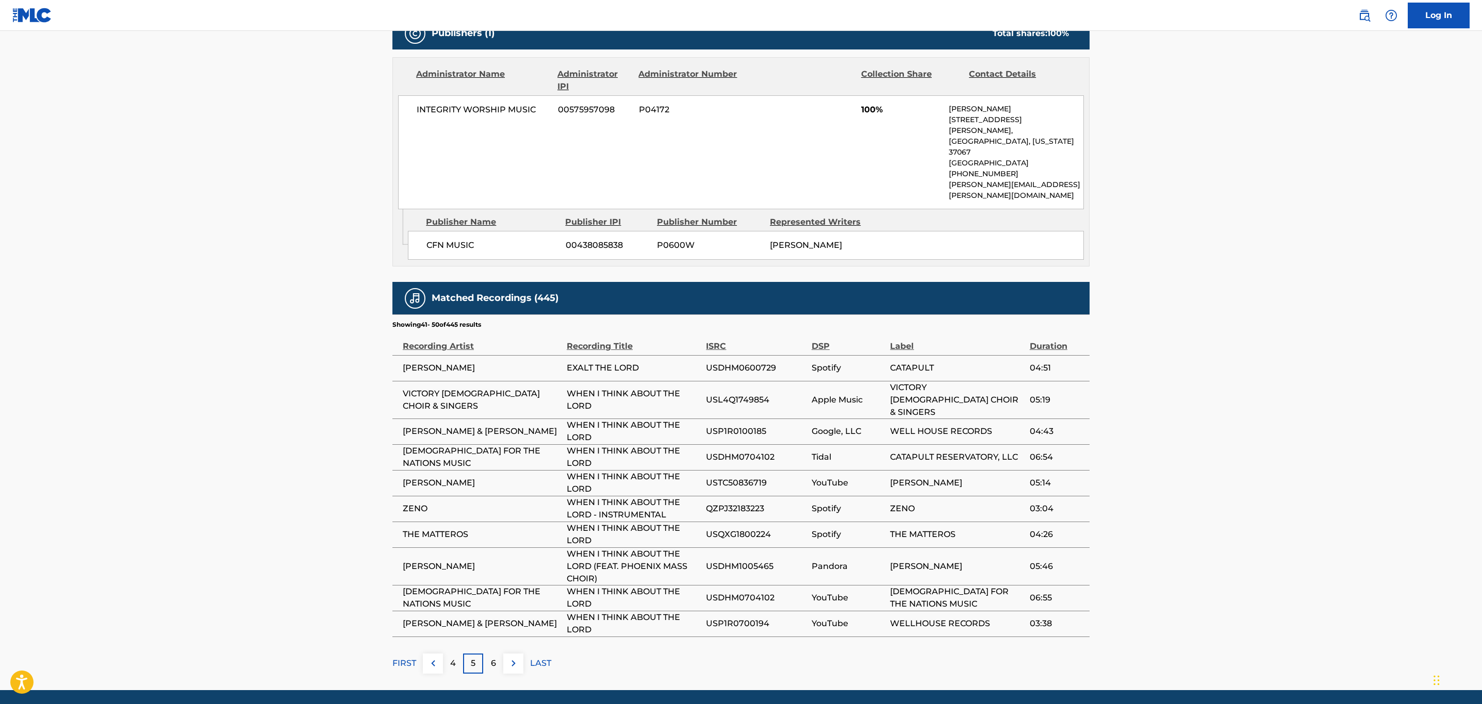
click at [511, 657] on img at bounding box center [513, 663] width 12 height 12
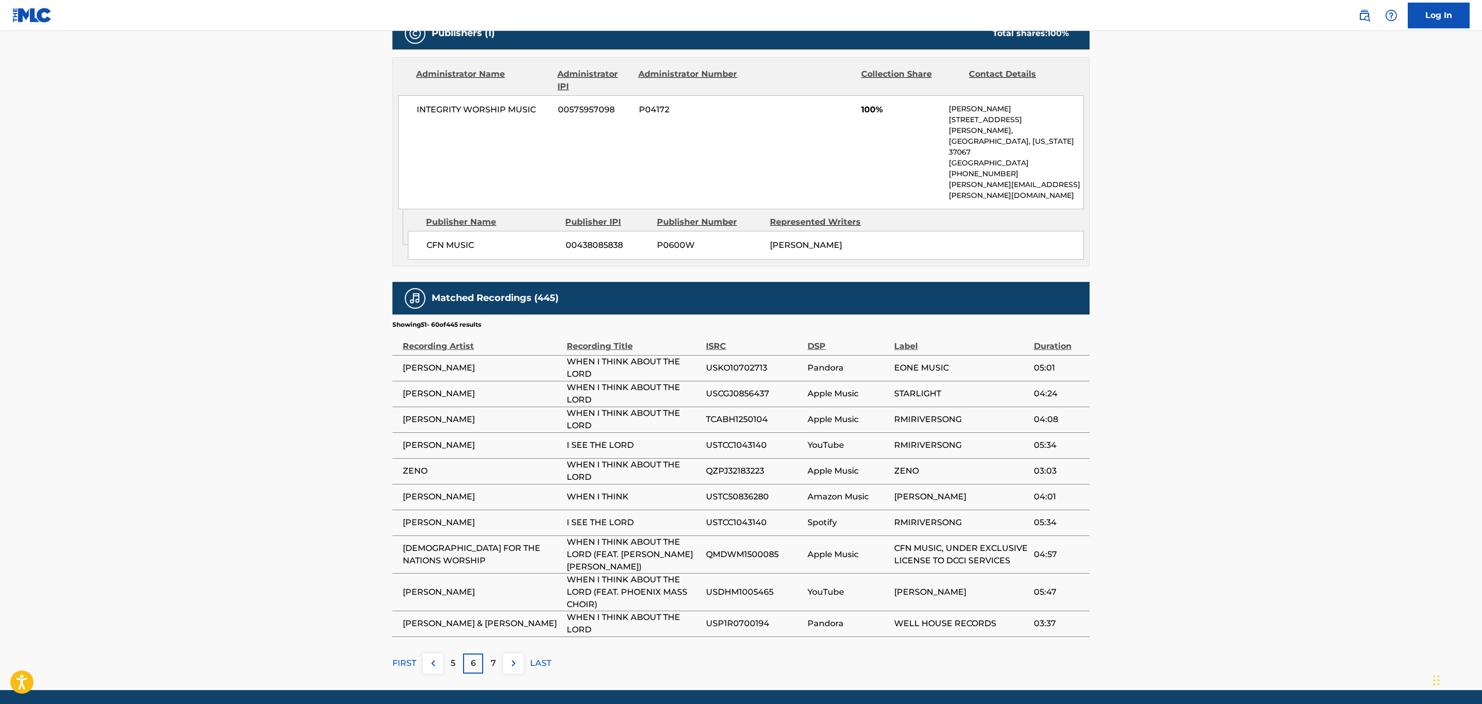
click at [513, 657] on img at bounding box center [513, 663] width 12 height 12
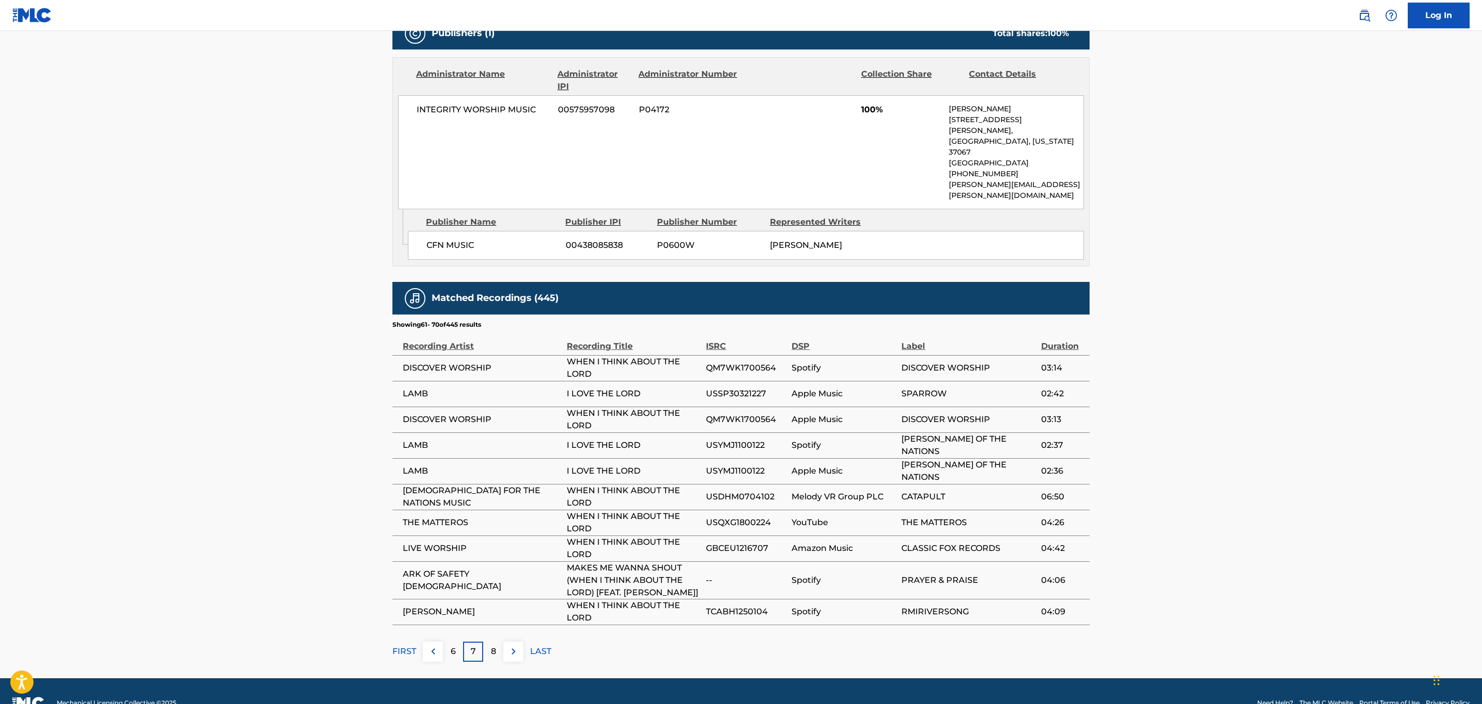
click at [512, 645] on img at bounding box center [513, 651] width 12 height 12
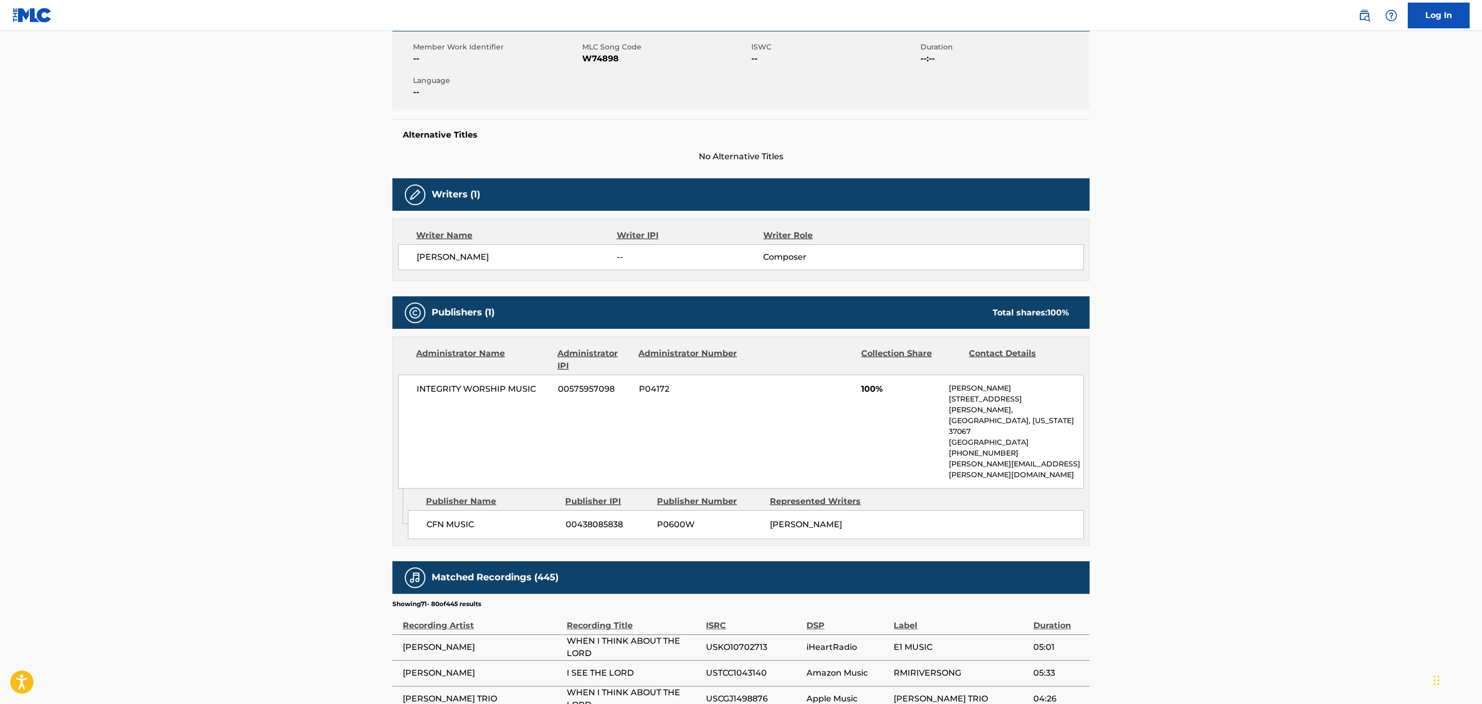
scroll to position [456, 0]
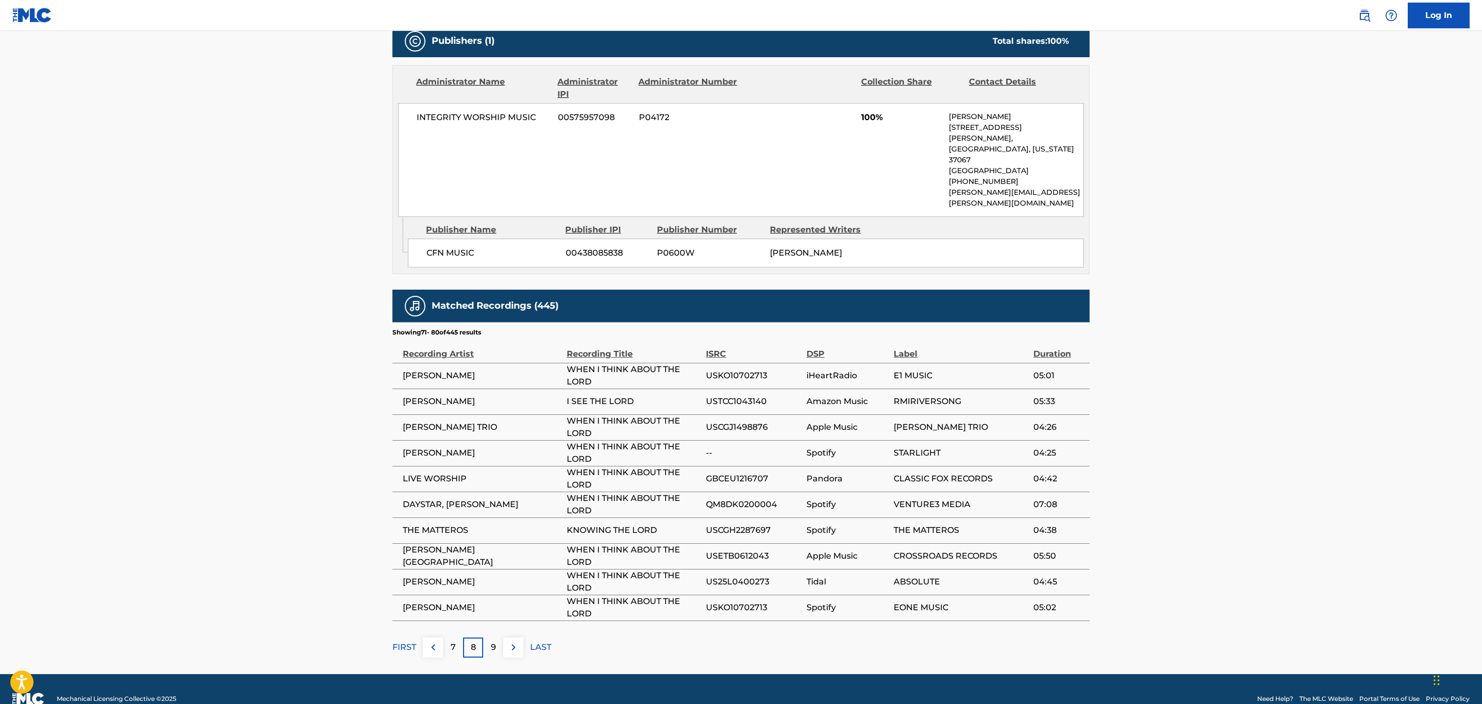
click at [512, 641] on img at bounding box center [513, 647] width 12 height 12
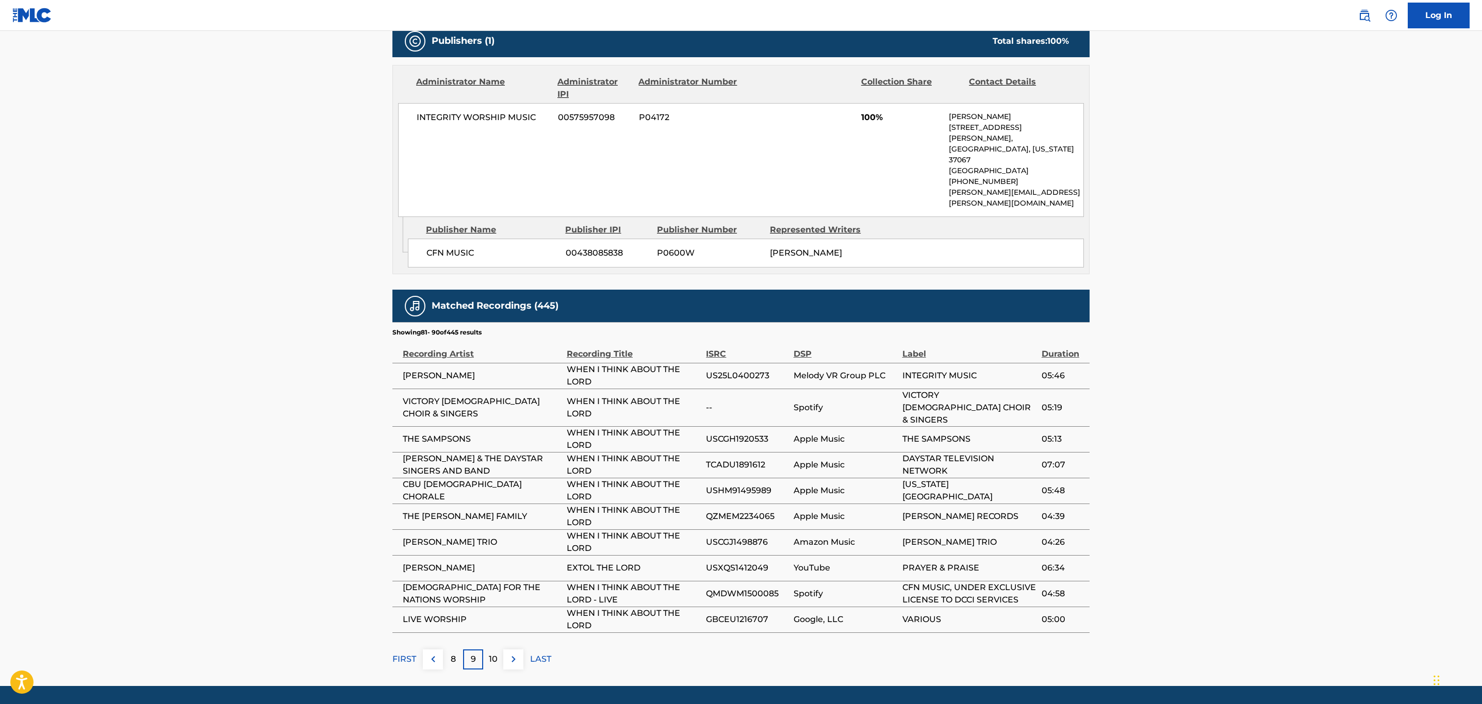
click at [512, 653] on img at bounding box center [513, 659] width 12 height 12
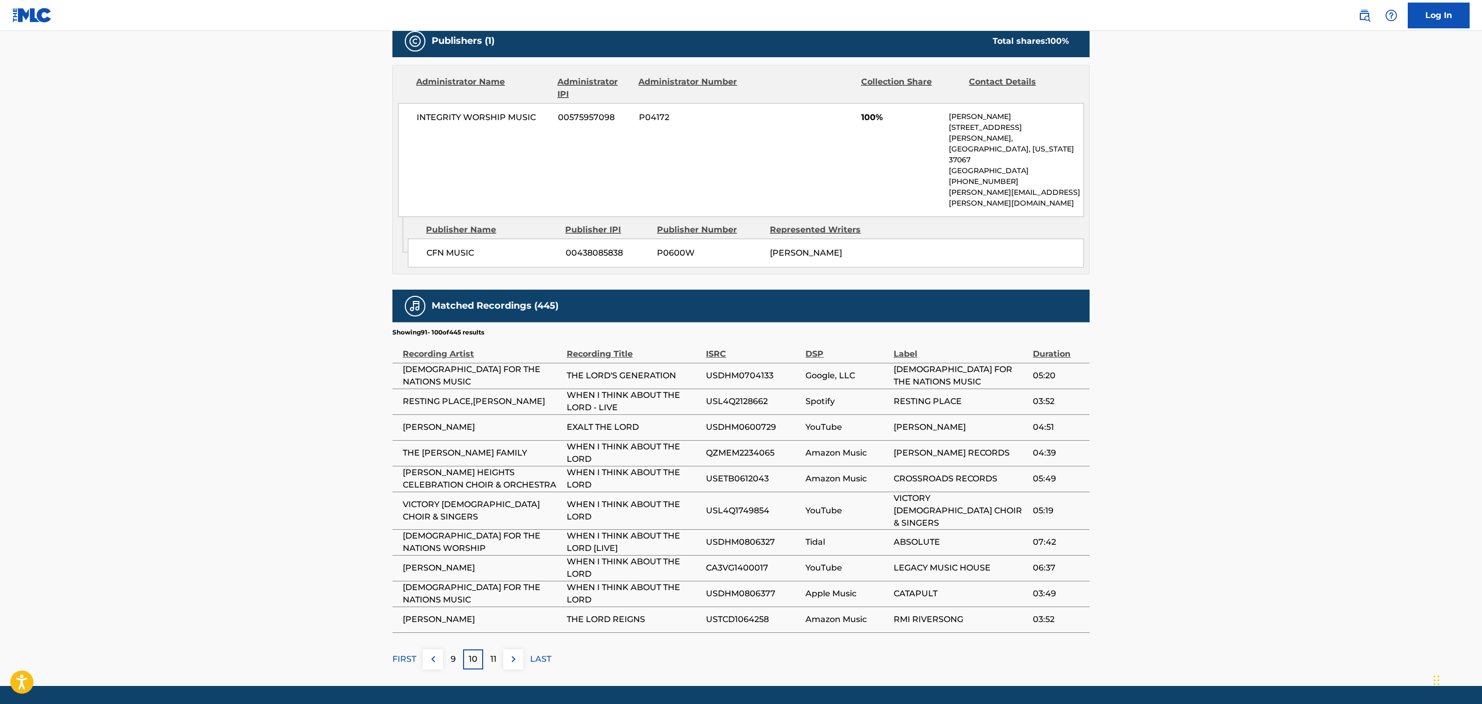
click at [512, 653] on img at bounding box center [513, 659] width 12 height 12
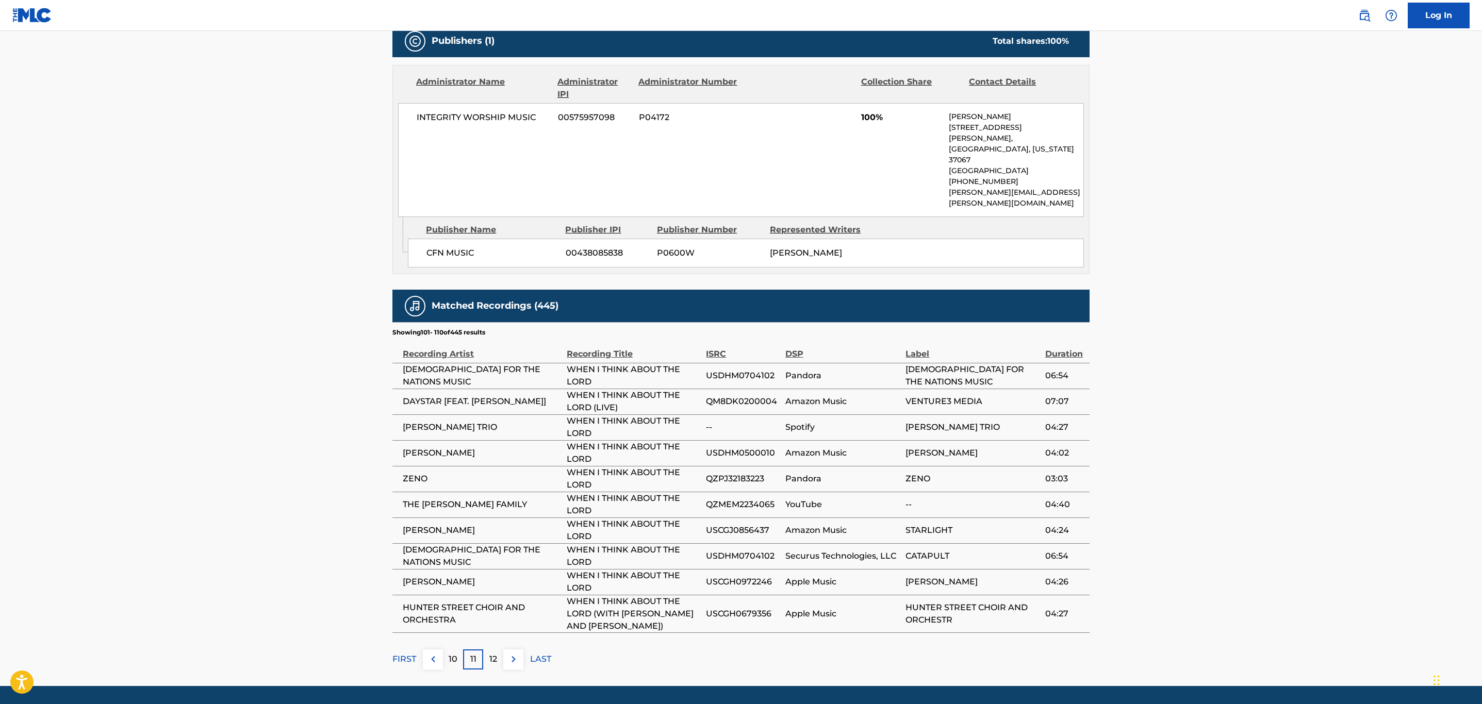
click at [512, 650] on button at bounding box center [513, 660] width 20 height 20
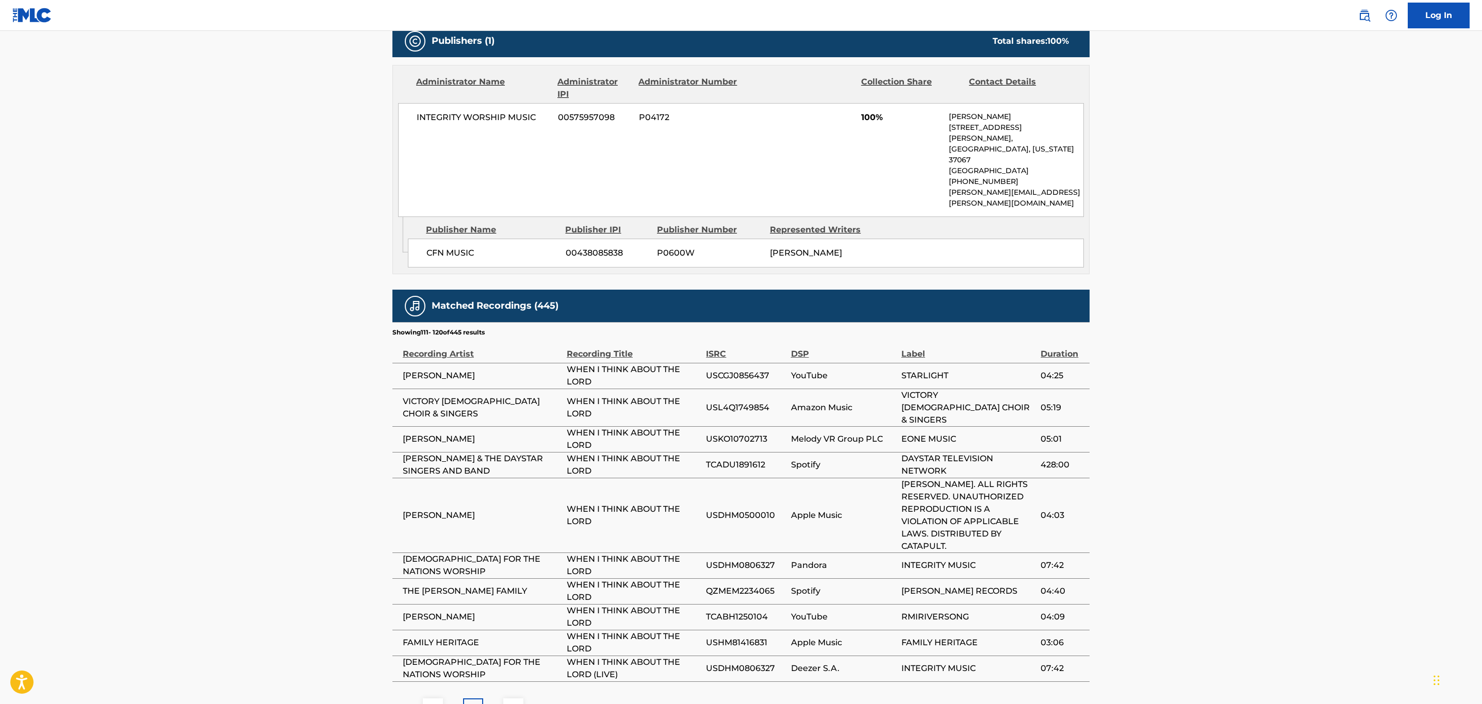
click at [516, 702] on img at bounding box center [513, 708] width 12 height 12
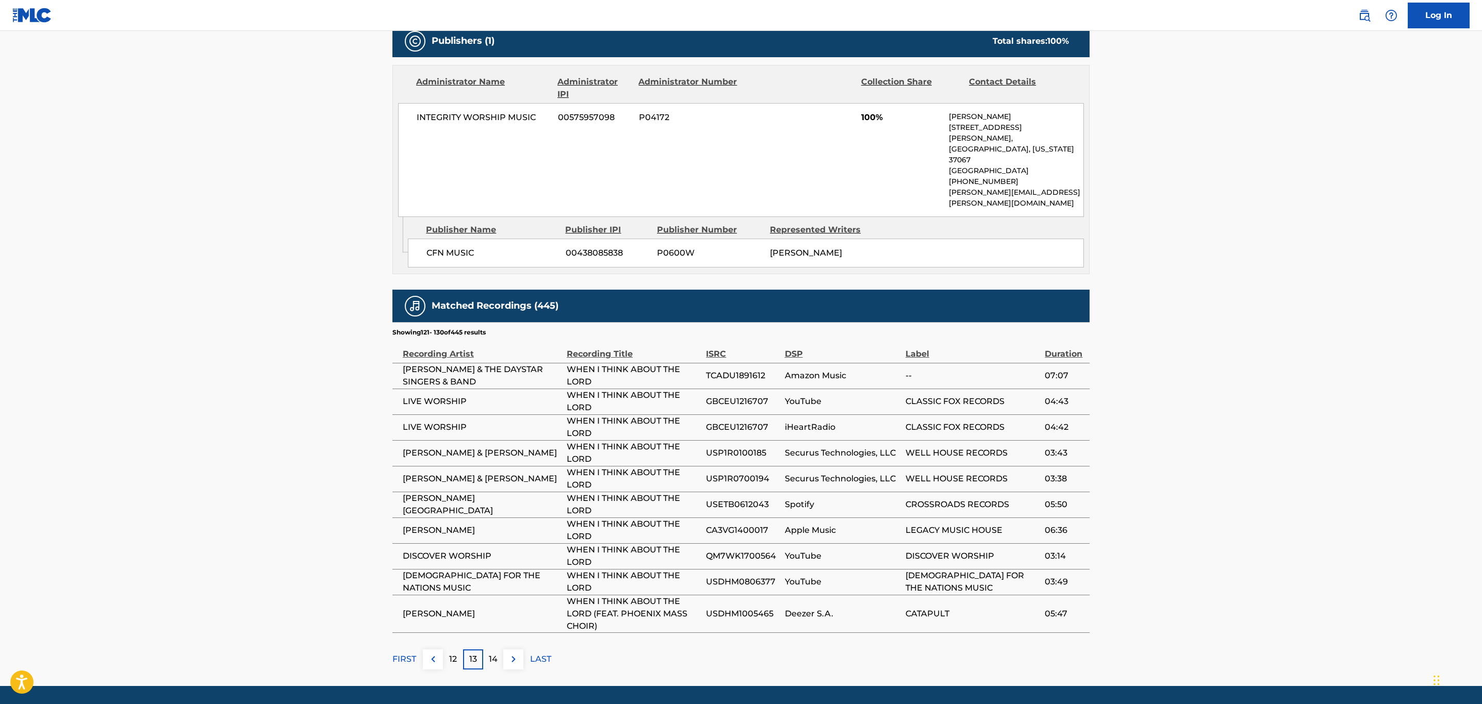
click at [520, 650] on button at bounding box center [513, 660] width 20 height 20
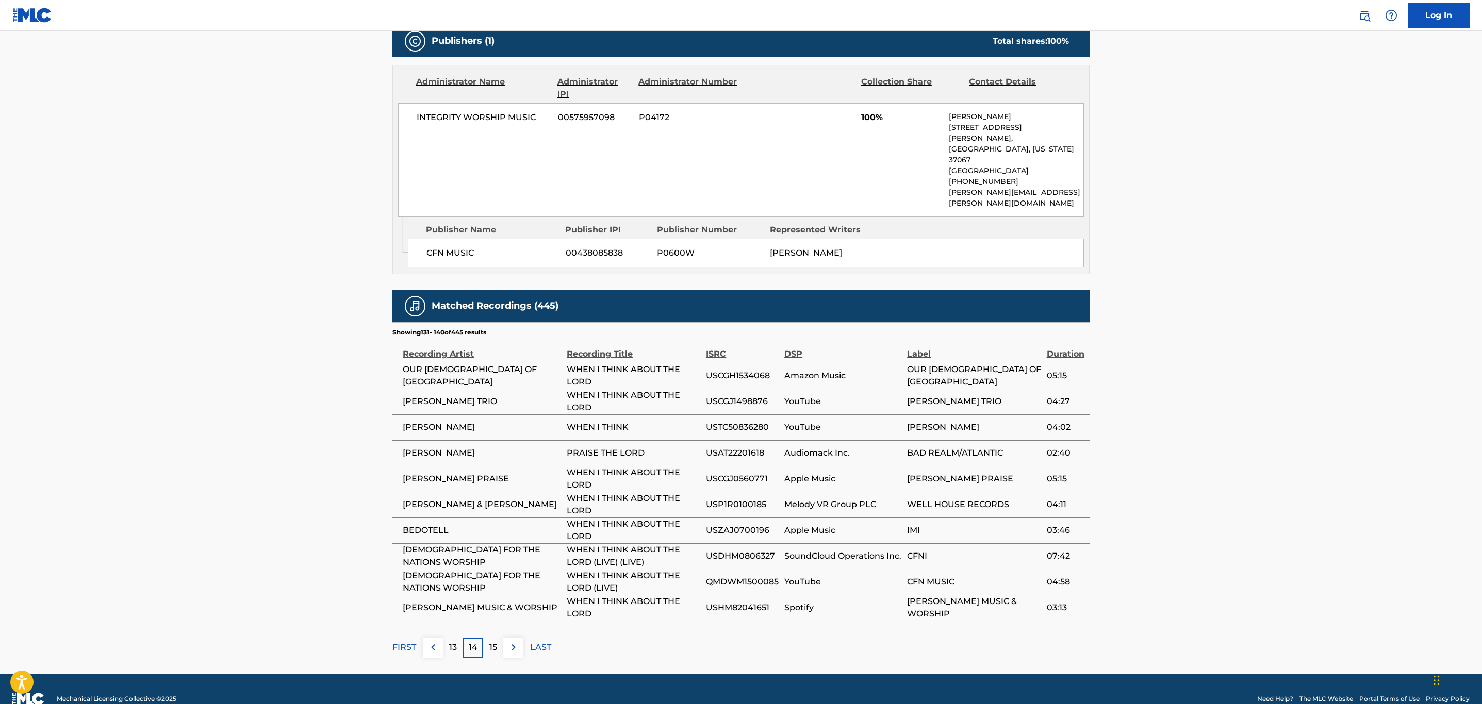
click at [511, 641] on img at bounding box center [513, 647] width 12 height 12
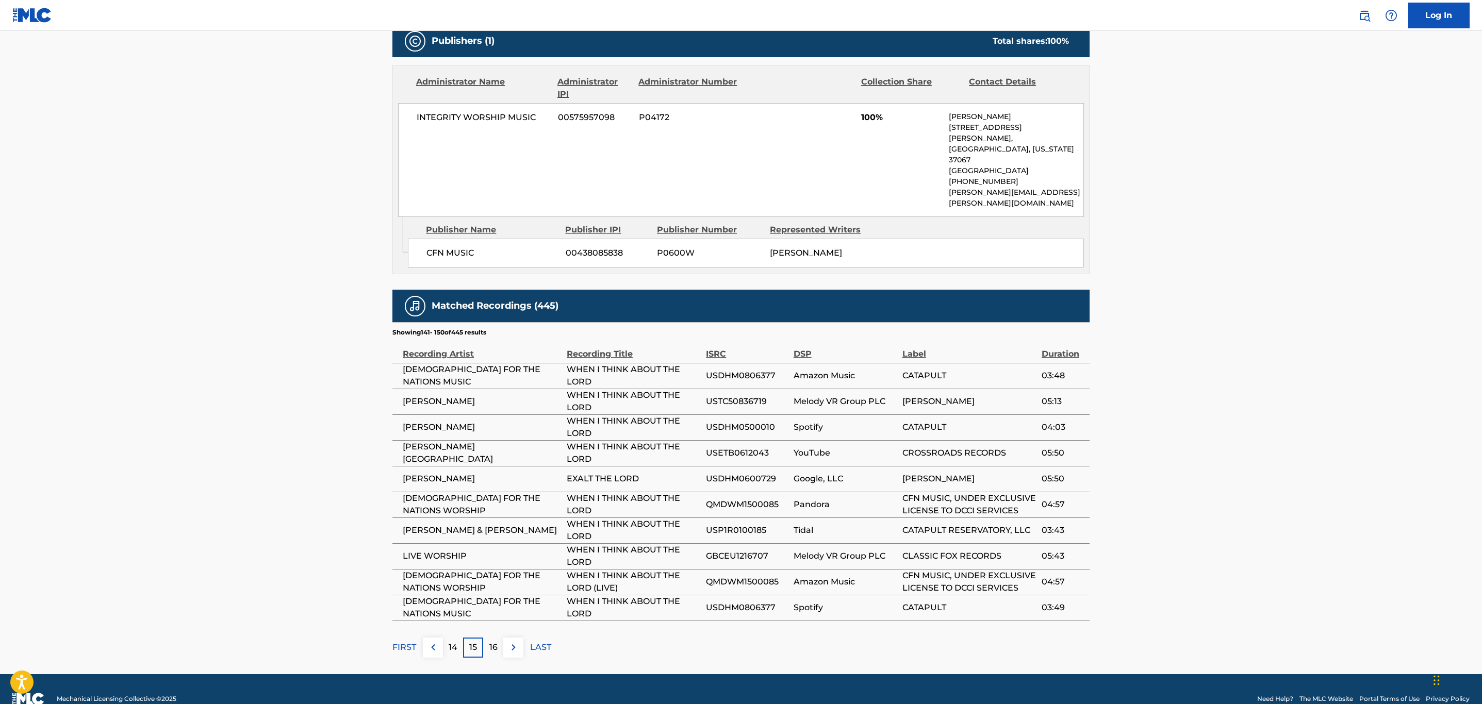
click at [511, 641] on img at bounding box center [513, 647] width 12 height 12
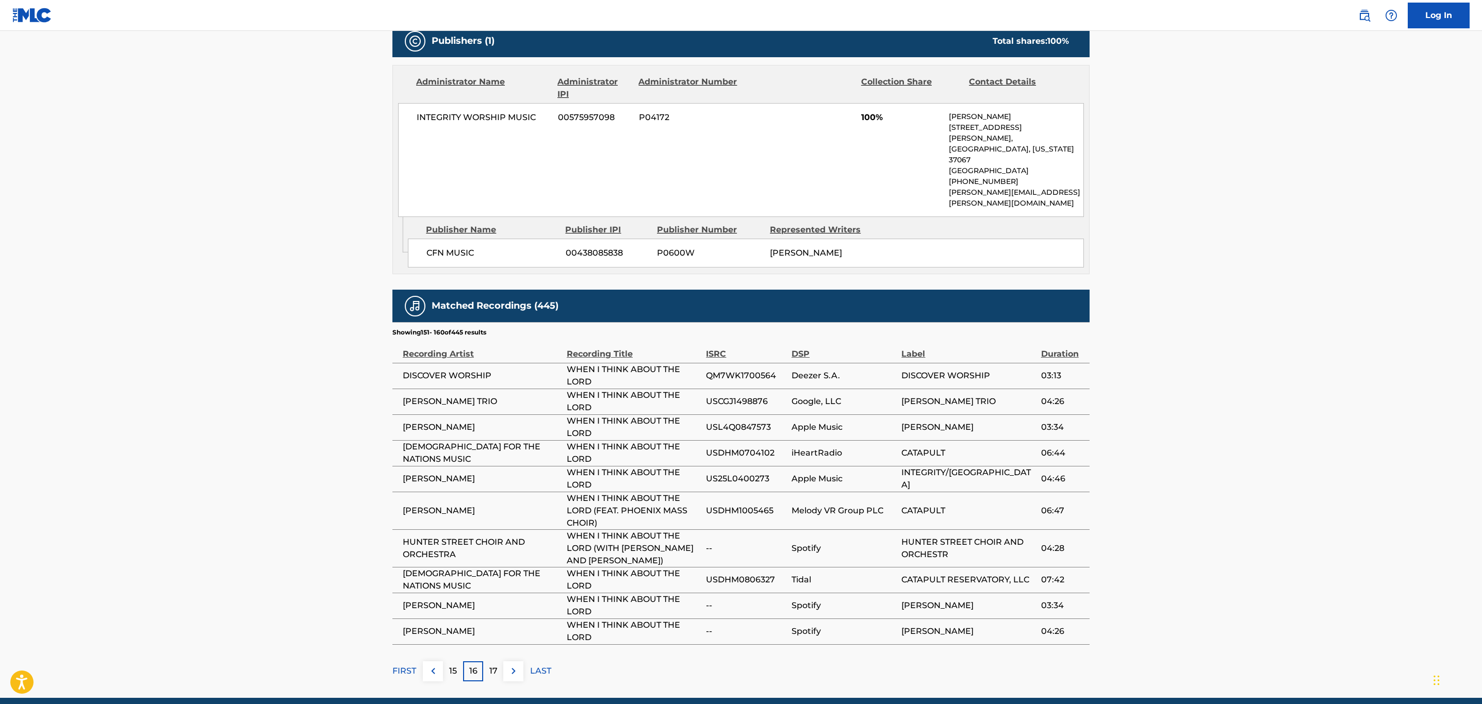
click at [511, 665] on img at bounding box center [513, 671] width 12 height 12
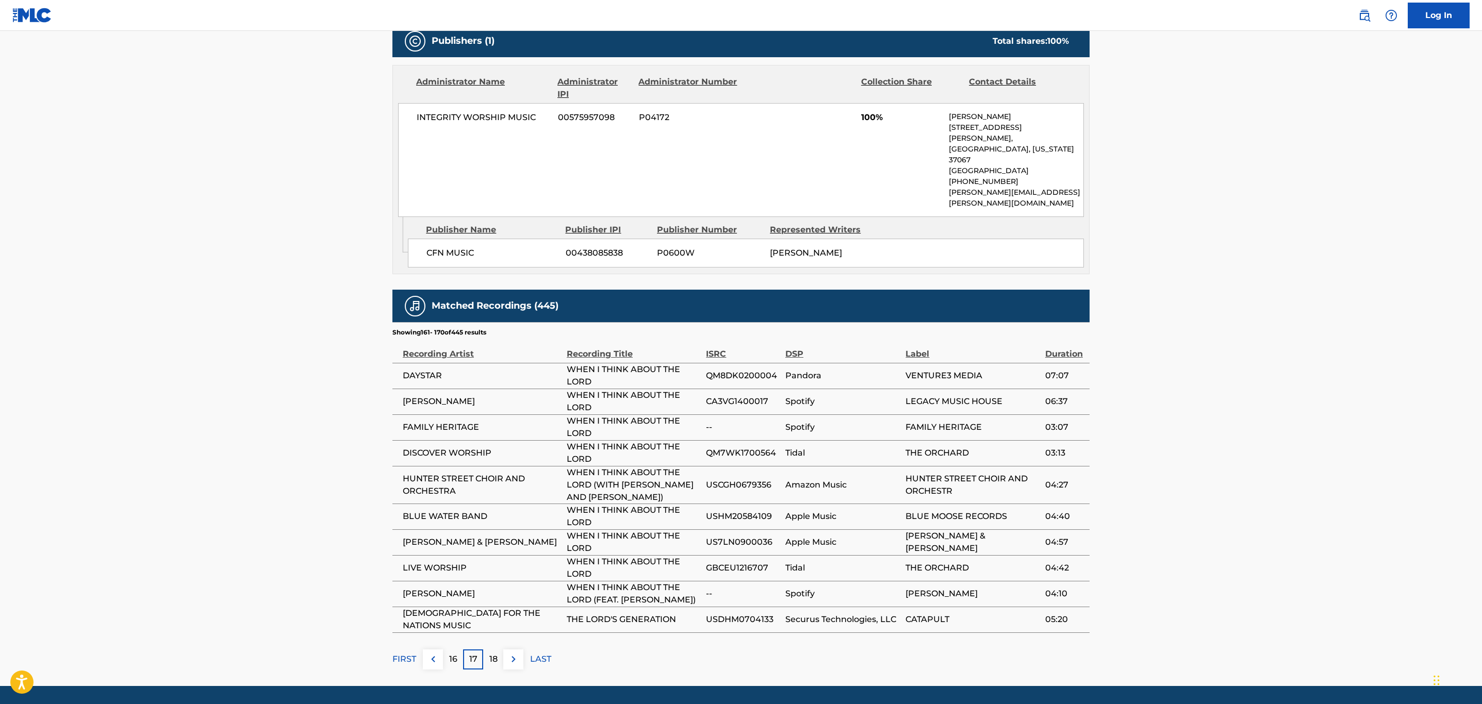
click at [515, 653] on img at bounding box center [513, 659] width 12 height 12
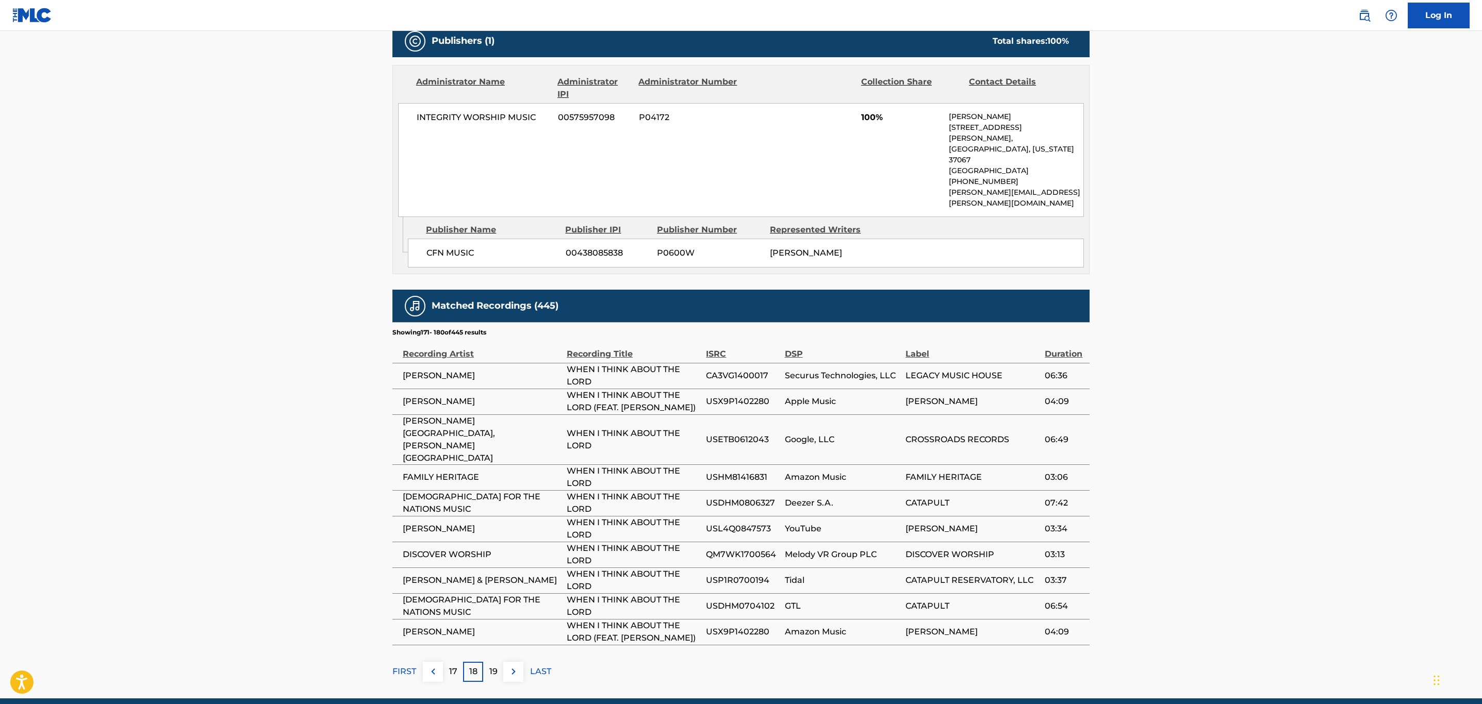
click at [515, 662] on button at bounding box center [513, 672] width 20 height 20
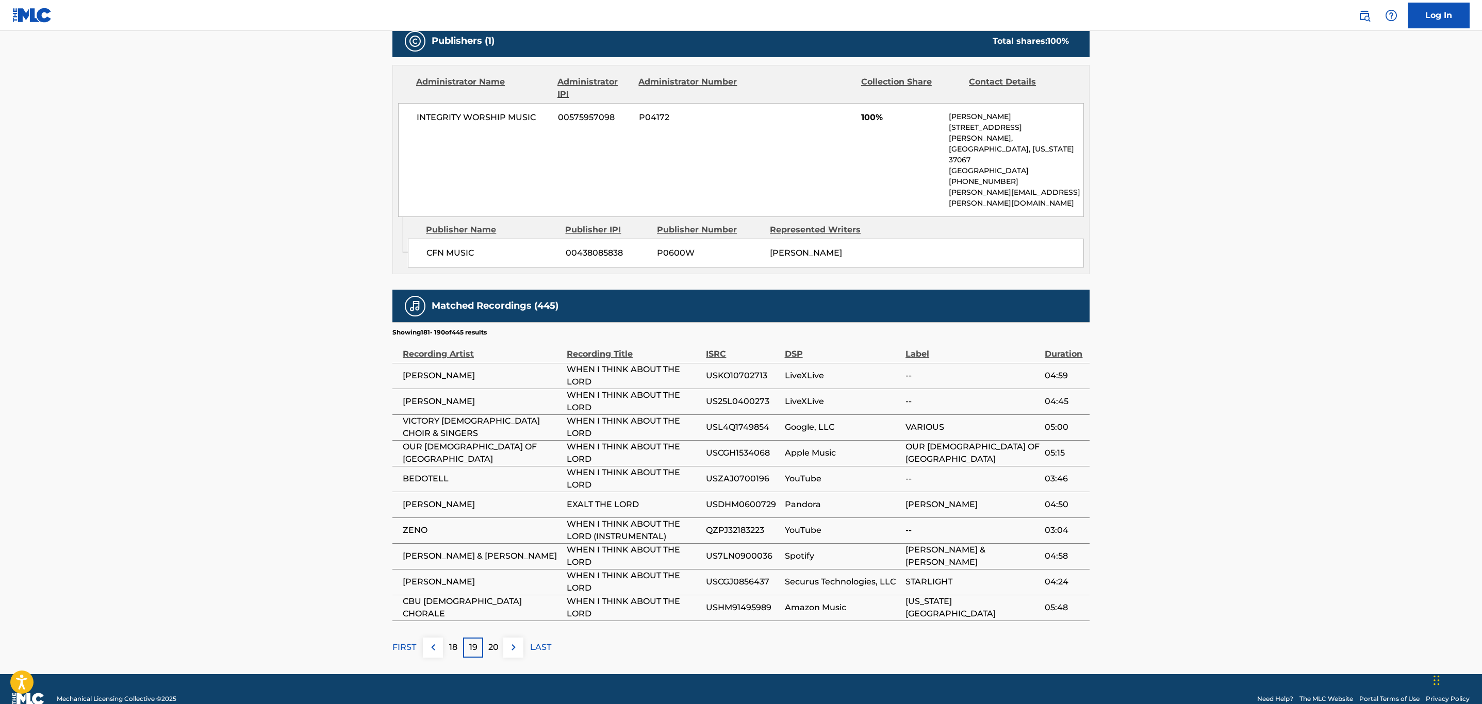
click at [515, 638] on button at bounding box center [513, 648] width 20 height 20
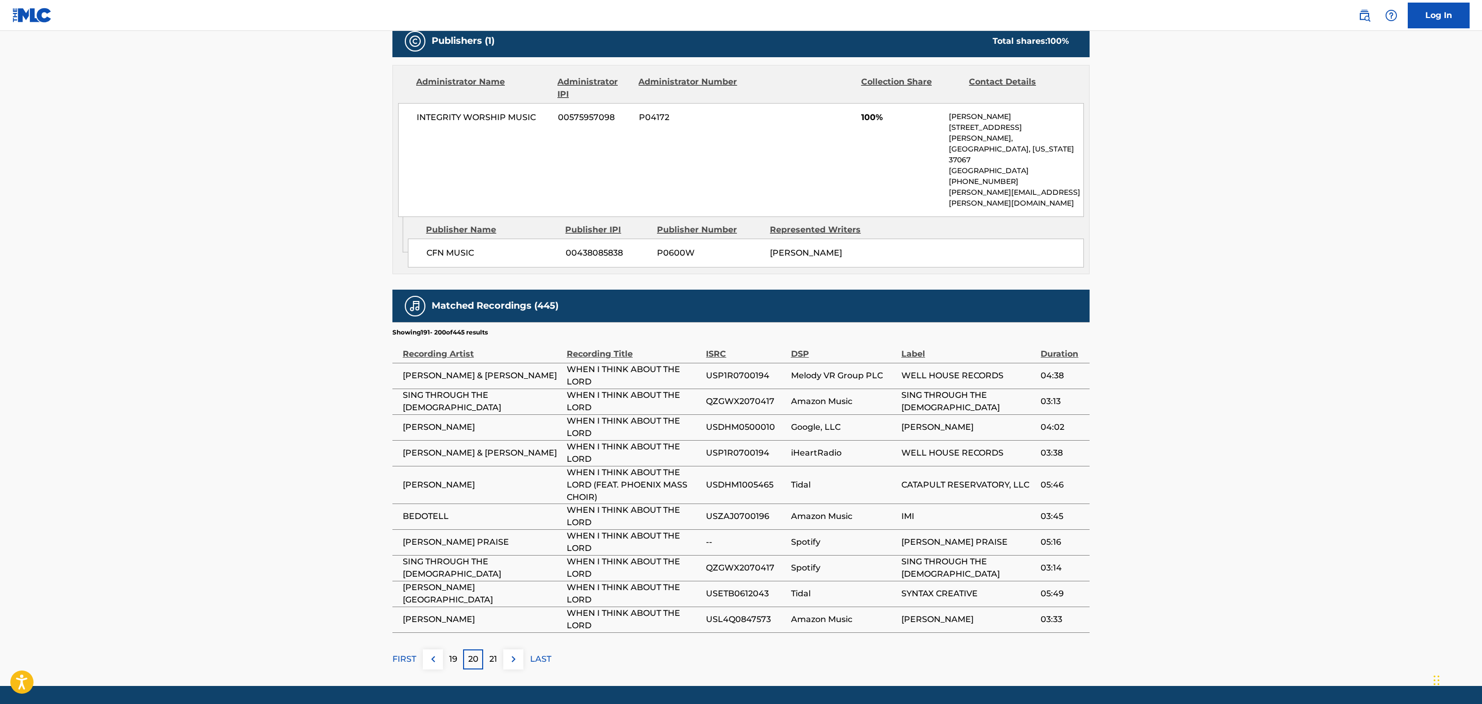
click at [515, 653] on img at bounding box center [513, 659] width 12 height 12
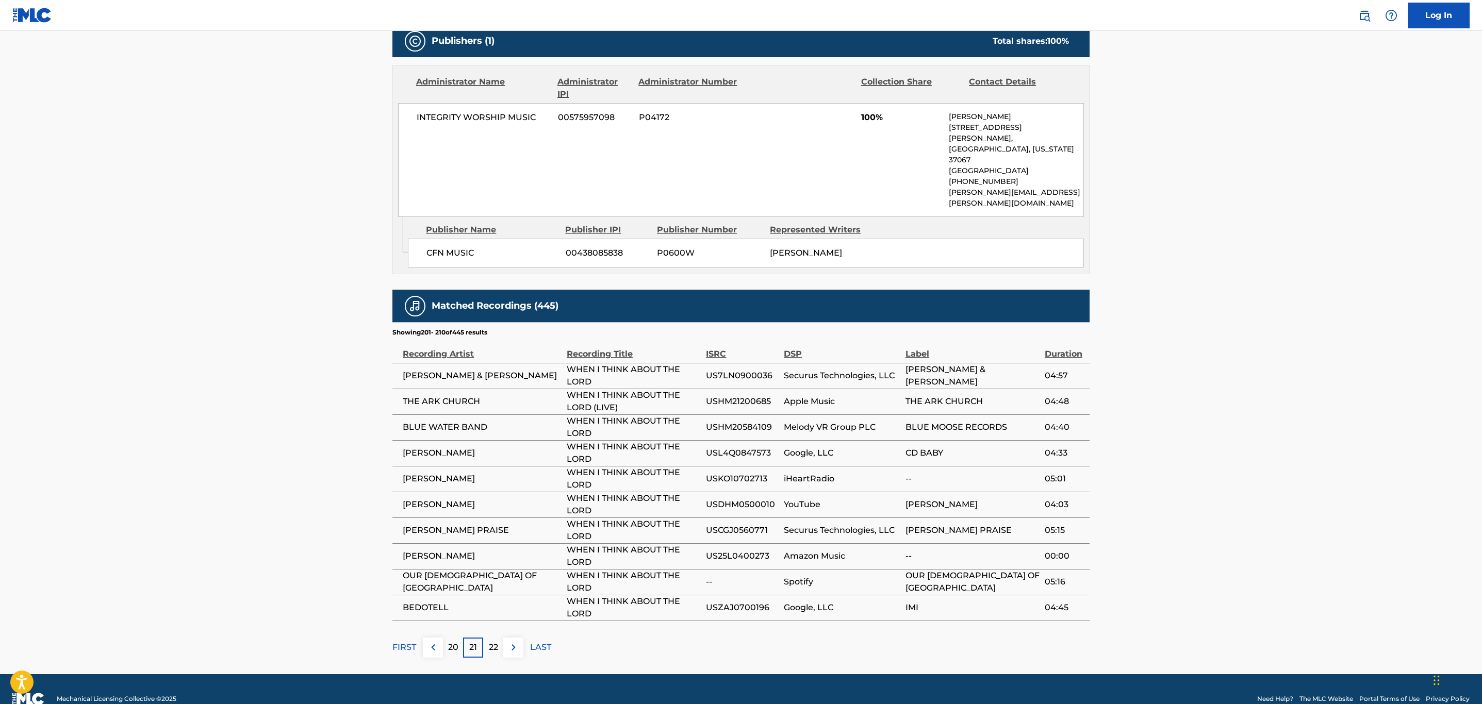
click at [515, 638] on button at bounding box center [513, 648] width 20 height 20
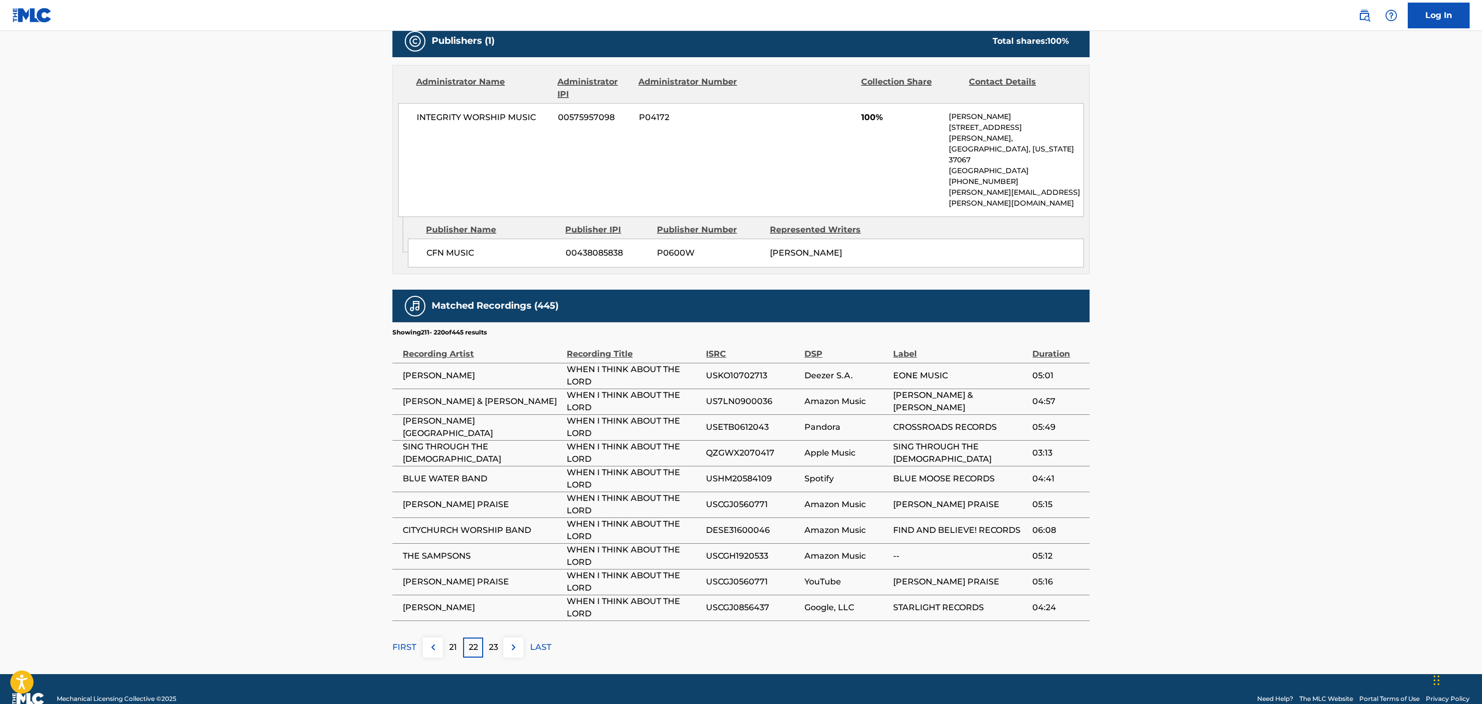
click at [515, 638] on button at bounding box center [513, 648] width 20 height 20
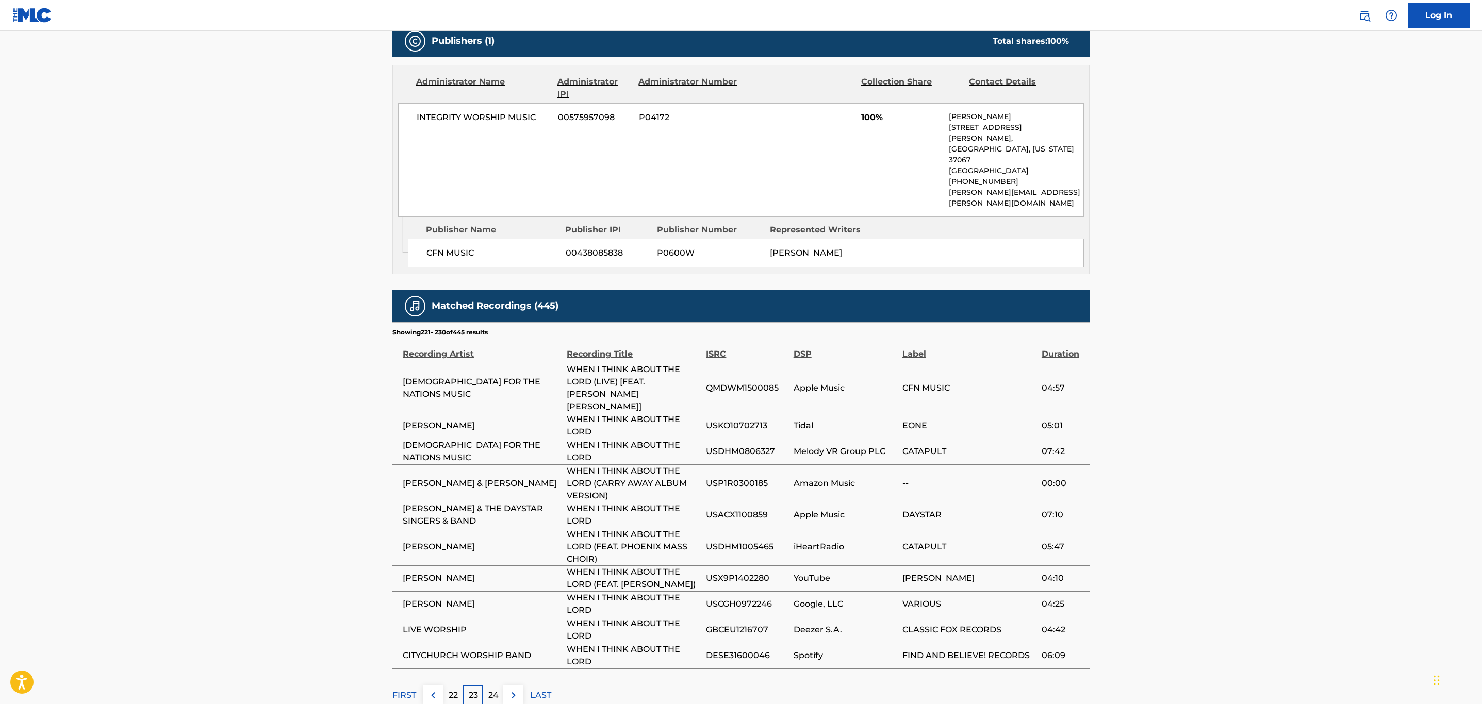
click at [513, 686] on button at bounding box center [513, 696] width 20 height 20
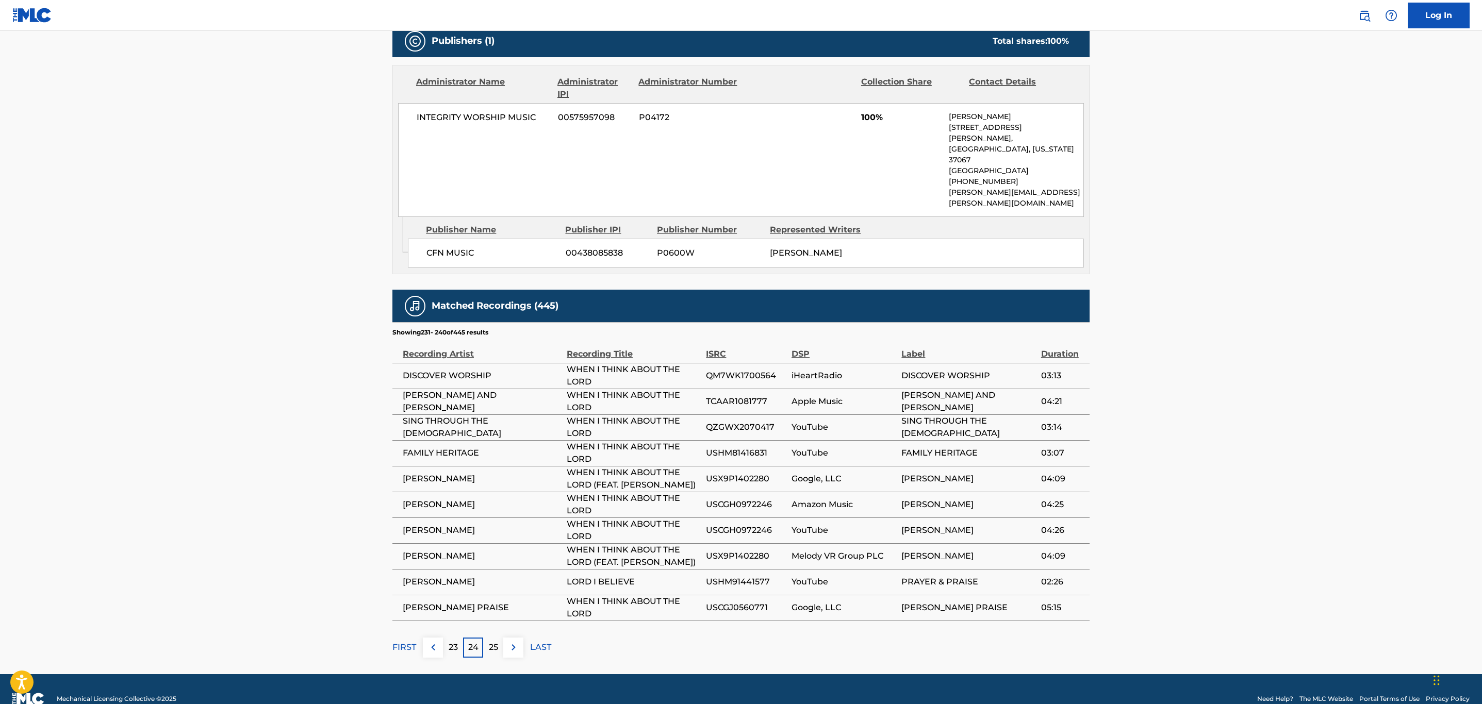
click at [512, 641] on img at bounding box center [513, 647] width 12 height 12
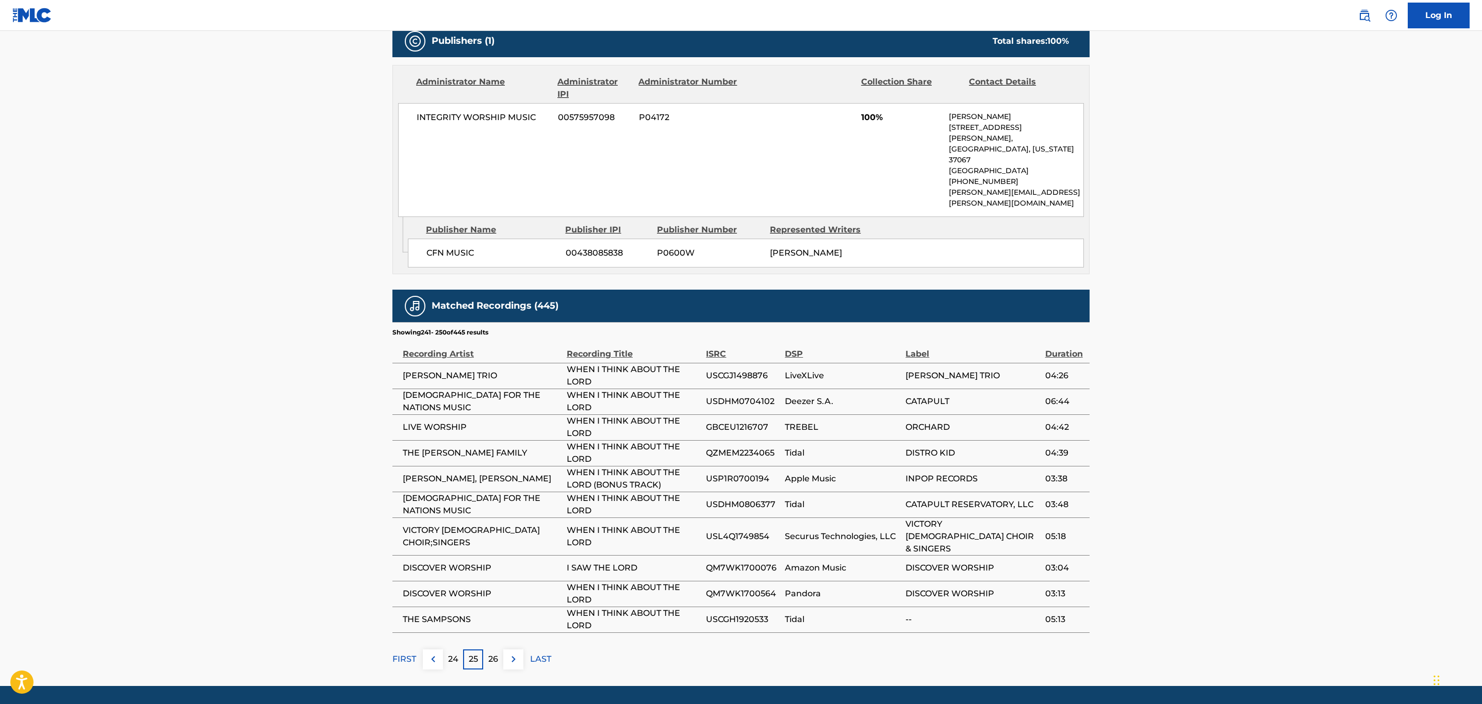
click at [512, 653] on img at bounding box center [513, 659] width 12 height 12
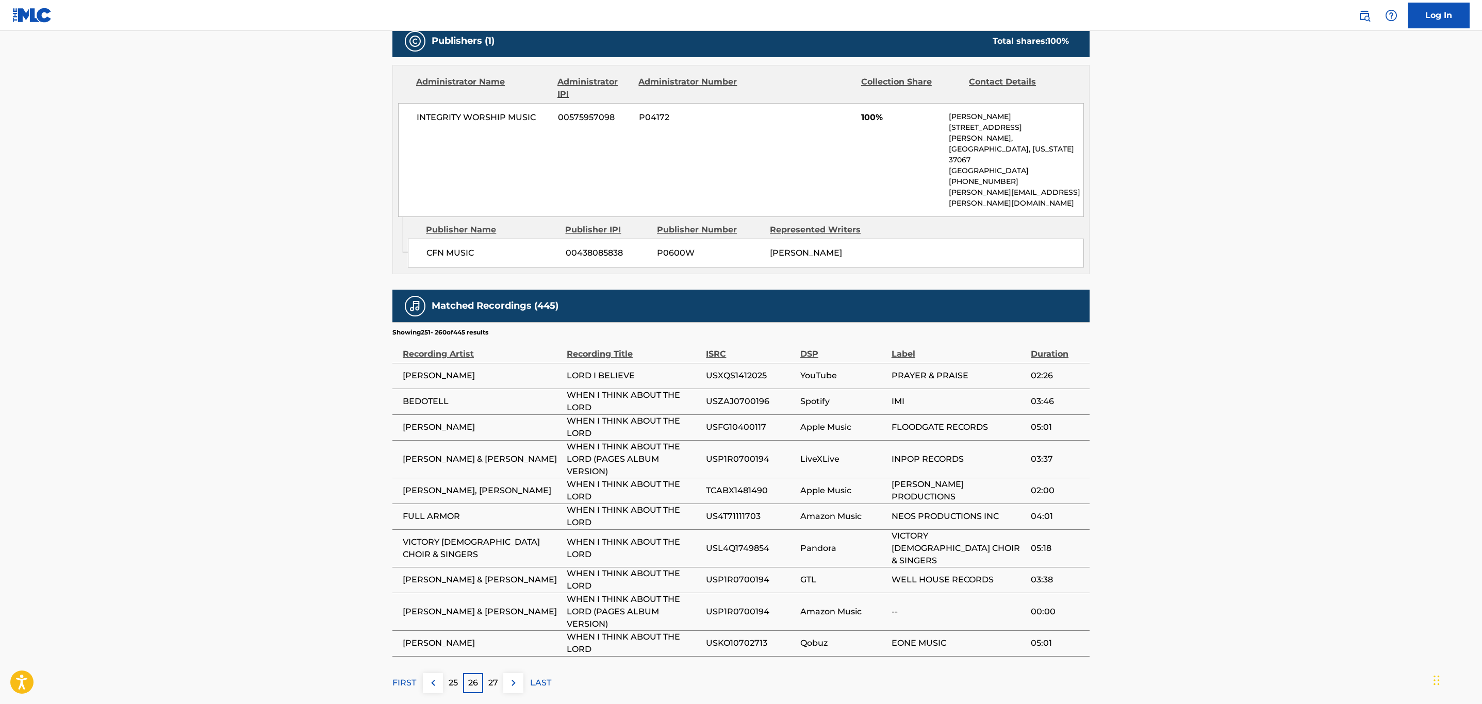
click at [513, 677] on img at bounding box center [513, 683] width 12 height 12
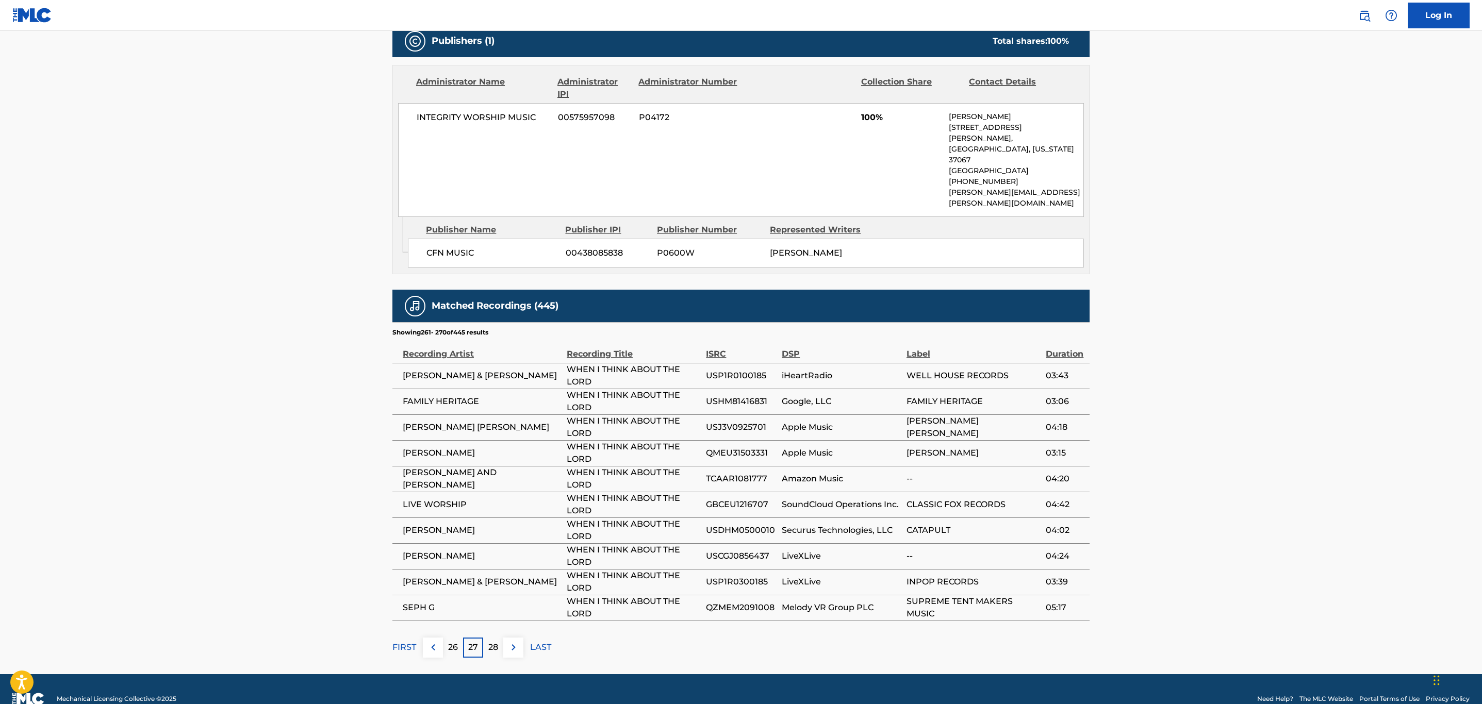
click at [520, 638] on button at bounding box center [513, 648] width 20 height 20
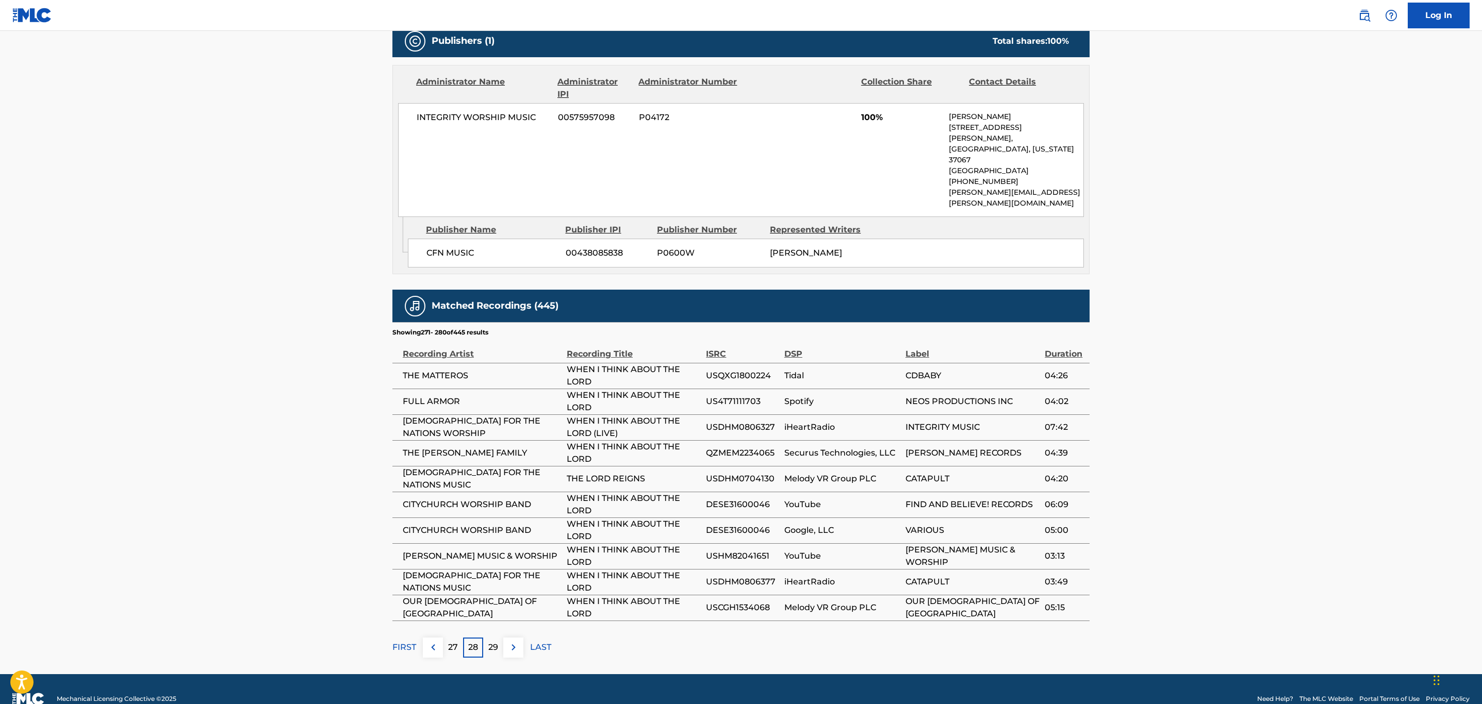
click at [520, 638] on button at bounding box center [513, 648] width 20 height 20
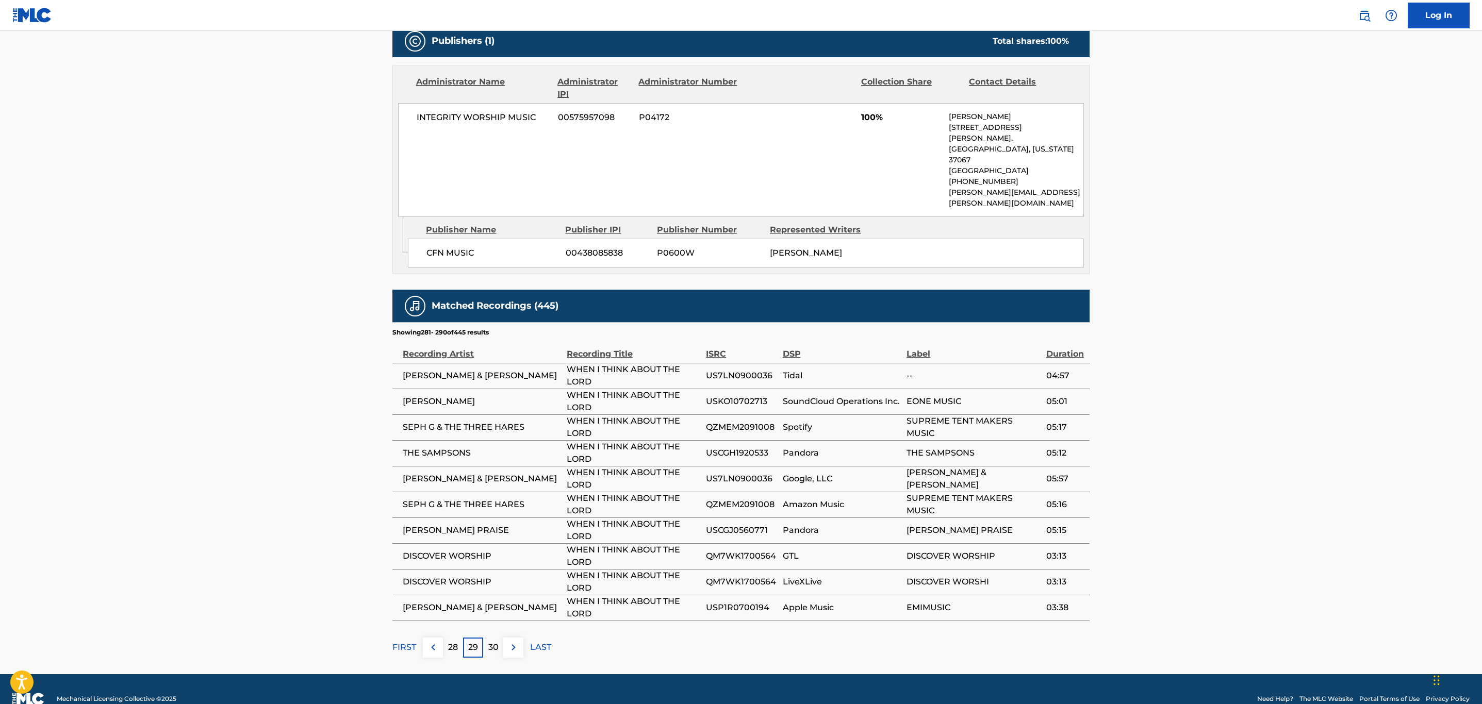
click at [520, 638] on button at bounding box center [513, 648] width 20 height 20
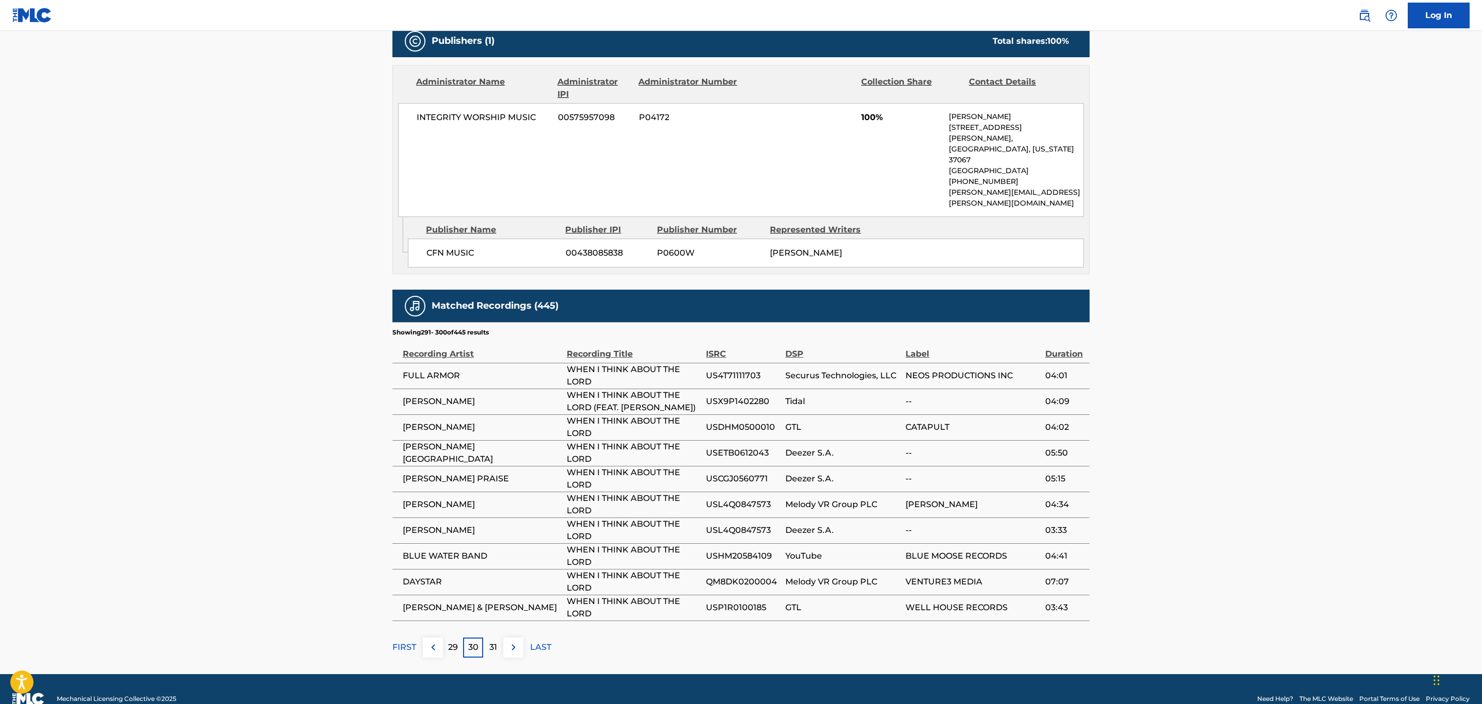
click at [520, 638] on button at bounding box center [513, 648] width 20 height 20
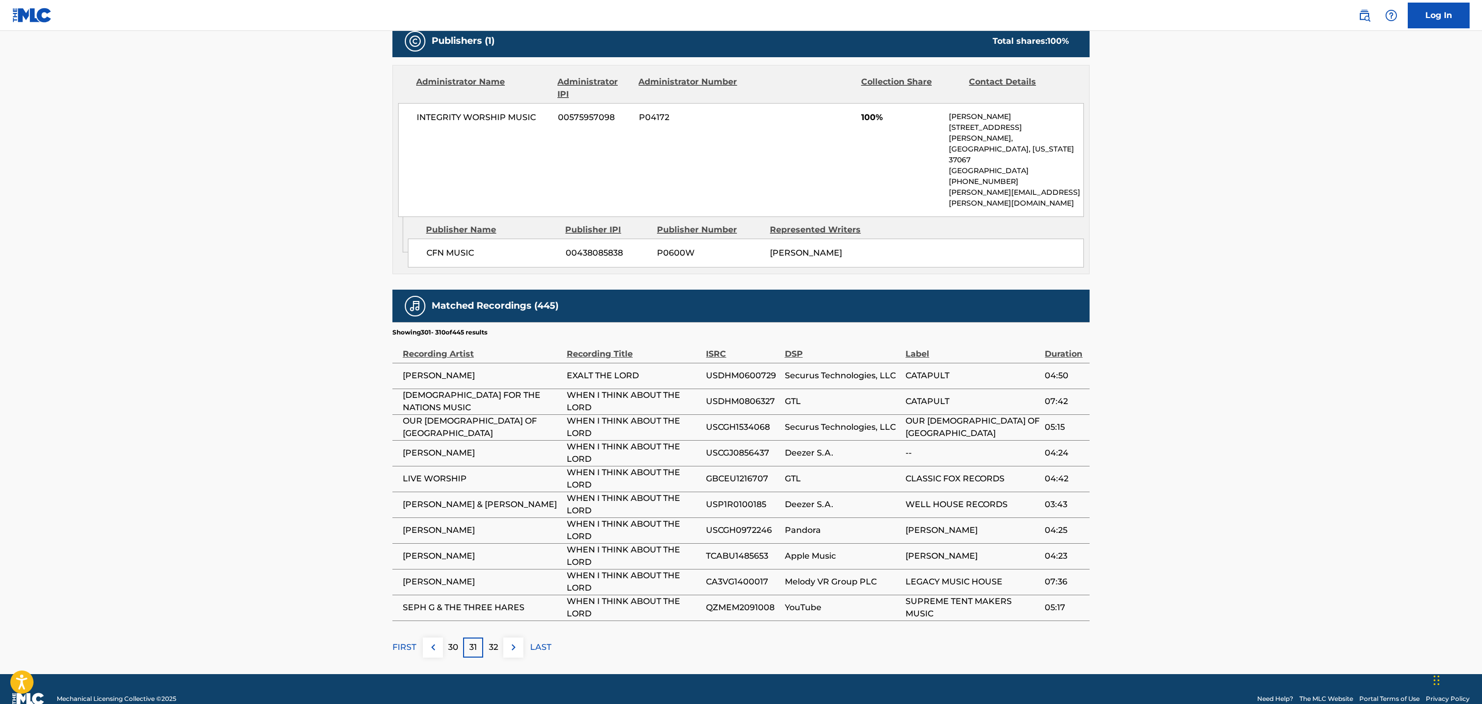
click at [520, 638] on button at bounding box center [513, 648] width 20 height 20
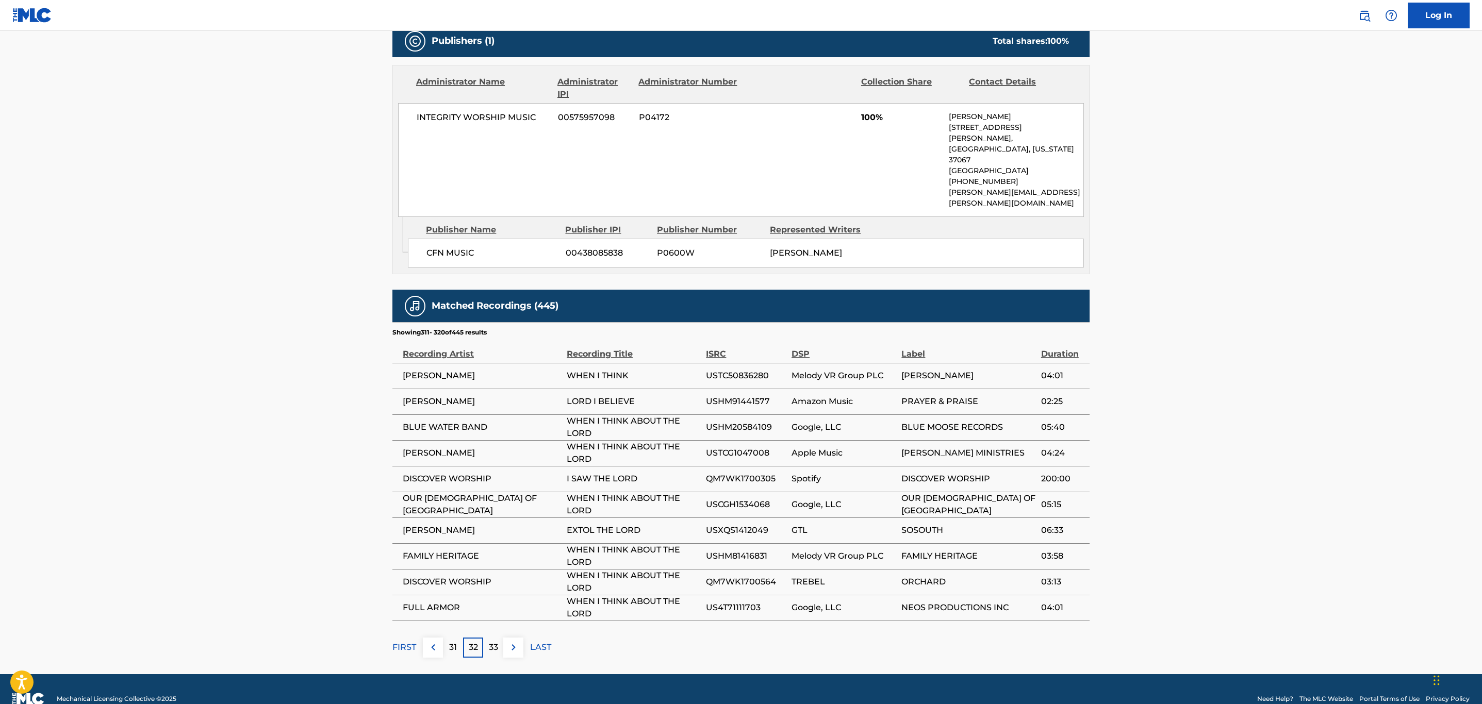
click at [520, 638] on button at bounding box center [513, 648] width 20 height 20
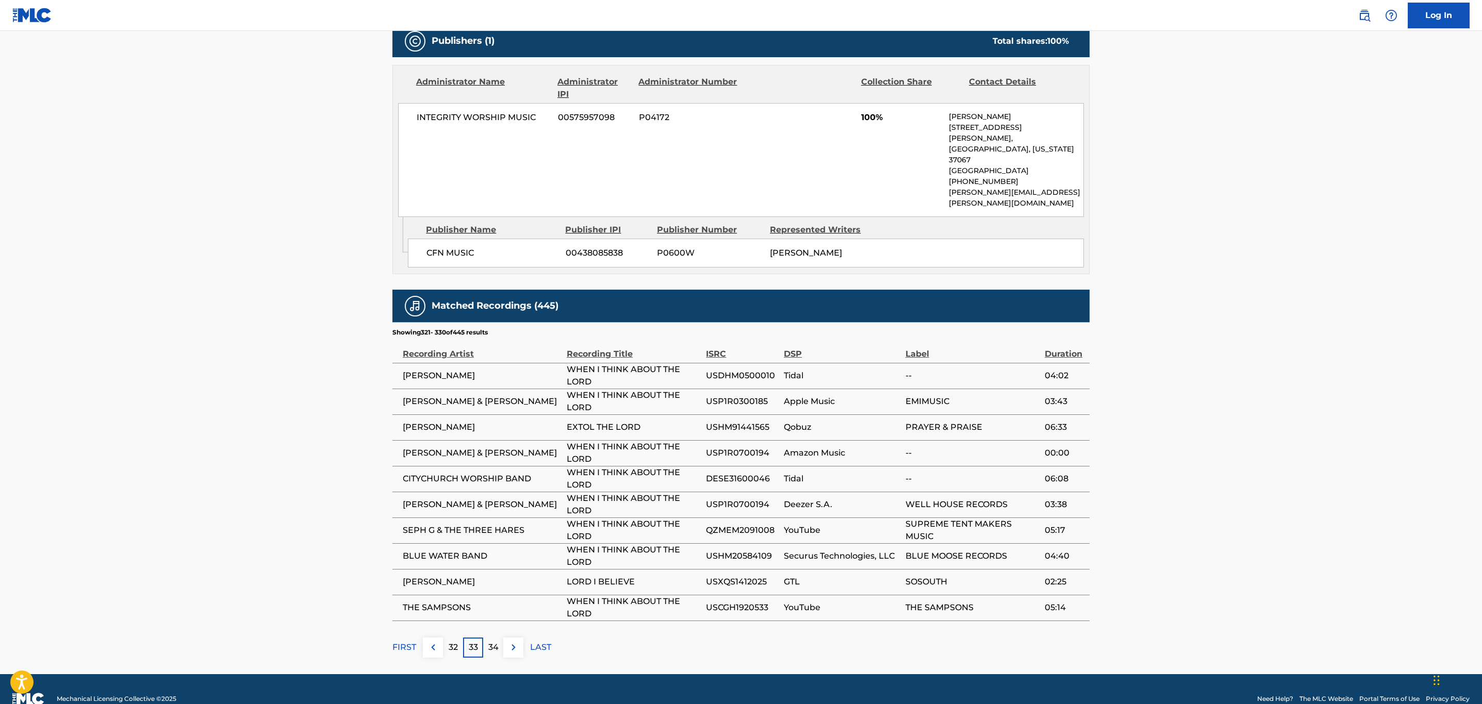
click at [520, 638] on button at bounding box center [513, 648] width 20 height 20
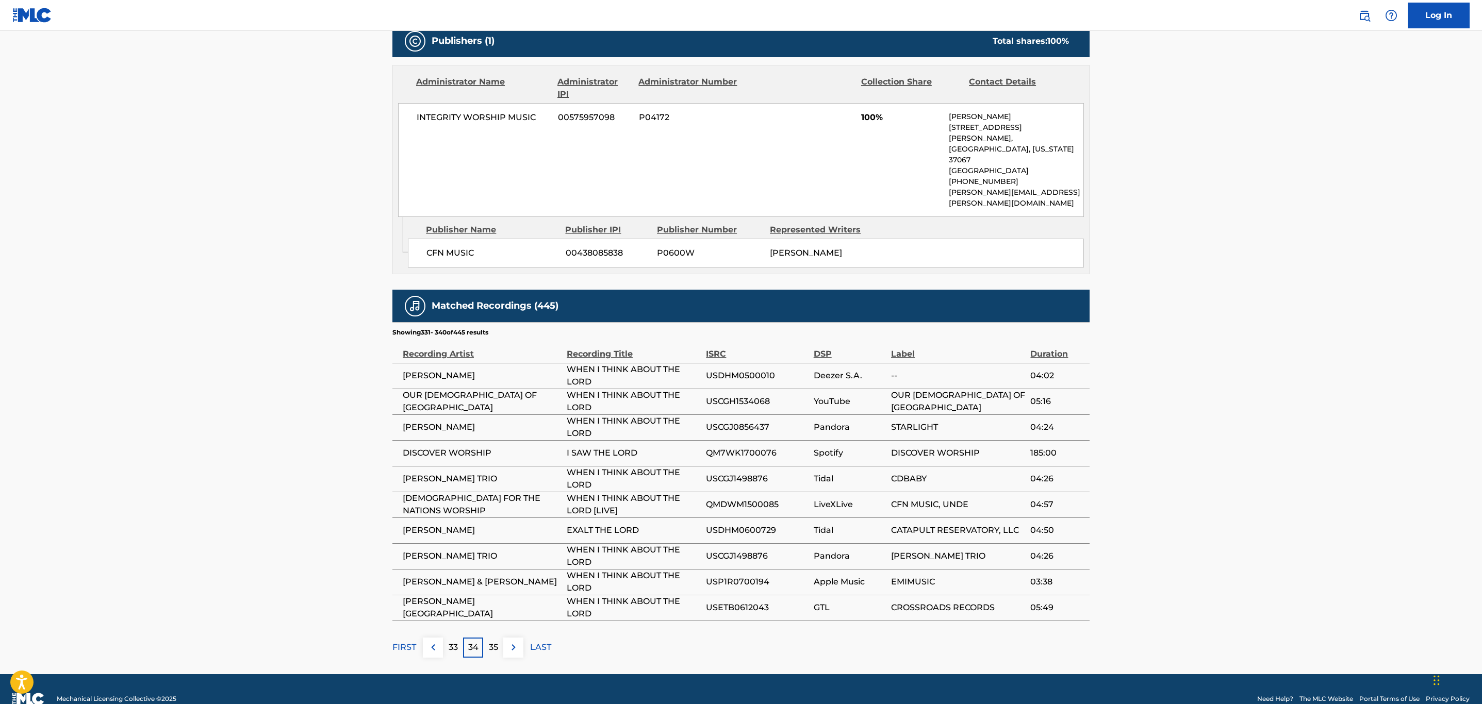
click at [520, 638] on button at bounding box center [513, 648] width 20 height 20
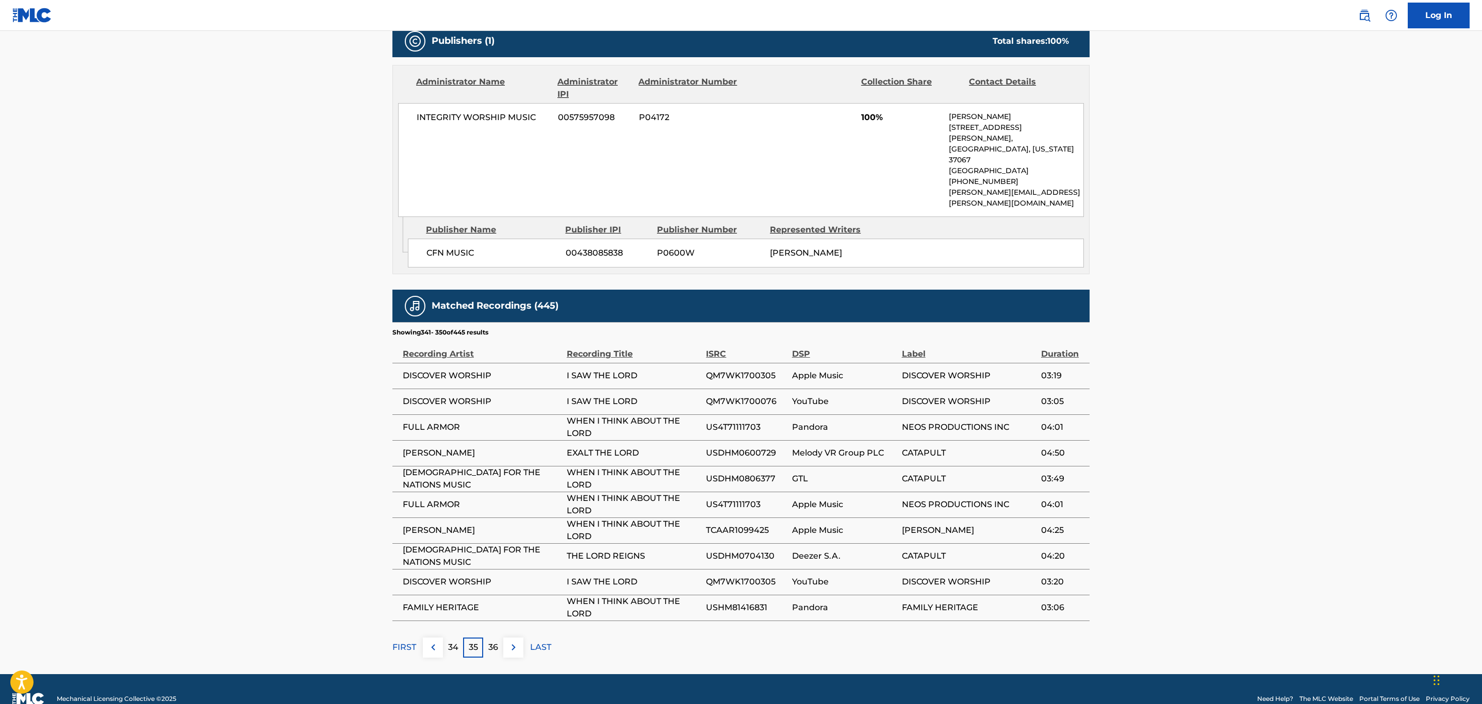
click at [520, 638] on button at bounding box center [513, 648] width 20 height 20
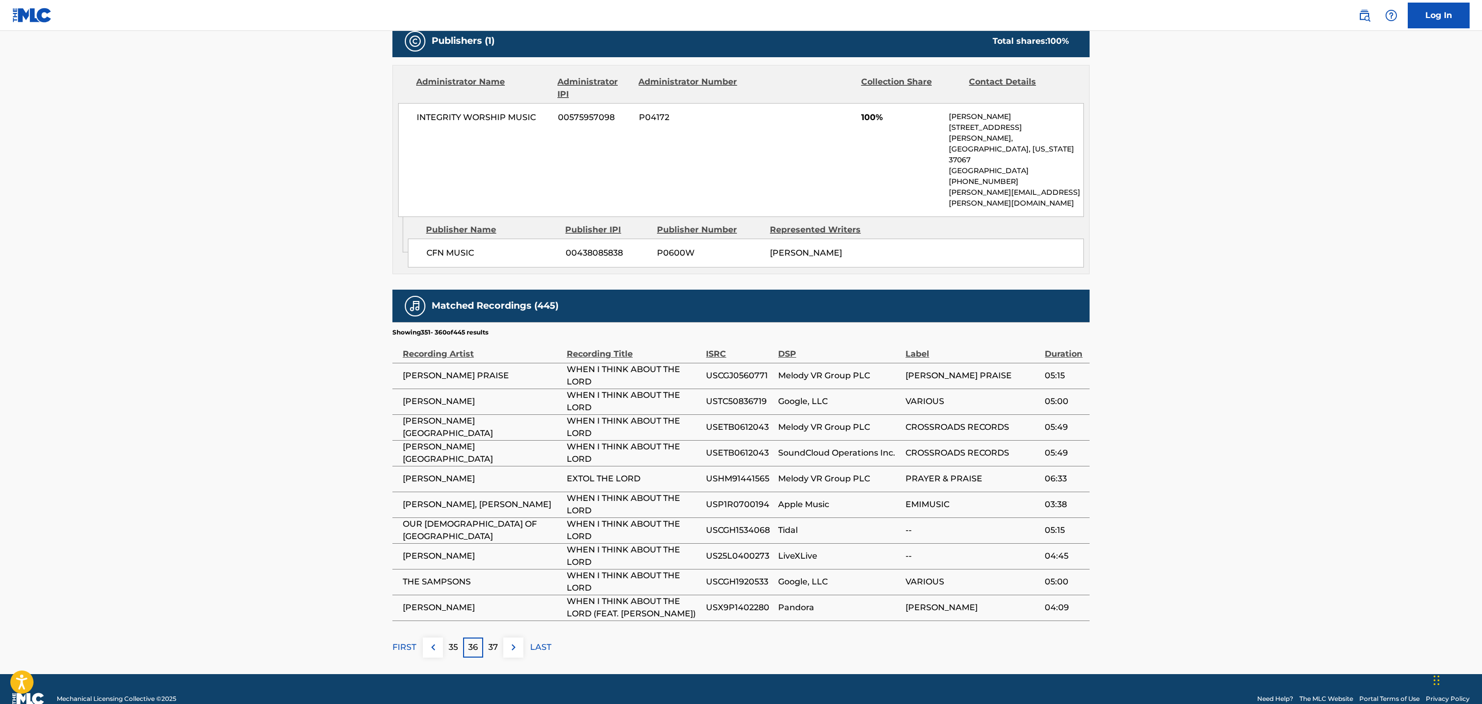
click at [520, 638] on button at bounding box center [513, 648] width 20 height 20
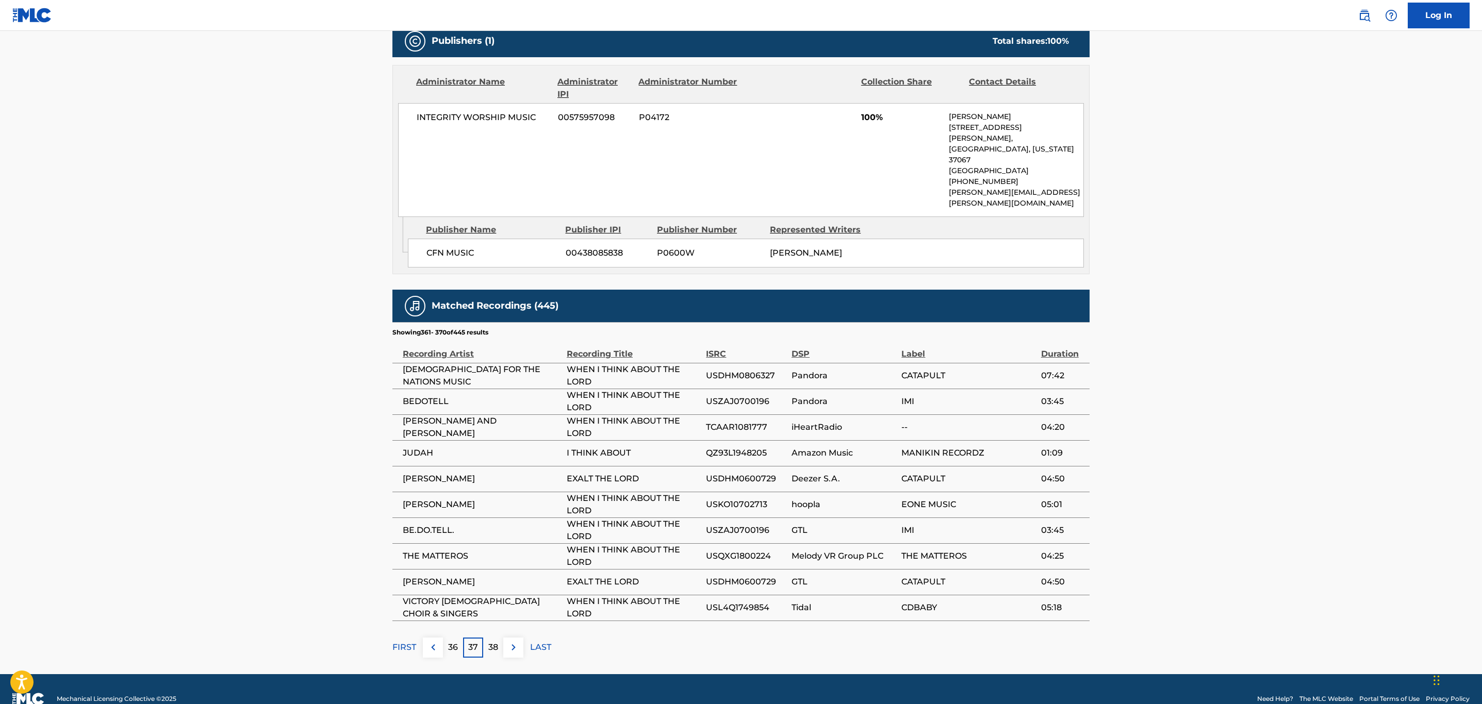
click at [520, 638] on button at bounding box center [513, 648] width 20 height 20
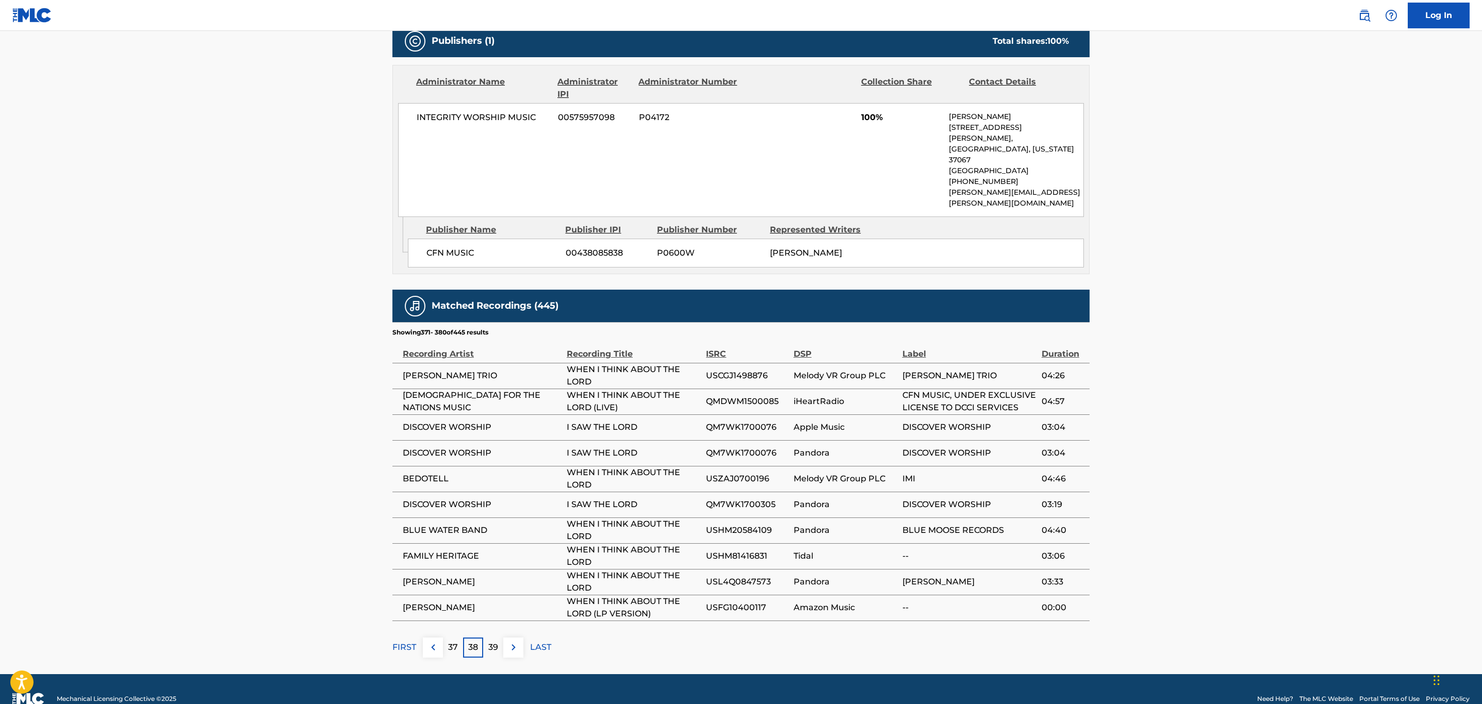
click at [520, 638] on button at bounding box center [513, 648] width 20 height 20
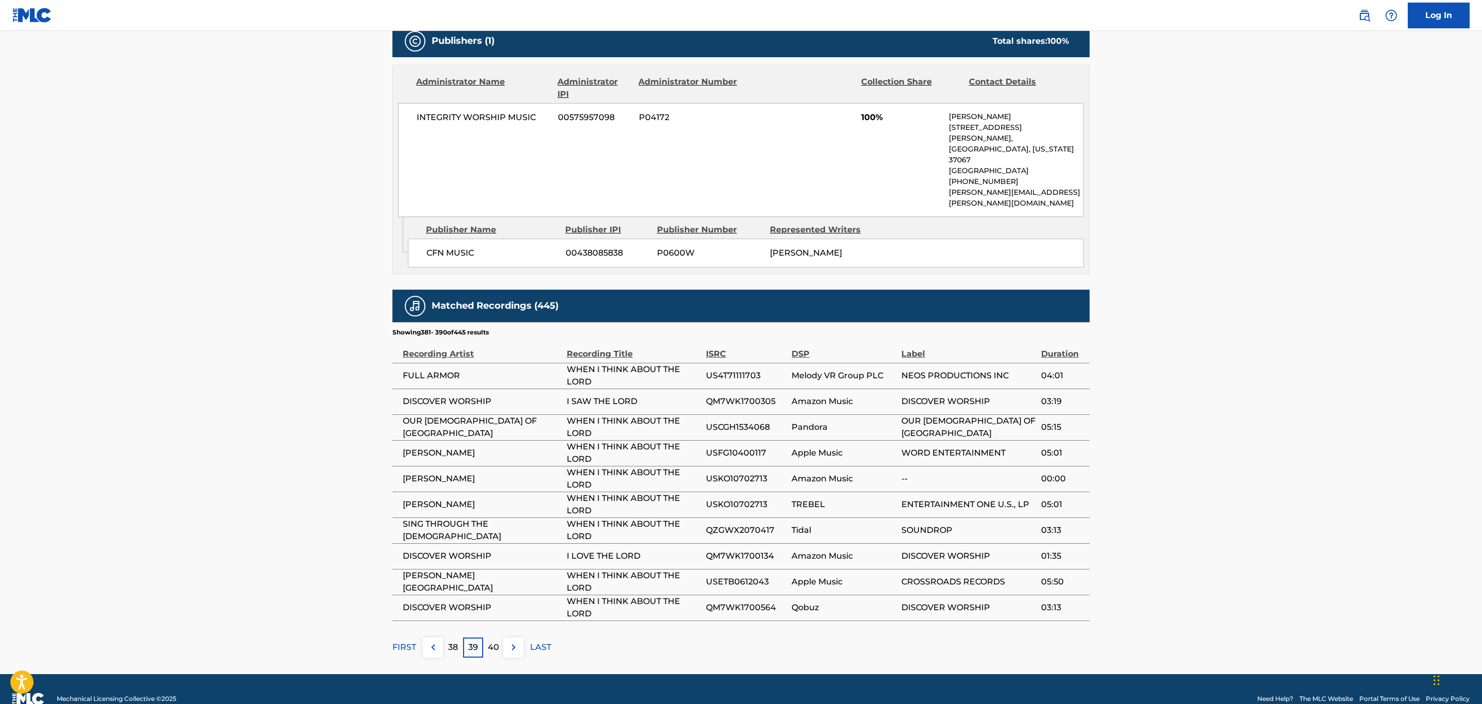
click at [520, 638] on button at bounding box center [513, 648] width 20 height 20
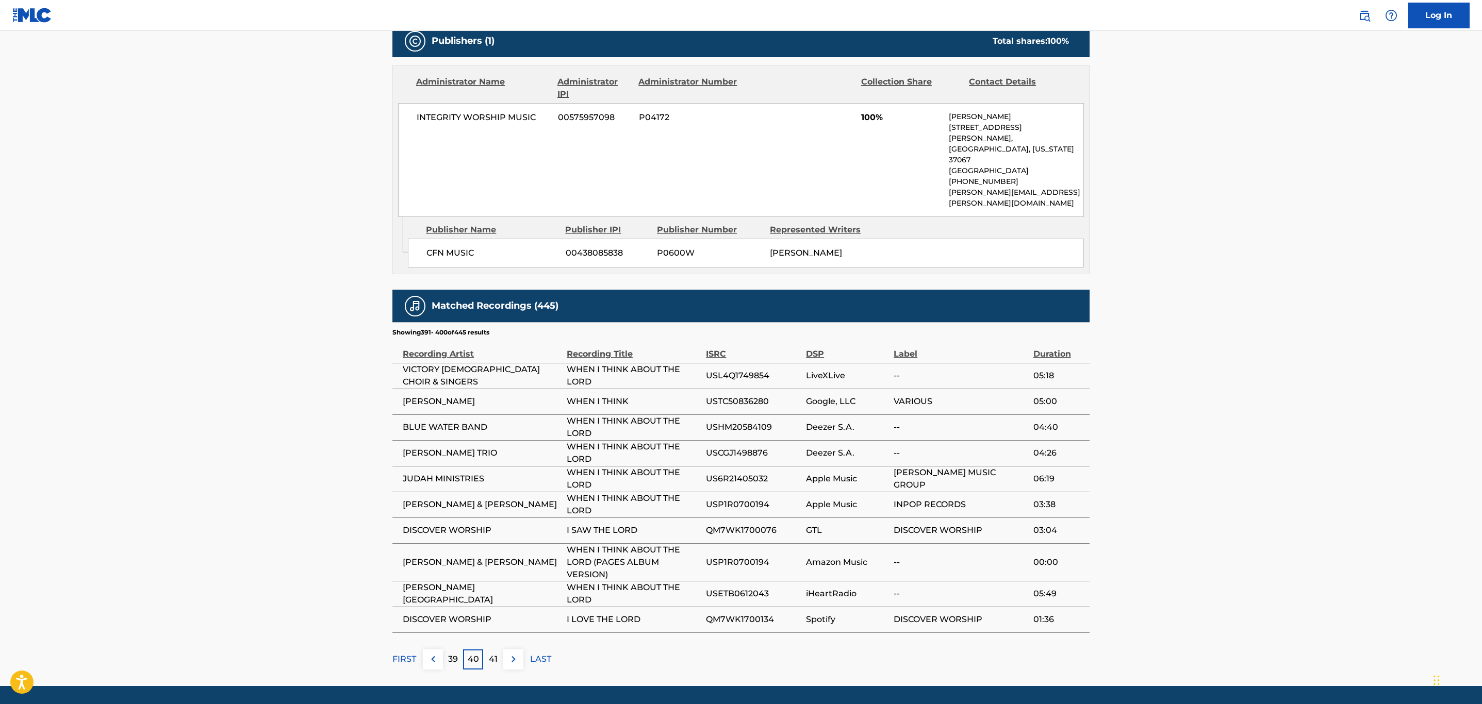
click at [520, 625] on div "Matched Recordings (445) Showing 391 - 400 of 445 results Recording Artist Reco…" at bounding box center [740, 480] width 697 height 380
click at [521, 650] on button at bounding box center [513, 660] width 20 height 20
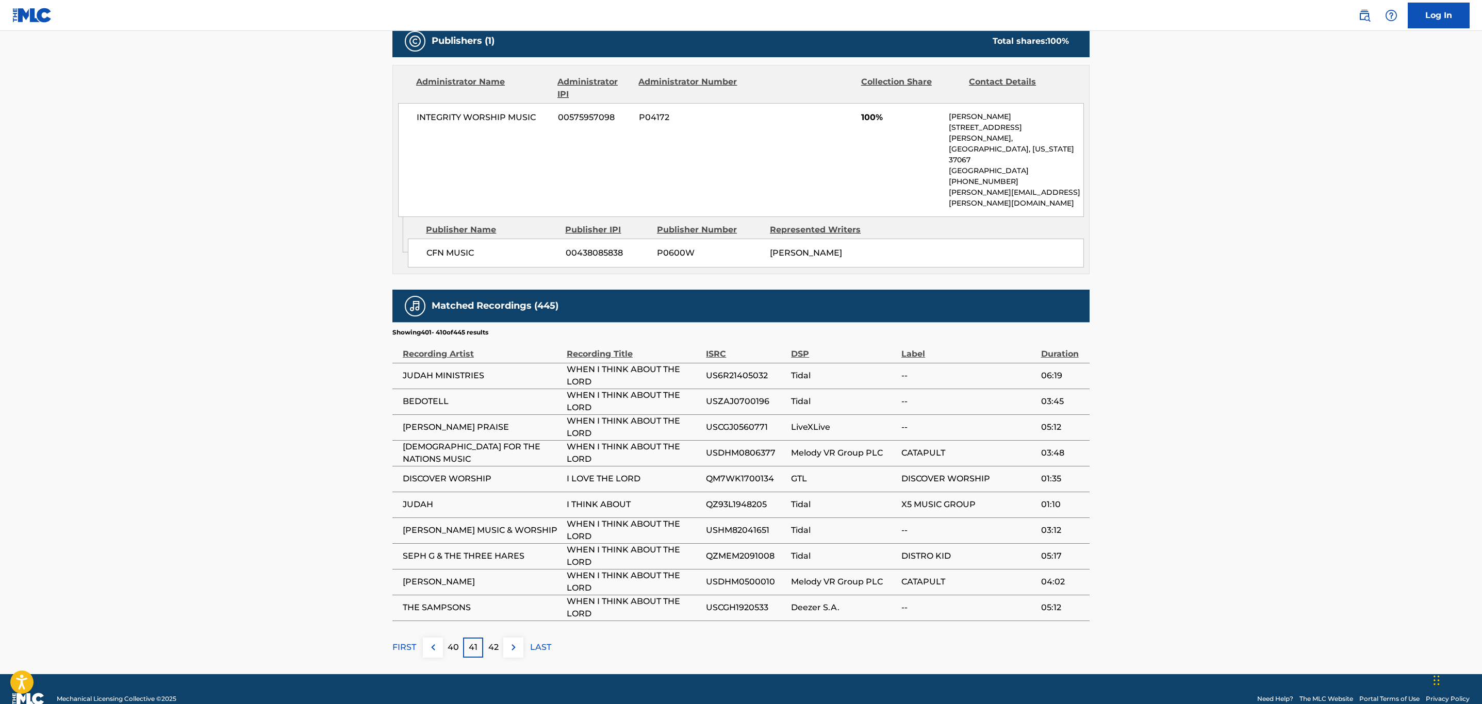
click at [521, 638] on button at bounding box center [513, 648] width 20 height 20
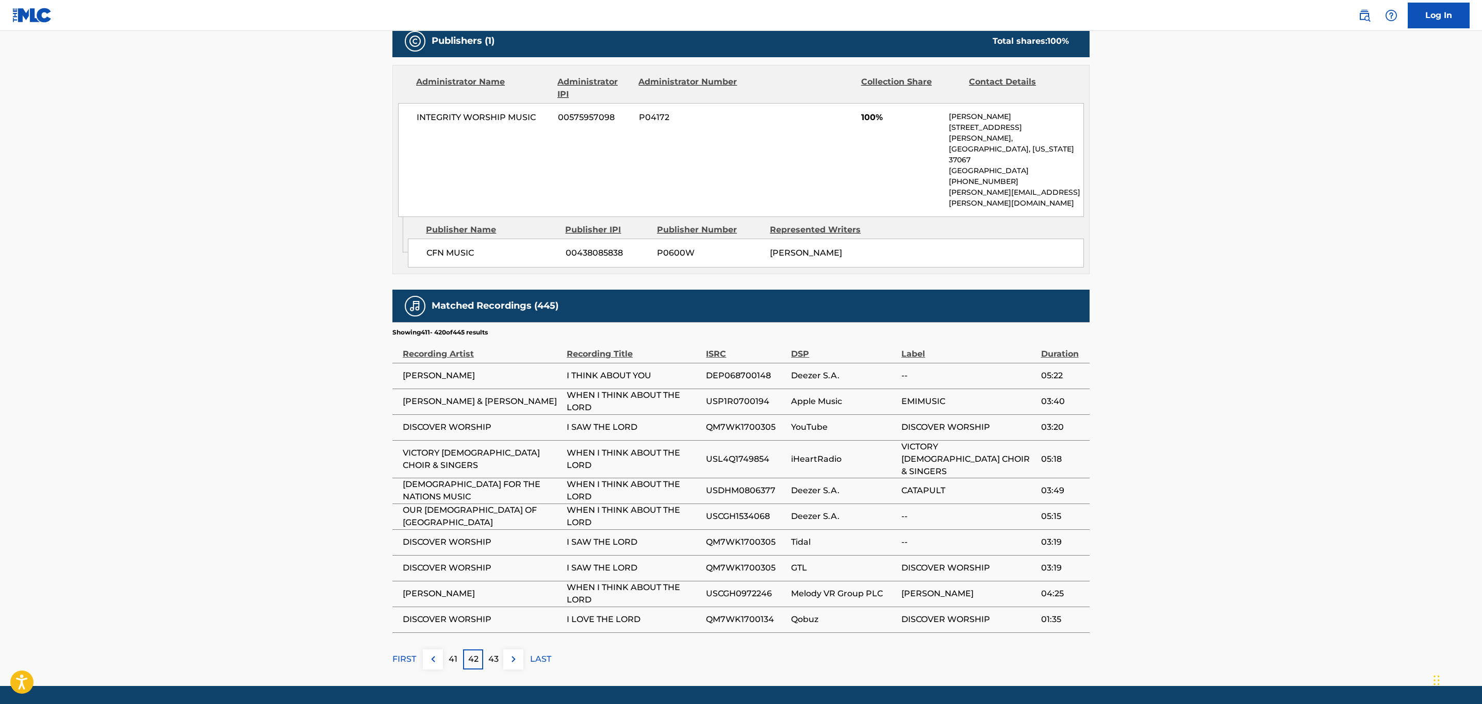
click at [521, 650] on button at bounding box center [513, 660] width 20 height 20
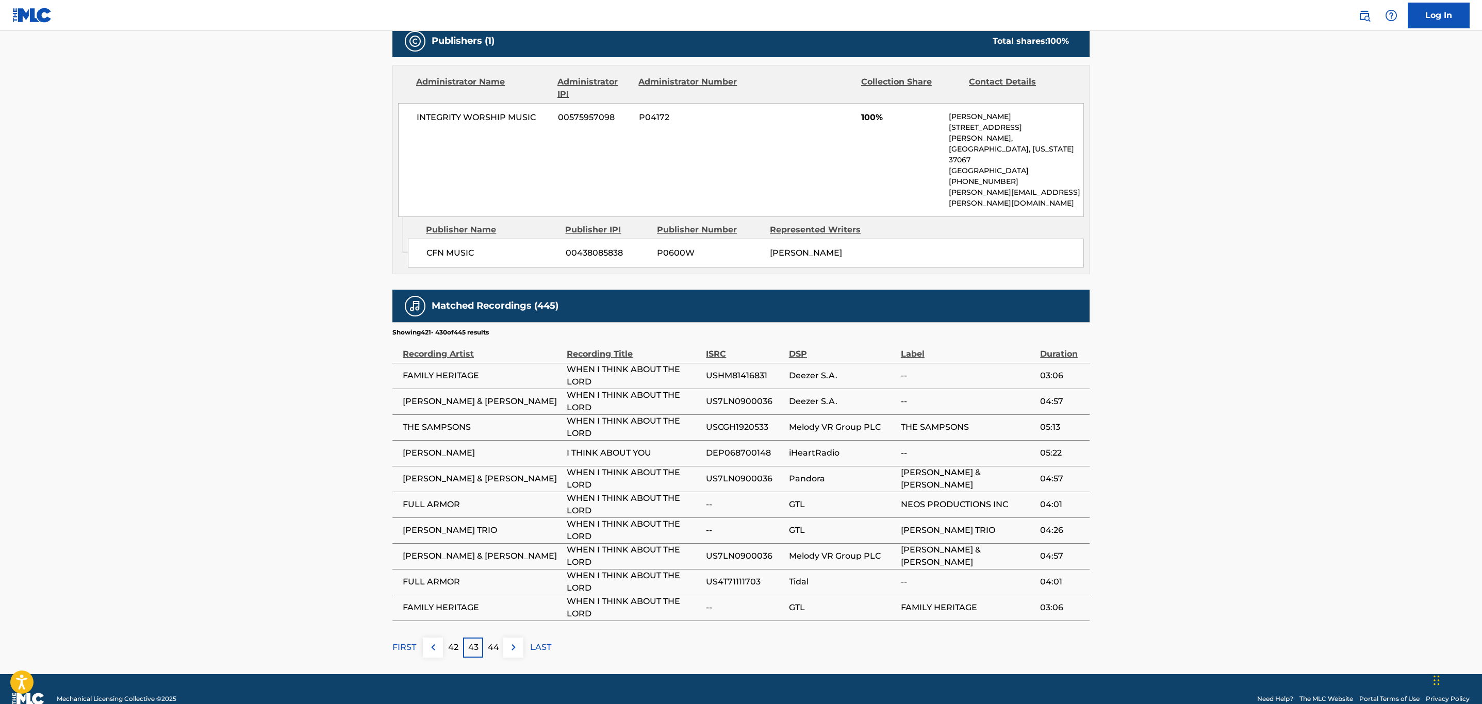
click at [521, 638] on button at bounding box center [513, 648] width 20 height 20
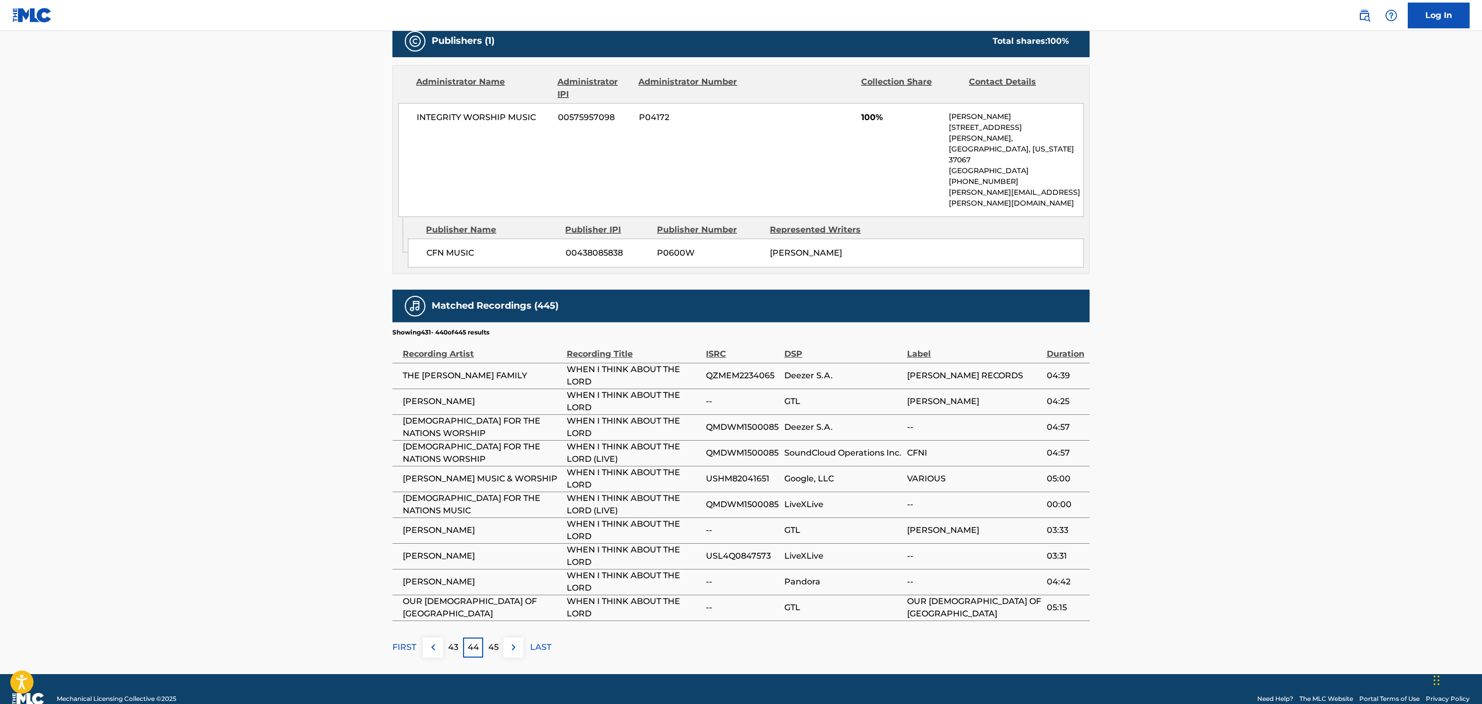
click at [521, 638] on button at bounding box center [513, 648] width 20 height 20
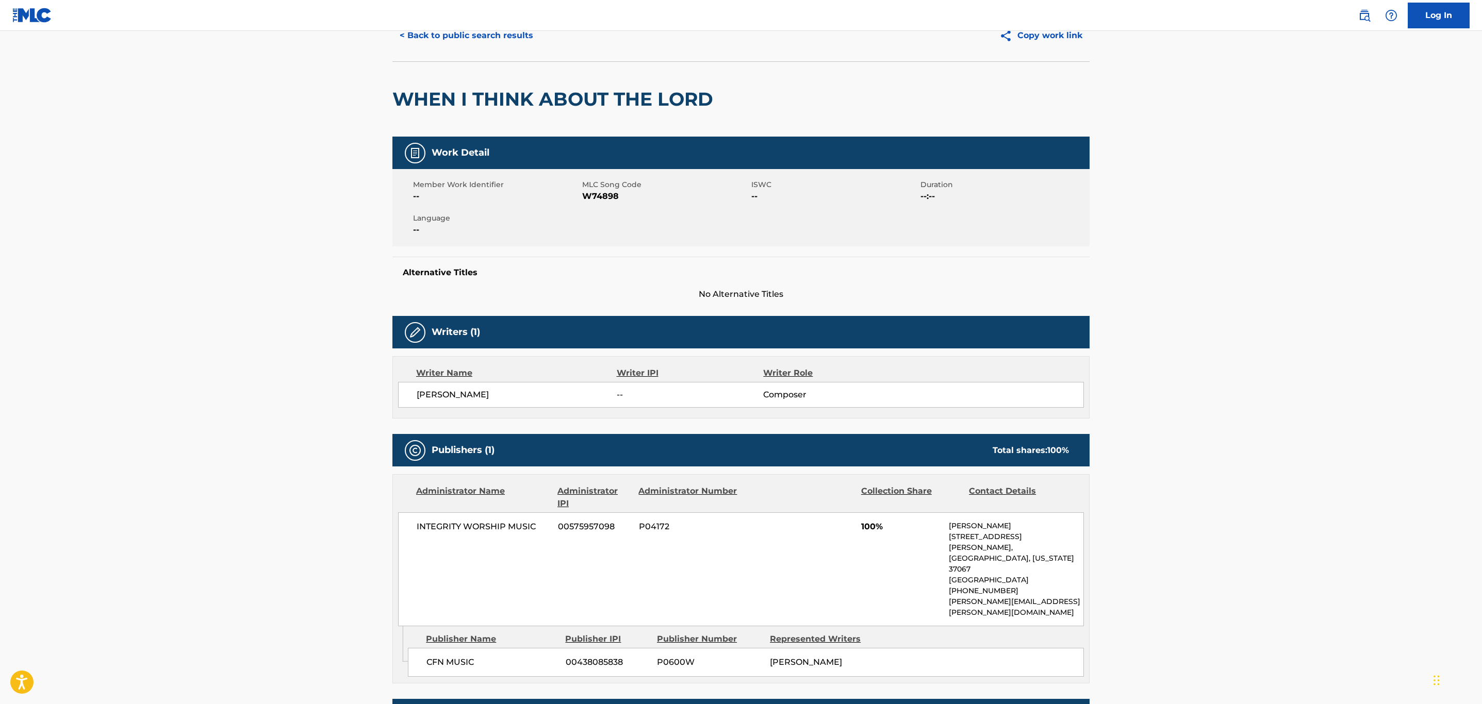
scroll to position [0, 0]
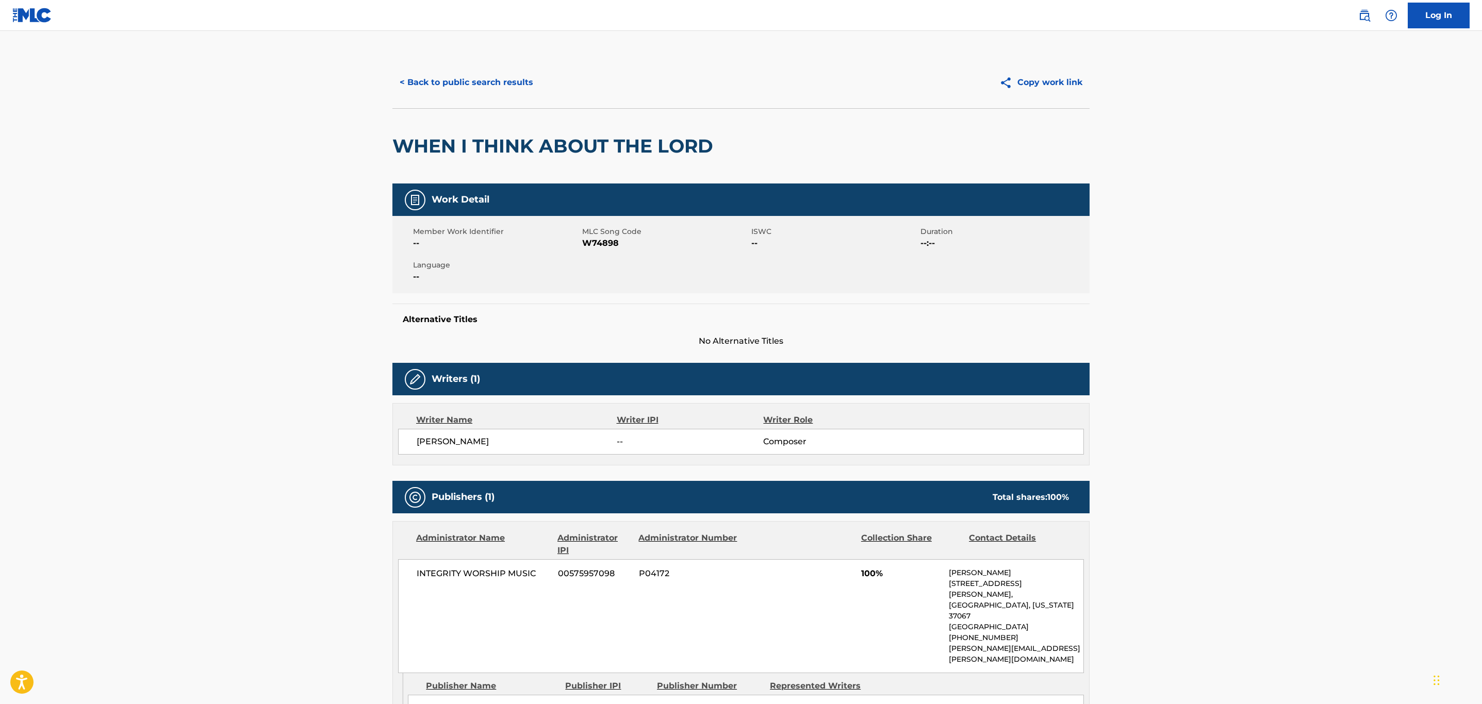
click at [428, 75] on button "< Back to public search results" at bounding box center [466, 83] width 148 height 26
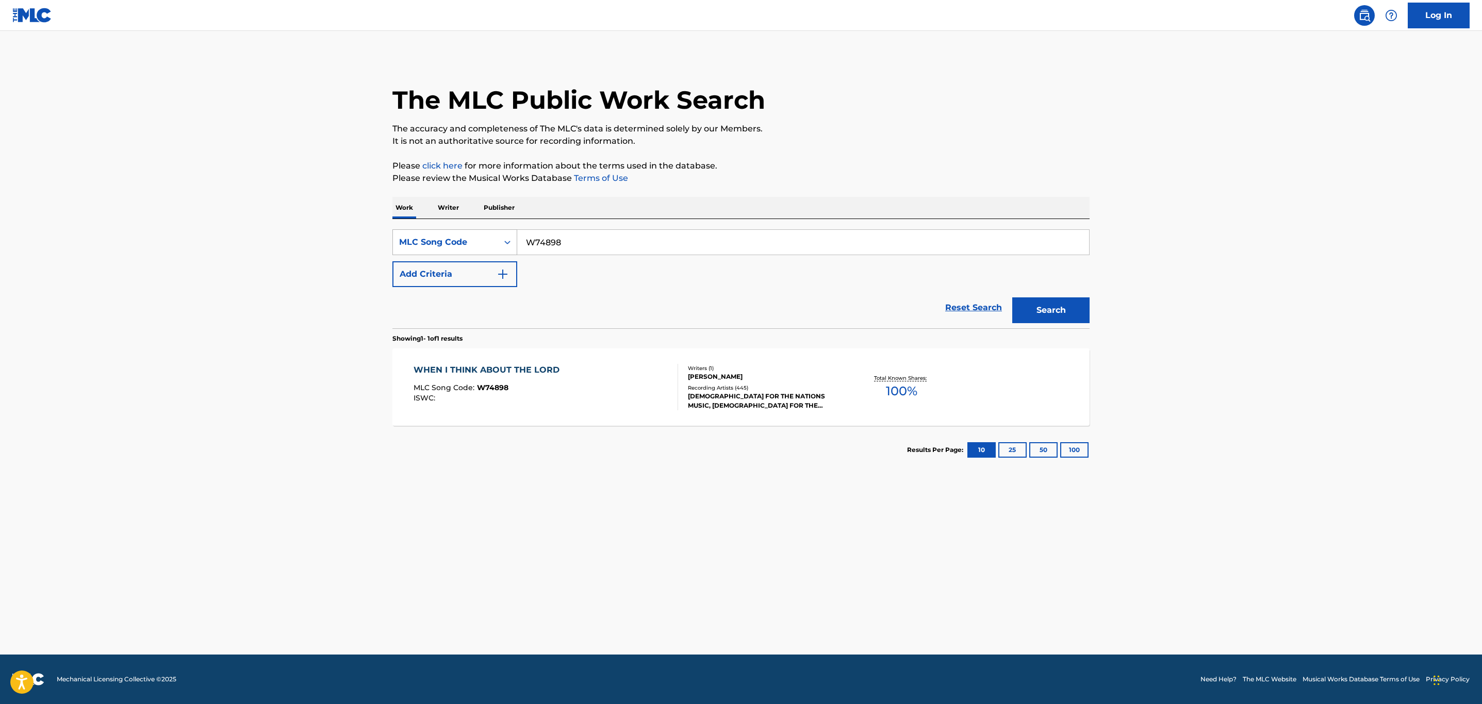
drag, startPoint x: 653, startPoint y: 240, endPoint x: 405, endPoint y: 241, distance: 248.0
click at [412, 239] on div "SearchWithCriteria44048ad4-241e-460e-9be6-a5ea8726c759 MLC Song Code W74898" at bounding box center [740, 242] width 697 height 26
paste input "03486"
type input "W03486"
click at [1012, 297] on button "Search" at bounding box center [1050, 310] width 77 height 26
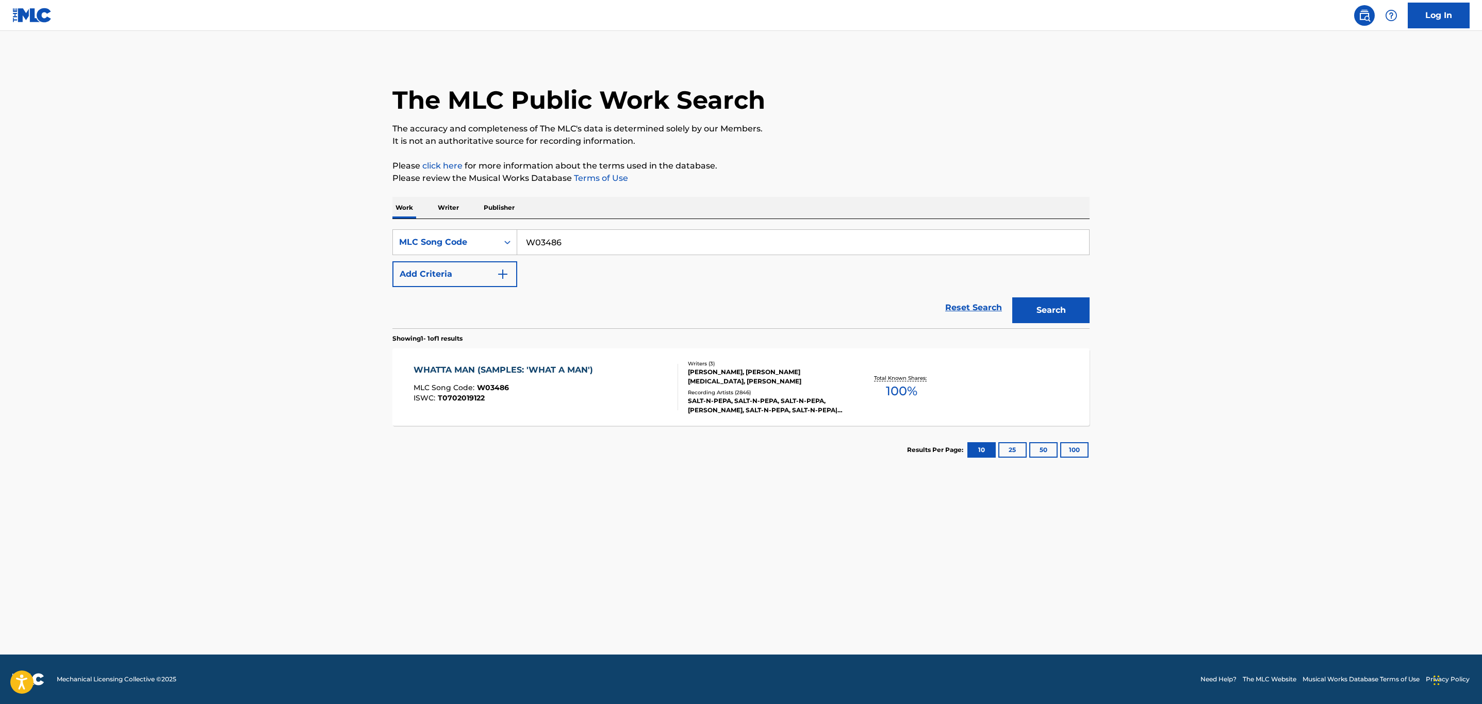
click at [617, 390] on div "WHATTA MAN (SAMPLES: 'WHAT A MAN') MLC Song Code : W03486 ISWC : T0702019122" at bounding box center [545, 387] width 265 height 46
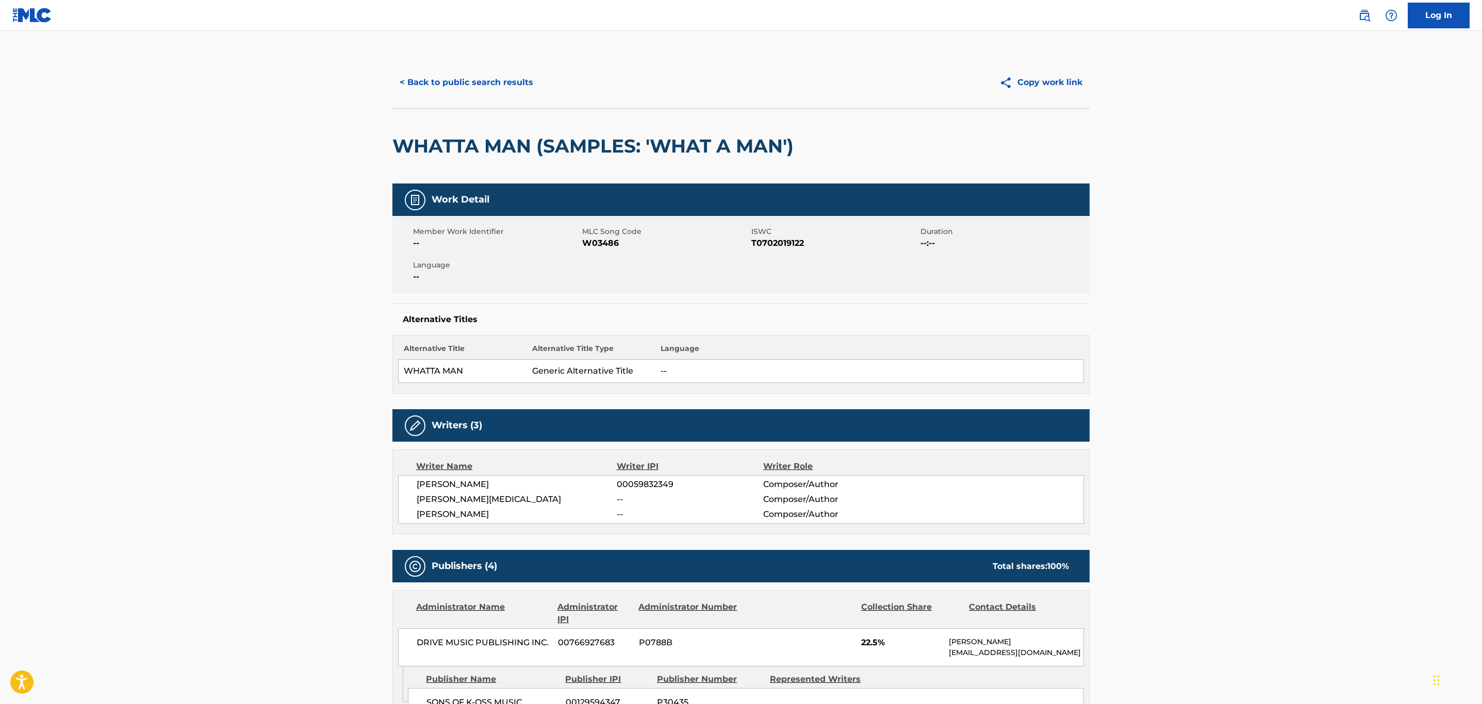
click at [482, 82] on button "< Back to public search results" at bounding box center [466, 83] width 148 height 26
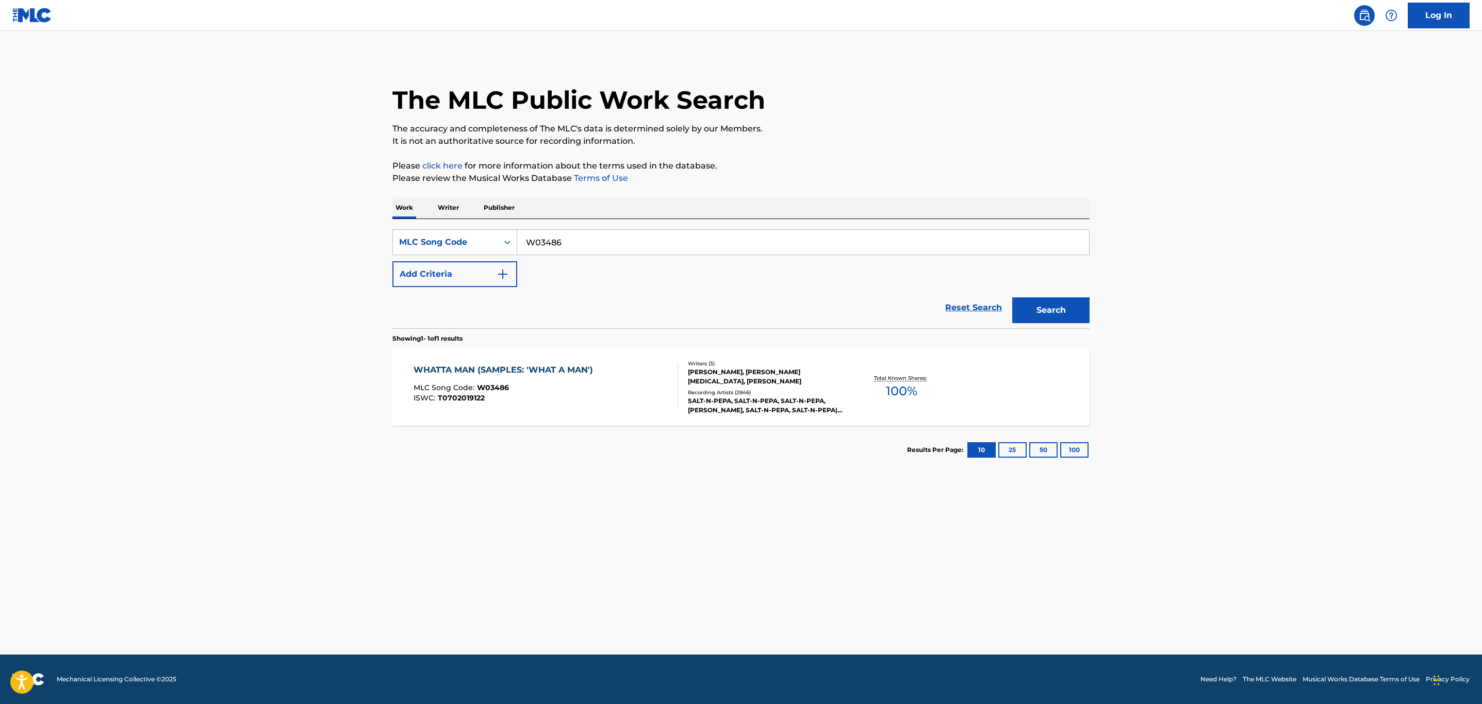
drag, startPoint x: 468, startPoint y: 234, endPoint x: 331, endPoint y: 247, distance: 137.3
click at [330, 247] on main "The MLC Public Work Search The accuracy and completeness of The MLC's data is d…" at bounding box center [741, 343] width 1482 height 624
paste input "L5856Y"
type input "L5856Y"
click at [1012, 297] on button "Search" at bounding box center [1050, 310] width 77 height 26
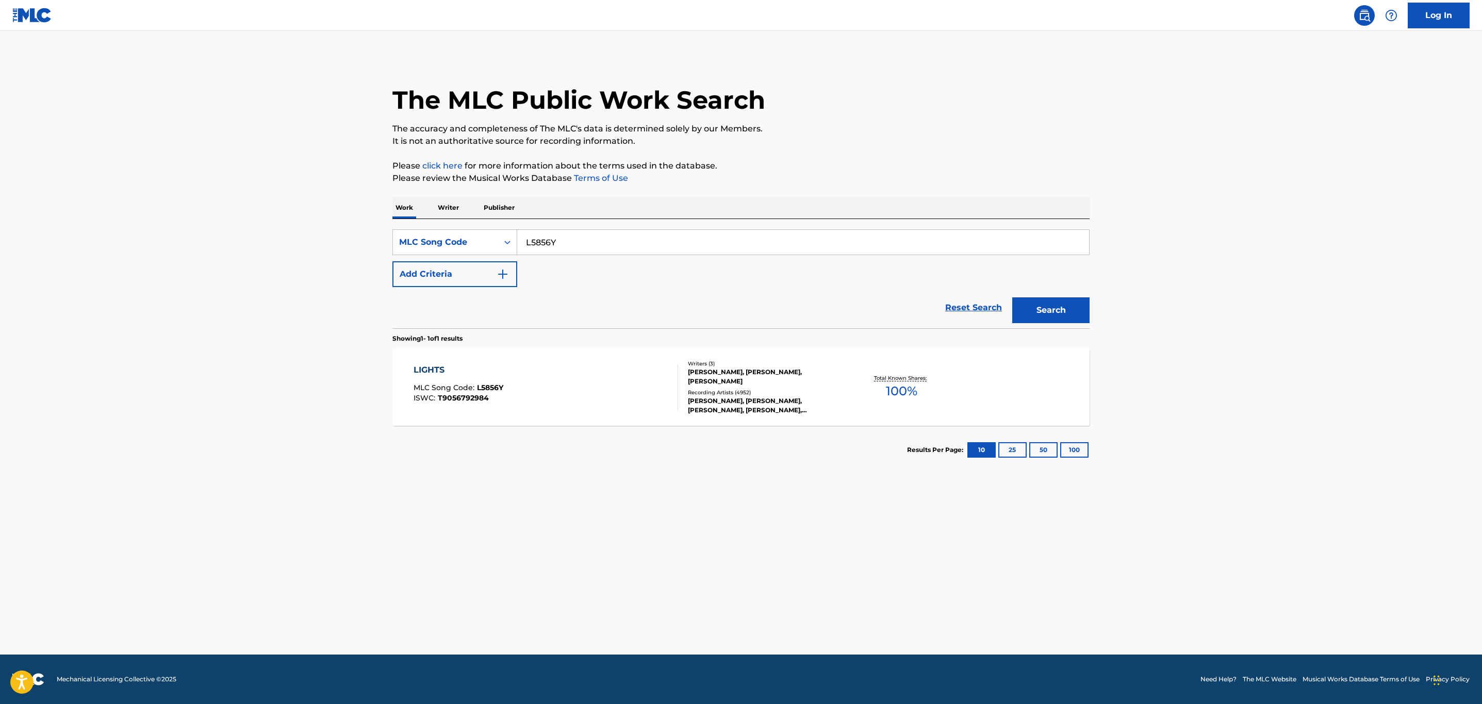
click at [570, 378] on div "LIGHTS MLC Song Code : L5856Y ISWC : T9056792984" at bounding box center [545, 387] width 265 height 46
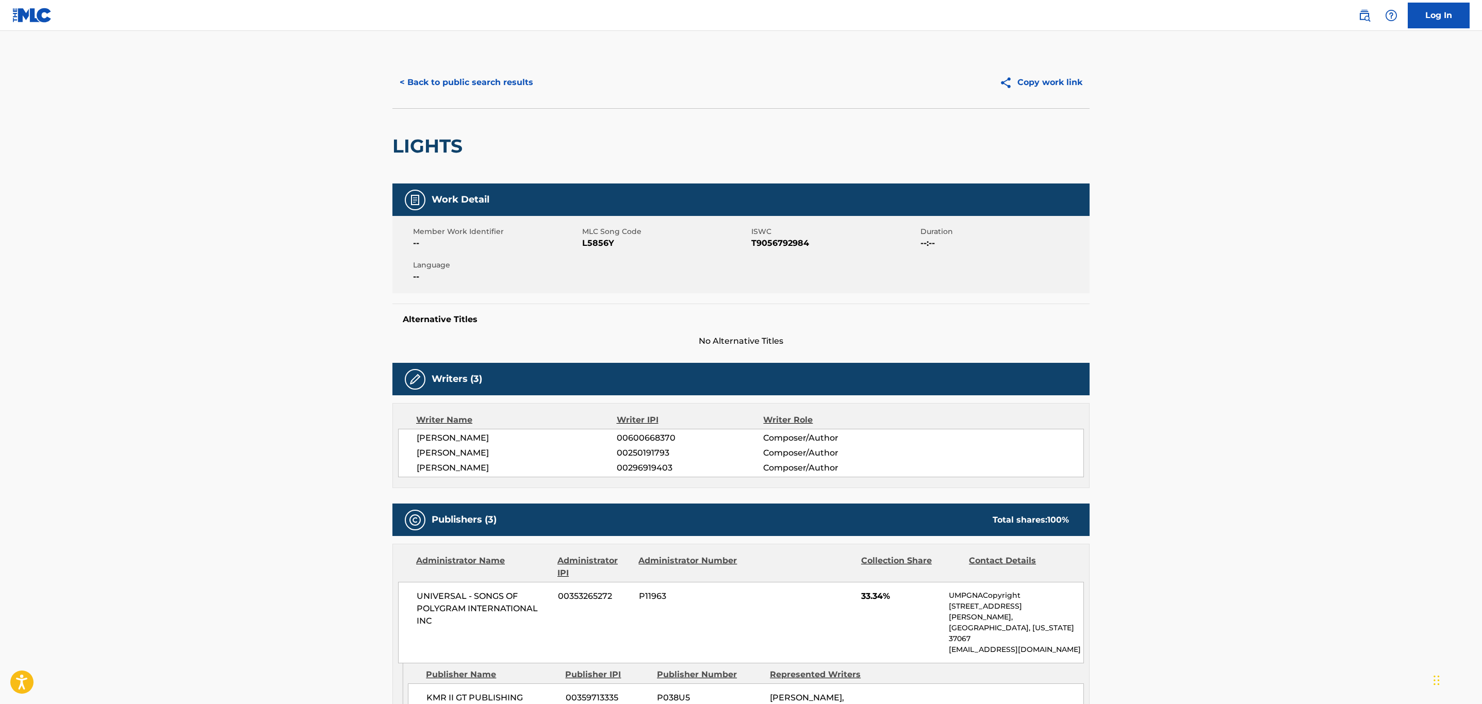
click at [457, 79] on button "< Back to public search results" at bounding box center [466, 83] width 148 height 26
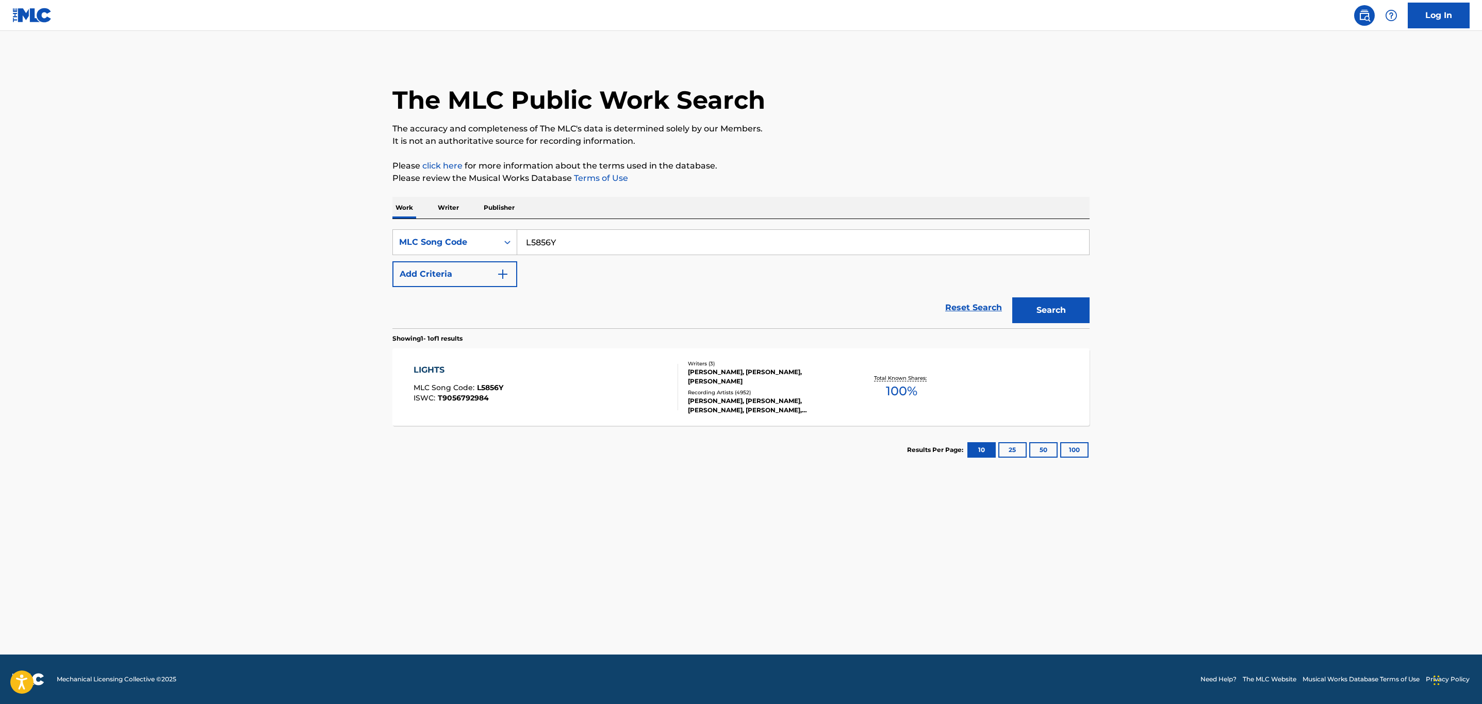
click at [292, 260] on main "The MLC Public Work Search The accuracy and completeness of The MLC's data is d…" at bounding box center [741, 343] width 1482 height 624
paste input "C13325"
type input "C13325"
click at [1012, 297] on button "Search" at bounding box center [1050, 310] width 77 height 26
click at [544, 391] on div "MLC Song Code : C13325" at bounding box center [534, 389] width 243 height 10
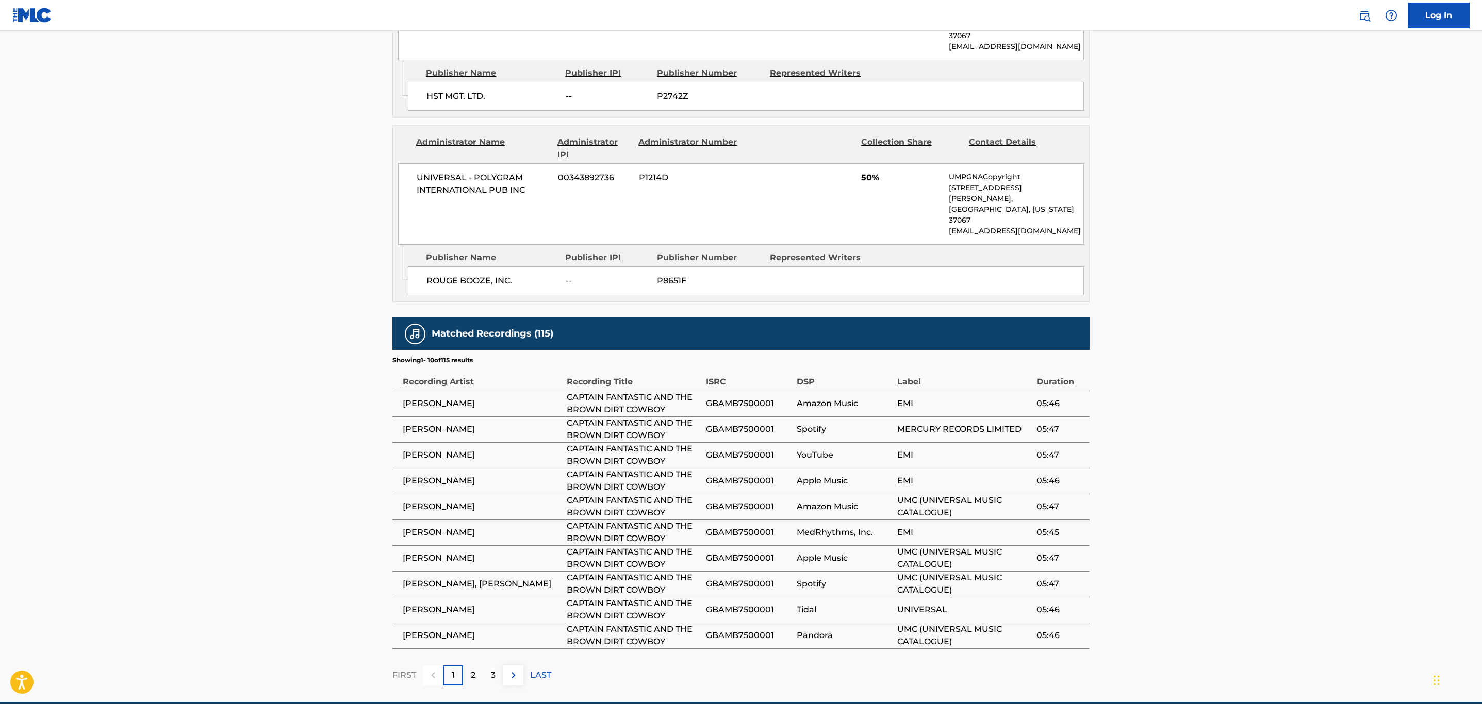
scroll to position [619, 0]
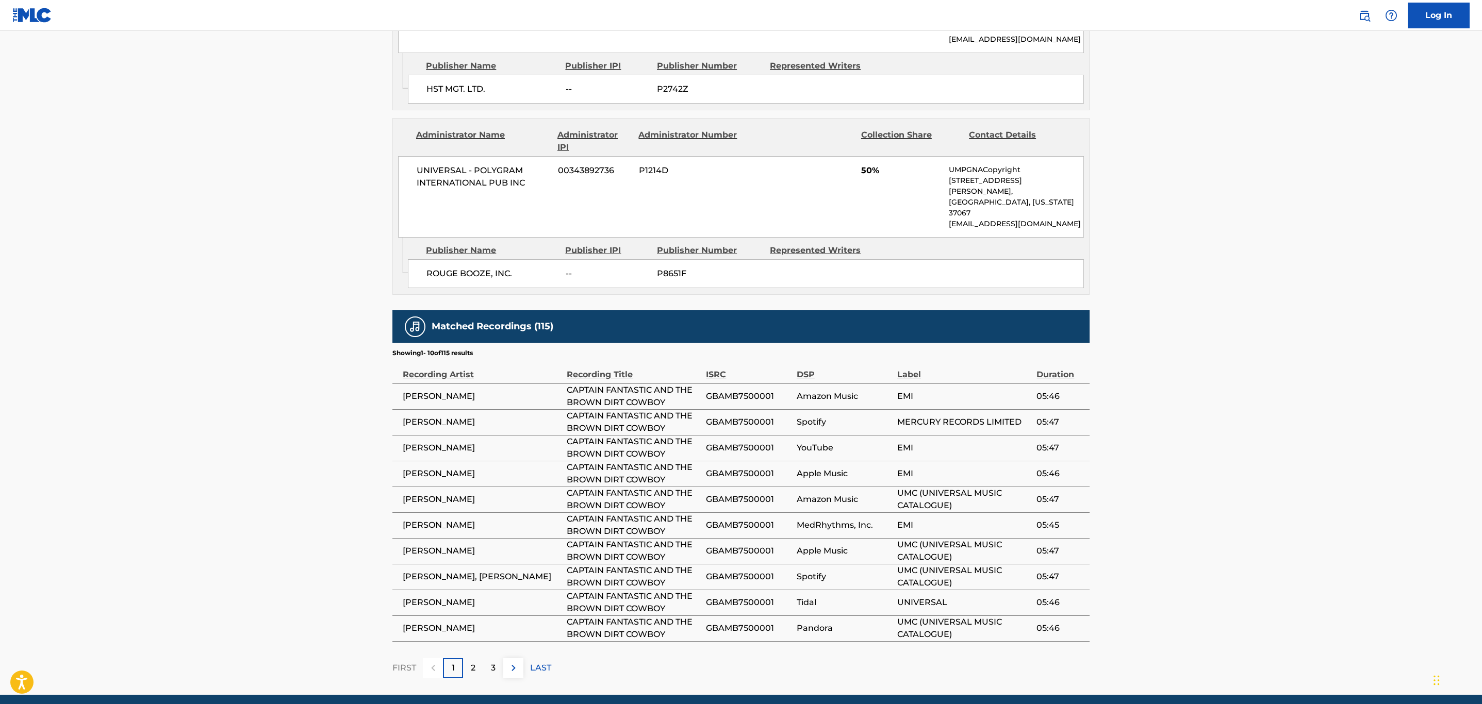
click at [509, 662] on img at bounding box center [513, 668] width 12 height 12
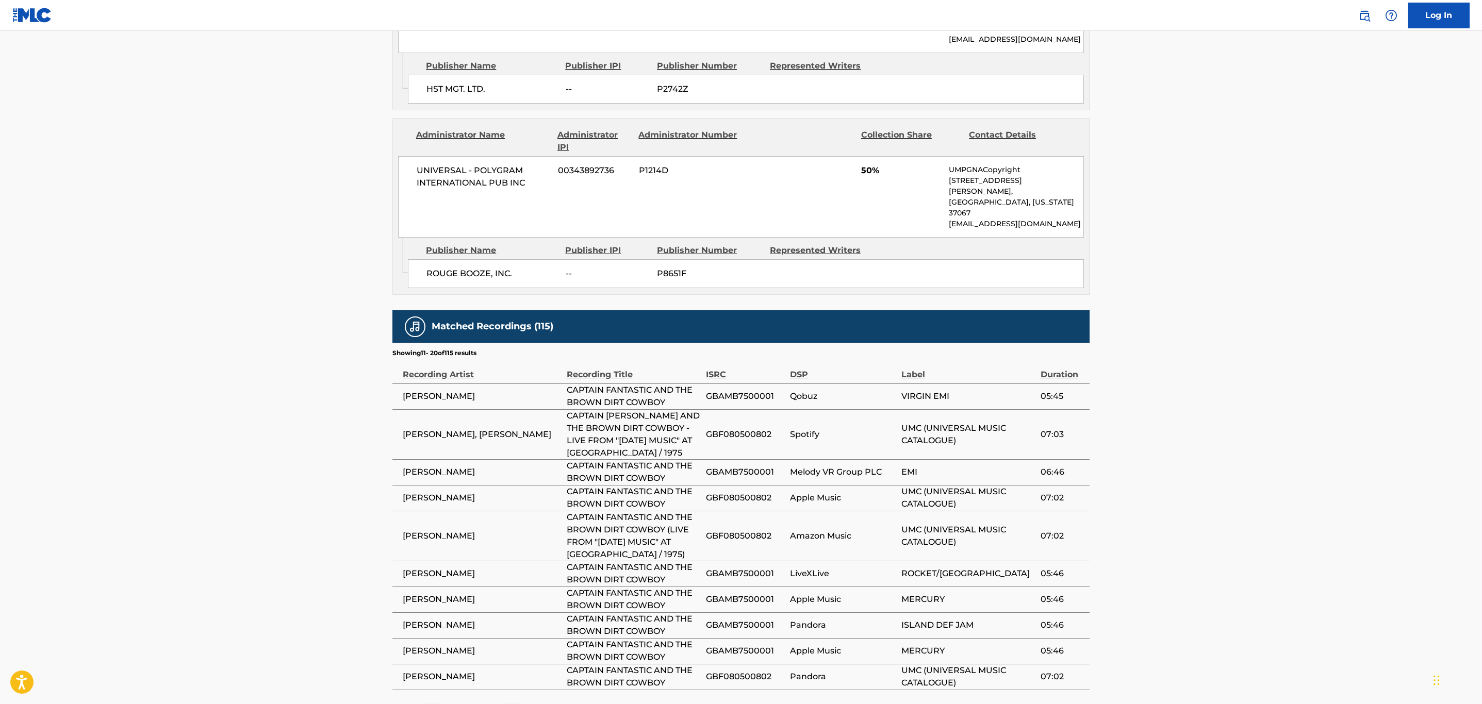
click at [513, 704] on img at bounding box center [513, 716] width 12 height 12
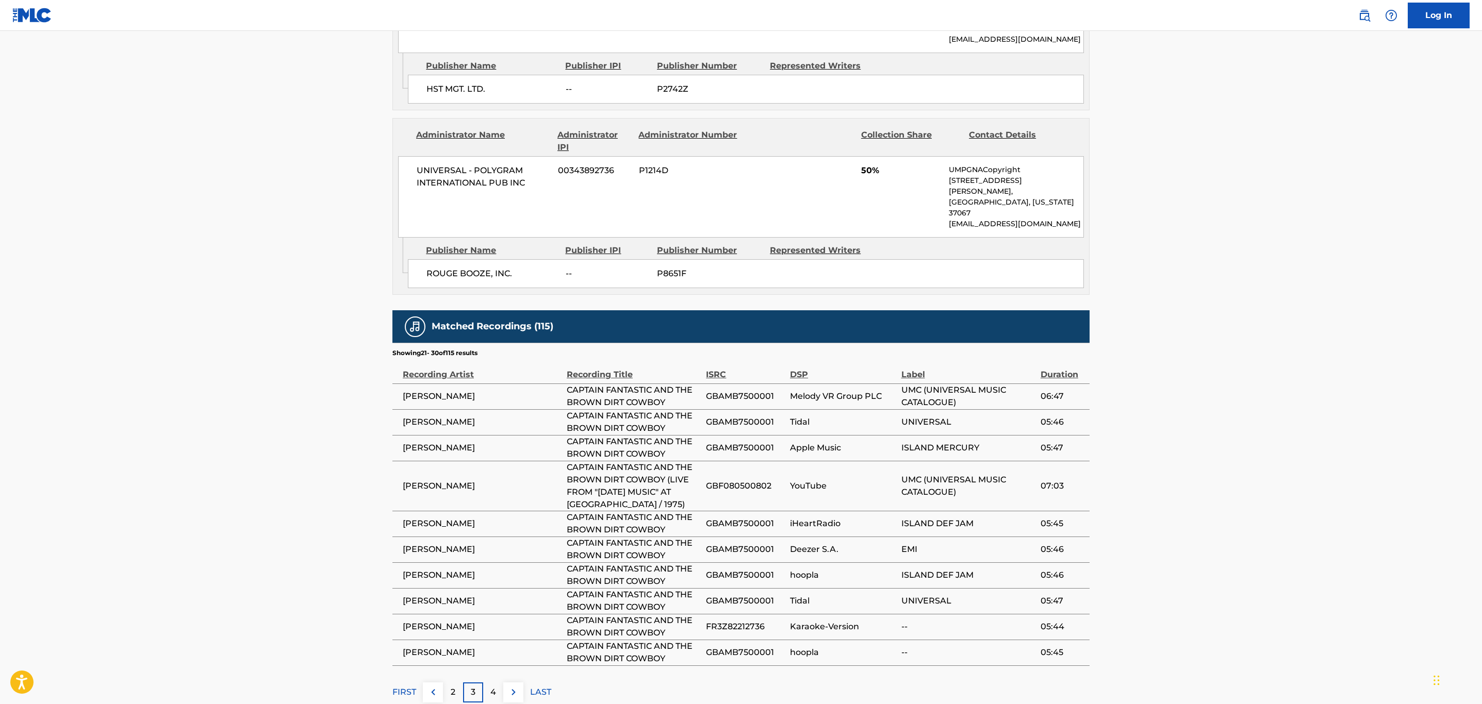
click at [513, 677] on main "< Back to public search results Copy work link CAPTAIN FANTASTIC AND THE BROWN …" at bounding box center [741, 65] width 1482 height 1307
click at [513, 686] on img at bounding box center [513, 692] width 12 height 12
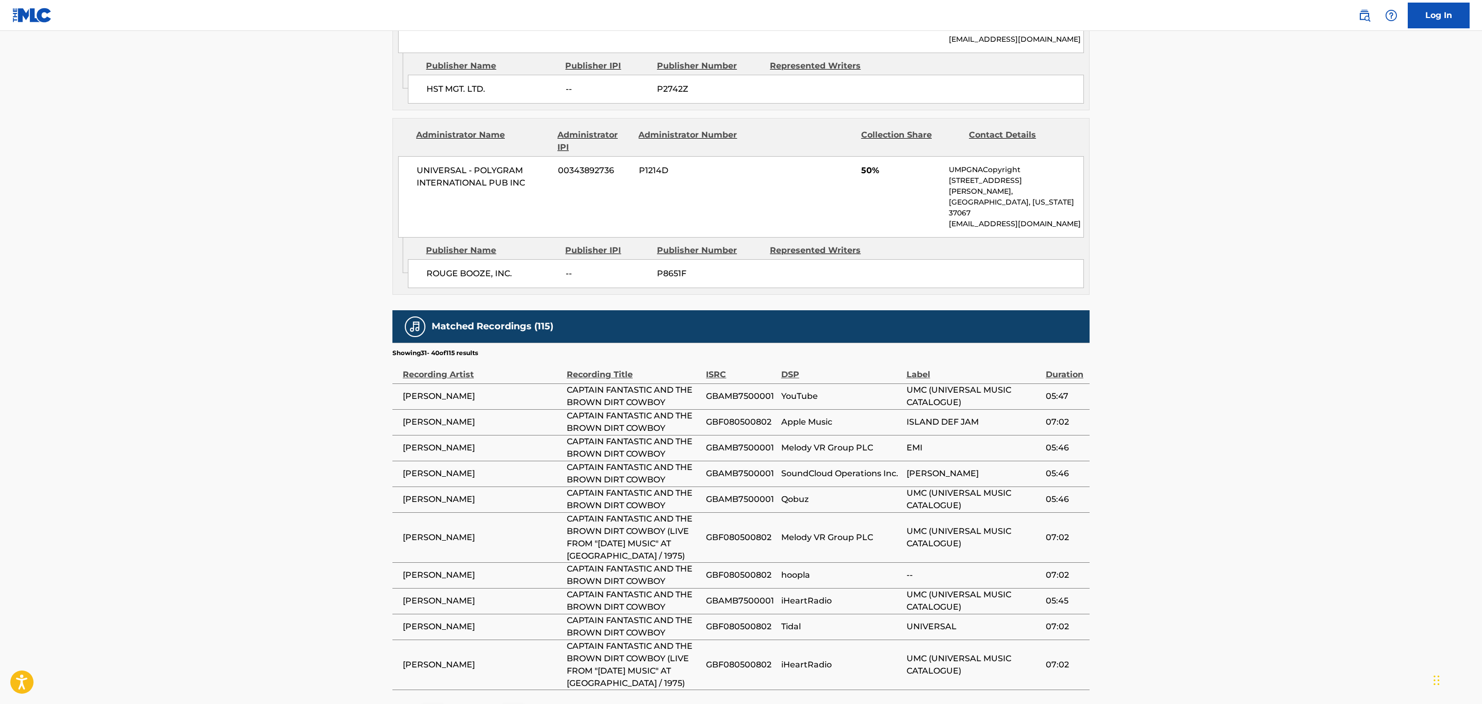
click at [517, 704] on img at bounding box center [513, 716] width 12 height 12
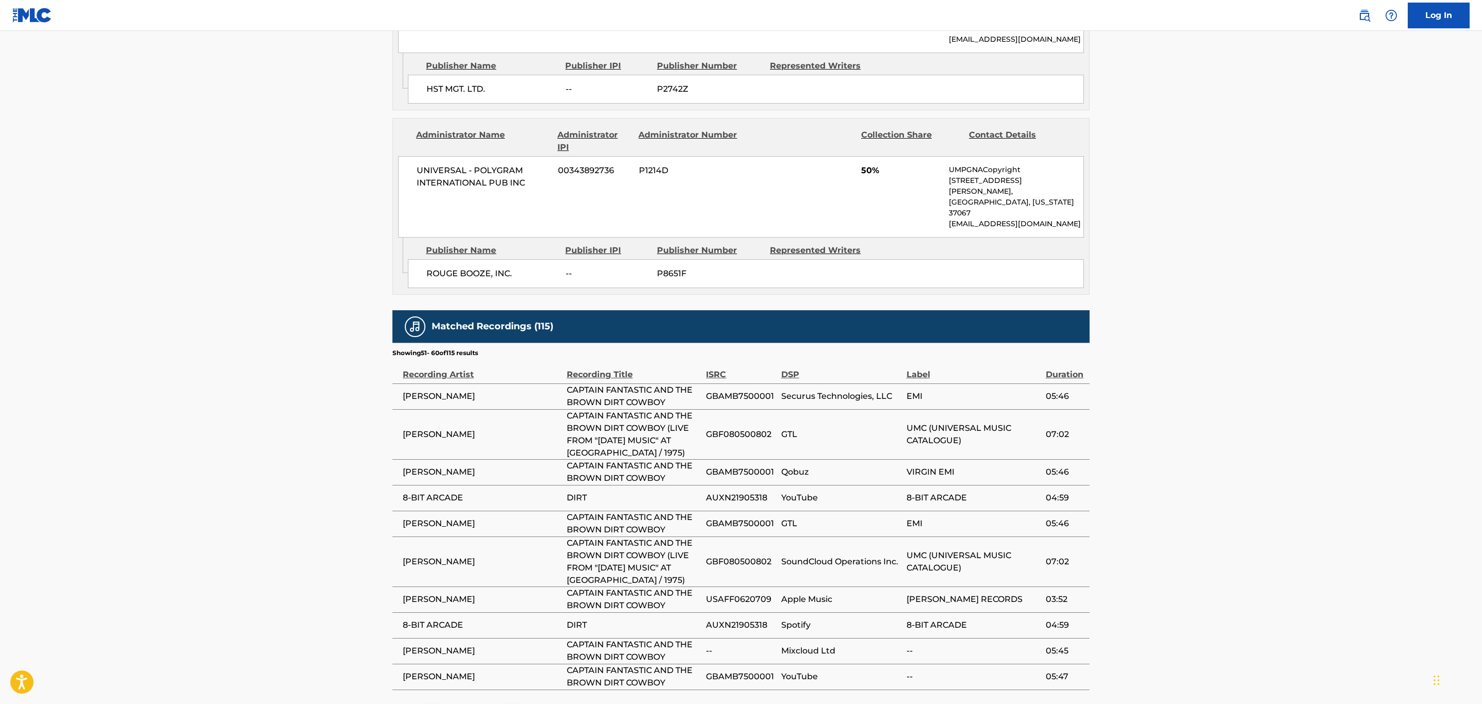
click at [516, 704] on button at bounding box center [513, 717] width 20 height 20
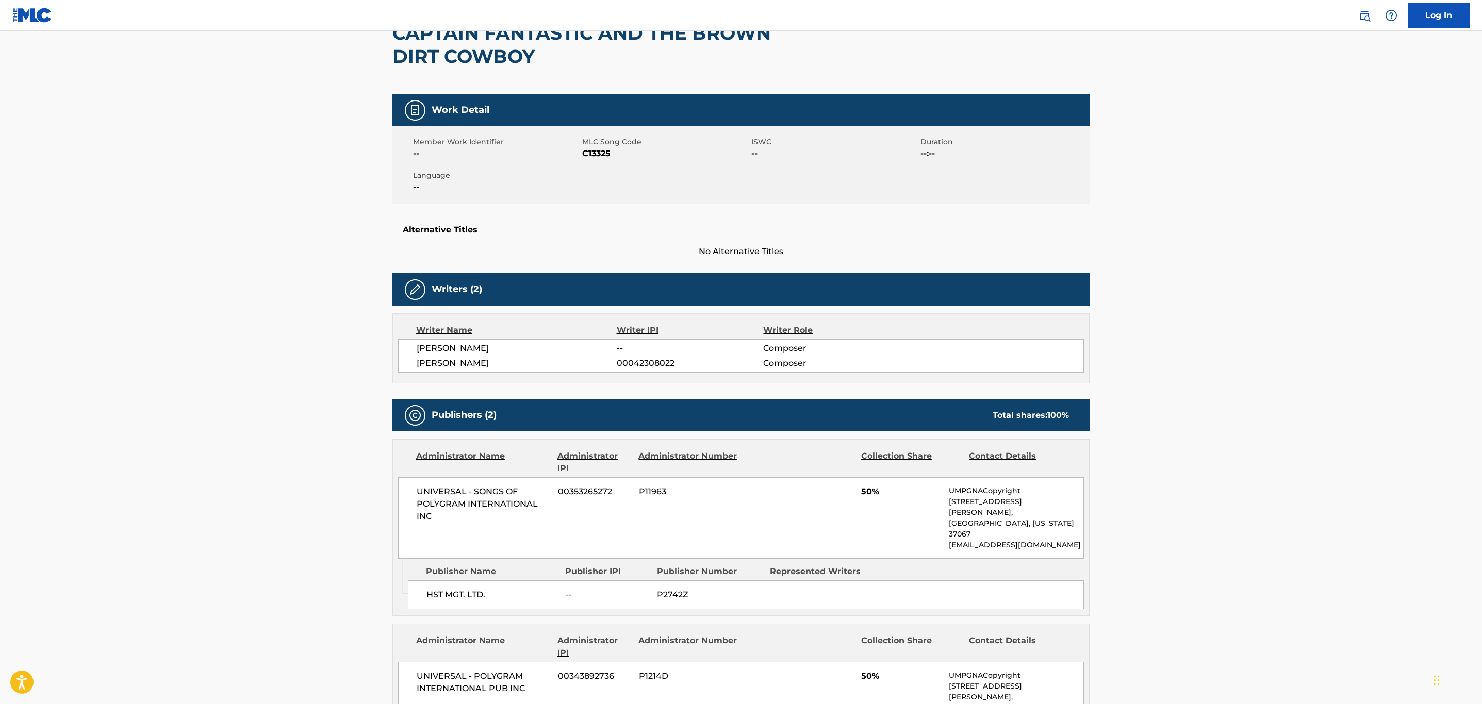
scroll to position [0, 0]
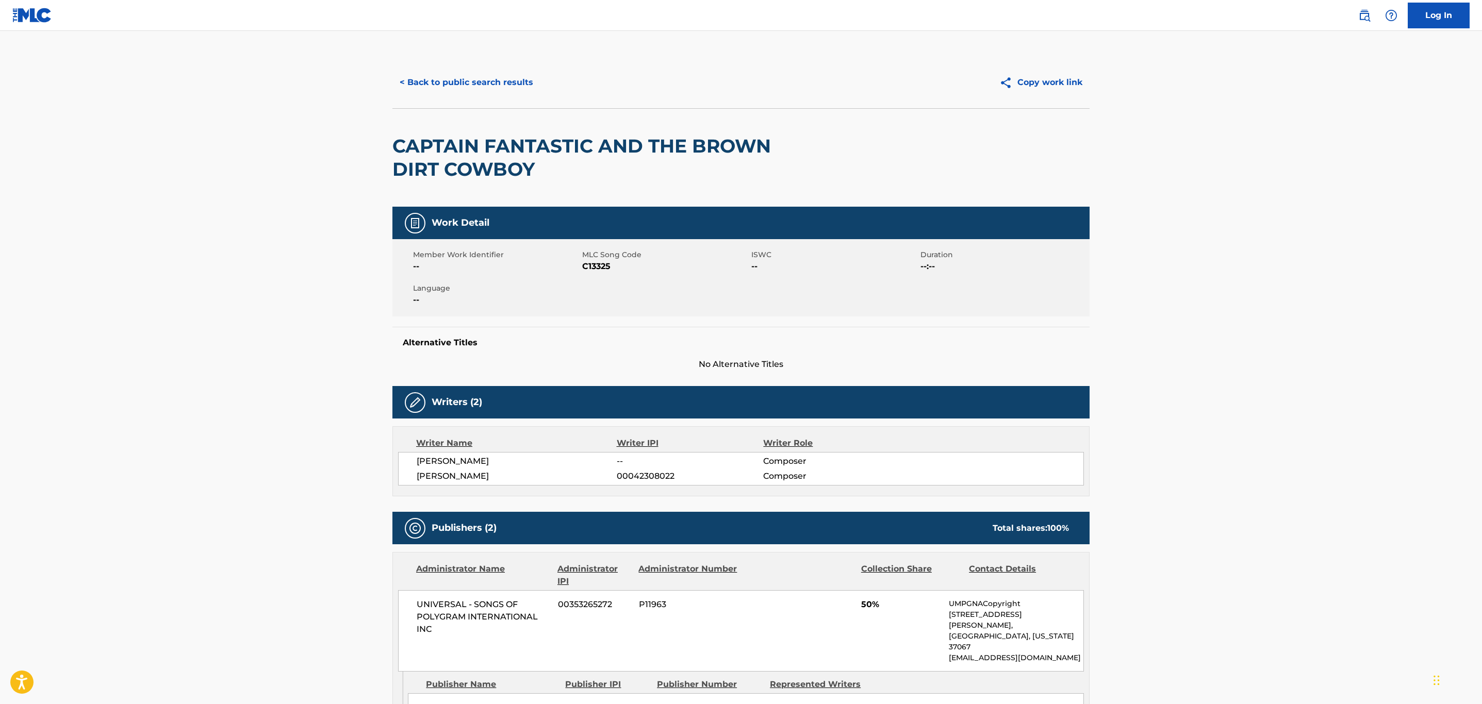
drag, startPoint x: 489, startPoint y: 80, endPoint x: 615, endPoint y: 205, distance: 176.8
click at [491, 82] on button "< Back to public search results" at bounding box center [466, 83] width 148 height 26
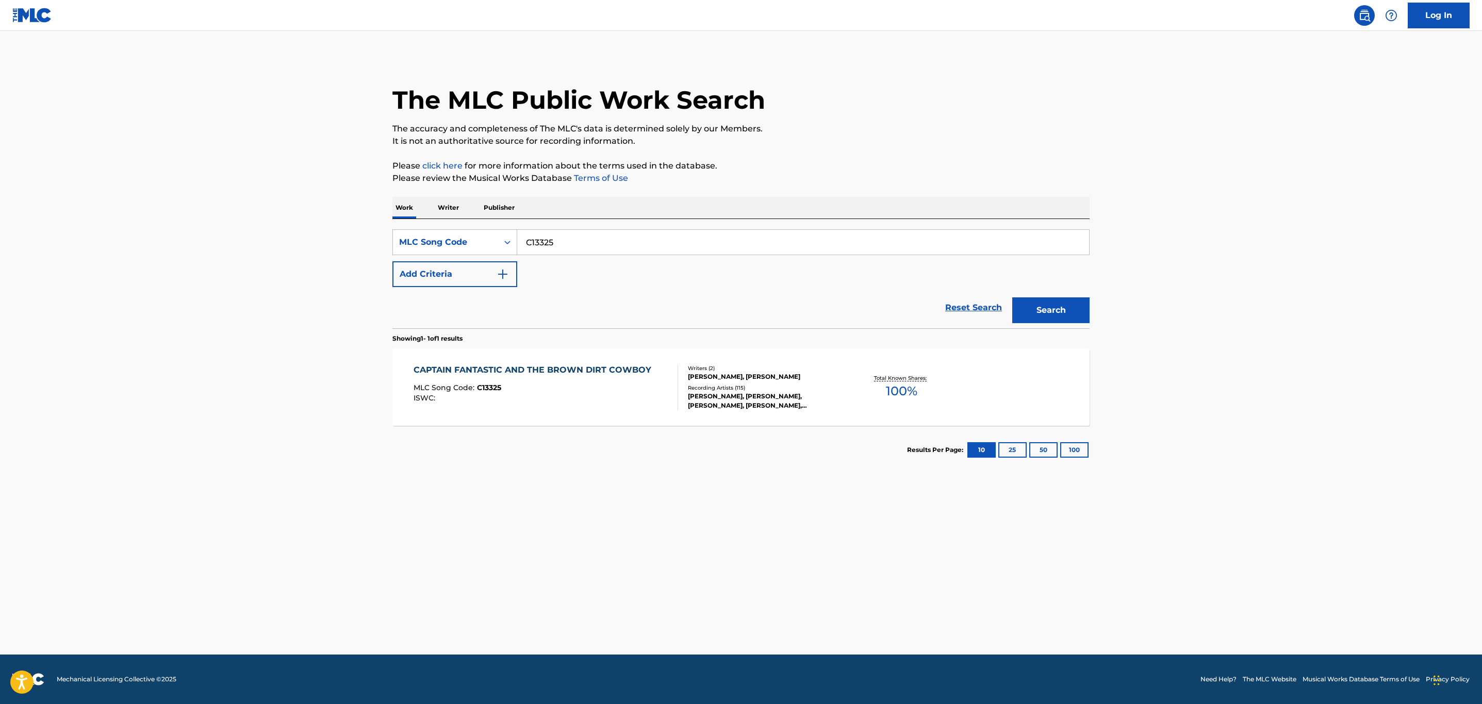
drag, startPoint x: 642, startPoint y: 239, endPoint x: 271, endPoint y: 249, distance: 371.3
click at [291, 249] on main "The MLC Public Work Search The accuracy and completeness of The MLC's data is d…" at bounding box center [741, 343] width 1482 height 624
paste input "A0WTE"
type input "CA0WTE"
click at [1012, 297] on button "Search" at bounding box center [1050, 310] width 77 height 26
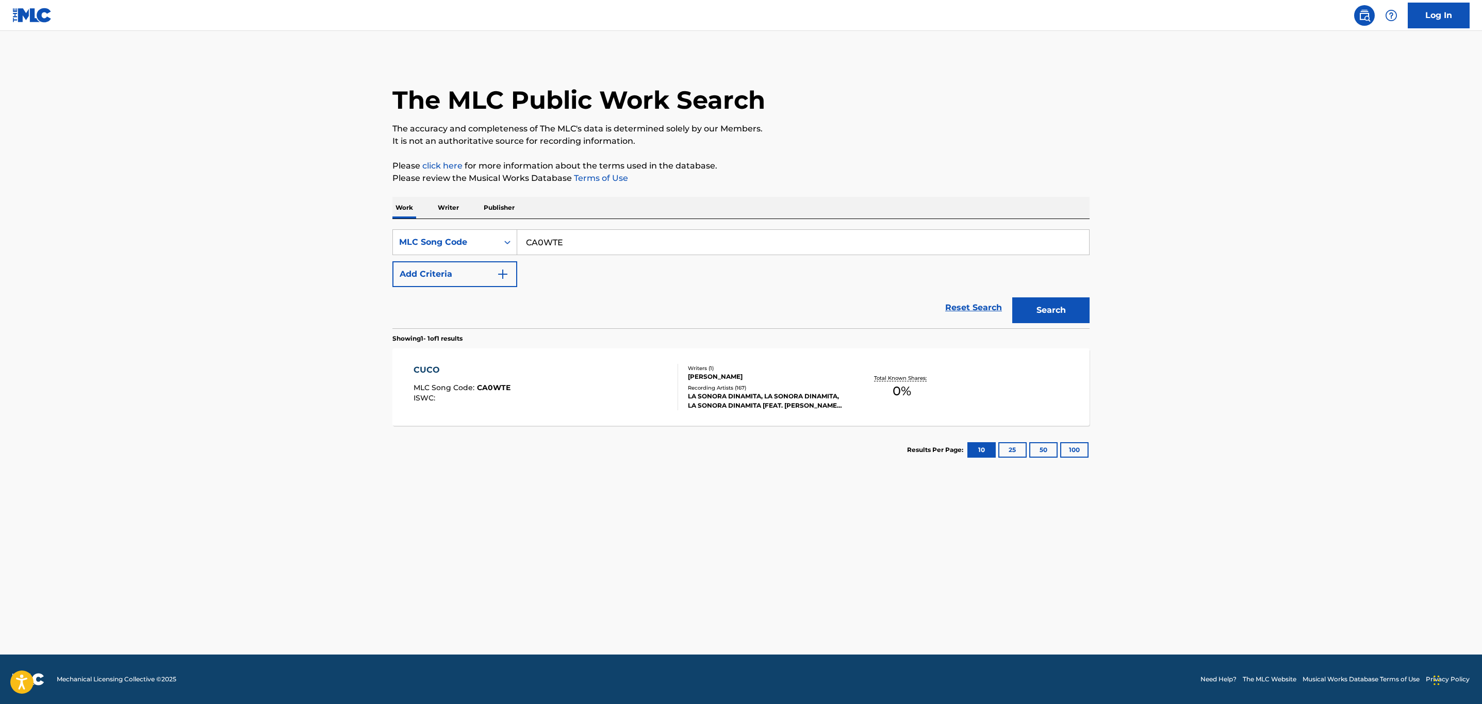
click at [517, 393] on div "CUCO MLC Song Code : CA0WTE ISWC :" at bounding box center [545, 387] width 265 height 46
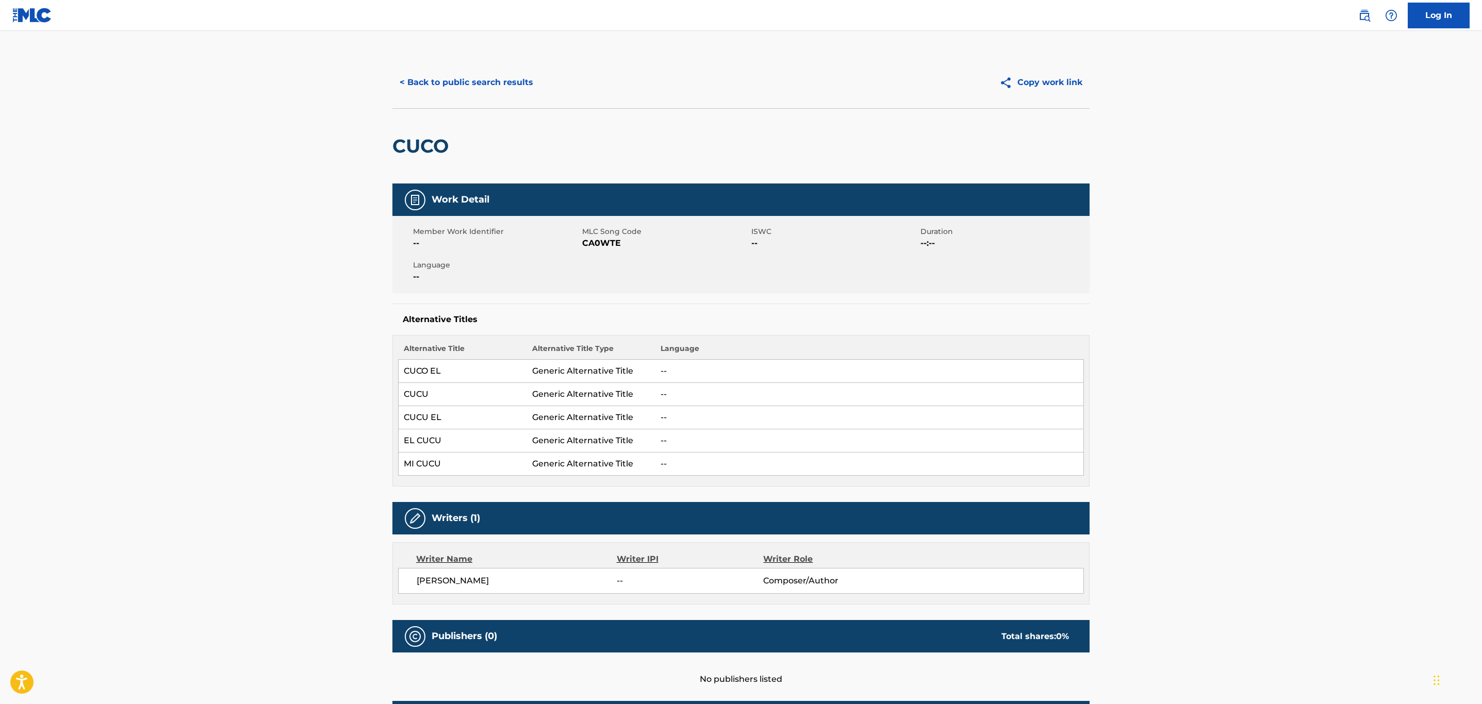
click at [493, 78] on button "< Back to public search results" at bounding box center [466, 83] width 148 height 26
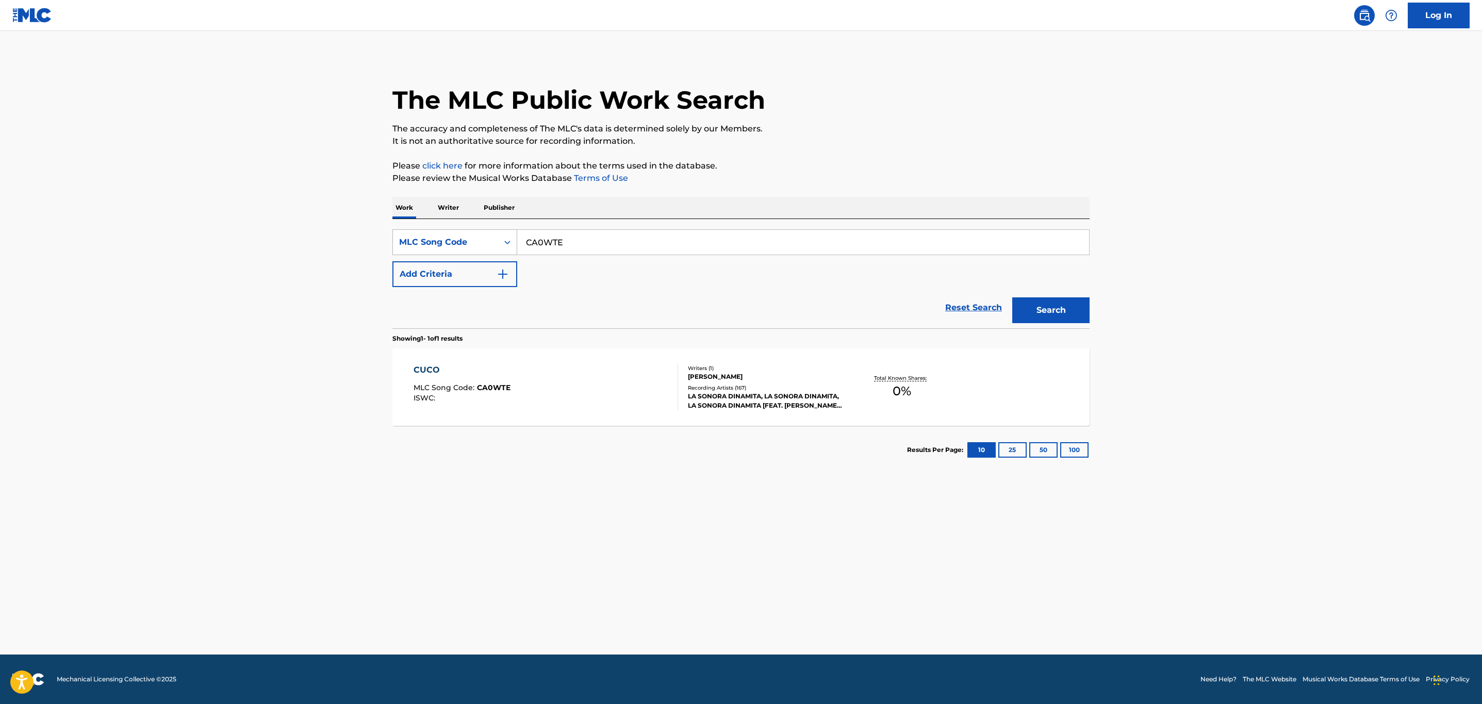
drag, startPoint x: 606, startPoint y: 245, endPoint x: 486, endPoint y: 240, distance: 120.7
click at [483, 240] on div "SearchWithCriteria44048ad4-241e-460e-9be6-a5ea8726c759 MLC Song Code CA0WTE" at bounding box center [740, 242] width 697 height 26
paste input "U02502"
type input "U02502"
click at [1012, 297] on button "Search" at bounding box center [1050, 310] width 77 height 26
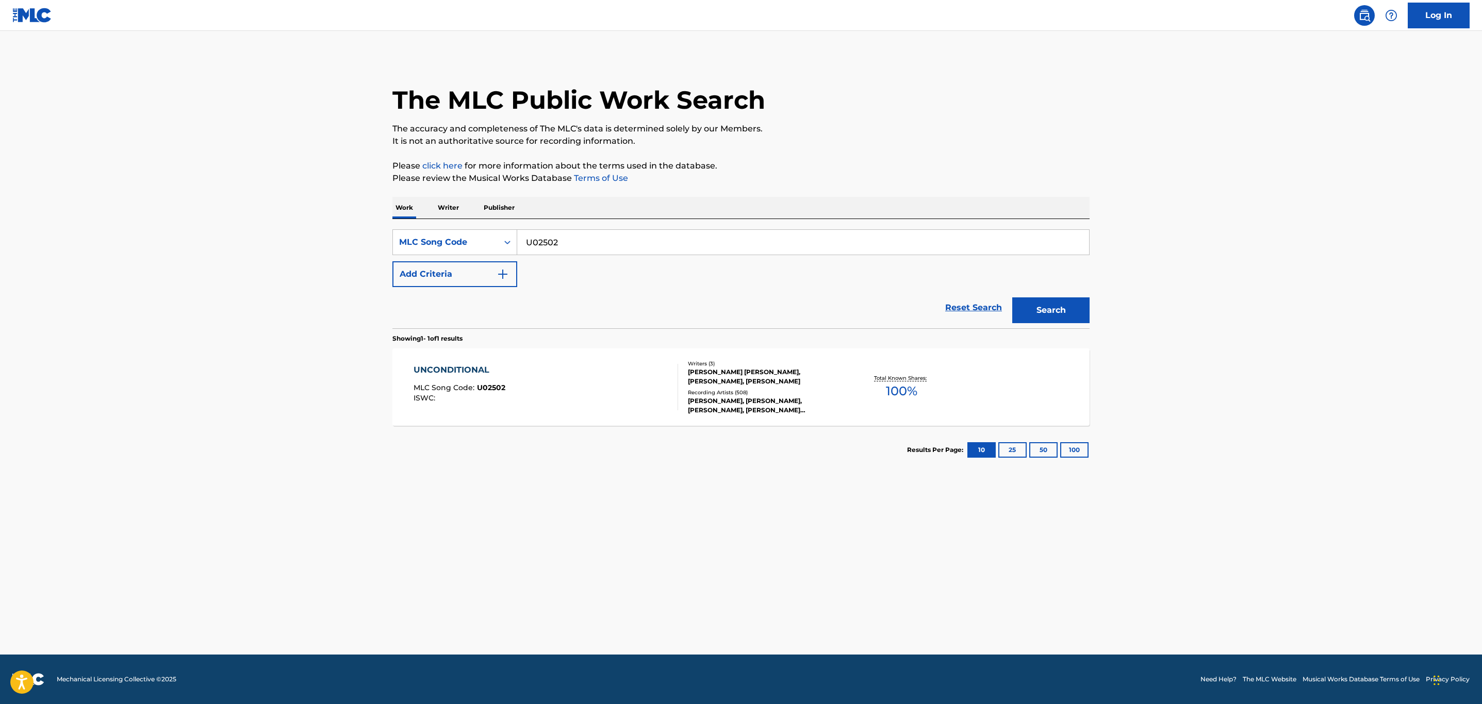
click at [595, 392] on div "UNCONDITIONAL MLC Song Code : U02502 ISWC :" at bounding box center [545, 387] width 265 height 46
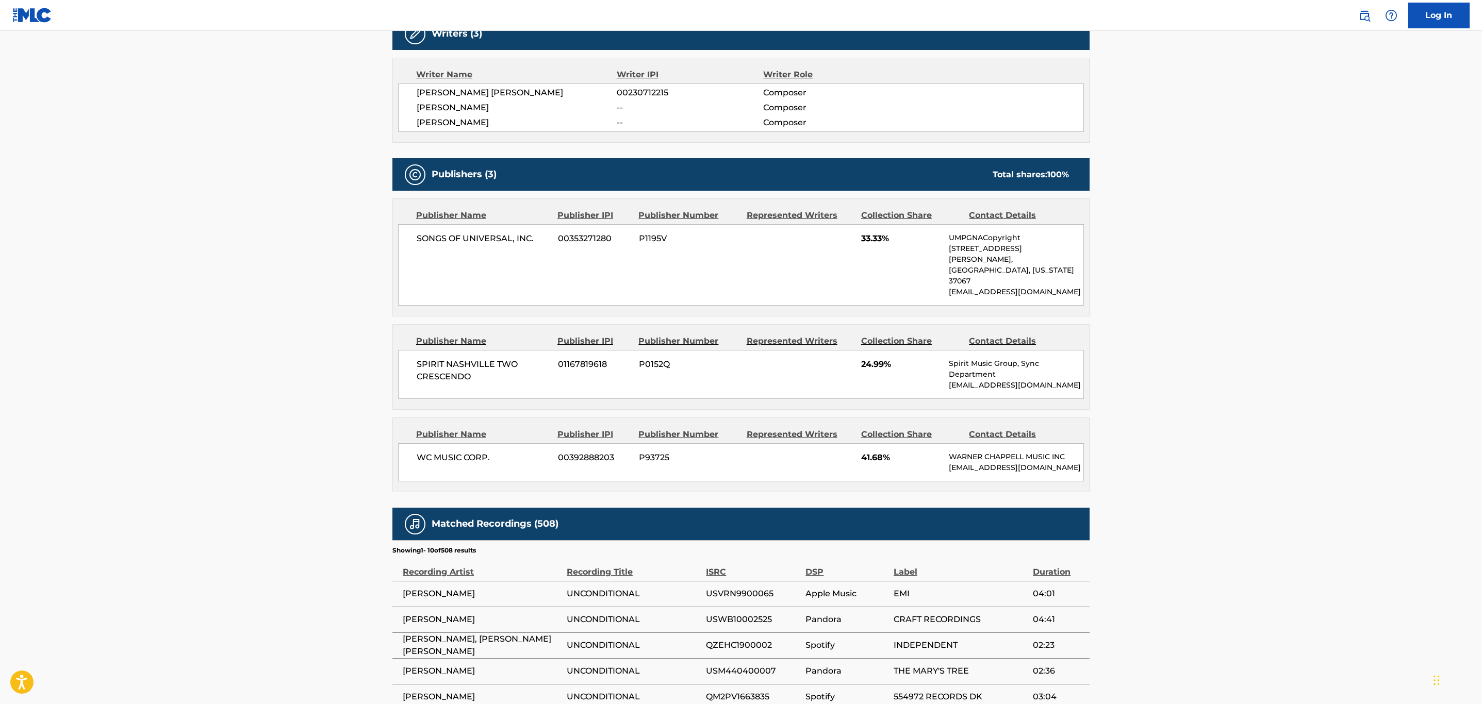
scroll to position [464, 0]
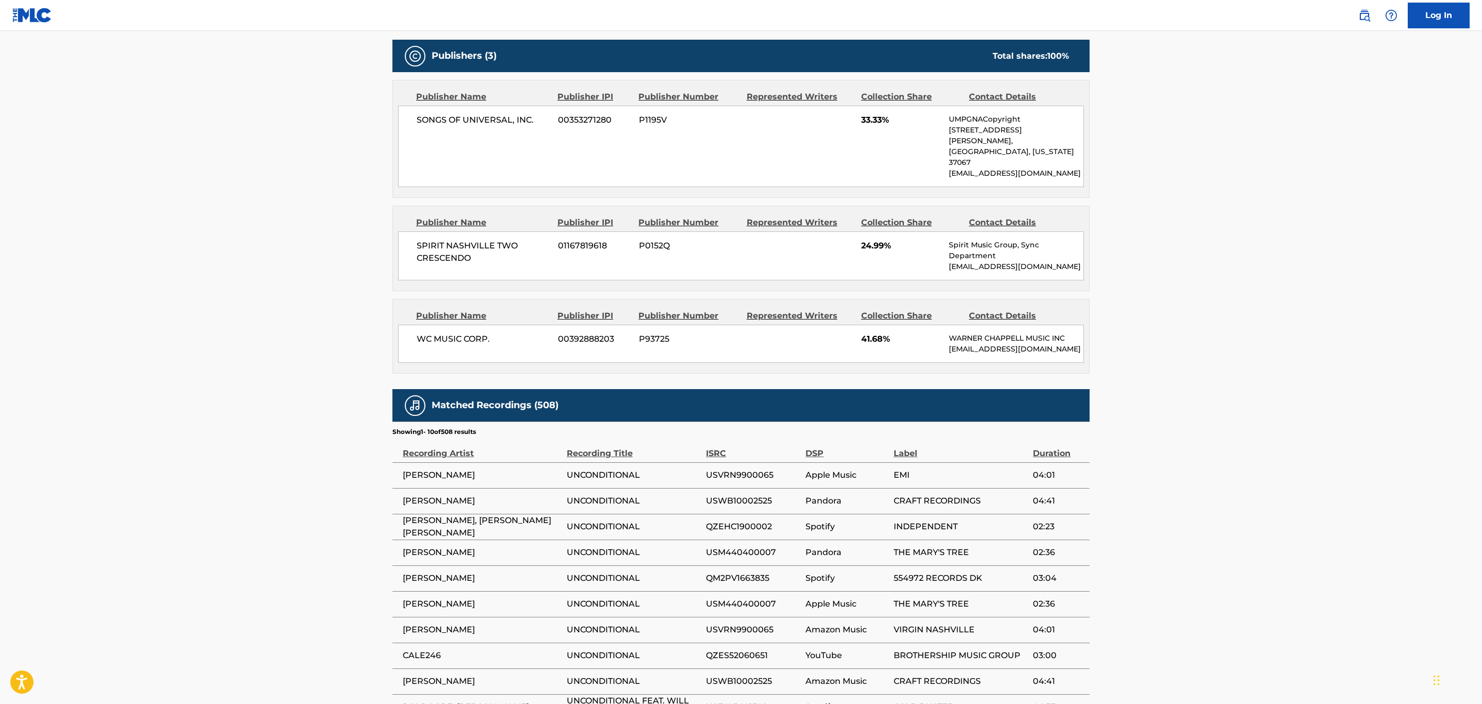
click at [608, 469] on span "UNCONDITIONAL" at bounding box center [634, 475] width 134 height 12
